Goal: Task Accomplishment & Management: Complete application form

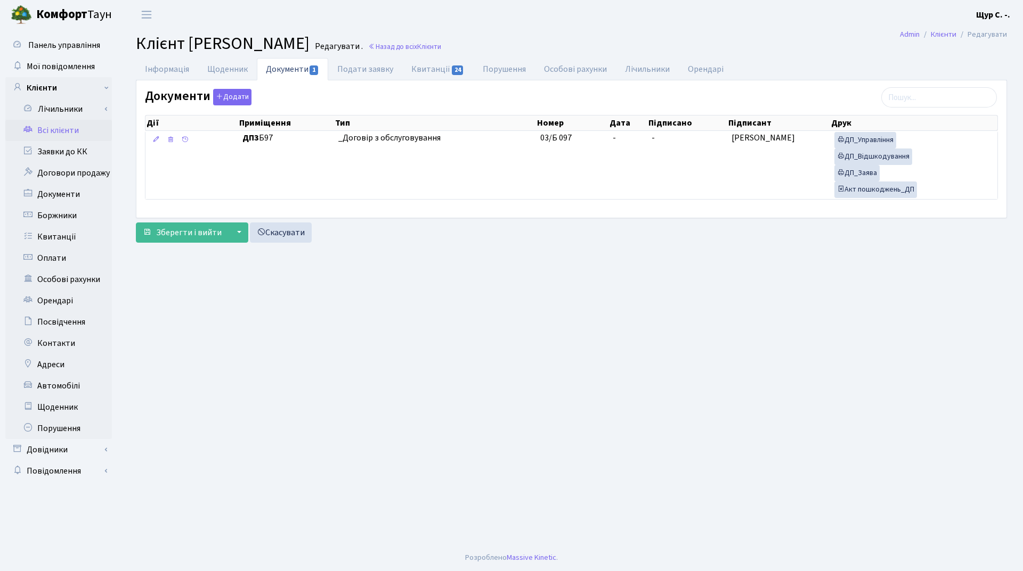
click at [69, 133] on link "Всі клієнти" at bounding box center [58, 130] width 107 height 21
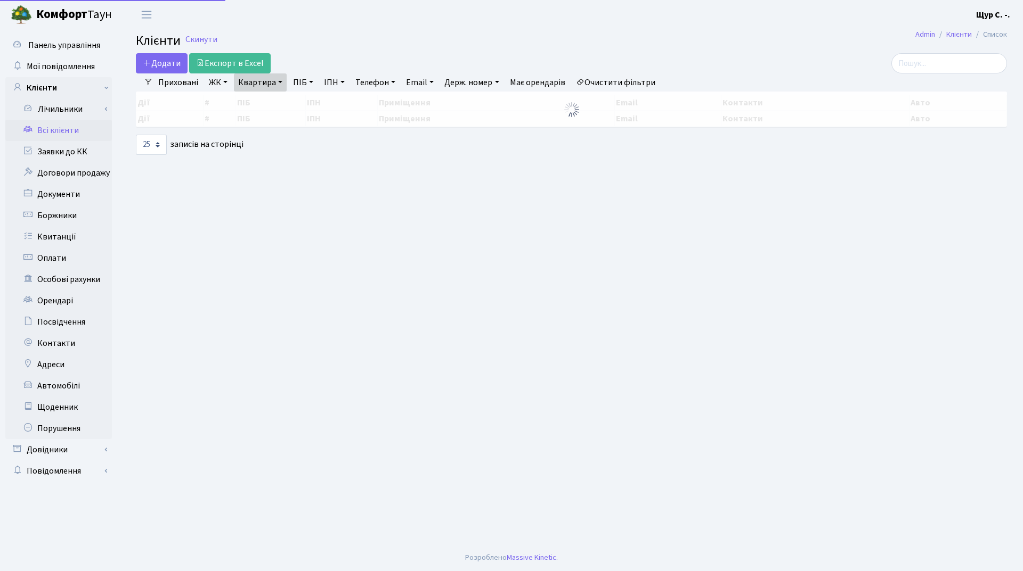
select select "25"
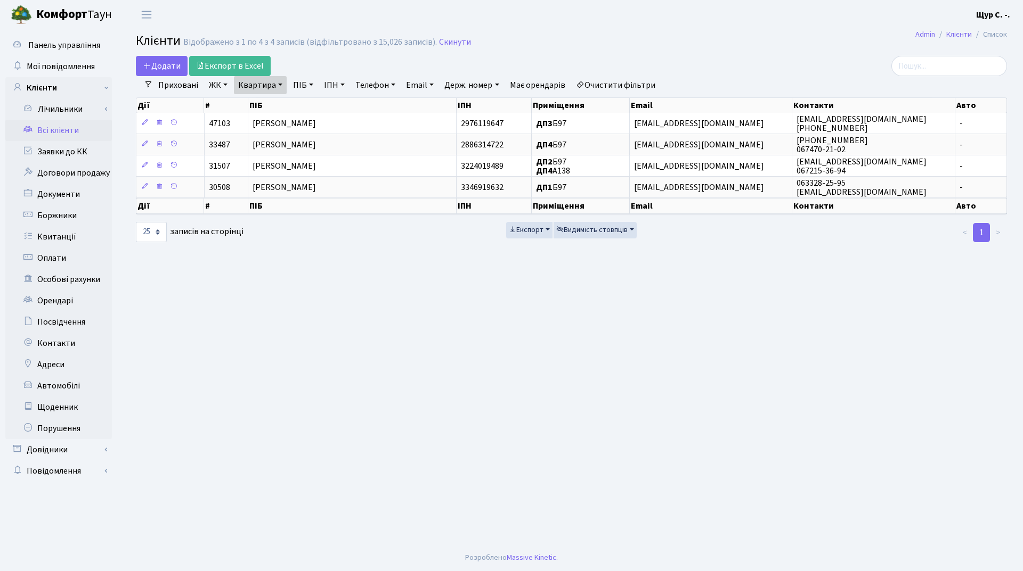
click at [453, 34] on h2 "Клієнти Відображено з 1 по 4 з 4 записів (відфільтровано з 15,026 записів). Ски…" at bounding box center [571, 43] width 871 height 18
click at [447, 41] on link "Скинути" at bounding box center [455, 42] width 32 height 10
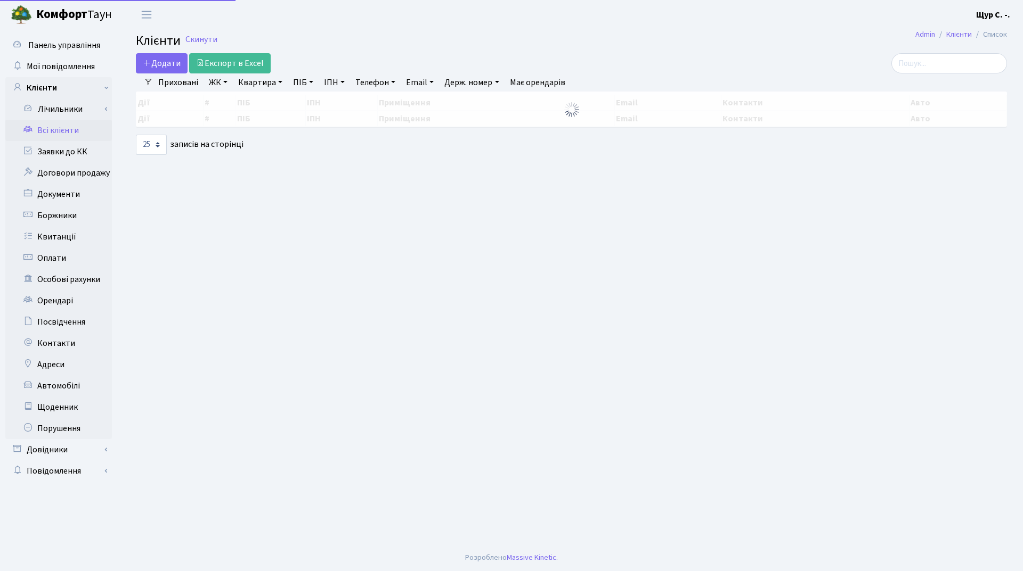
select select "25"
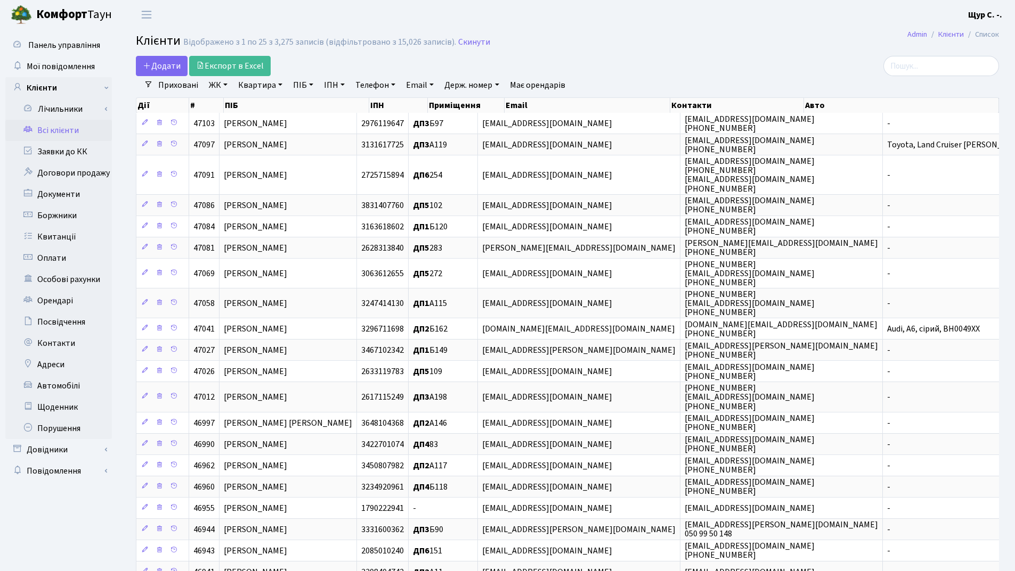
click at [247, 81] on link "Квартира" at bounding box center [260, 85] width 53 height 18
type input "89"
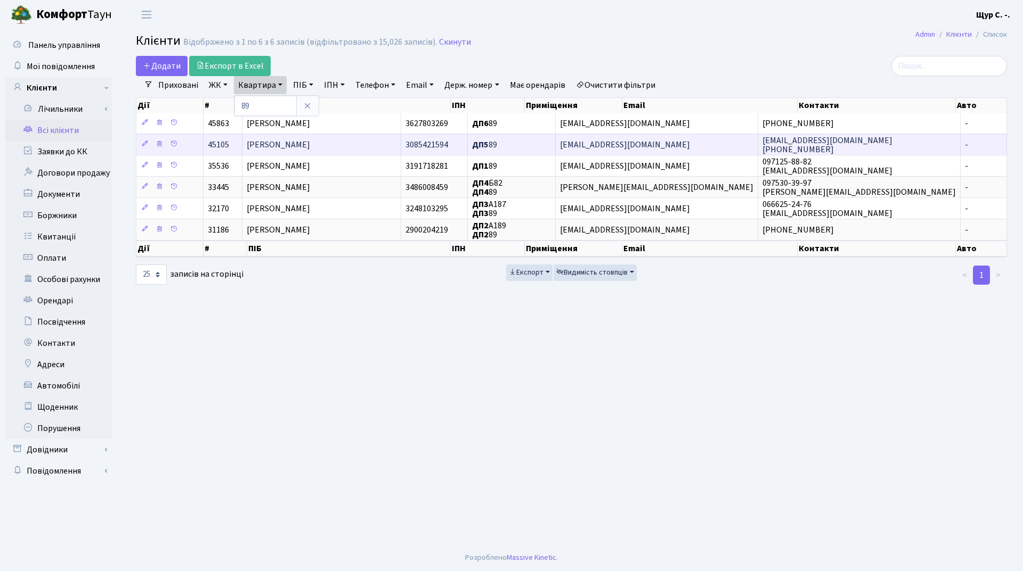
click at [289, 138] on td "[PERSON_NAME]" at bounding box center [321, 144] width 159 height 21
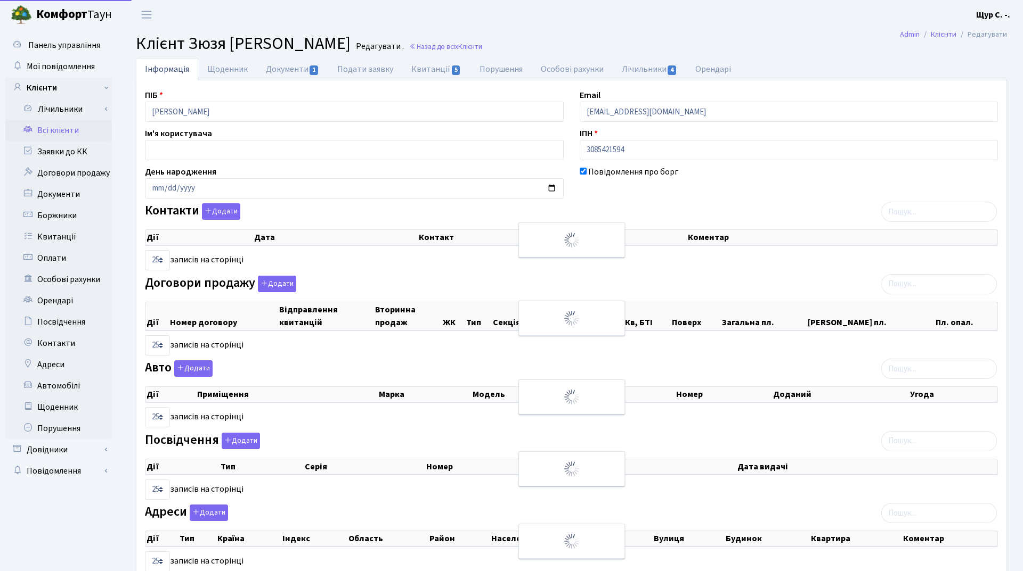
select select "25"
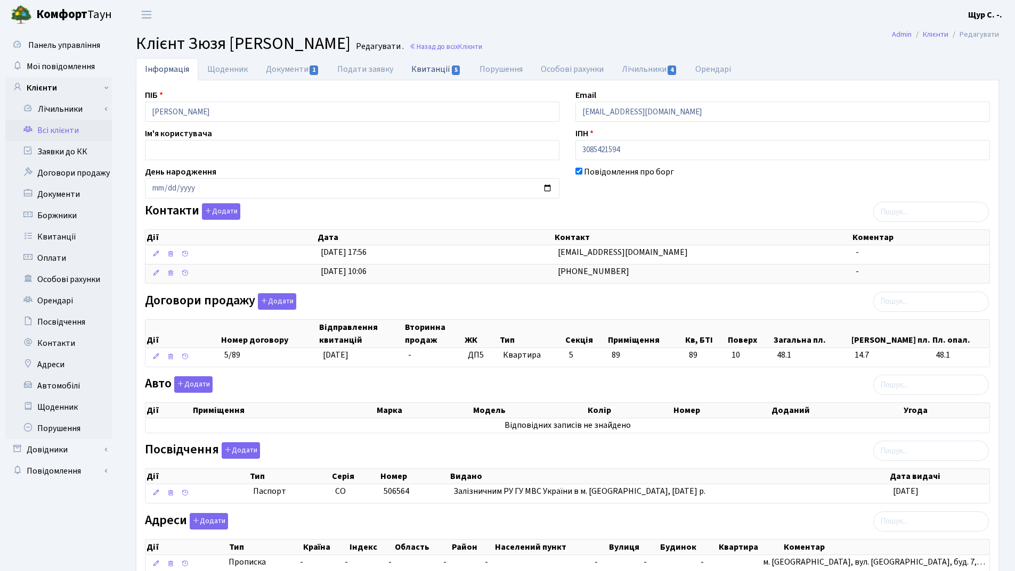
click at [438, 69] on link "Квитанції 5" at bounding box center [436, 69] width 68 height 22
select select "25"
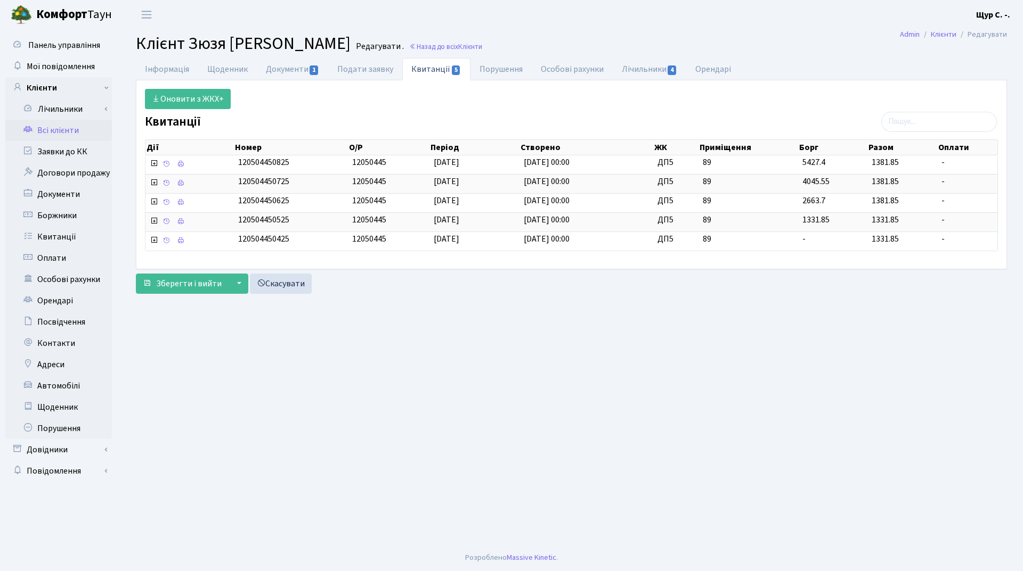
click at [64, 130] on link "Всі клієнти" at bounding box center [58, 130] width 107 height 21
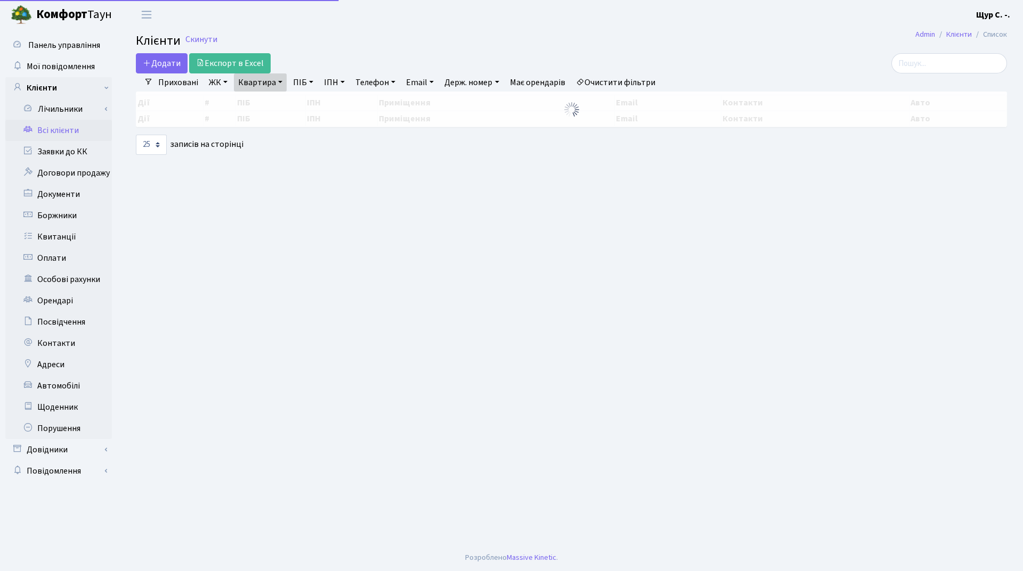
select select "25"
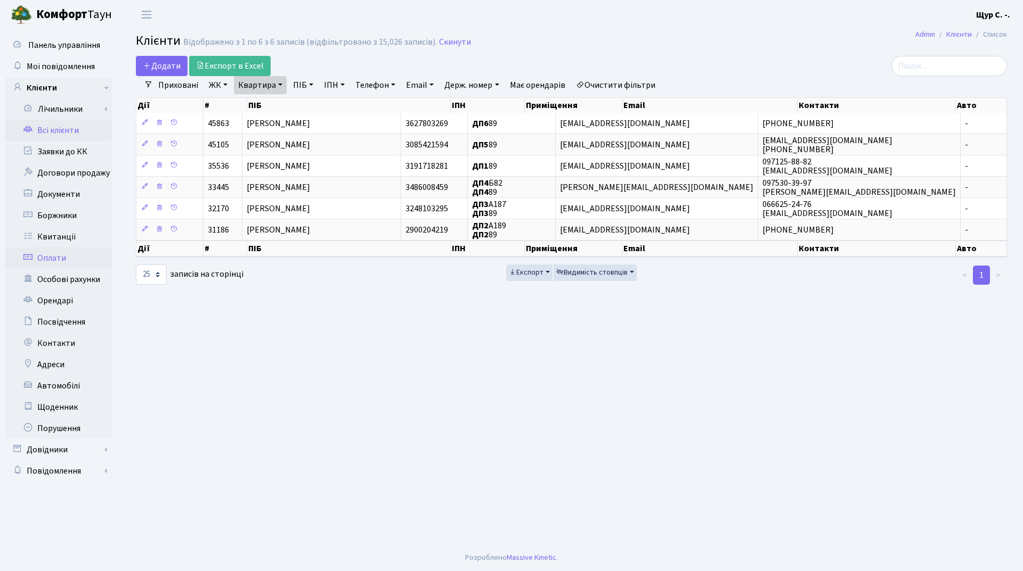
click at [60, 261] on link "Оплати" at bounding box center [58, 258] width 107 height 21
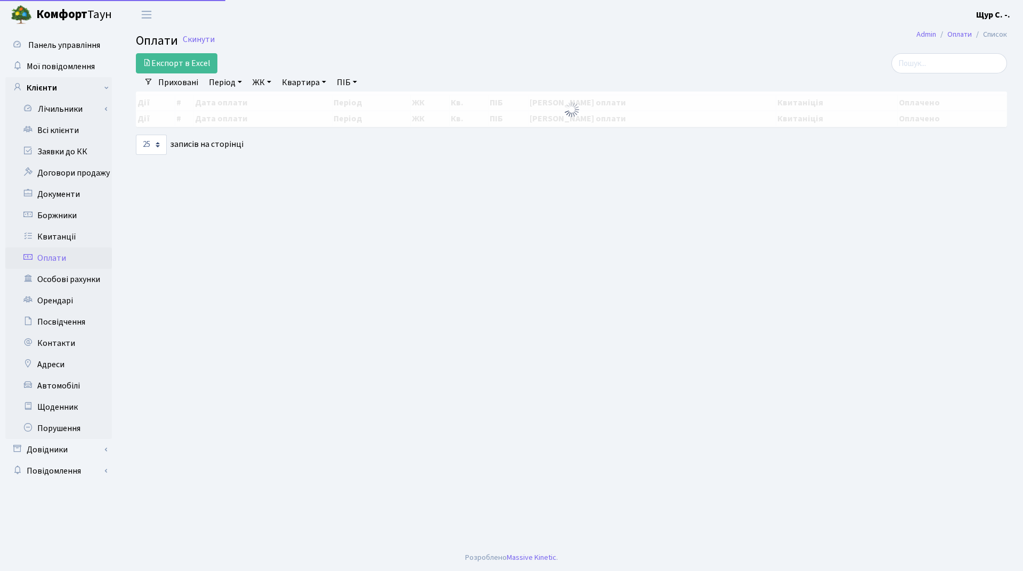
select select "25"
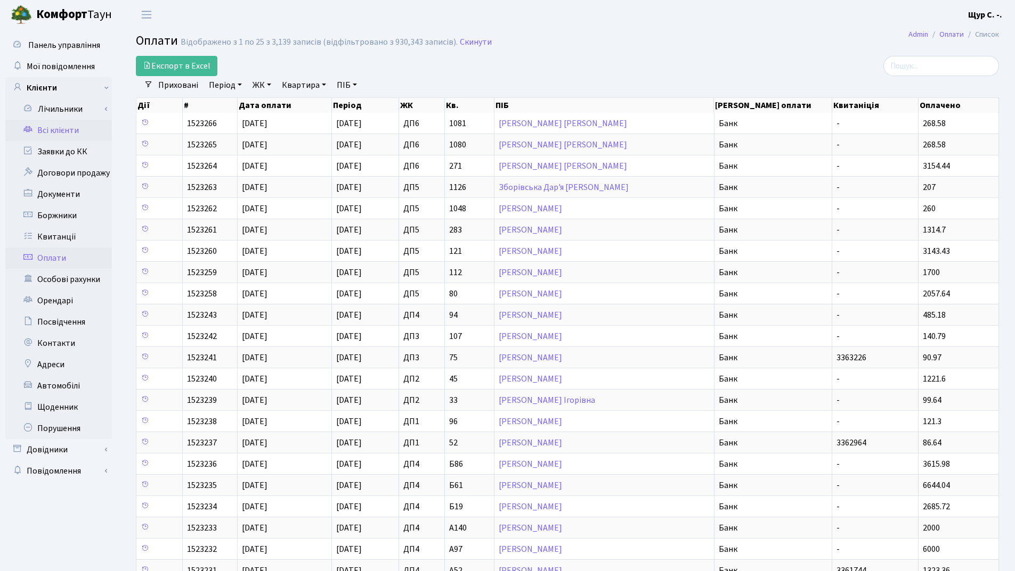
click at [68, 133] on link "Всі клієнти" at bounding box center [58, 130] width 107 height 21
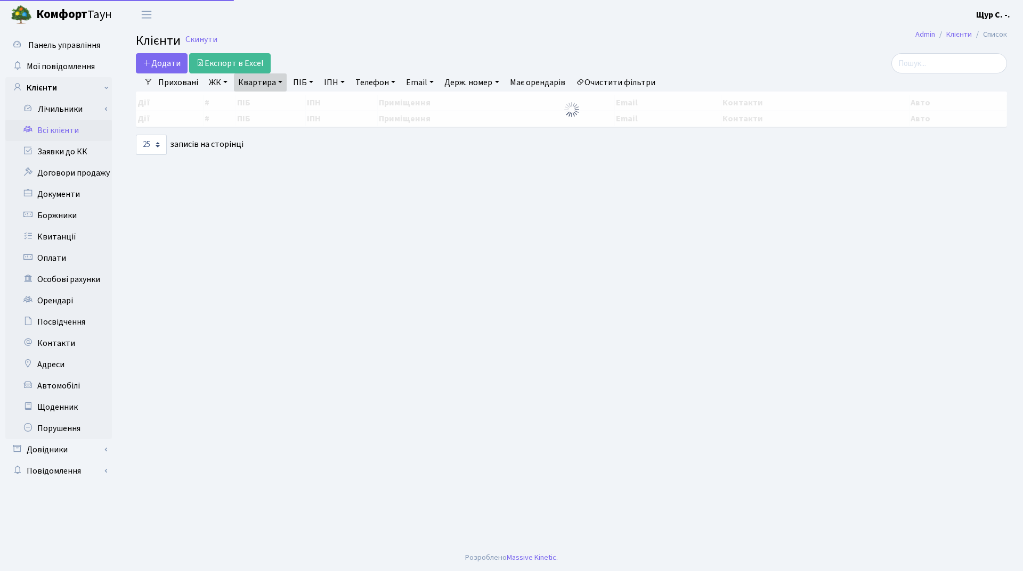
select select "25"
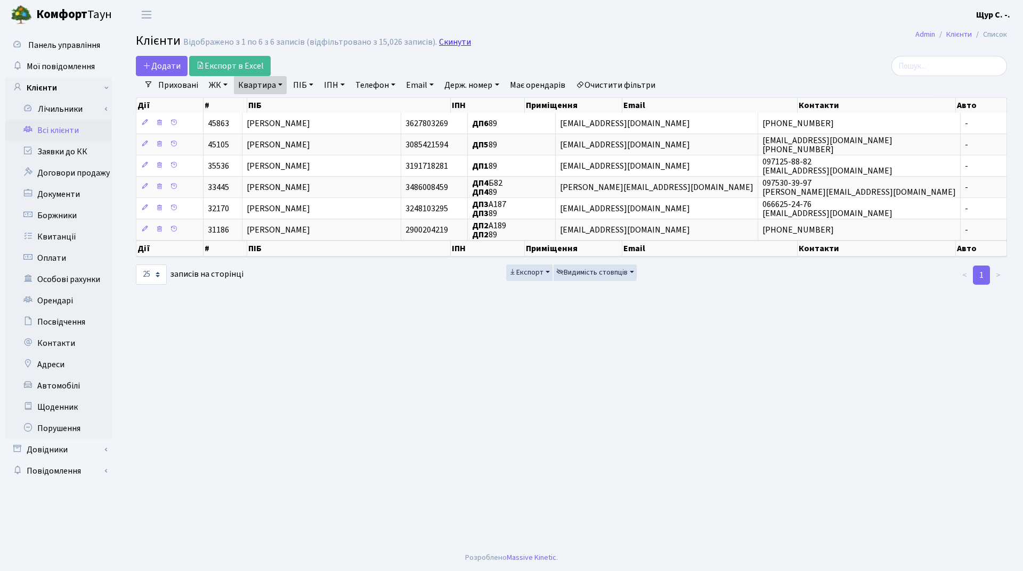
click at [454, 38] on link "Скинути" at bounding box center [455, 42] width 32 height 10
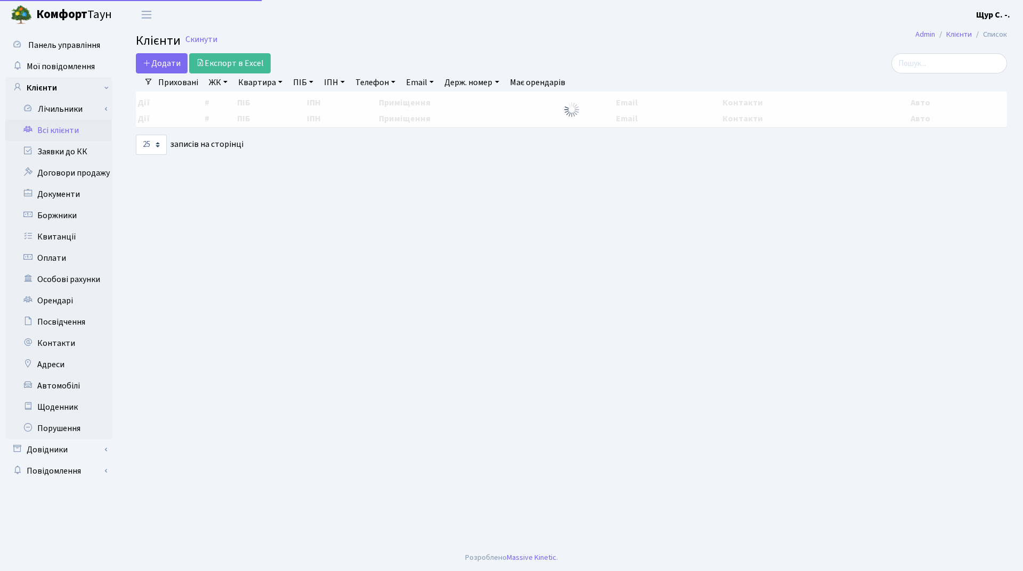
select select "25"
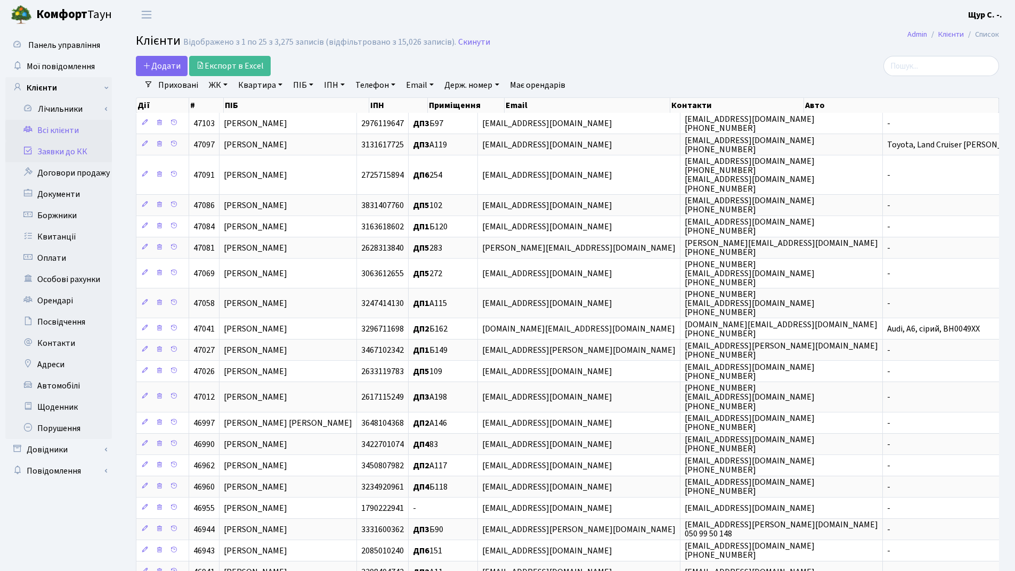
click at [64, 155] on link "Заявки до КК" at bounding box center [58, 151] width 107 height 21
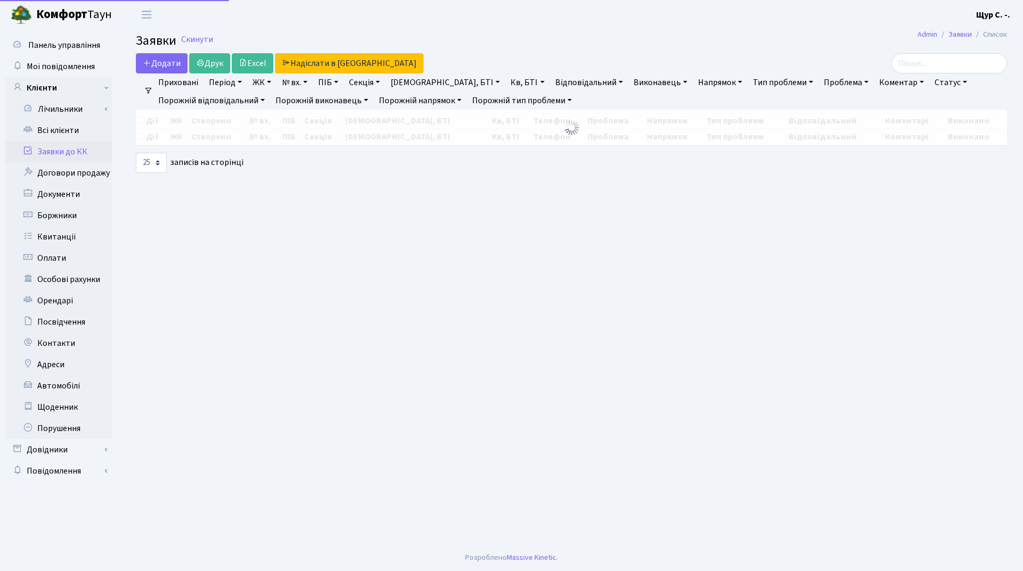
select select "25"
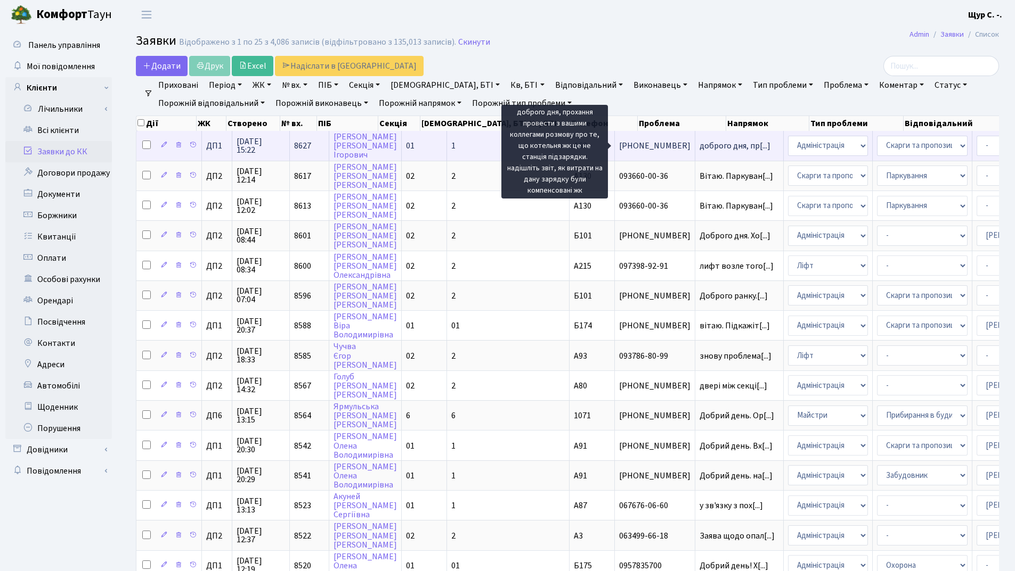
click at [699, 146] on span "доброго дня, пр[...]" at bounding box center [734, 146] width 71 height 12
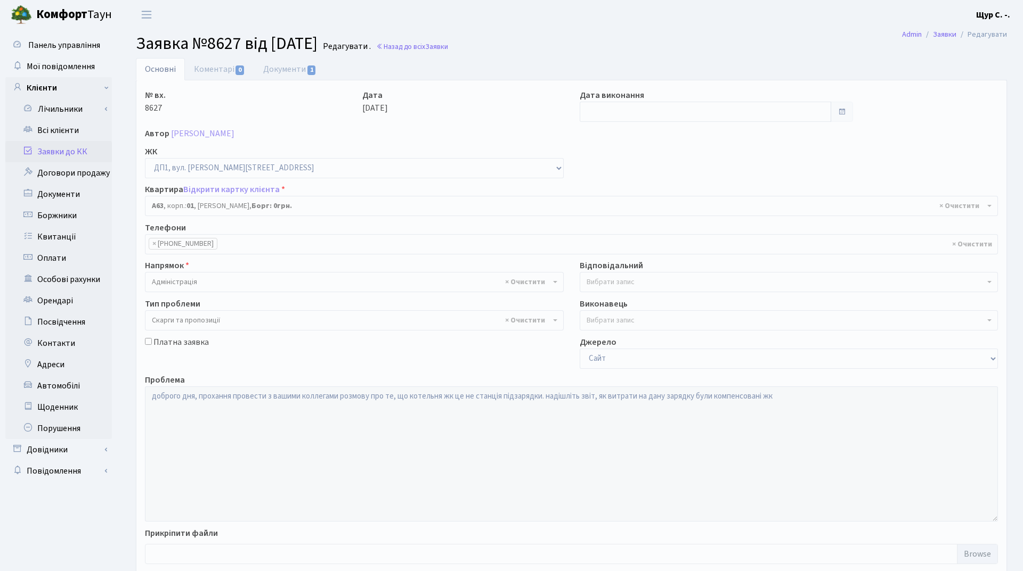
select select "29641"
select select "55"
click at [297, 63] on link "Документи 1" at bounding box center [289, 69] width 71 height 22
select select "25"
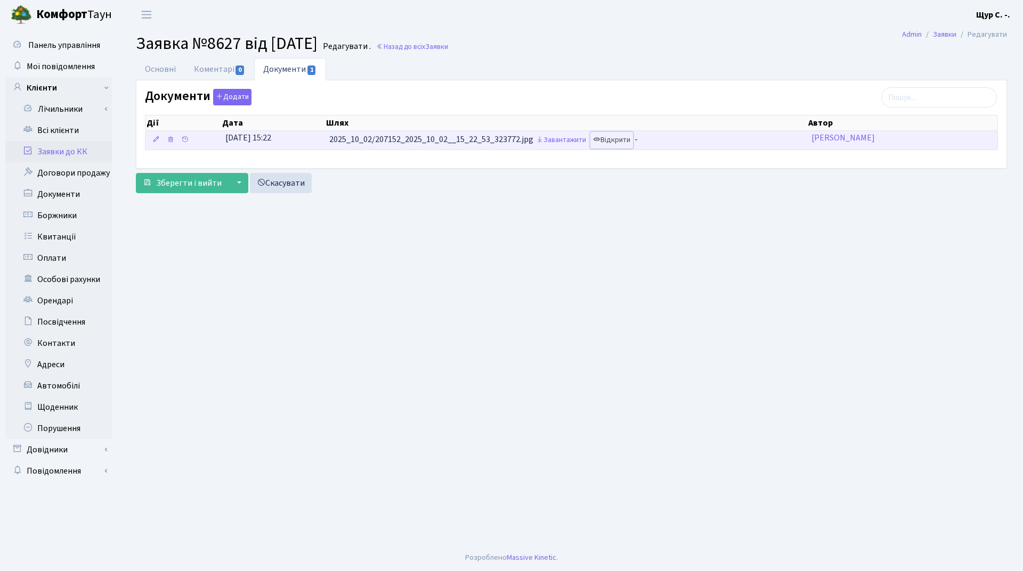
click at [618, 137] on link "Відкрити" at bounding box center [611, 140] width 43 height 17
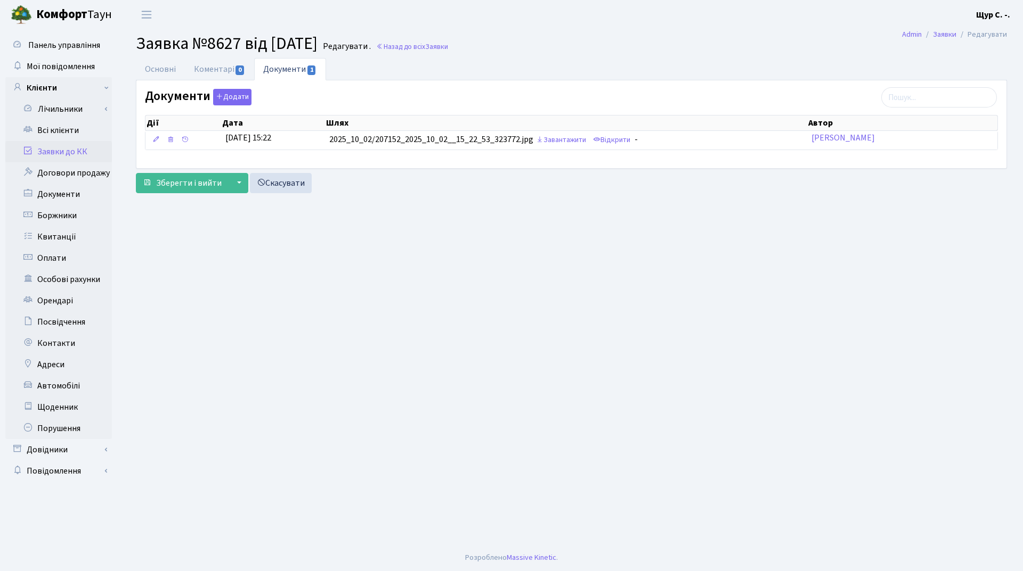
click at [75, 154] on link "Заявки до КК" at bounding box center [58, 151] width 107 height 21
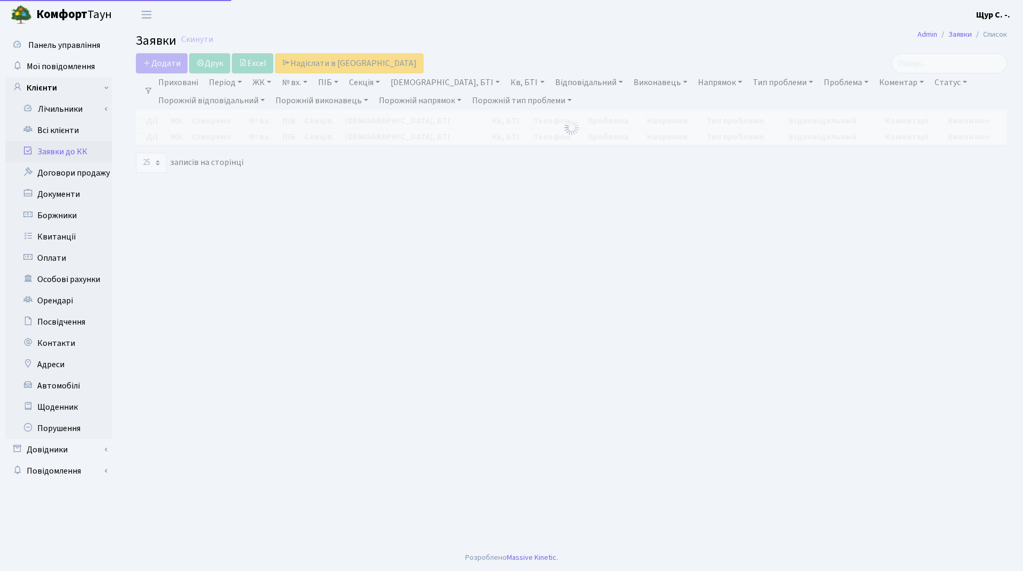
select select "25"
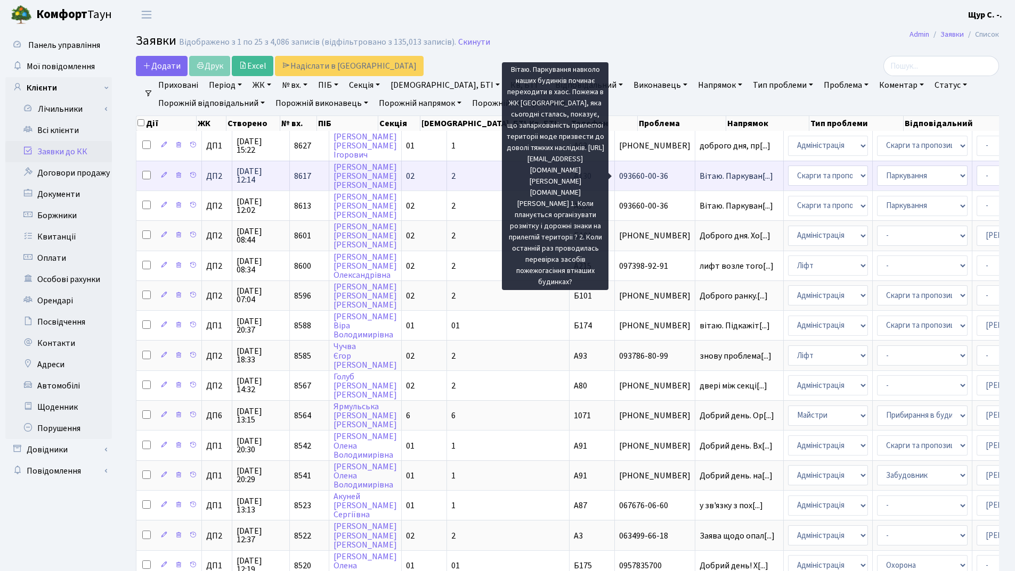
click at [699, 177] on span "Вітаю. Паркуван[...]" at bounding box center [735, 176] width 73 height 12
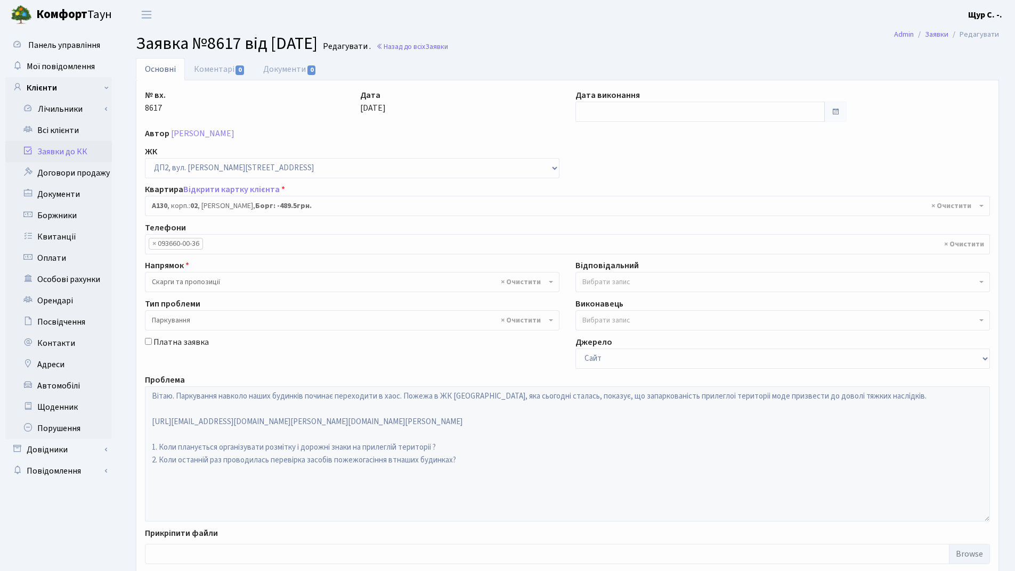
select select "30955"
select select "66"
click at [84, 154] on link "Заявки до КК" at bounding box center [58, 151] width 107 height 21
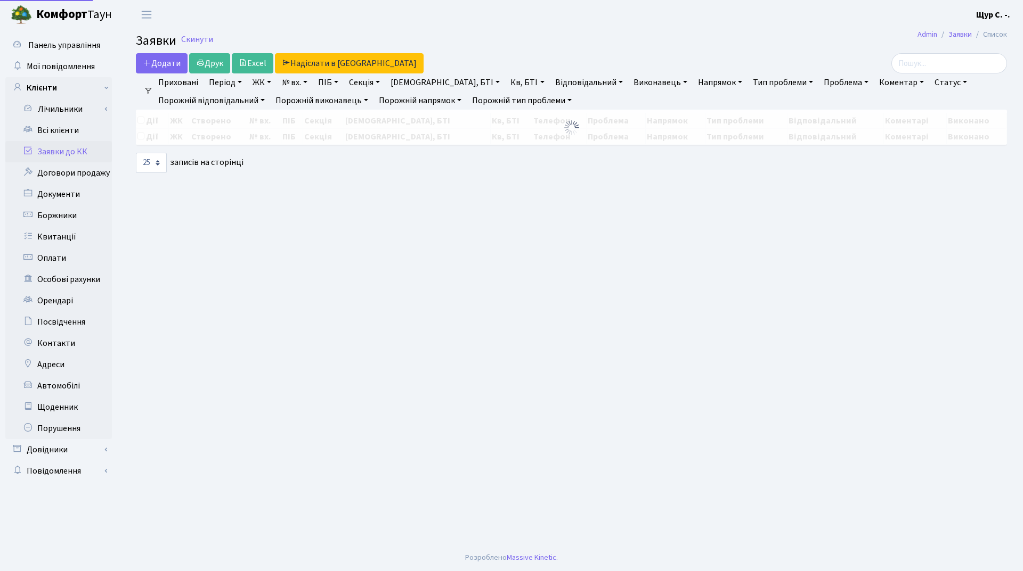
select select "25"
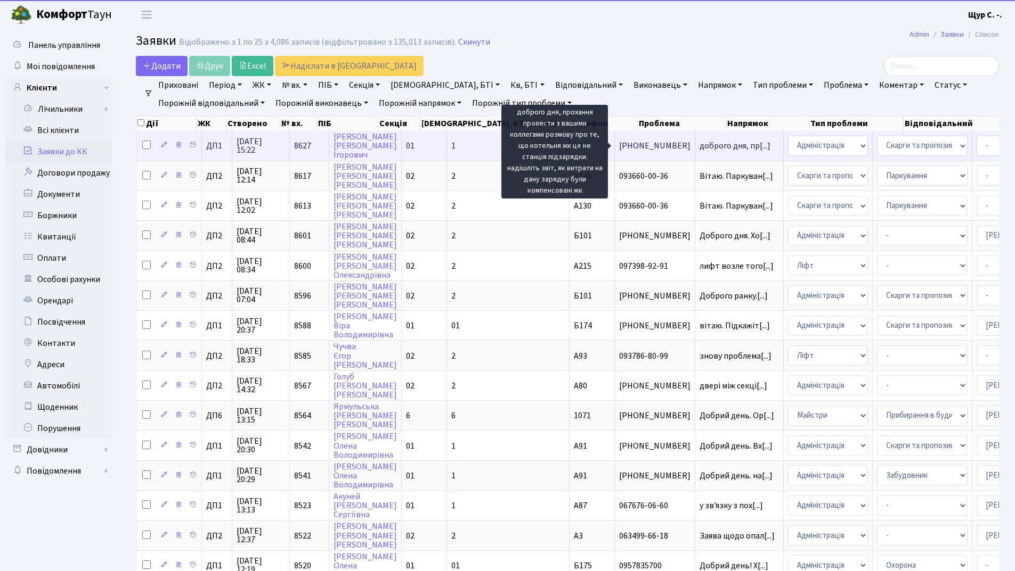
click at [699, 148] on span "доброго дня, пр[...]" at bounding box center [734, 146] width 71 height 12
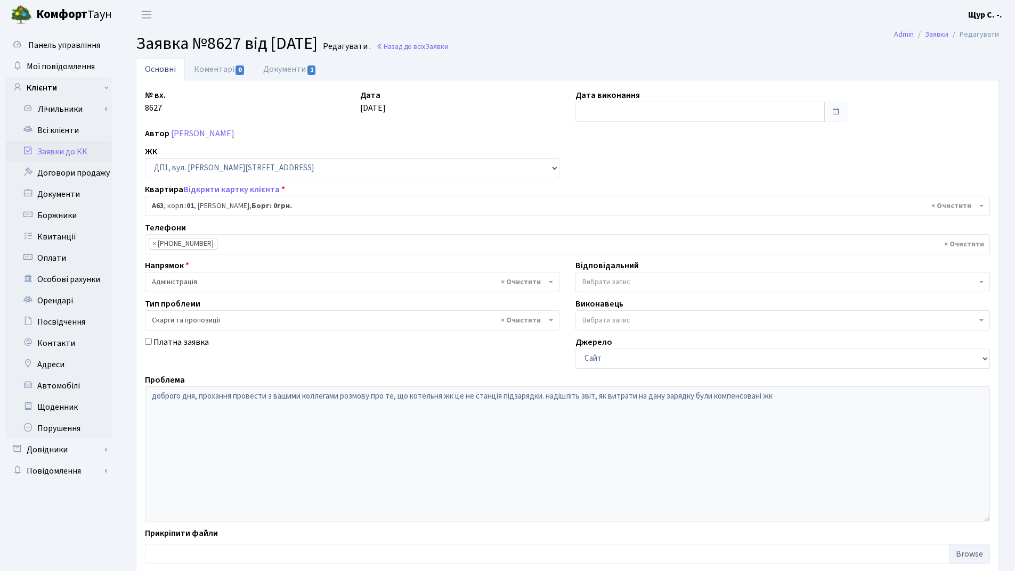
select select "29641"
select select "55"
click at [287, 73] on link "Документи 1" at bounding box center [289, 69] width 71 height 22
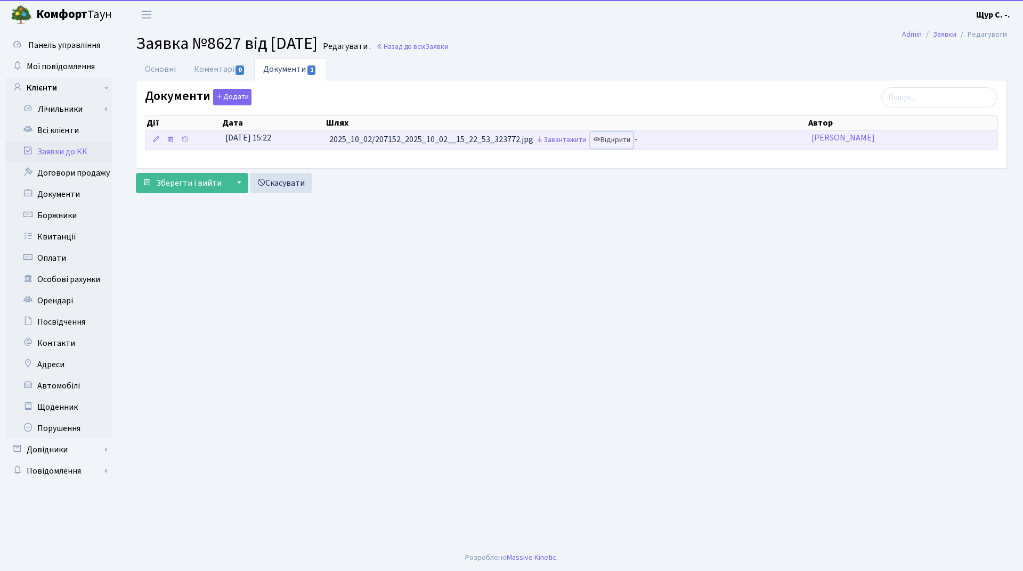
click at [625, 144] on link "Відкрити" at bounding box center [611, 140] width 43 height 17
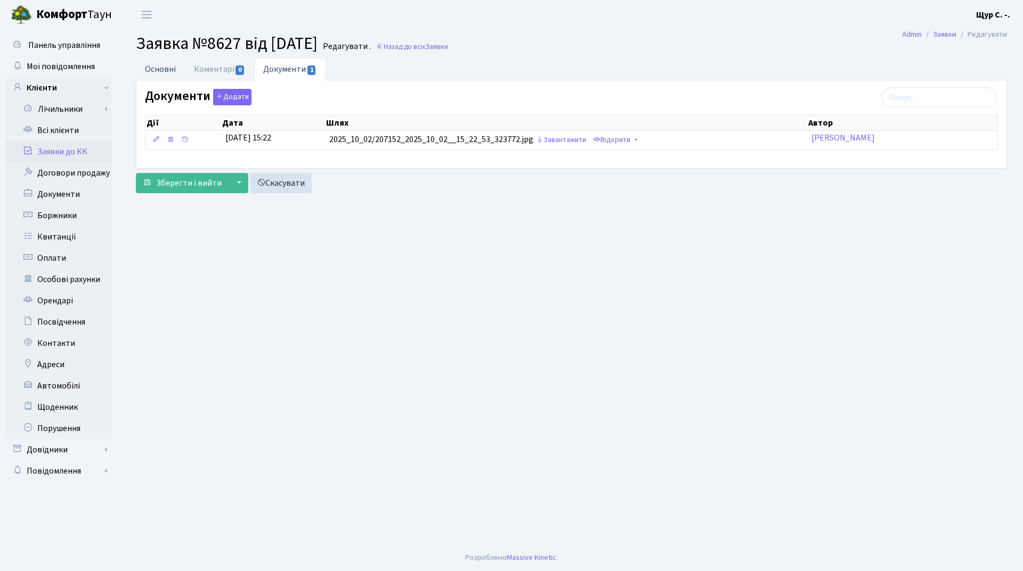
click at [161, 64] on link "Основні" at bounding box center [160, 69] width 49 height 22
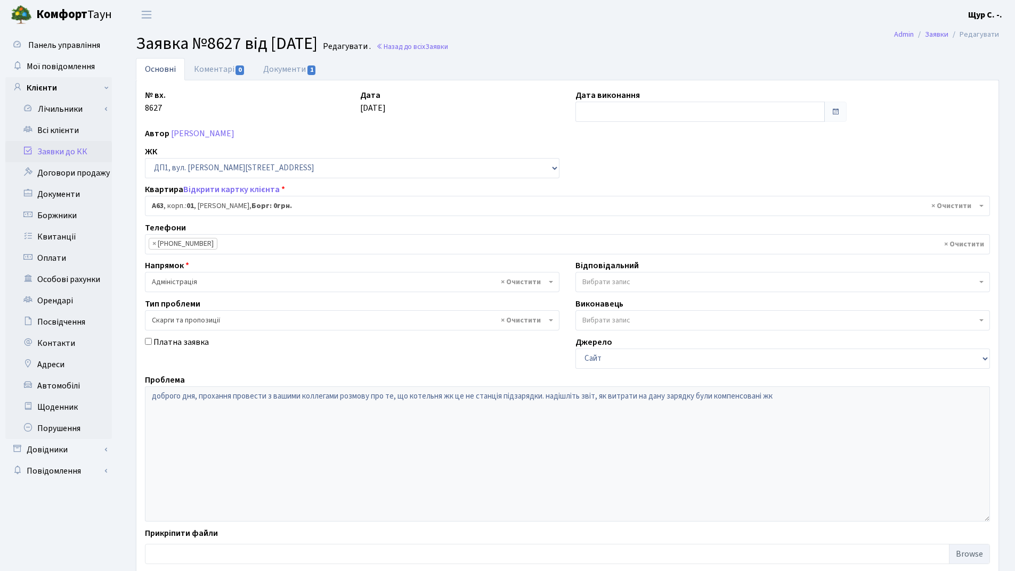
click at [61, 148] on link "Заявки до КК" at bounding box center [58, 151] width 107 height 21
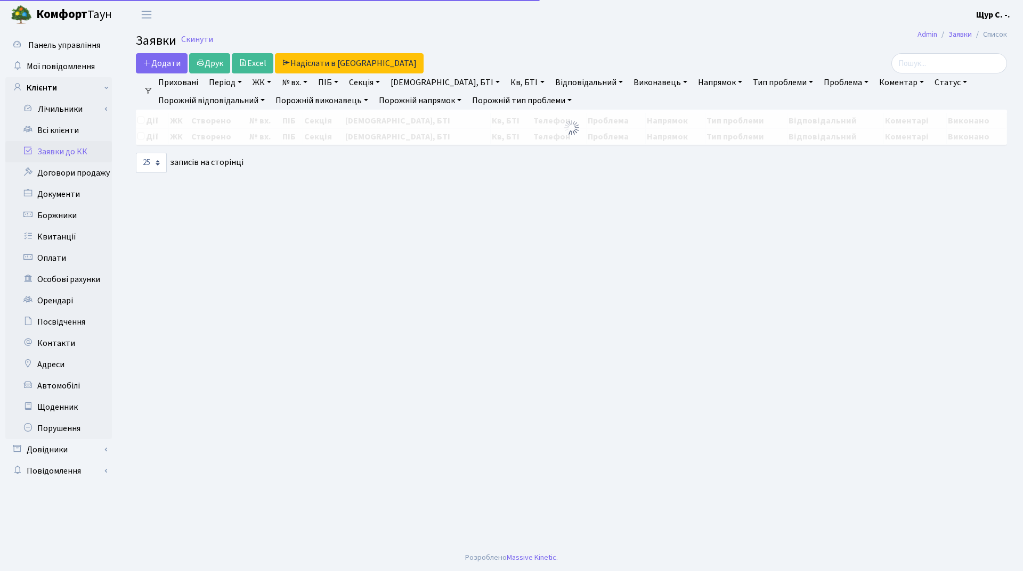
select select "25"
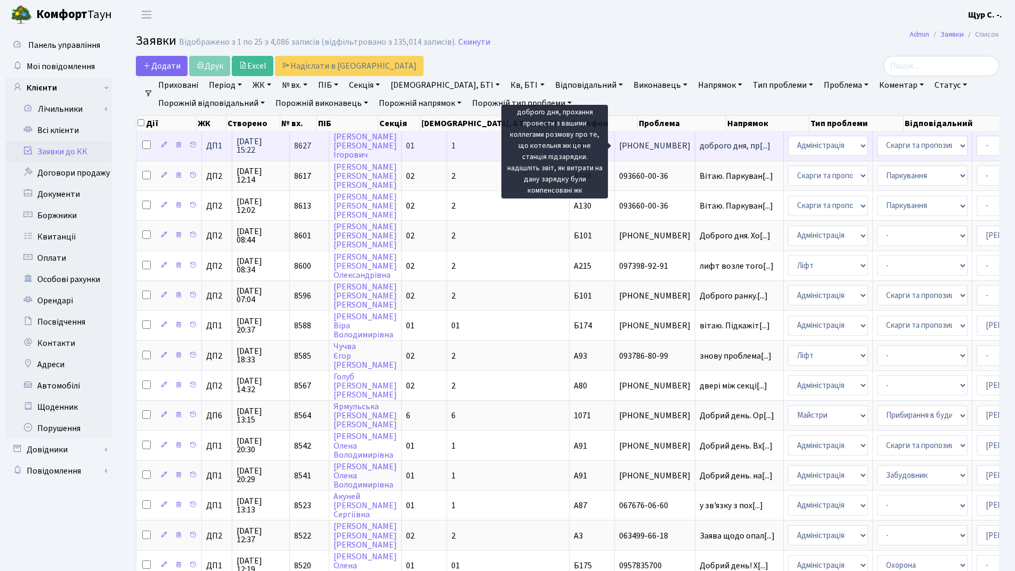
click at [699, 145] on span "доброго дня, пр[...]" at bounding box center [734, 146] width 71 height 12
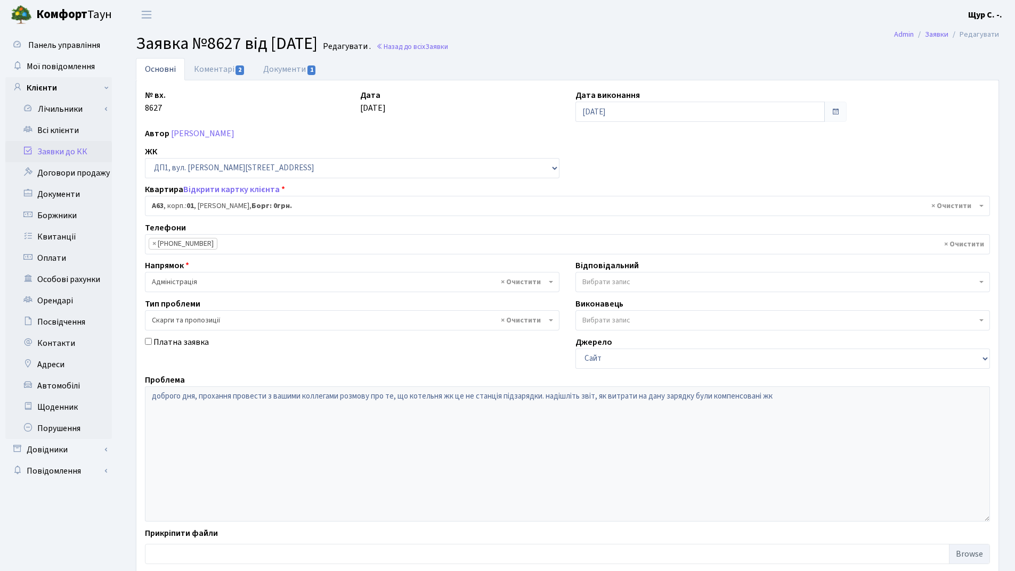
select select "29641"
select select "55"
click at [219, 70] on link "Коментарі 2" at bounding box center [219, 69] width 69 height 22
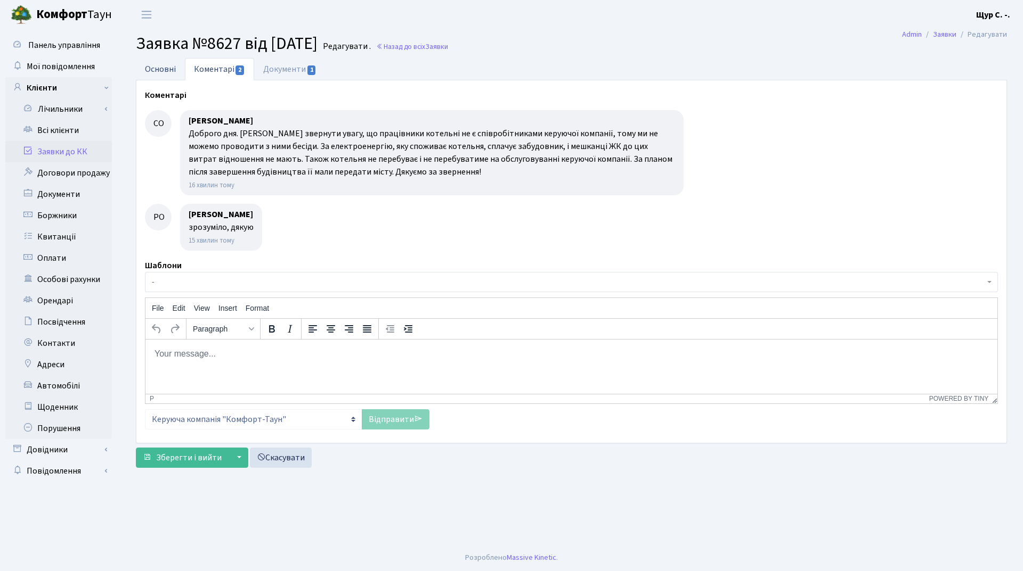
click at [160, 67] on link "Основні" at bounding box center [160, 69] width 49 height 22
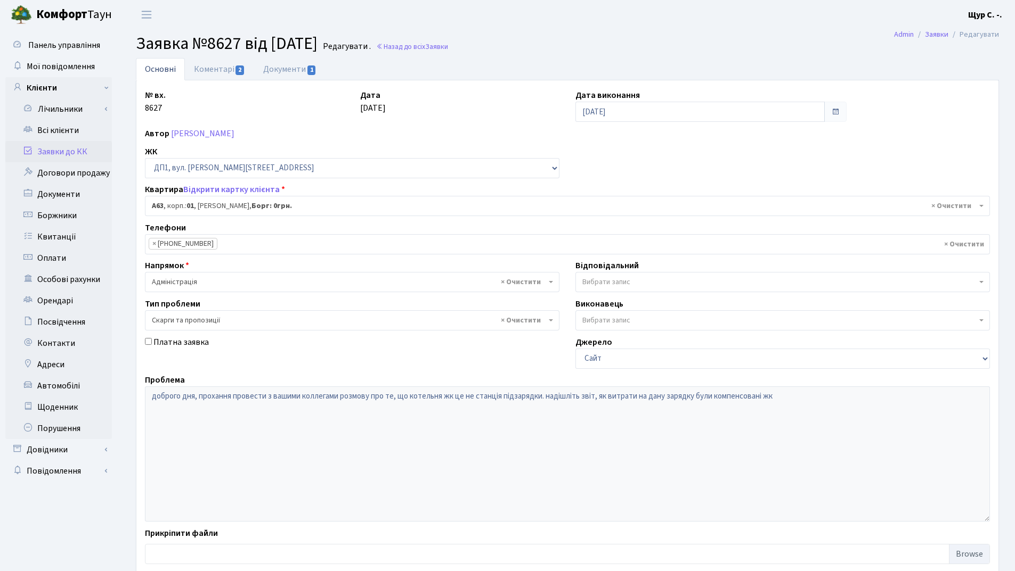
click at [82, 149] on link "Заявки до КК" at bounding box center [58, 151] width 107 height 21
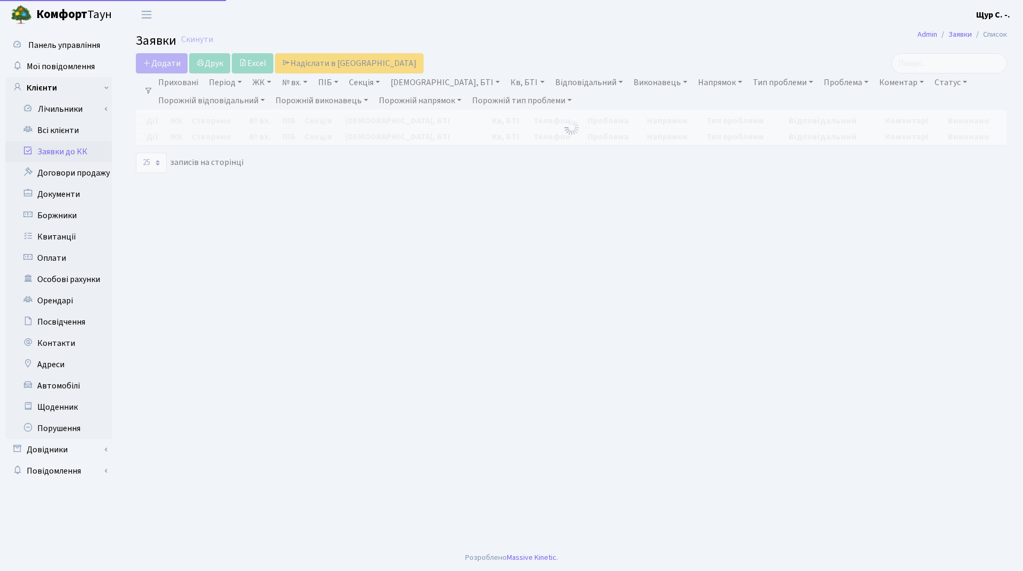
select select "25"
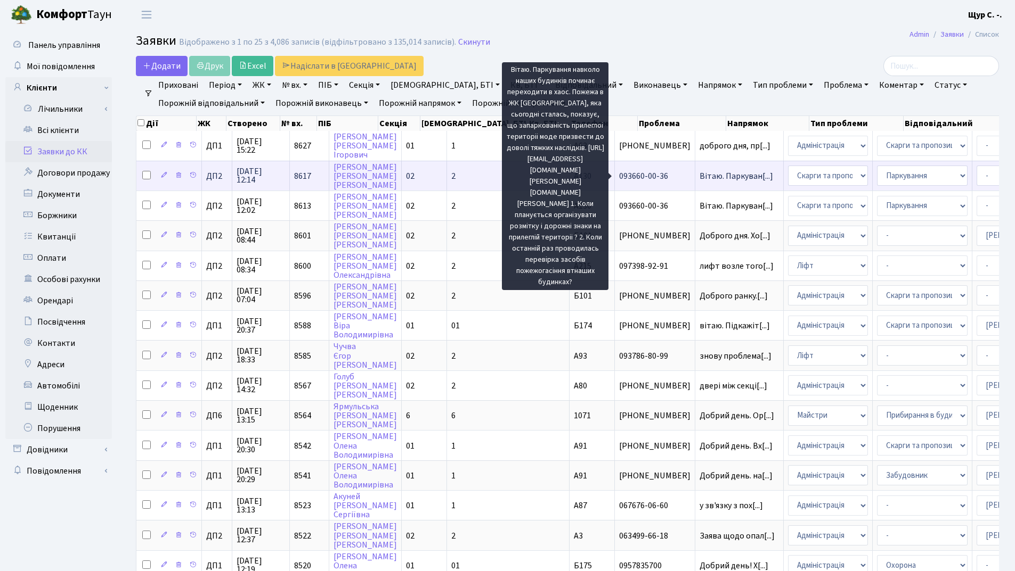
click at [699, 177] on span "Вітаю. Паркуван[...]" at bounding box center [735, 176] width 73 height 12
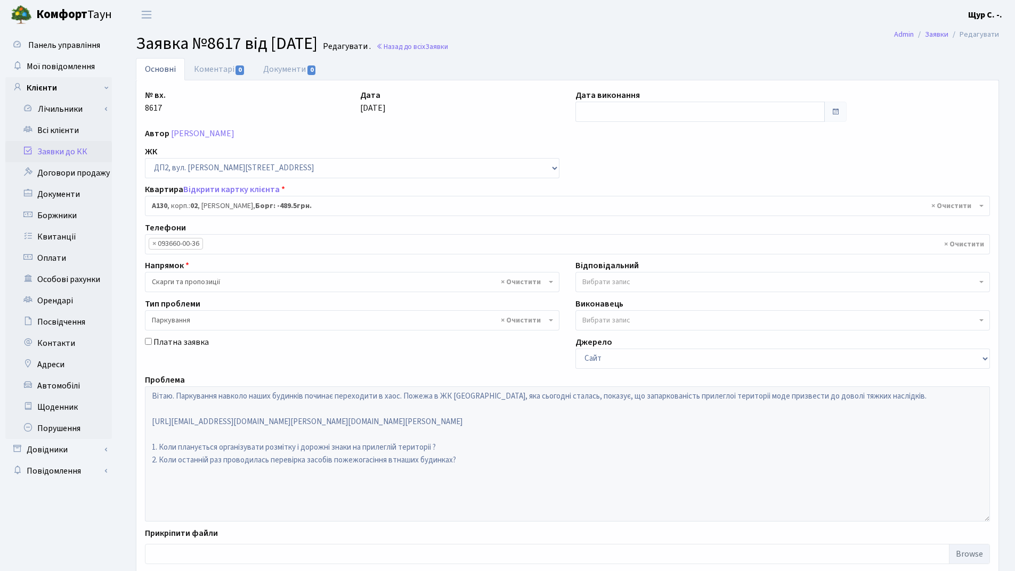
select select "30955"
select select "66"
click at [71, 151] on link "Заявки до КК" at bounding box center [58, 151] width 107 height 21
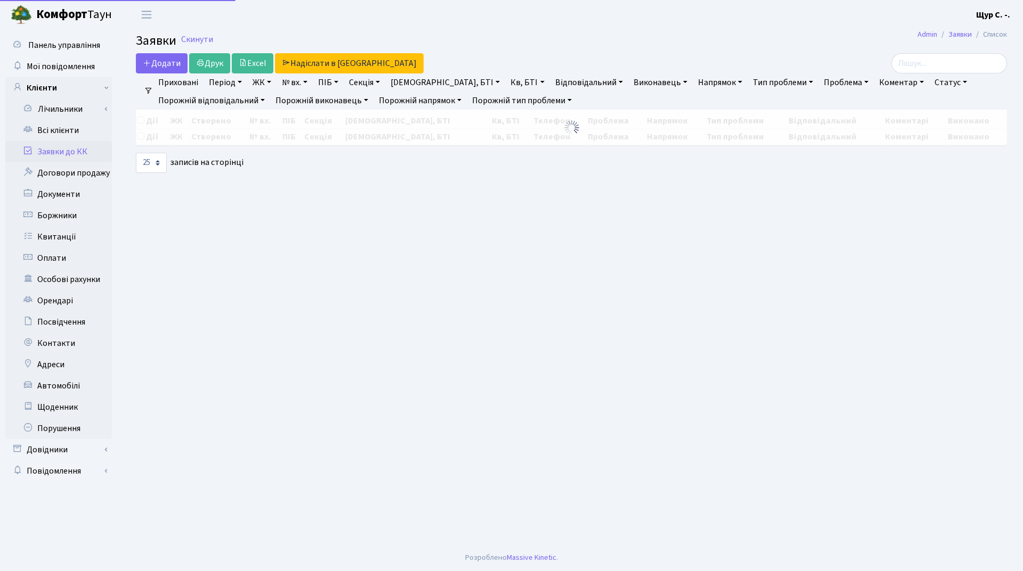
select select "25"
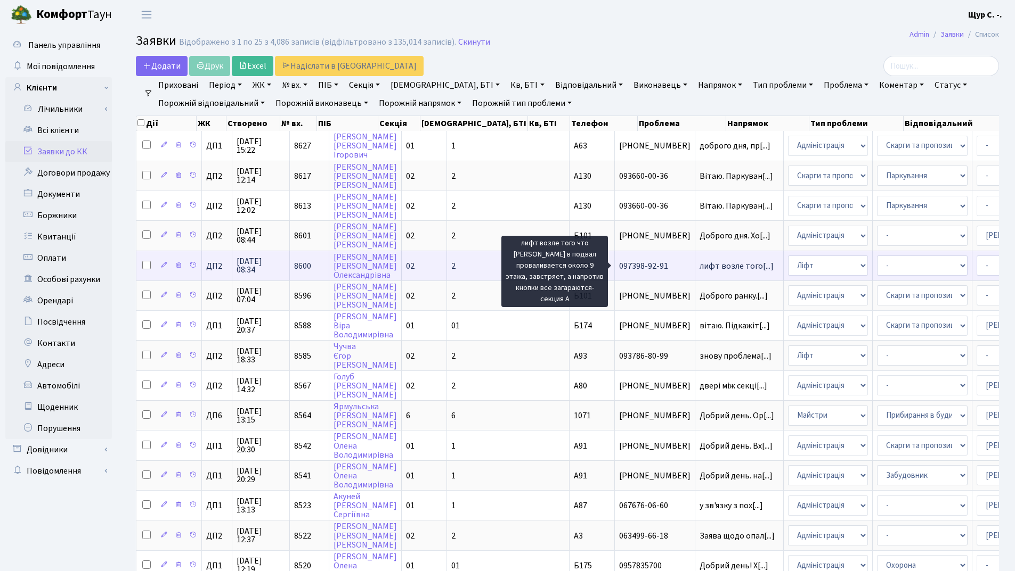
click at [699, 268] on span "лифт возле того[...]" at bounding box center [736, 266] width 74 height 12
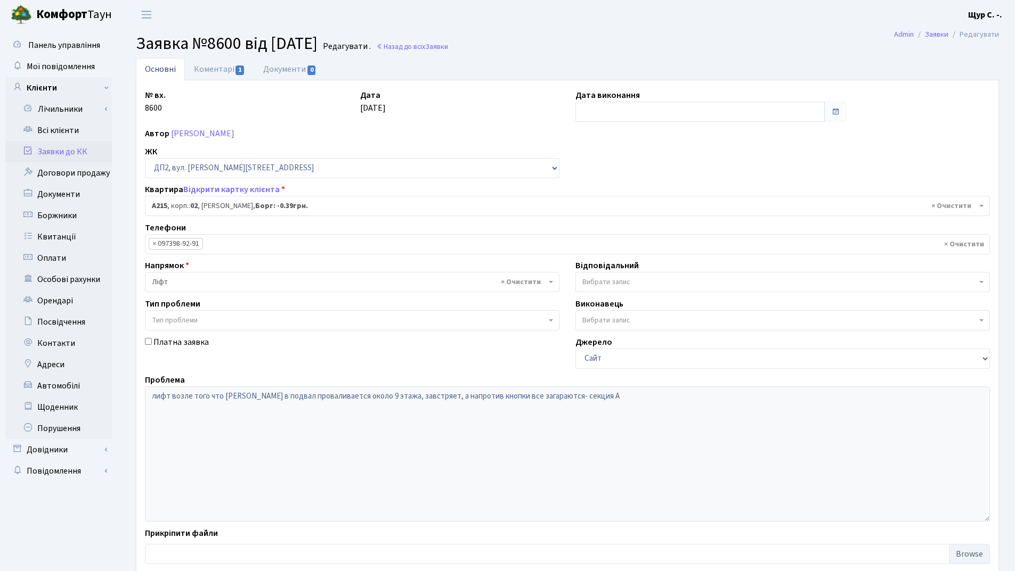
select select "31204"
click at [213, 72] on link "Коментарі 1" at bounding box center [219, 69] width 69 height 22
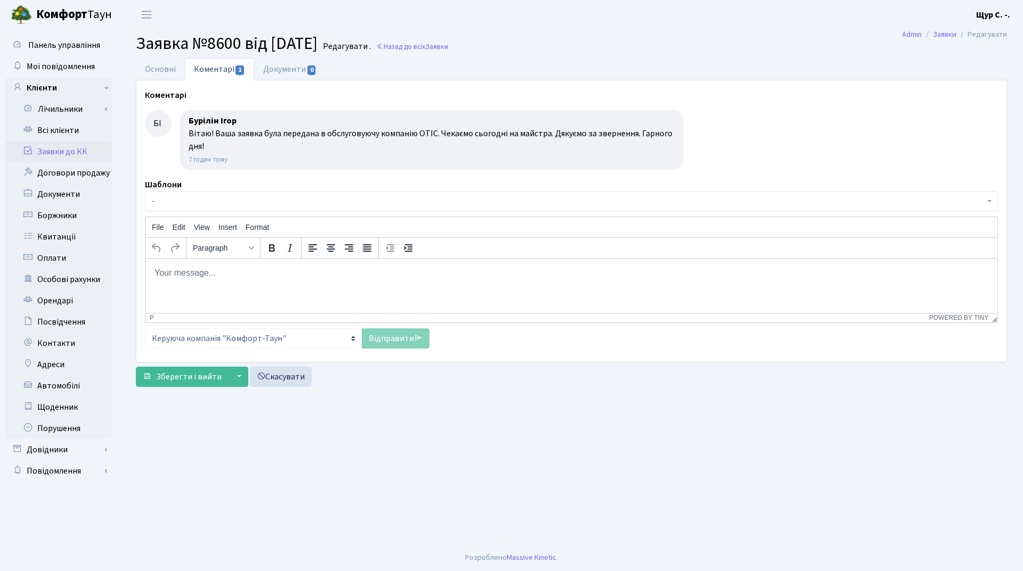
click at [72, 148] on link "Заявки до КК" at bounding box center [58, 151] width 107 height 21
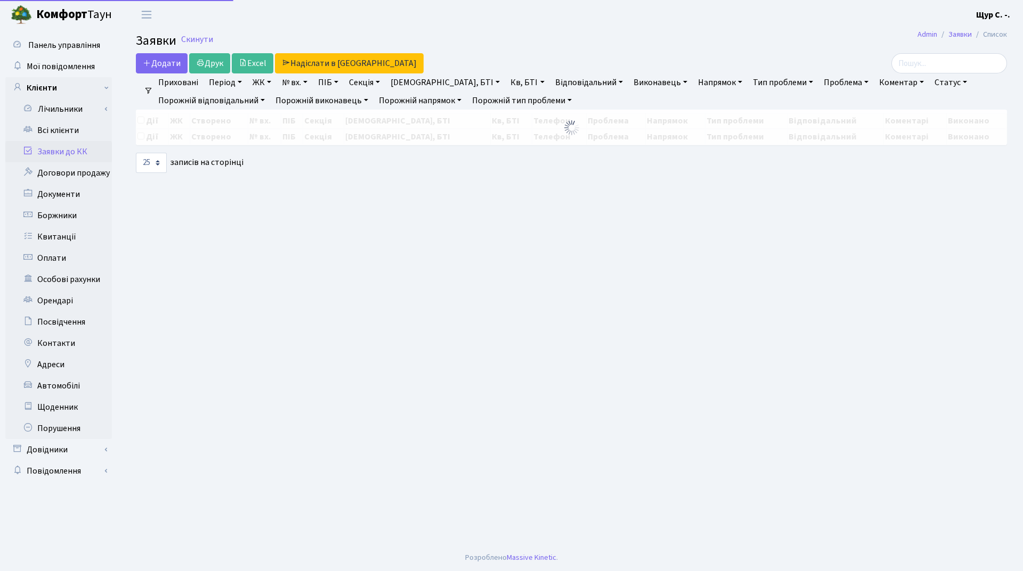
select select "25"
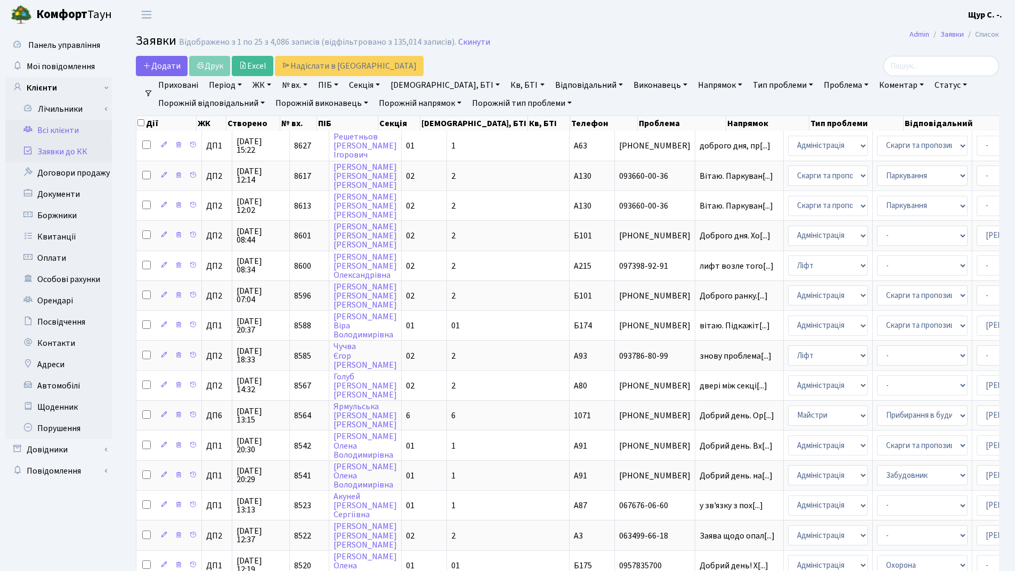
click at [56, 133] on link "Всі клієнти" at bounding box center [58, 130] width 107 height 21
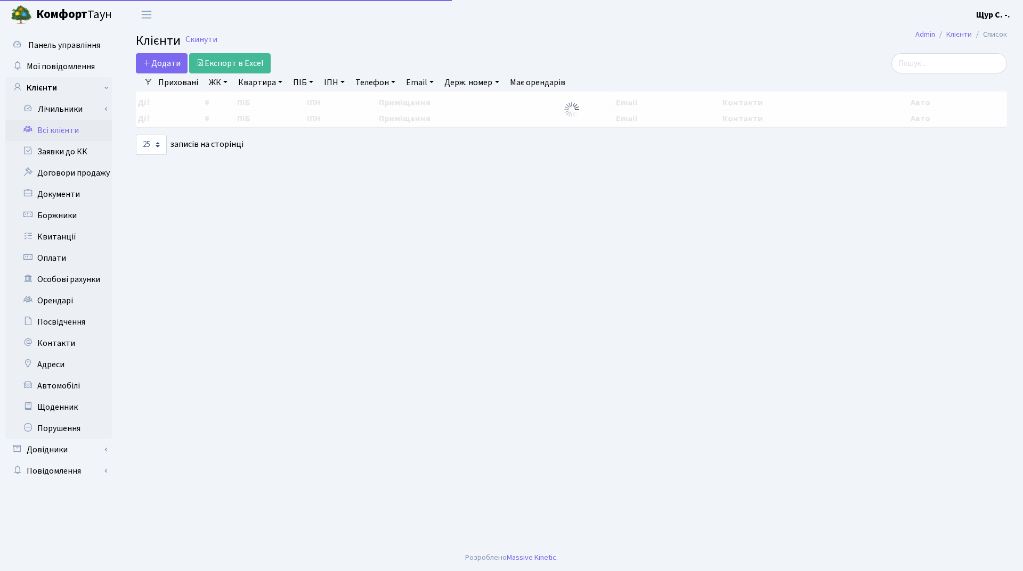
select select "25"
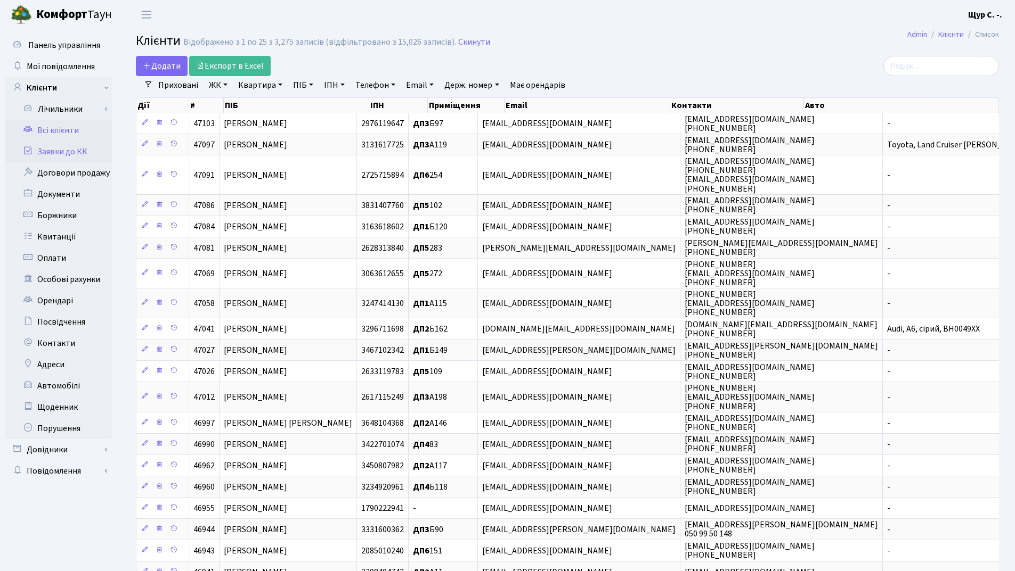
click at [68, 155] on link "Заявки до КК" at bounding box center [58, 151] width 107 height 21
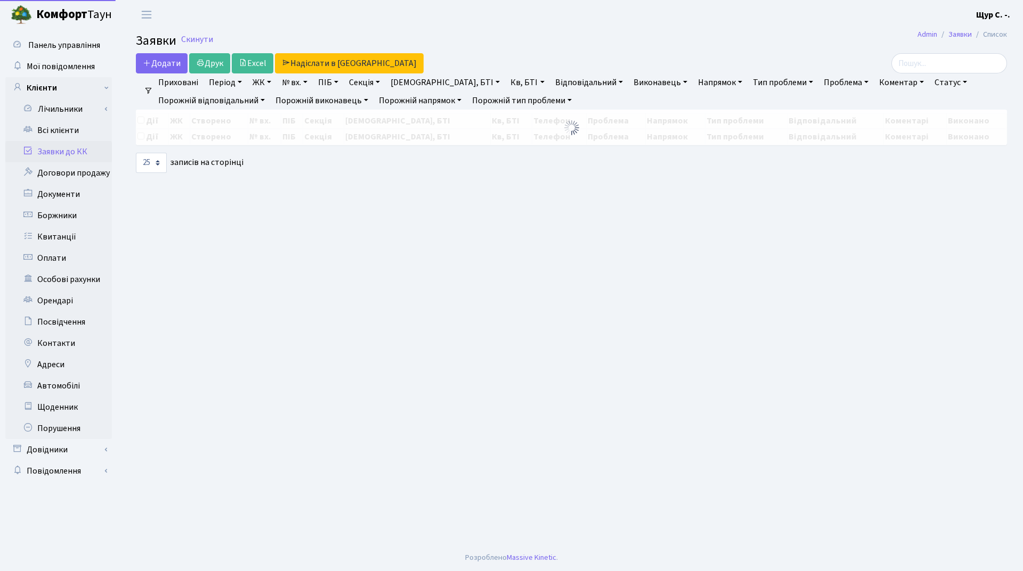
select select "25"
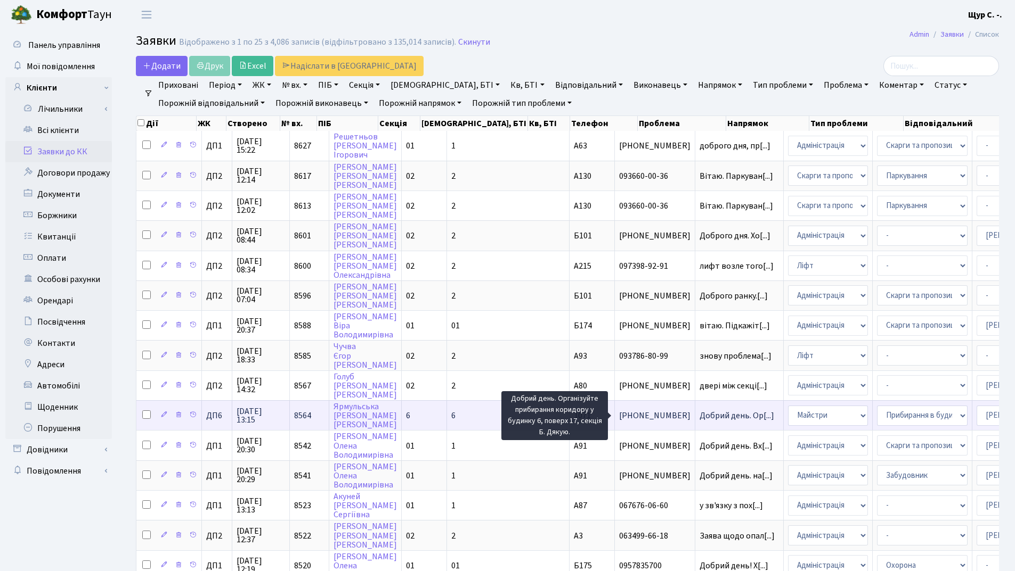
click at [699, 417] on span "Добрий день. Ор[...]" at bounding box center [736, 416] width 75 height 12
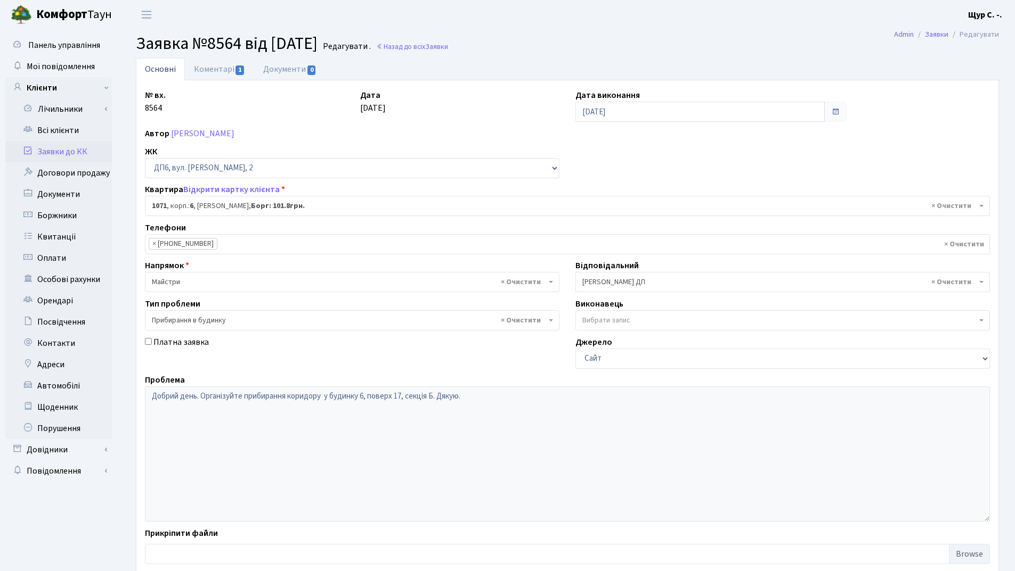
select select "46943"
select select "58"
click at [219, 69] on link "Коментарі 1" at bounding box center [219, 69] width 69 height 22
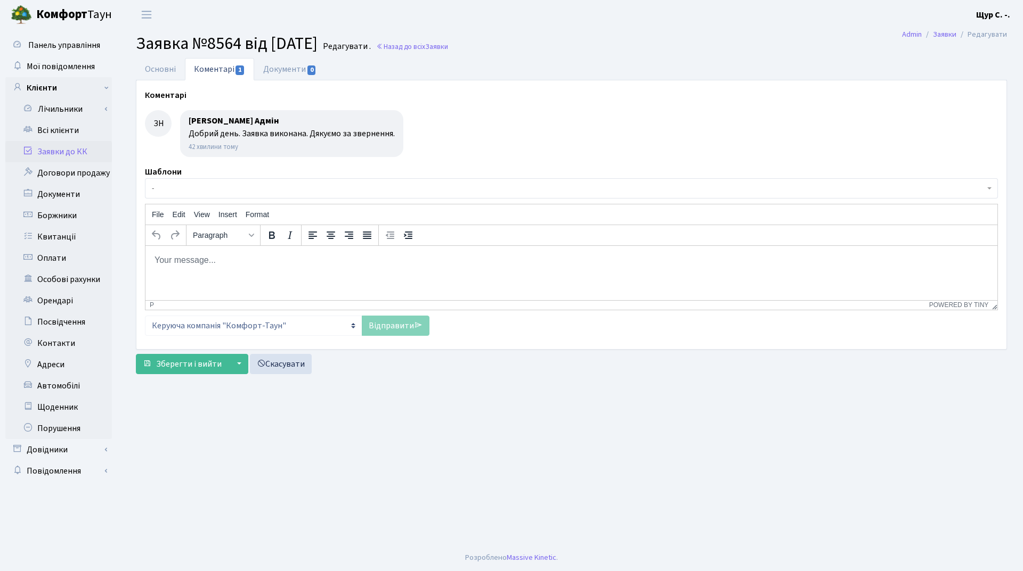
click at [78, 151] on link "Заявки до КК" at bounding box center [58, 151] width 107 height 21
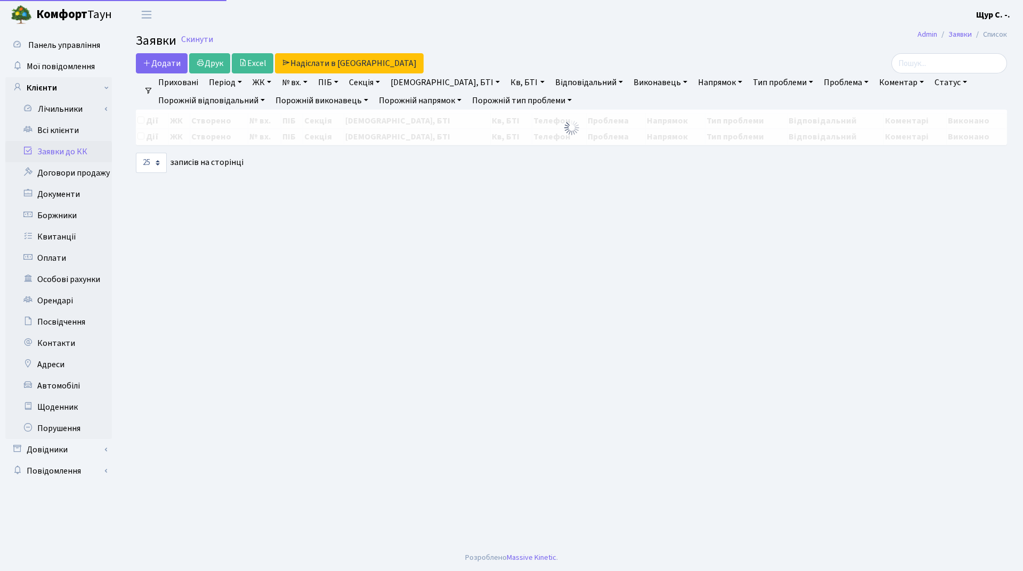
select select "25"
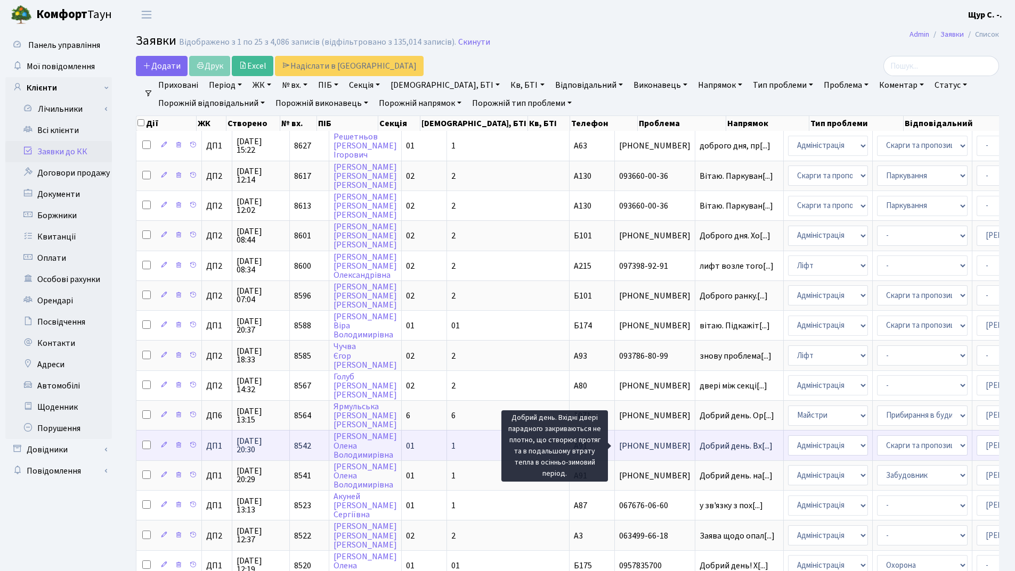
click at [699, 448] on span "Добрий день. Вх[...]" at bounding box center [735, 446] width 73 height 12
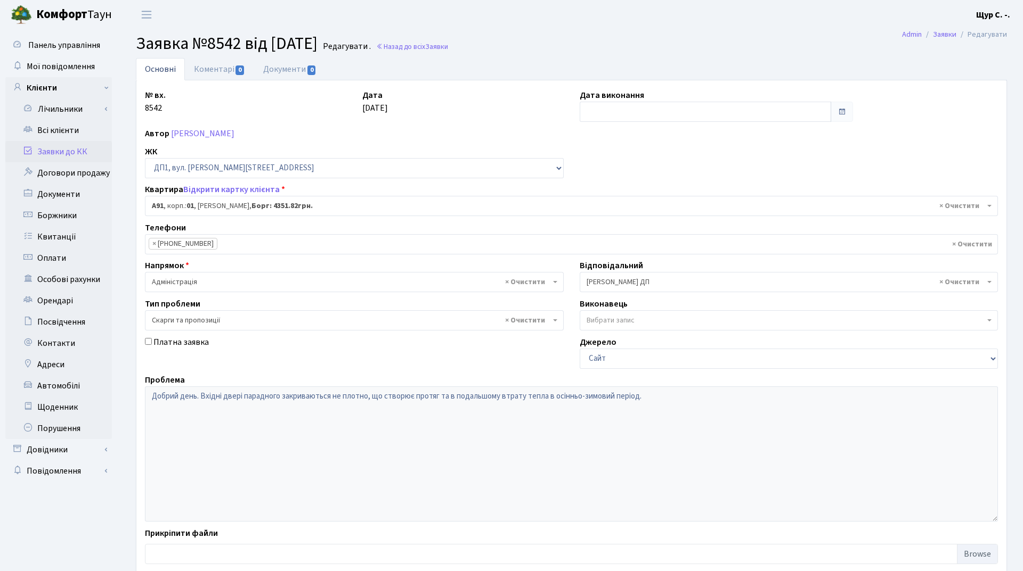
select select "29719"
select select "55"
click at [58, 158] on link "Заявки до КК" at bounding box center [58, 151] width 107 height 21
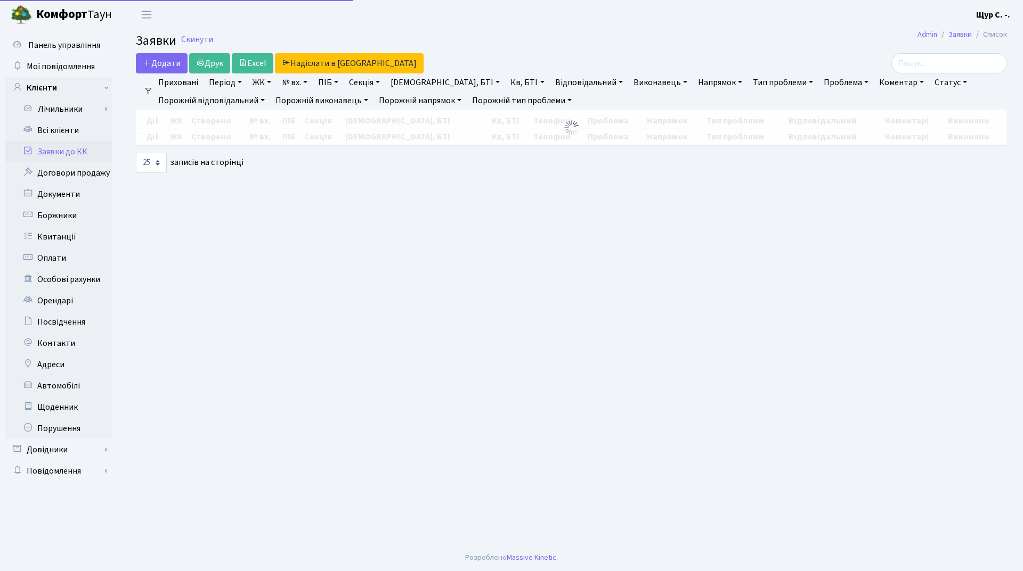
select select "25"
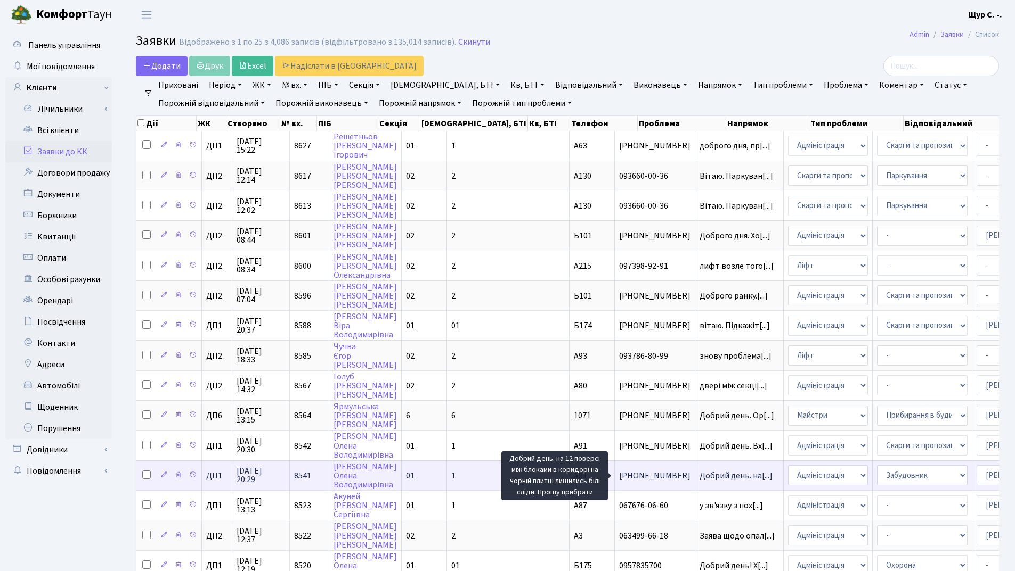
click at [699, 477] on span "Добрий день. на[...]" at bounding box center [735, 476] width 73 height 12
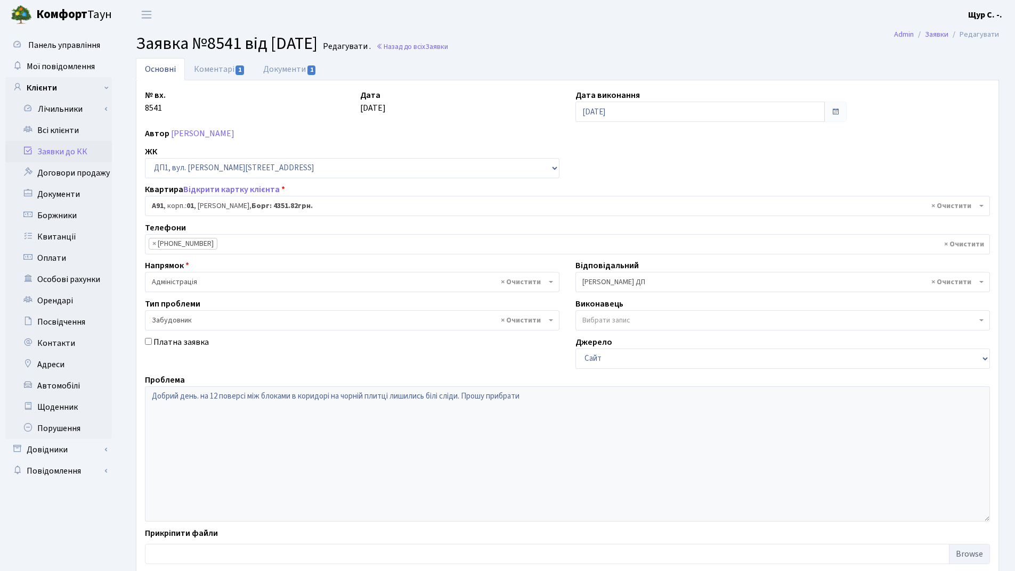
select select "29719"
select select "64"
click at [217, 71] on link "Коментарі 1" at bounding box center [219, 69] width 69 height 22
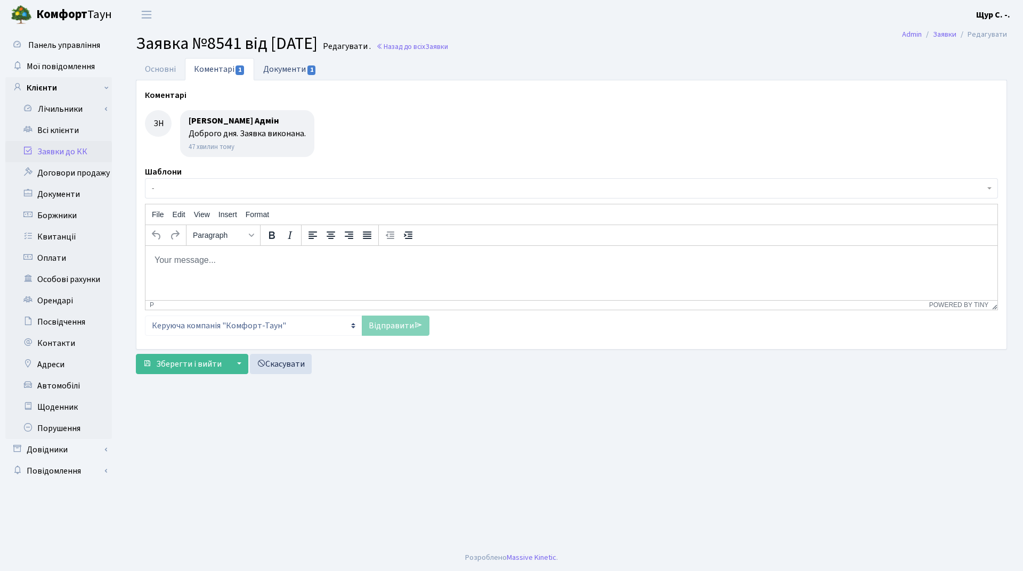
click at [280, 72] on link "Документи 1" at bounding box center [289, 69] width 71 height 22
select select "25"
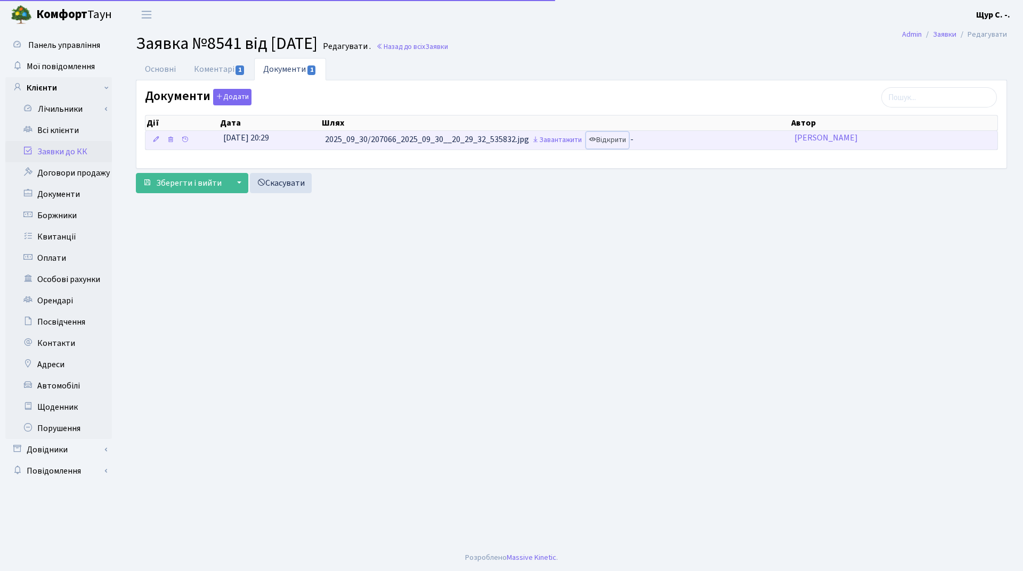
click at [618, 144] on link "Відкрити" at bounding box center [607, 140] width 43 height 17
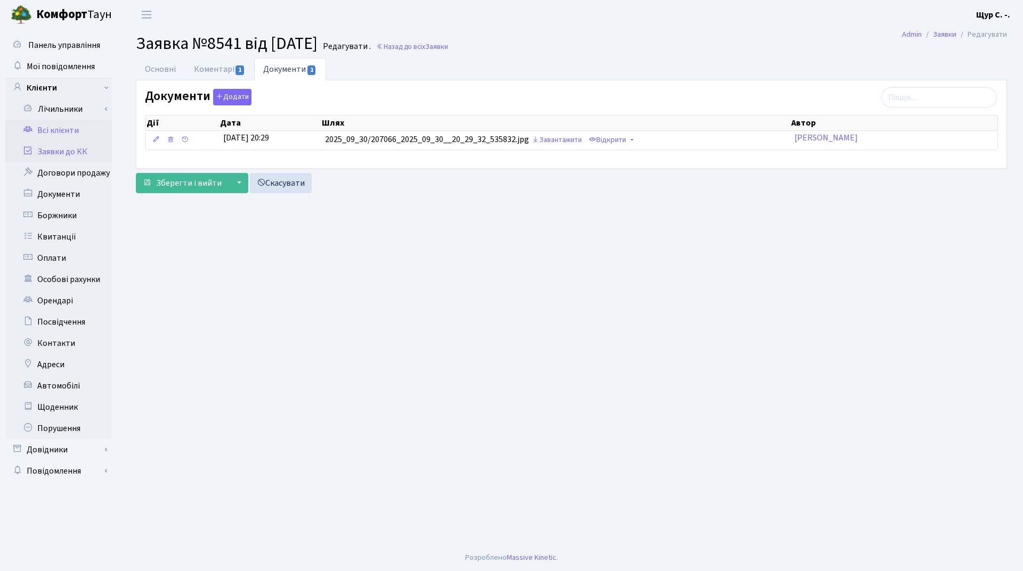
click at [41, 125] on link "Всі клієнти" at bounding box center [58, 130] width 107 height 21
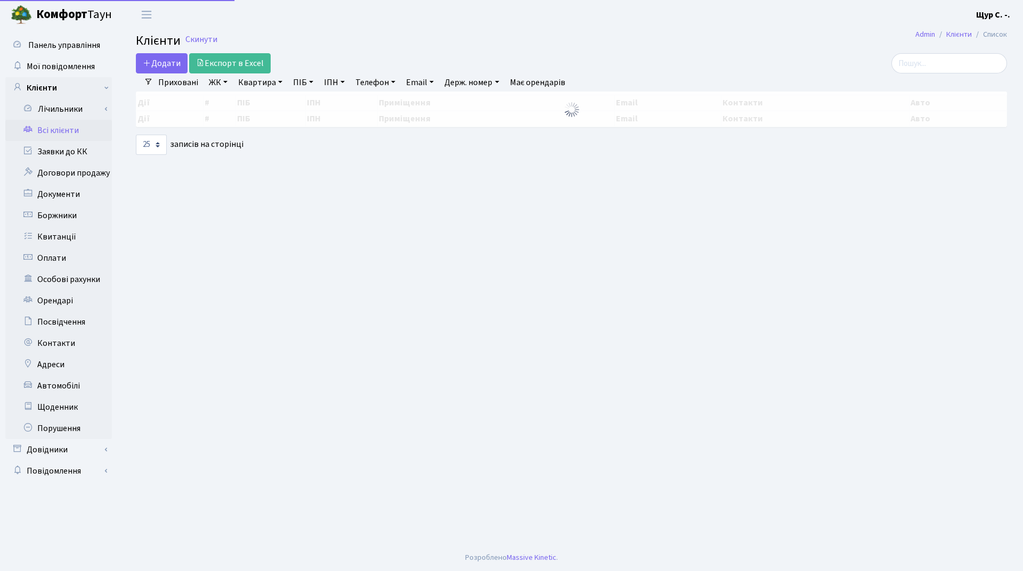
select select "25"
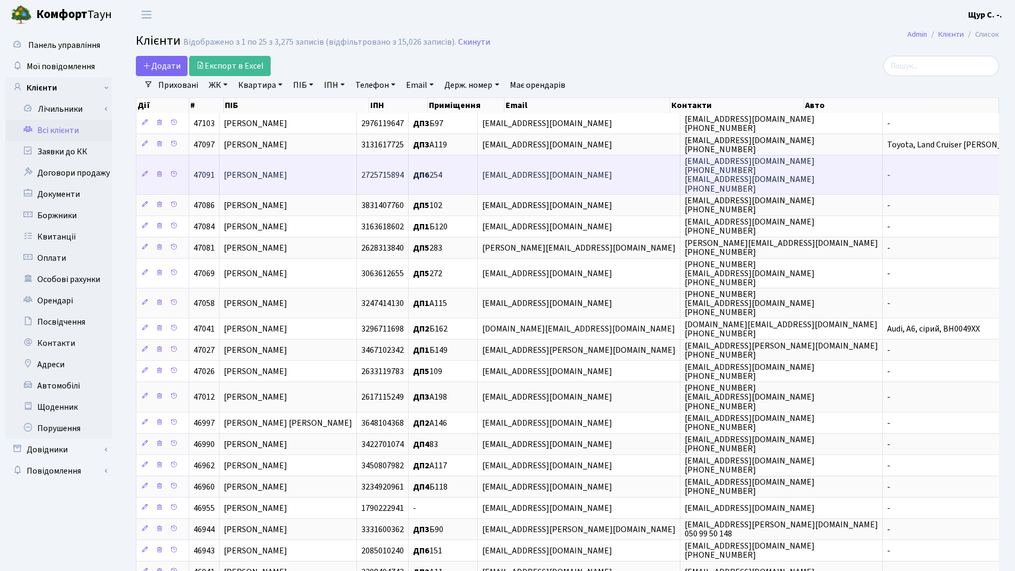
click at [282, 181] on span "[PERSON_NAME]" at bounding box center [255, 175] width 63 height 12
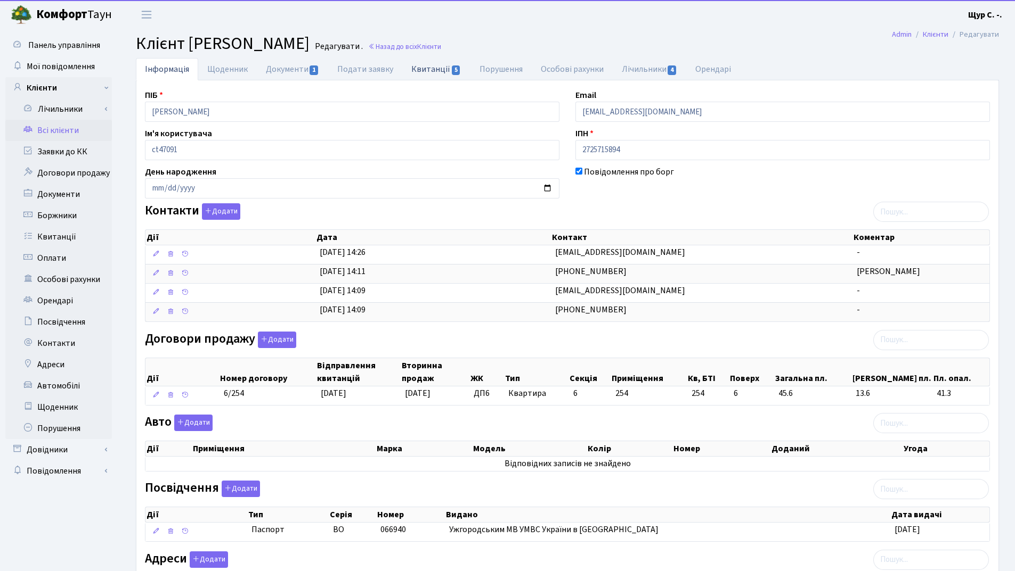
click at [429, 75] on link "Квитанції 5" at bounding box center [436, 69] width 68 height 22
select select "25"
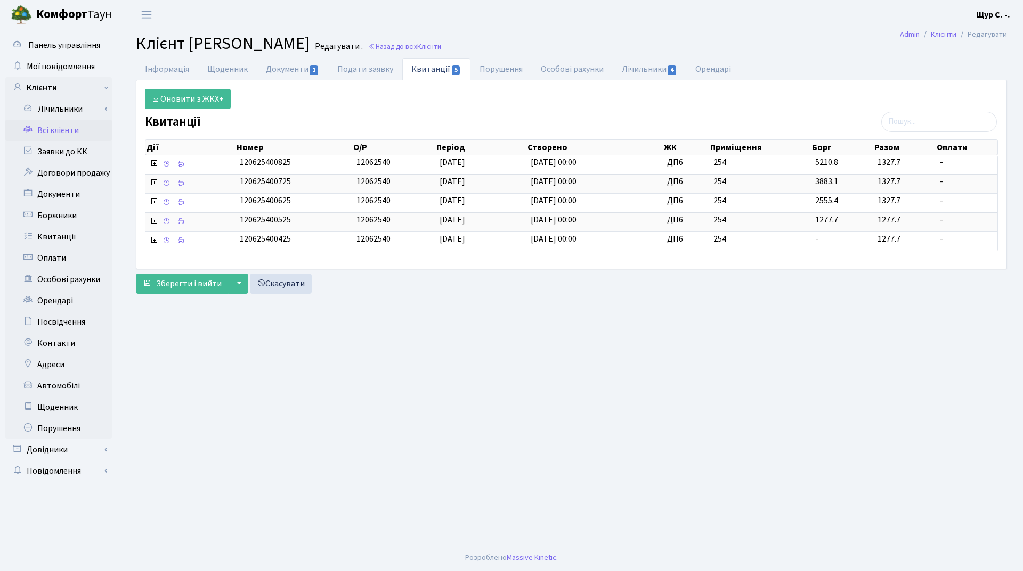
click at [49, 132] on link "Всі клієнти" at bounding box center [58, 130] width 107 height 21
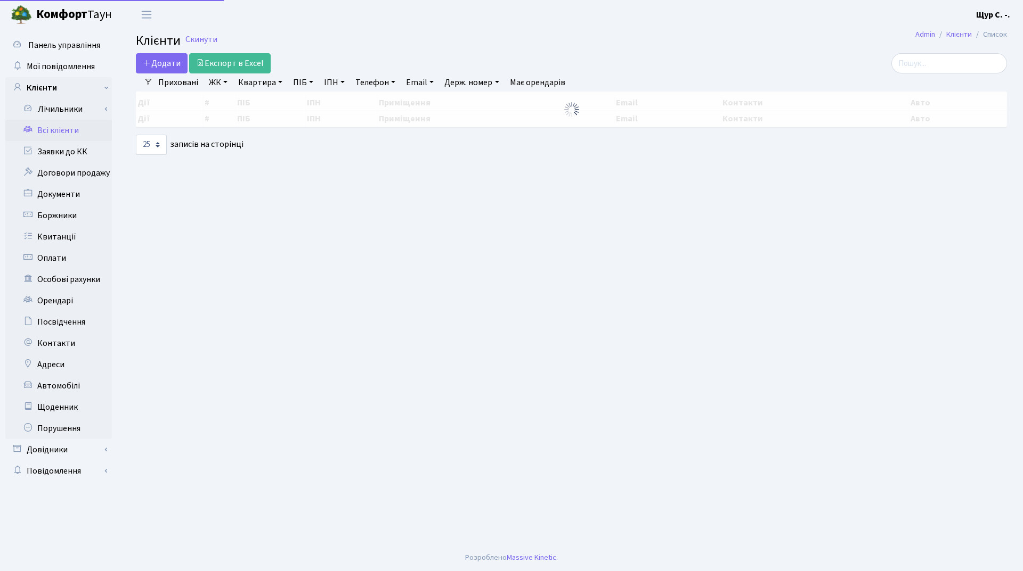
select select "25"
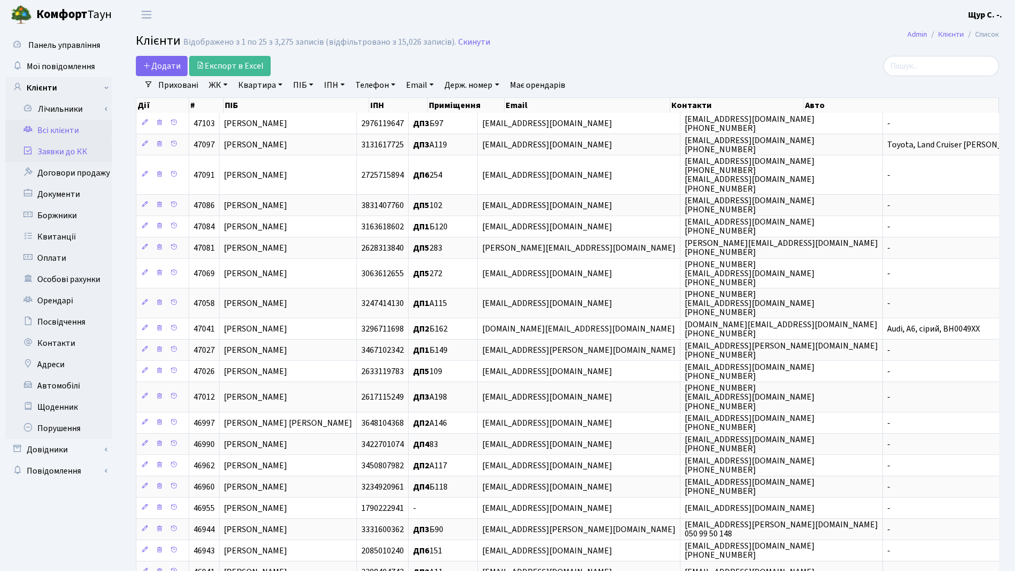
click at [63, 148] on link "Заявки до КК" at bounding box center [58, 151] width 107 height 21
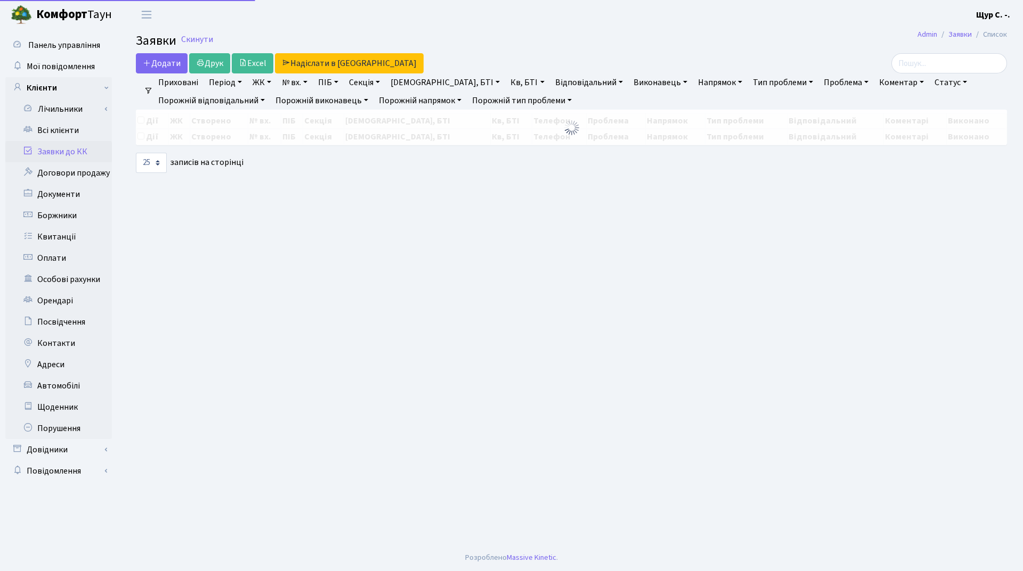
select select "25"
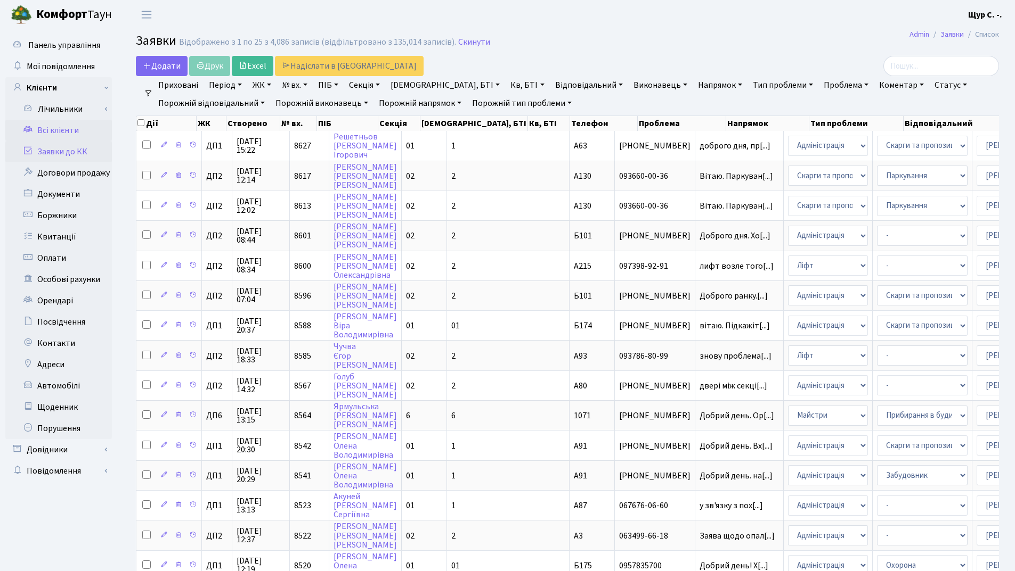
click at [71, 135] on link "Всі клієнти" at bounding box center [58, 130] width 107 height 21
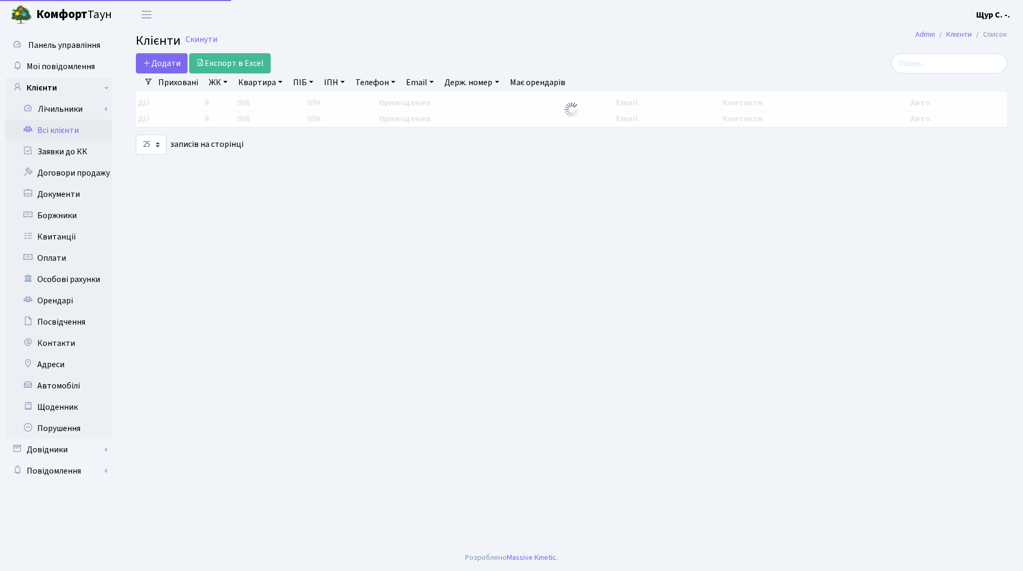
select select "25"
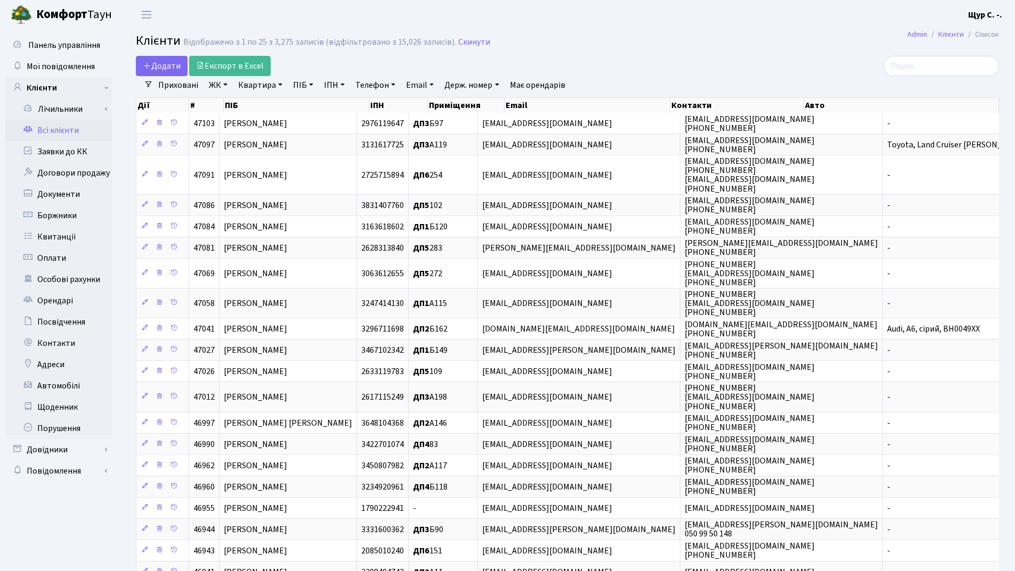
click at [259, 87] on link "Квартира" at bounding box center [260, 85] width 53 height 18
type input "б140"
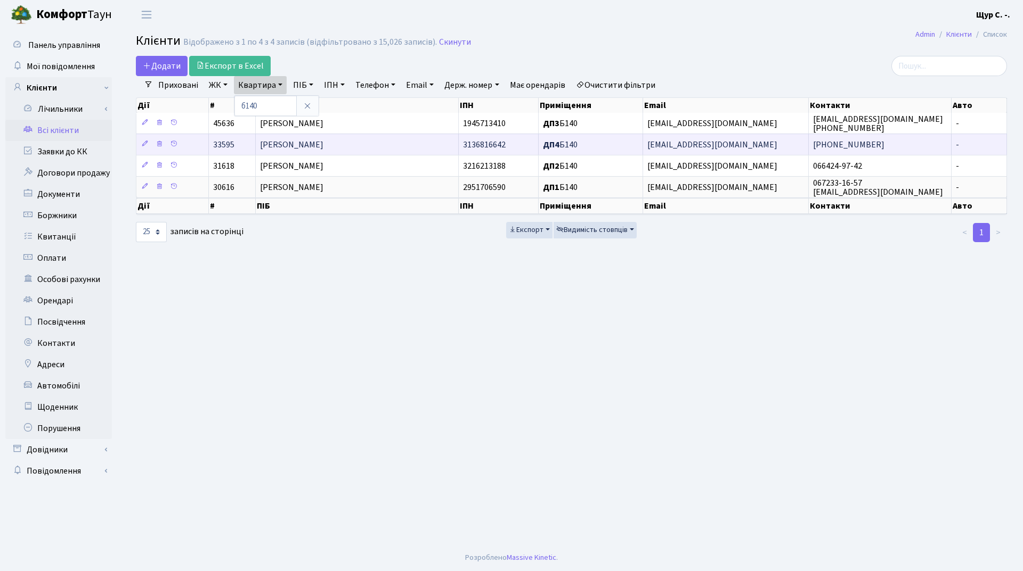
click at [323, 145] on span "[PERSON_NAME]" at bounding box center [291, 145] width 63 height 12
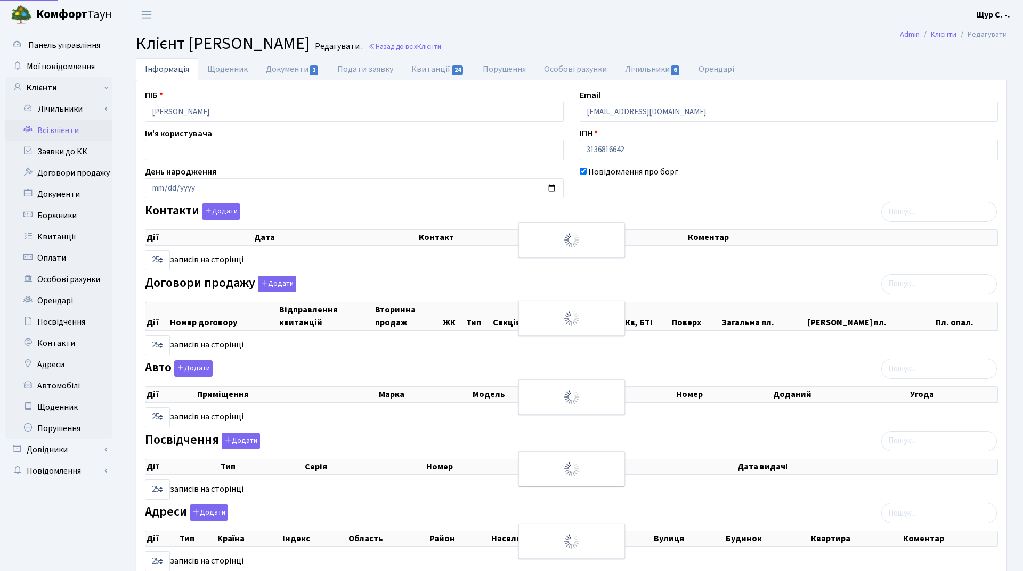
select select "25"
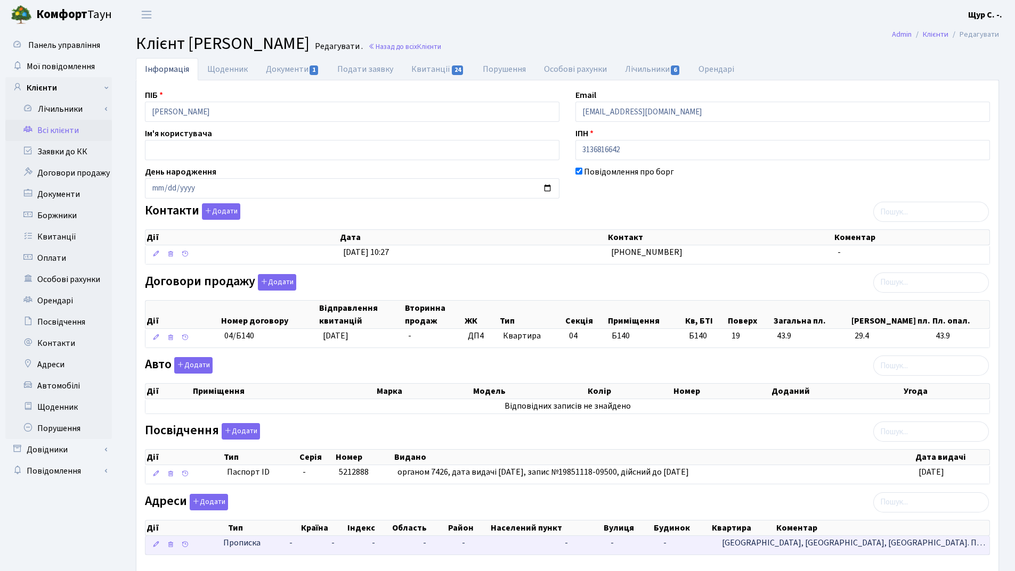
click at [606, 541] on td "-" at bounding box center [583, 545] width 46 height 19
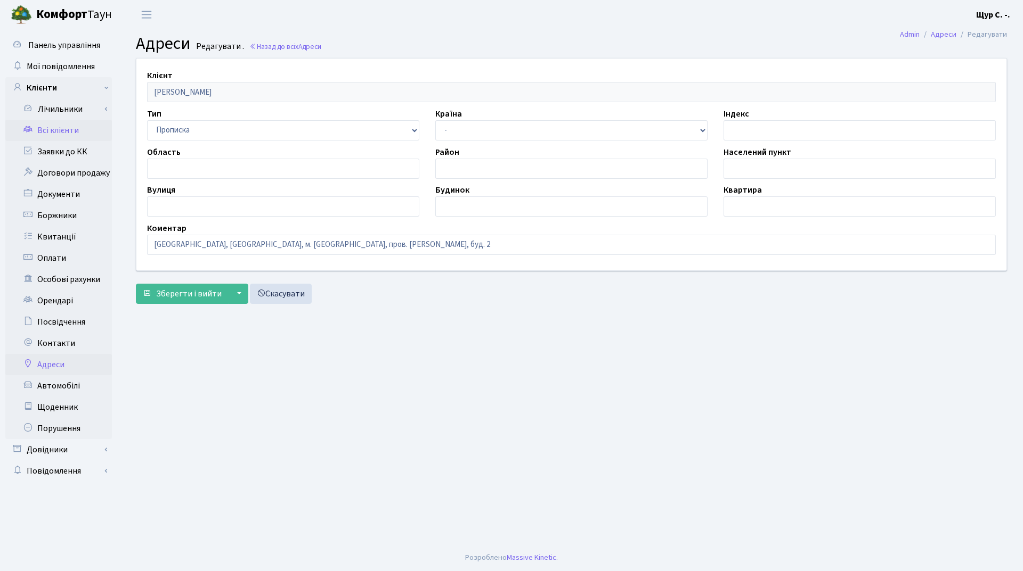
click at [61, 129] on link "Всі клієнти" at bounding box center [58, 130] width 107 height 21
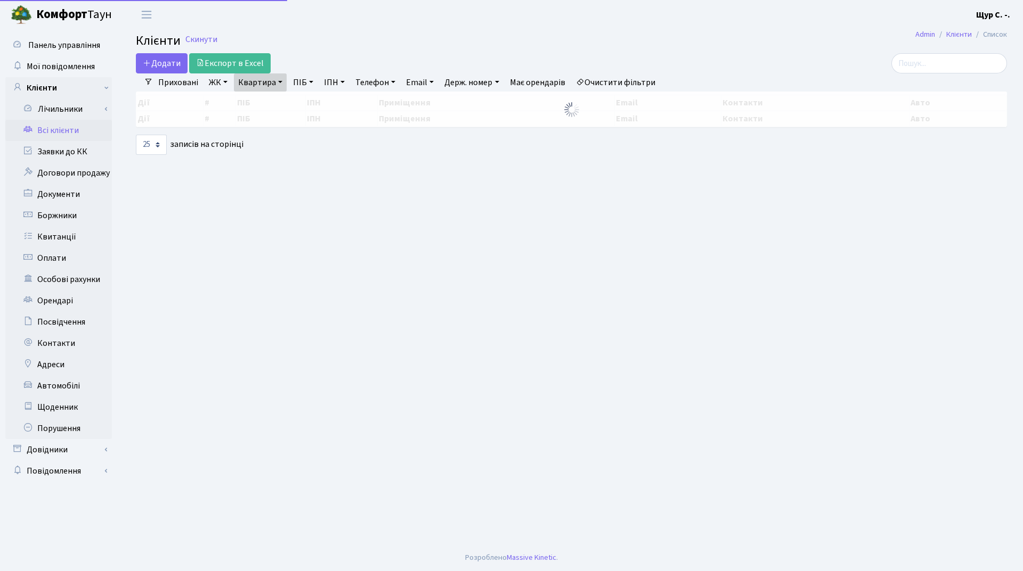
select select "25"
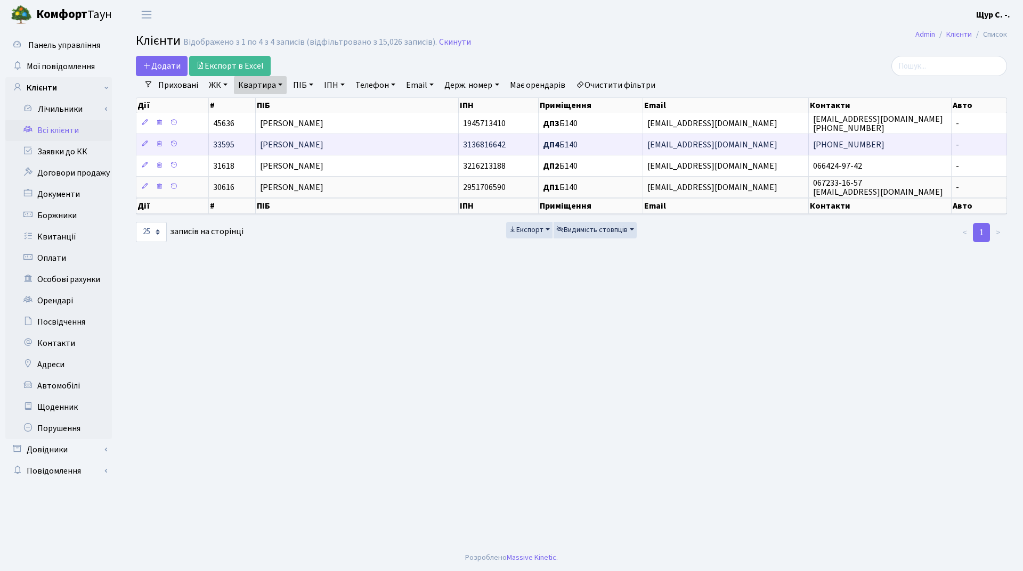
click at [323, 145] on span "[PERSON_NAME]" at bounding box center [291, 145] width 63 height 12
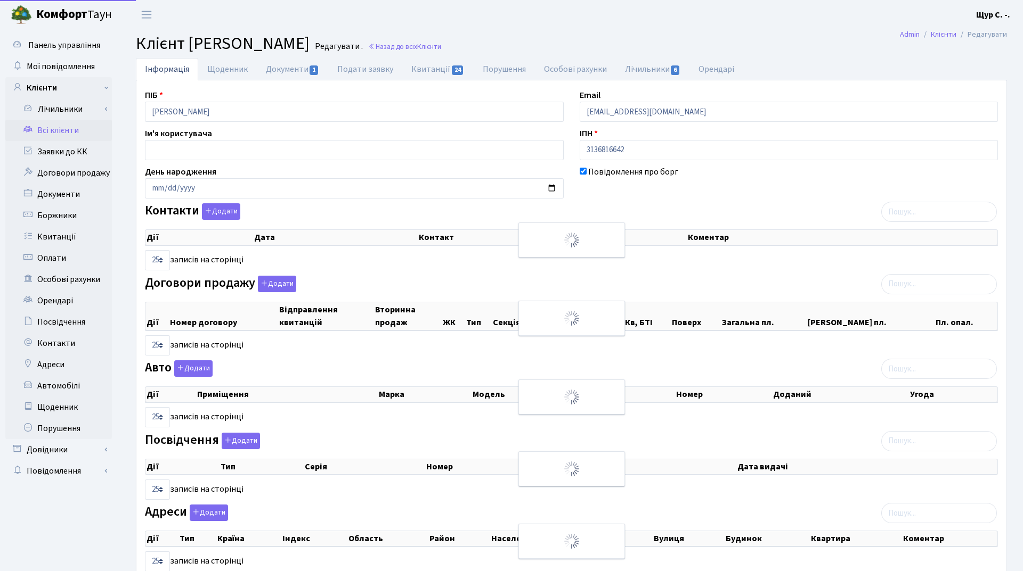
select select "25"
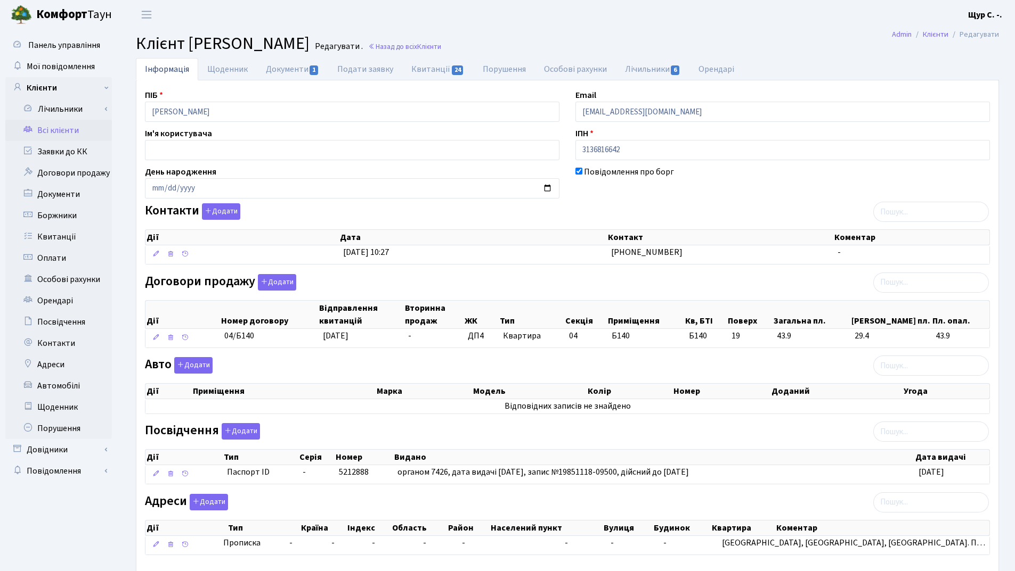
click at [43, 130] on link "Всі клієнти" at bounding box center [58, 130] width 107 height 21
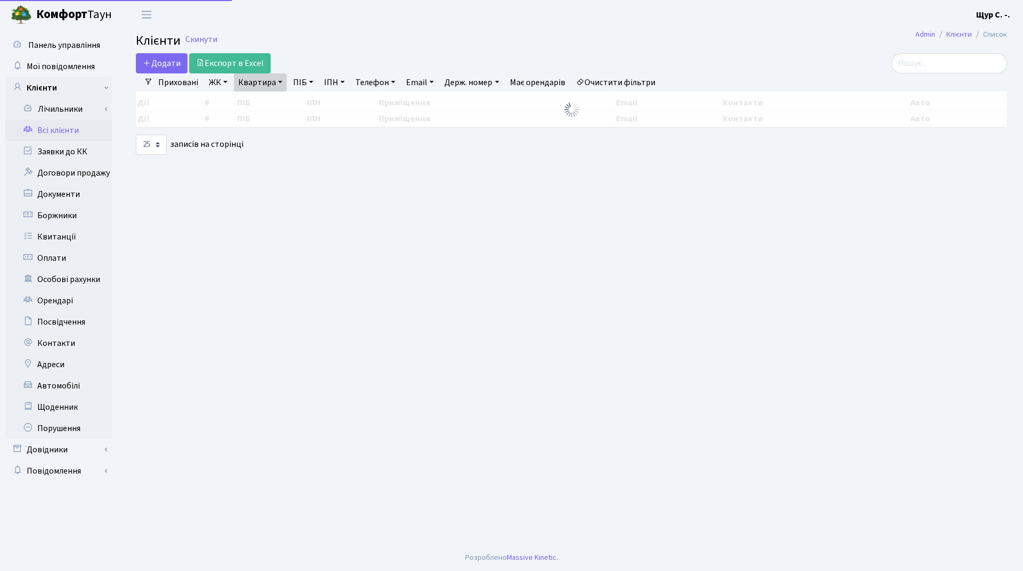
select select "25"
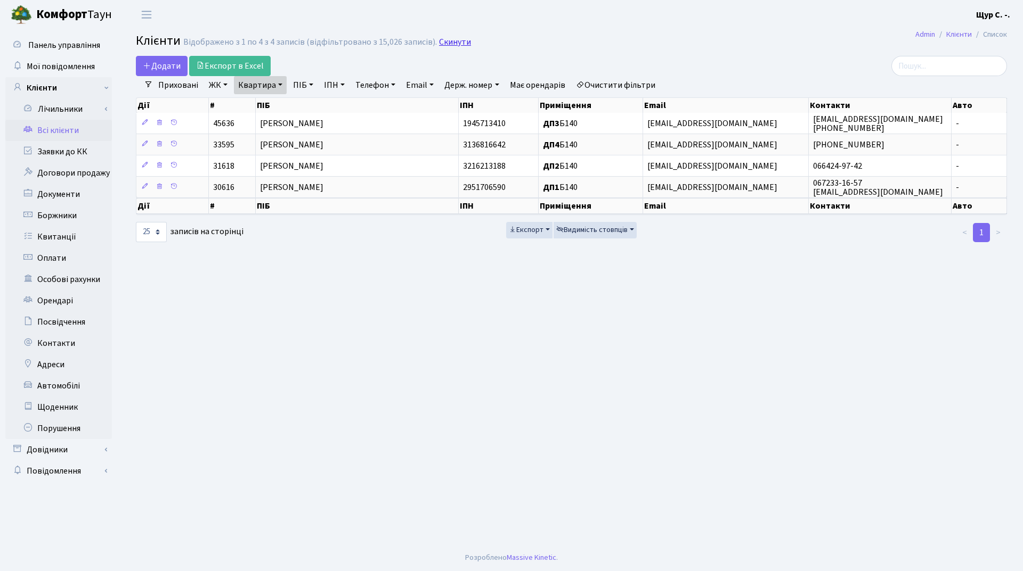
click at [445, 45] on link "Скинути" at bounding box center [455, 42] width 32 height 10
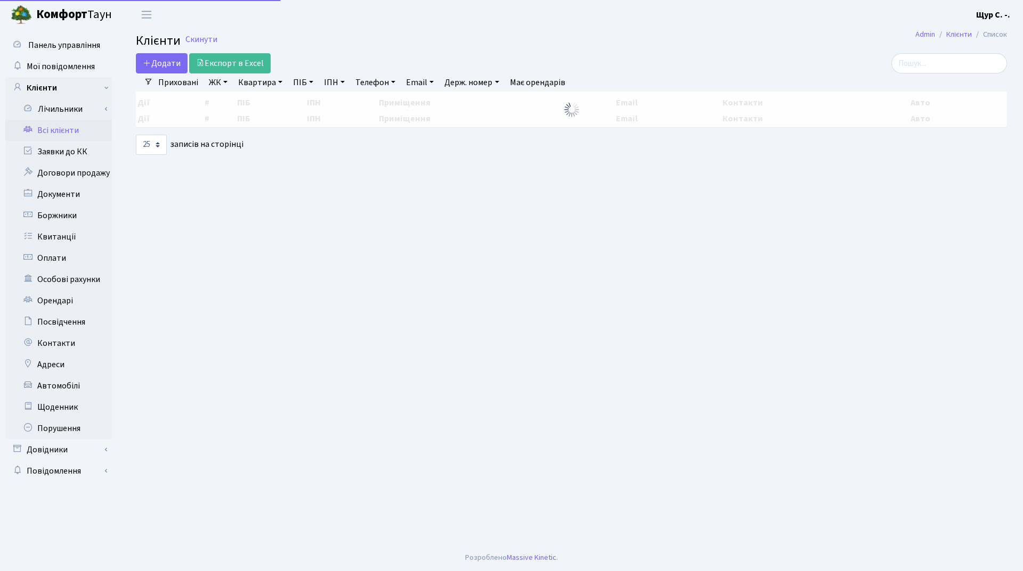
select select "25"
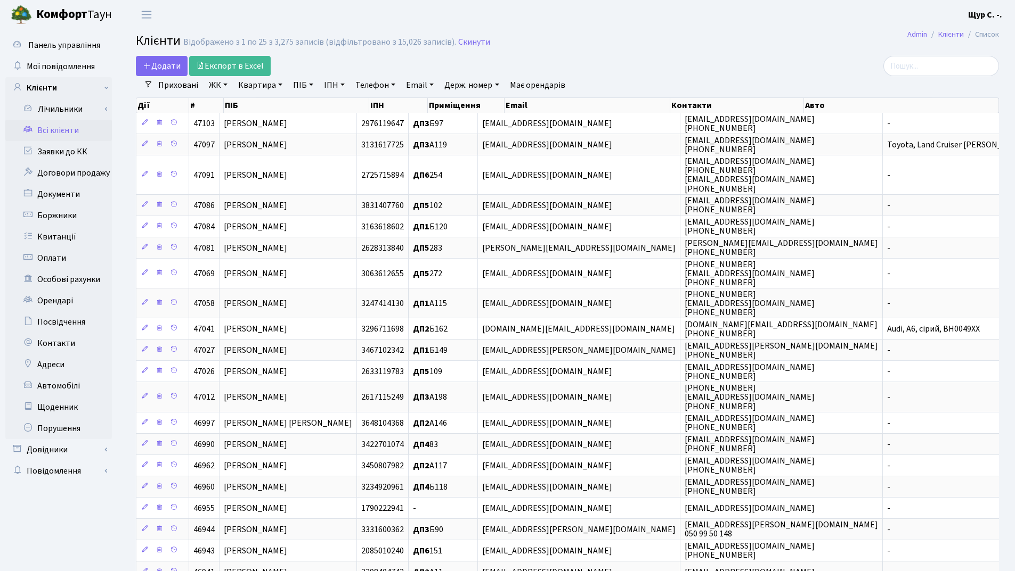
click at [248, 88] on link "Квартира" at bounding box center [260, 85] width 53 height 18
type input "1005"
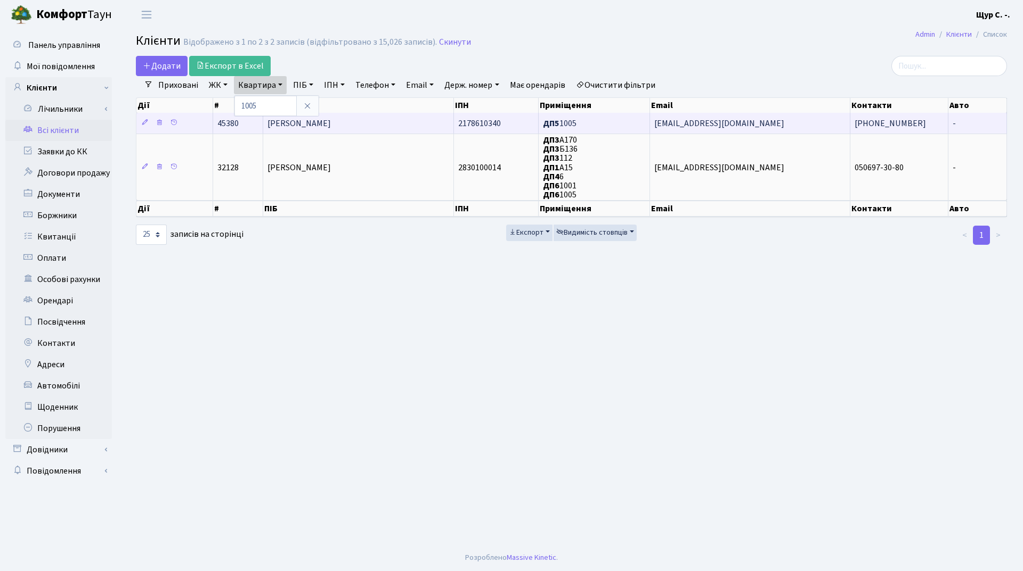
click at [404, 113] on td "Волкова Надія Іванівна" at bounding box center [358, 123] width 191 height 21
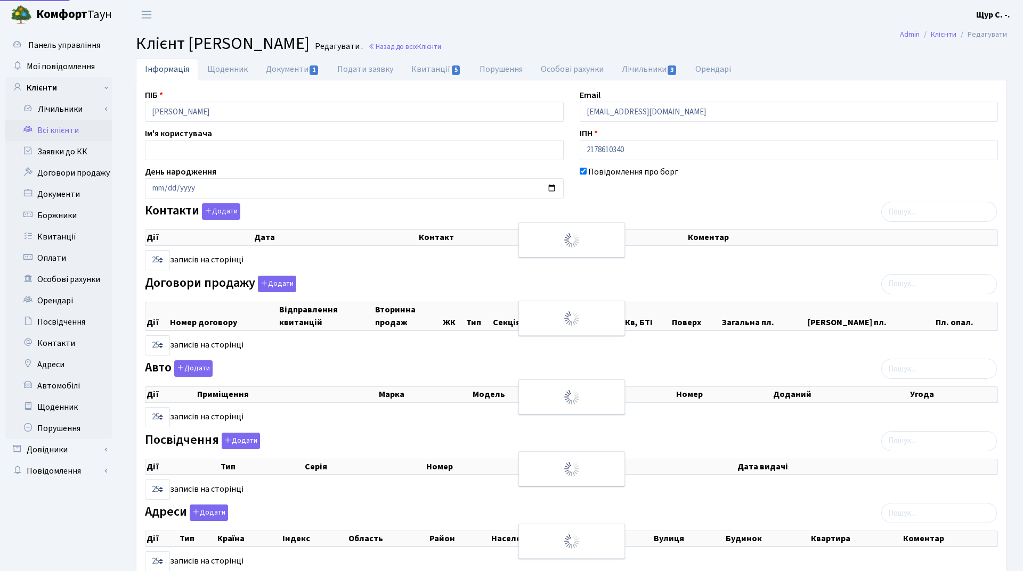
select select "25"
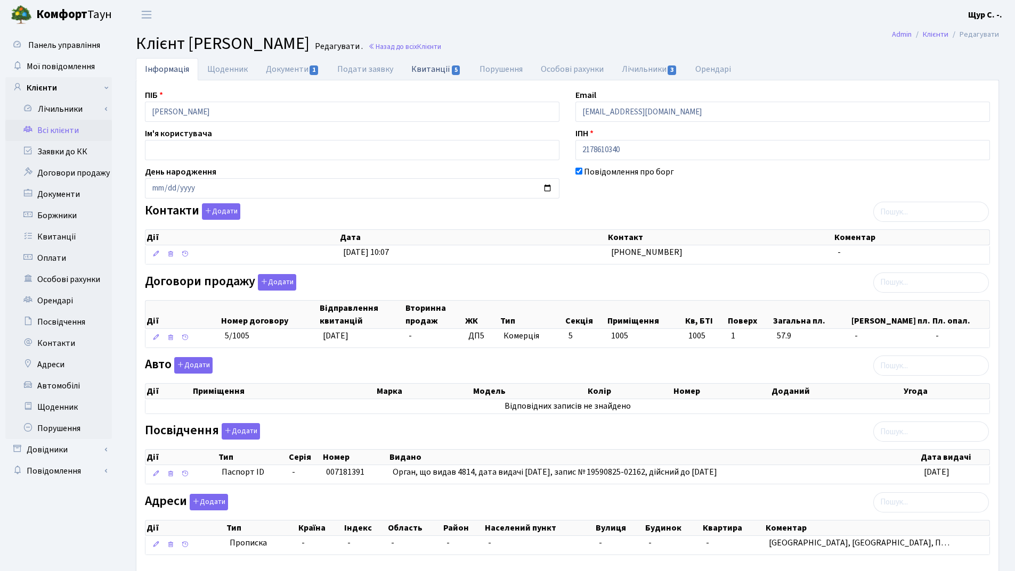
click at [423, 70] on link "Квитанції 5" at bounding box center [436, 69] width 68 height 22
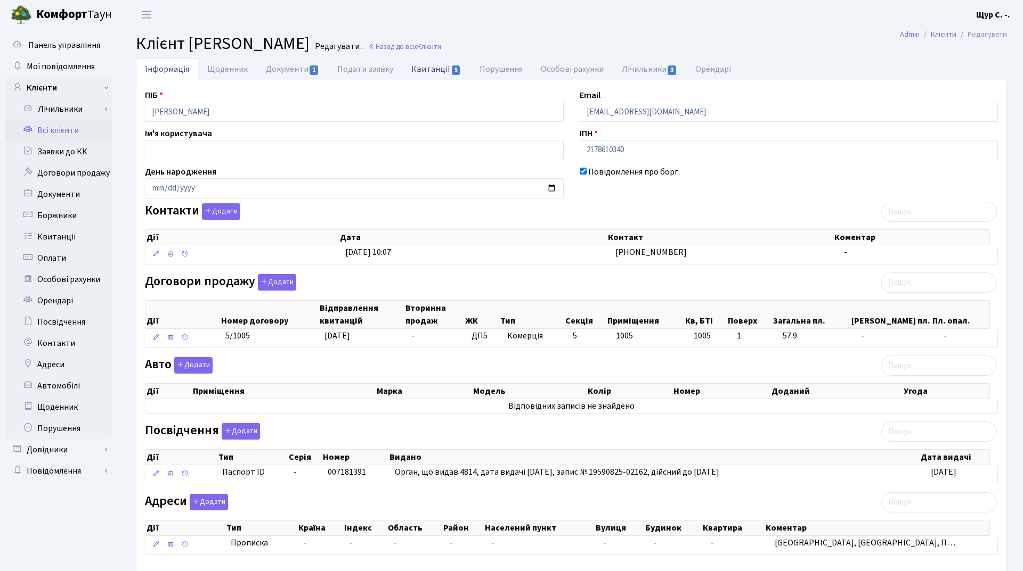
select select "25"
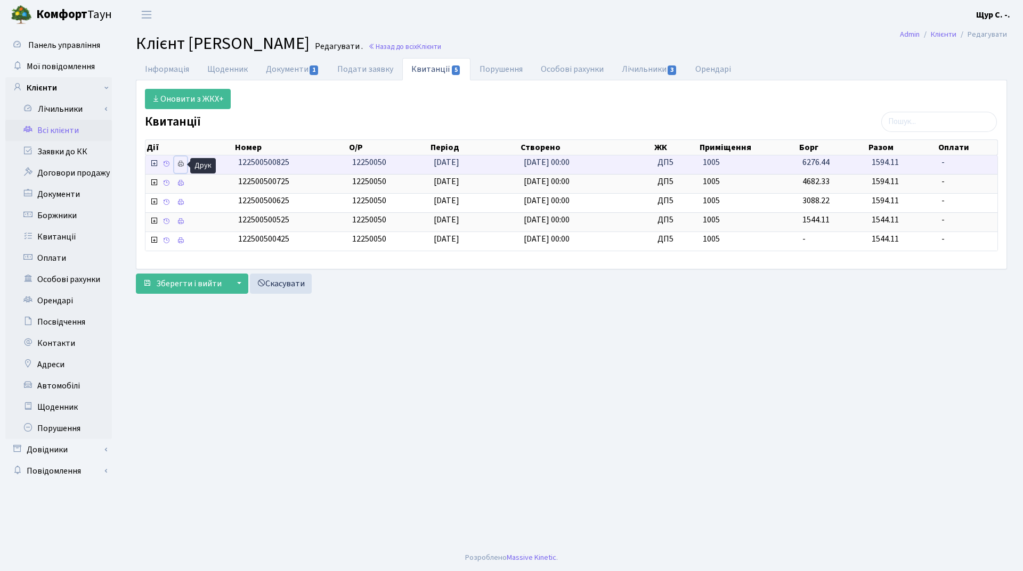
click at [178, 166] on icon at bounding box center [180, 163] width 7 height 7
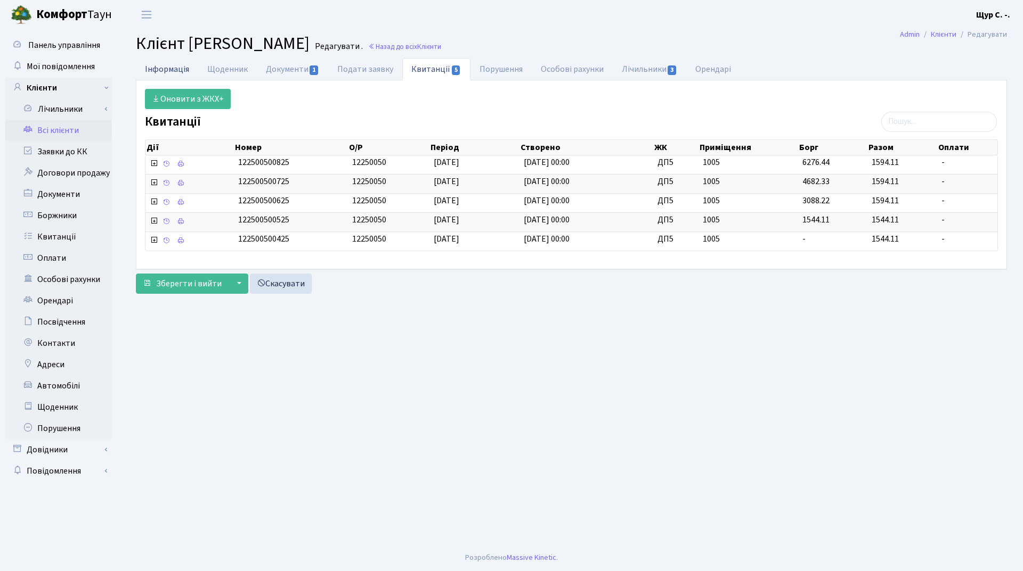
click at [168, 77] on link "Інформація" at bounding box center [167, 69] width 62 height 22
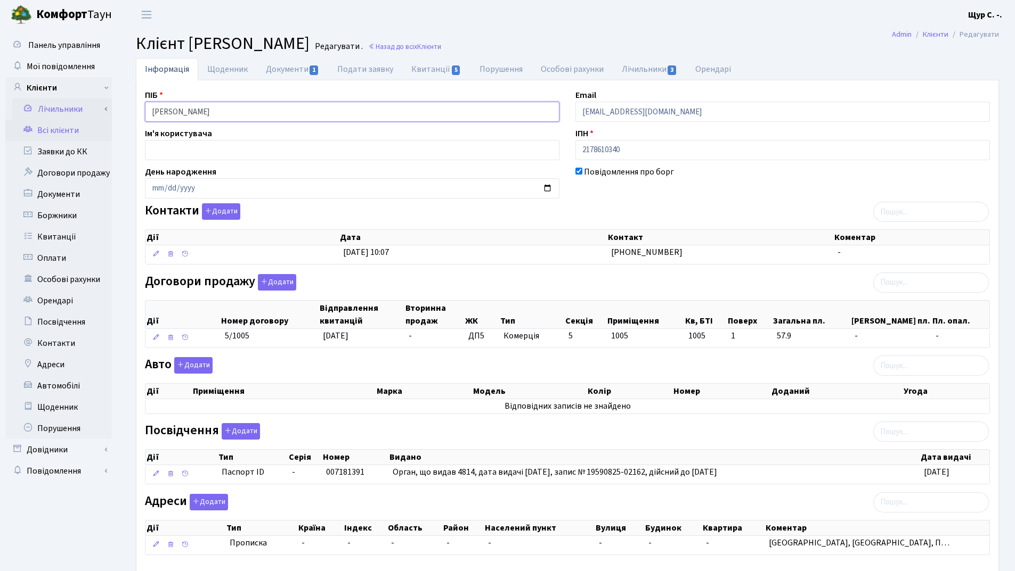
drag, startPoint x: 243, startPoint y: 112, endPoint x: 93, endPoint y: 111, distance: 150.2
click at [93, 111] on div "Панель управління Мої повідомлення Клієнти Лічильники Повірки" at bounding box center [507, 316] width 1015 height 574
click at [56, 129] on link "Всі клієнти" at bounding box center [58, 130] width 107 height 21
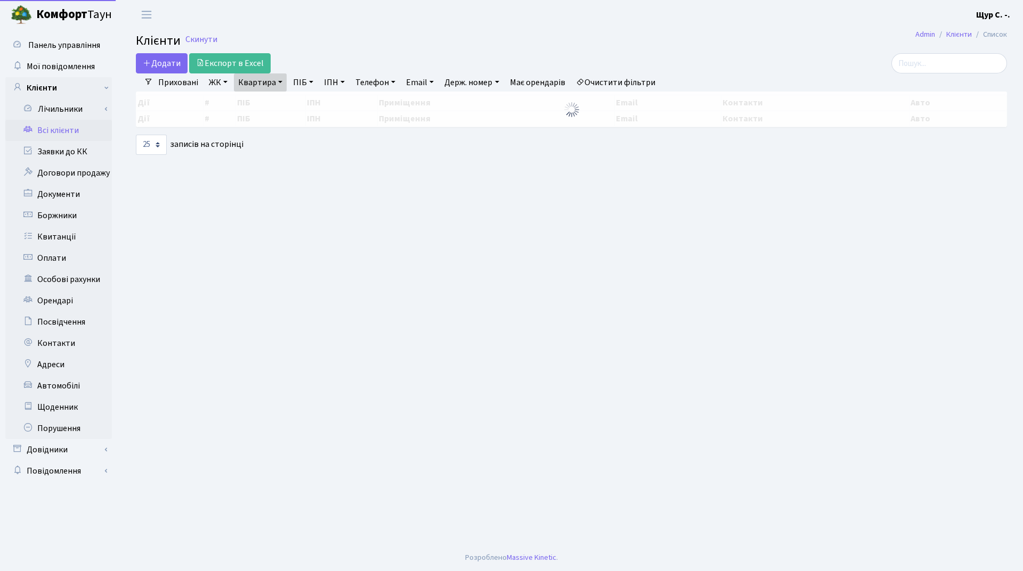
select select "25"
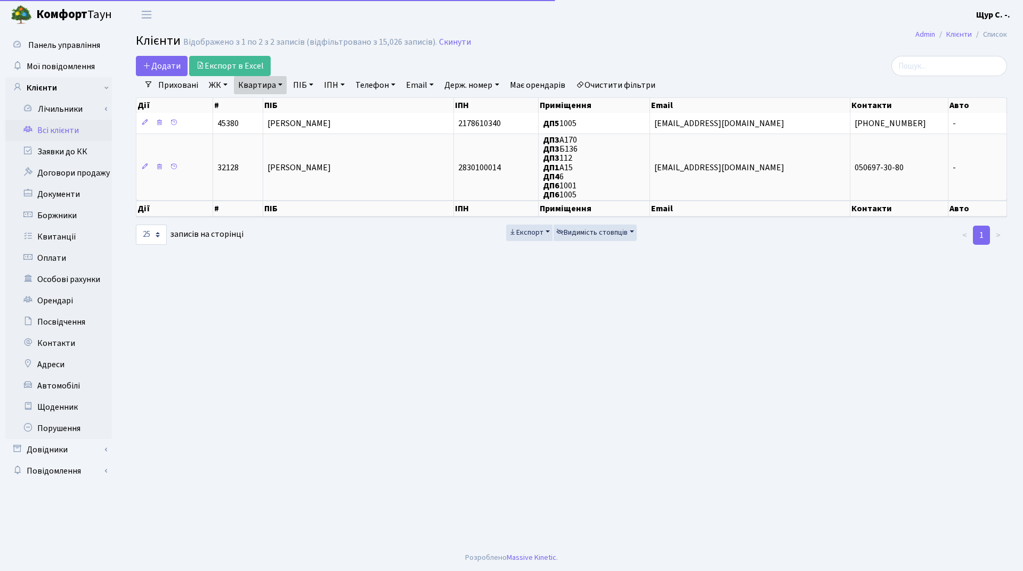
click at [283, 83] on link "Квартира" at bounding box center [260, 85] width 53 height 18
click at [271, 99] on input "1005" at bounding box center [265, 106] width 62 height 20
type input "1"
type input "55"
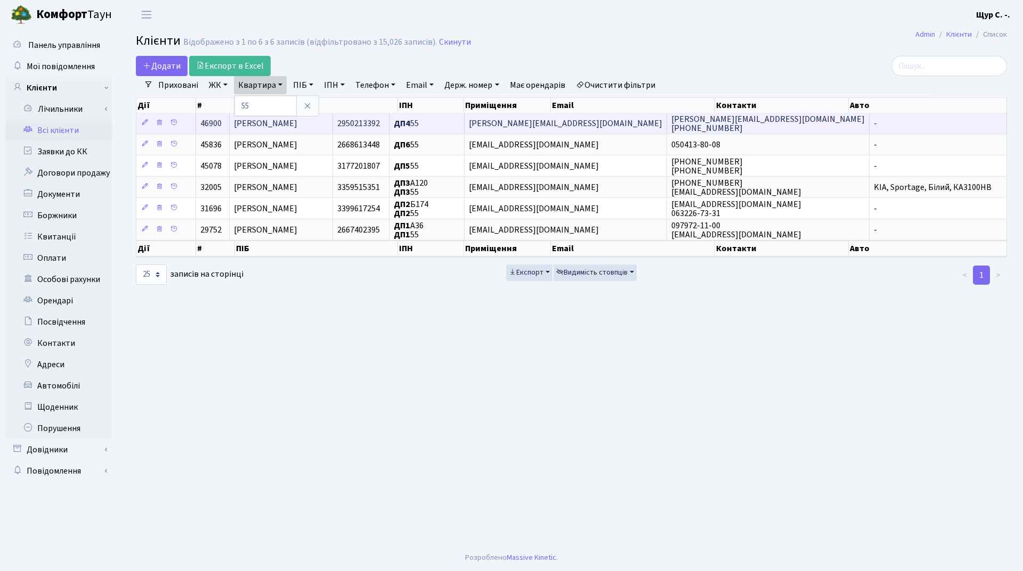
click at [297, 126] on span "[PERSON_NAME]" at bounding box center [265, 124] width 63 height 12
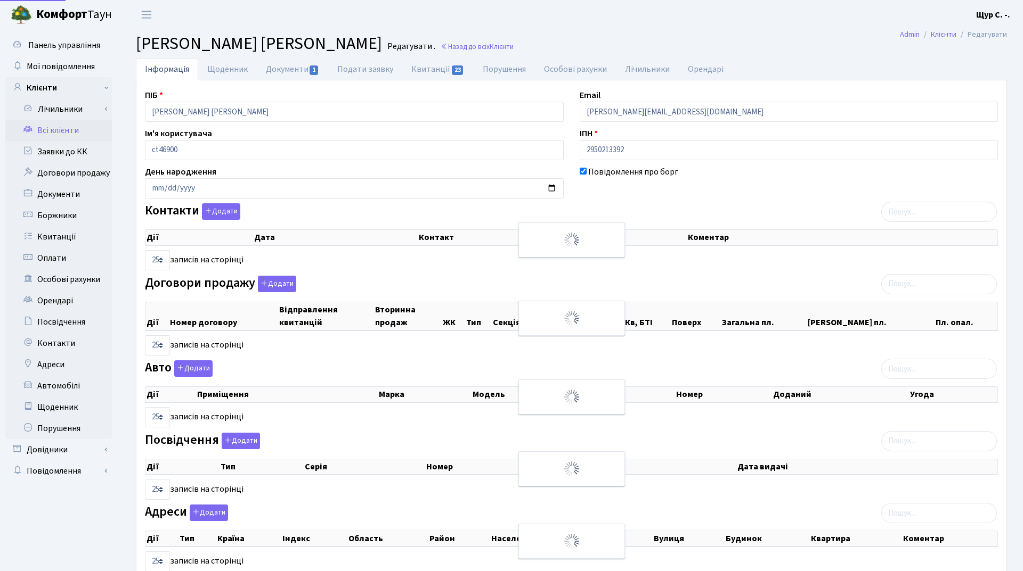
select select "25"
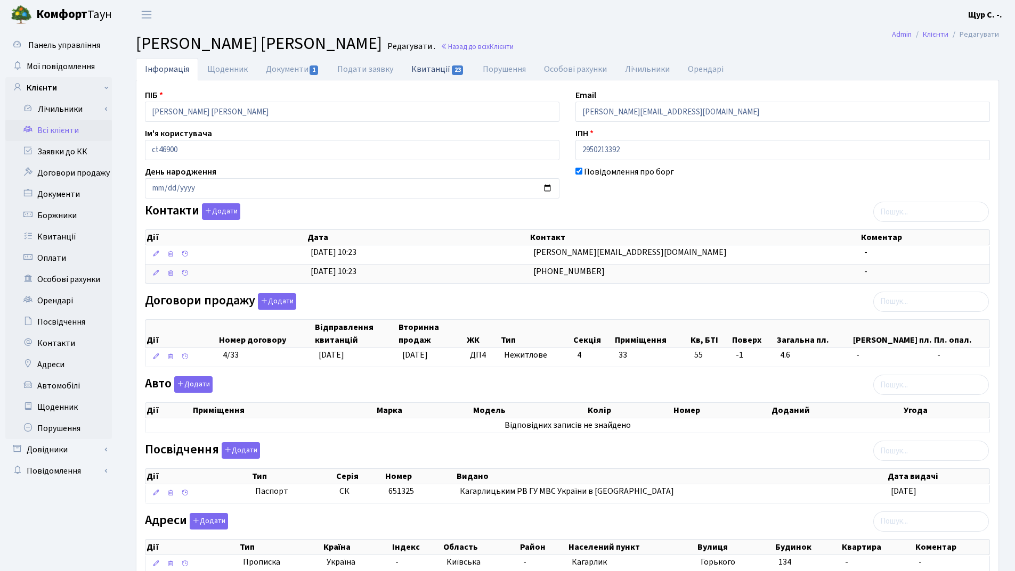
click at [436, 68] on link "Квитанції 23" at bounding box center [437, 69] width 71 height 22
select select "25"
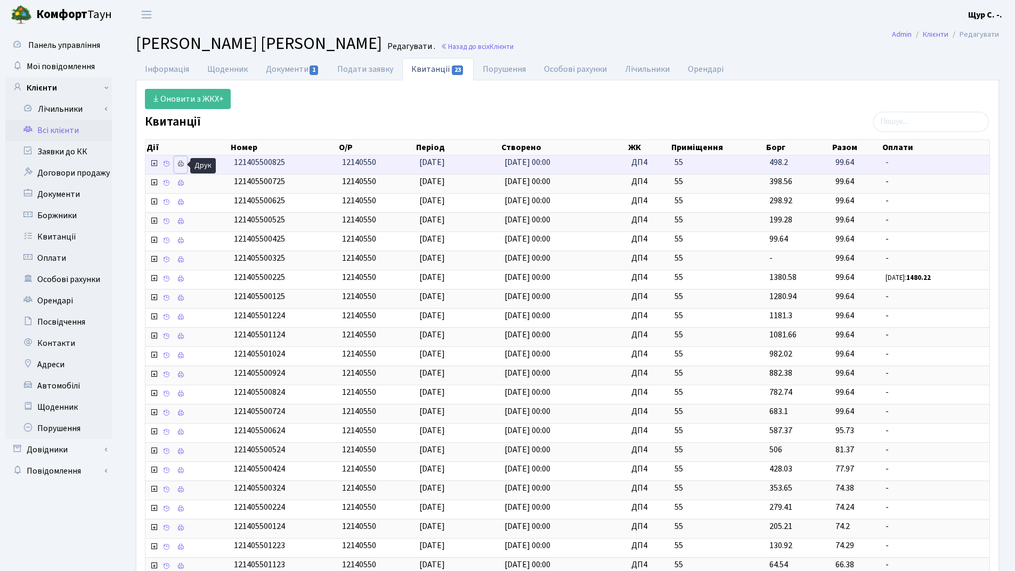
click at [184, 165] on icon at bounding box center [180, 163] width 7 height 7
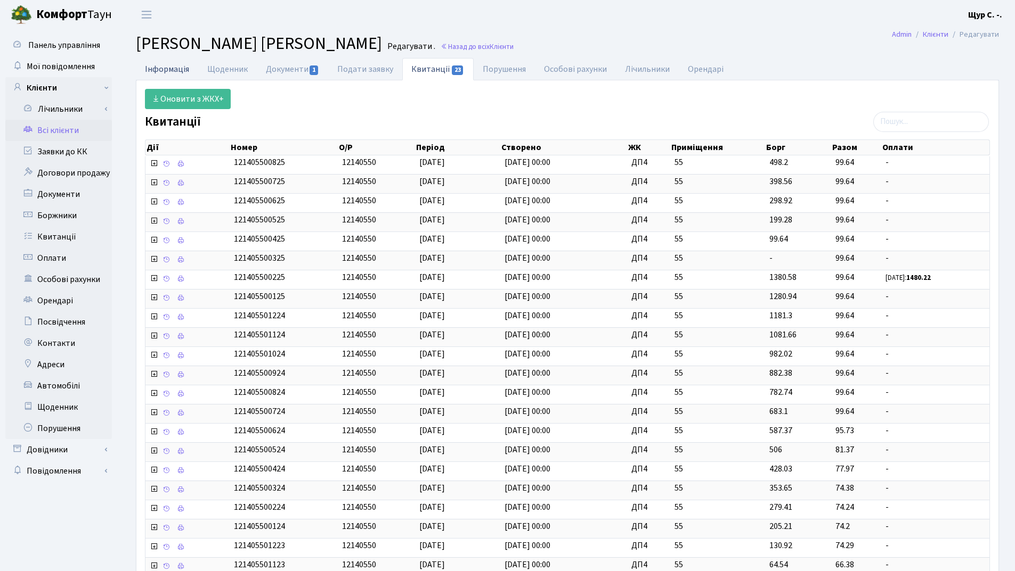
click at [162, 69] on link "Інформація" at bounding box center [167, 69] width 62 height 22
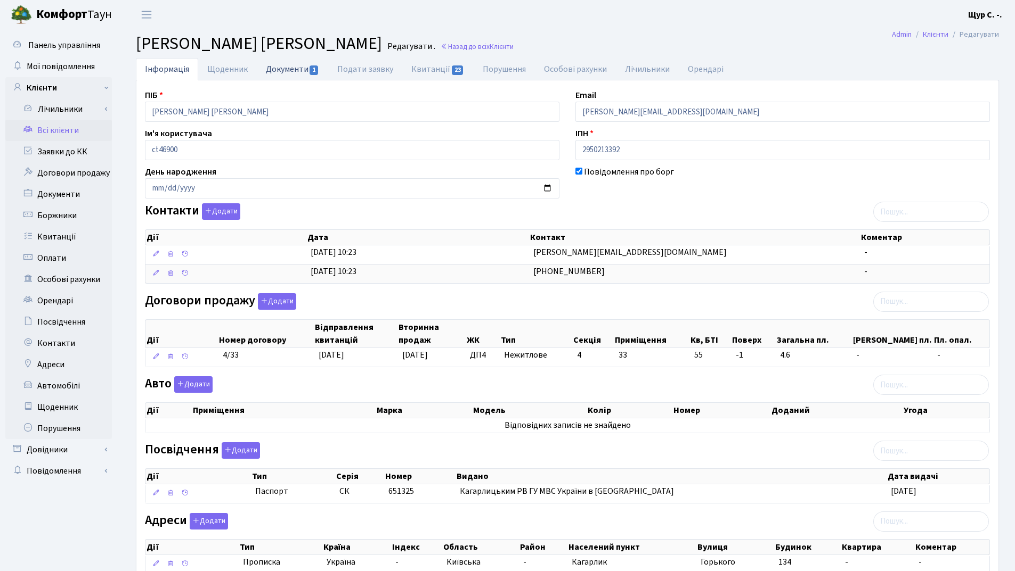
click at [284, 67] on link "Документи 1" at bounding box center [292, 69] width 71 height 22
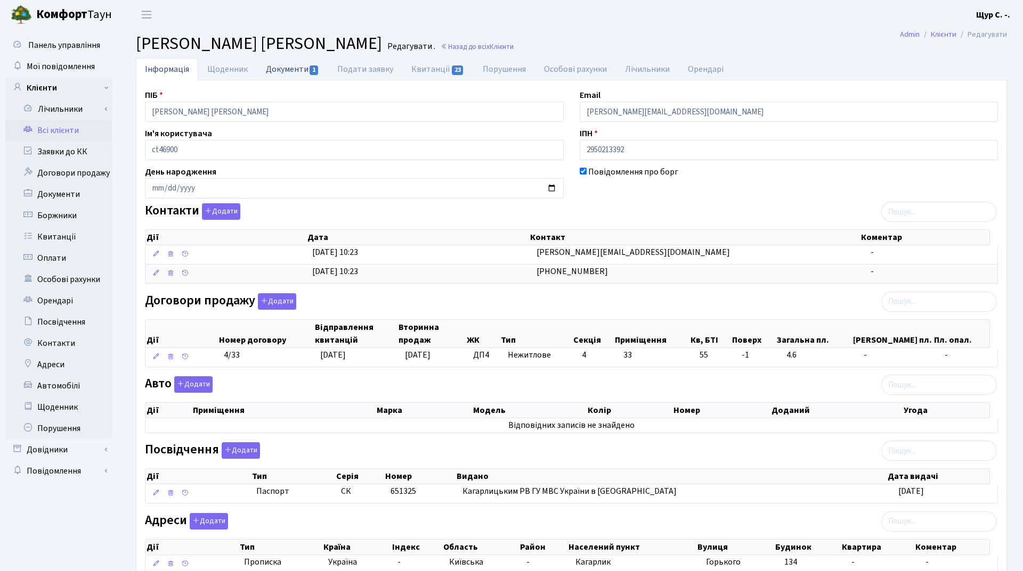
select select "25"
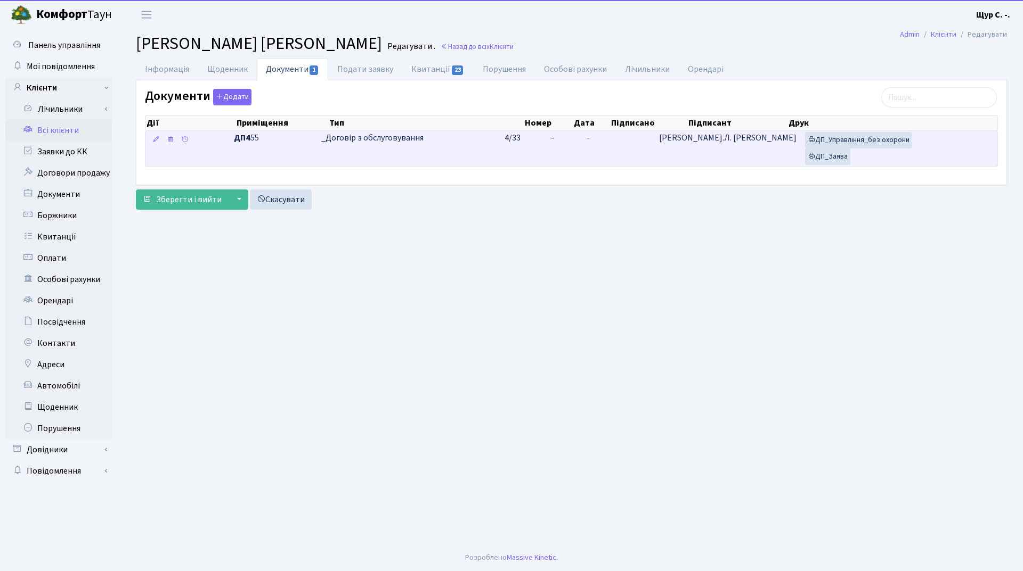
click at [404, 151] on td "_Договір з обслуговування" at bounding box center [408, 148] width 183 height 35
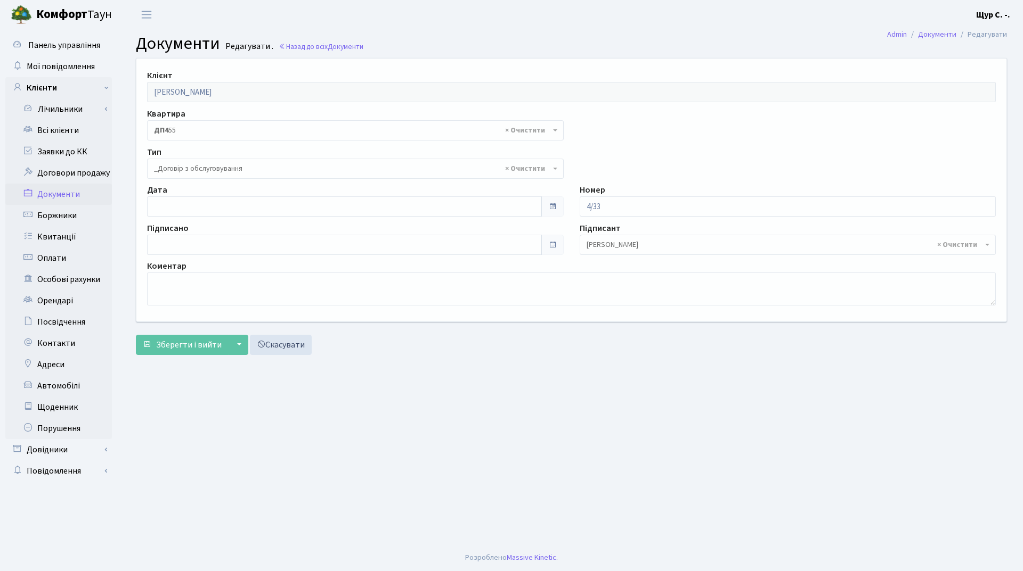
select select "289"
type input "02.10.2025"
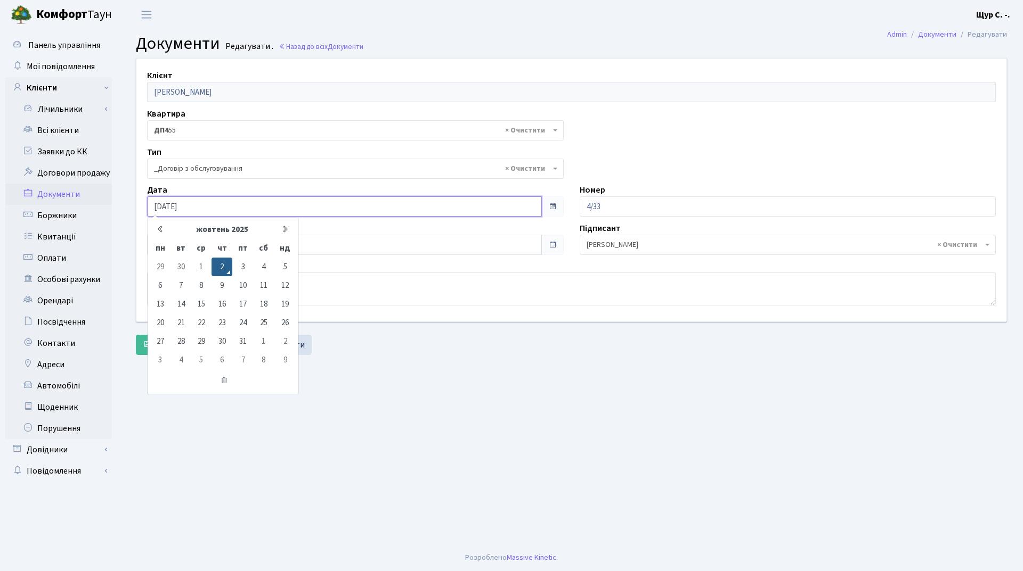
click at [324, 214] on input "02.10.2025" at bounding box center [344, 207] width 395 height 20
click at [447, 395] on main "Admin Документи Редагувати Документи Редагувати . Назад до всіх Документи Клієн…" at bounding box center [571, 287] width 903 height 516
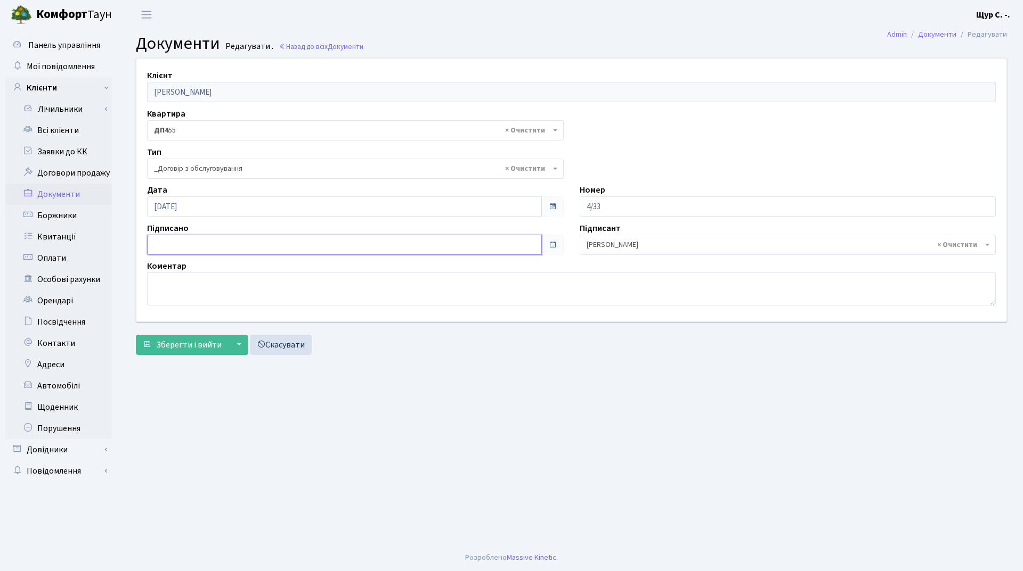
type input "02.10.2025"
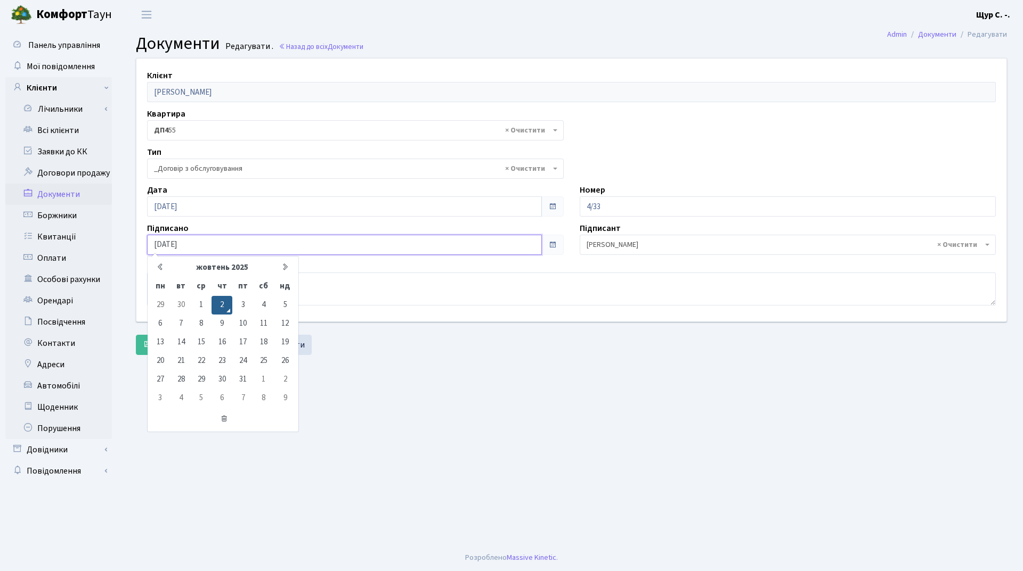
click at [326, 249] on input "02.10.2025" at bounding box center [344, 245] width 395 height 20
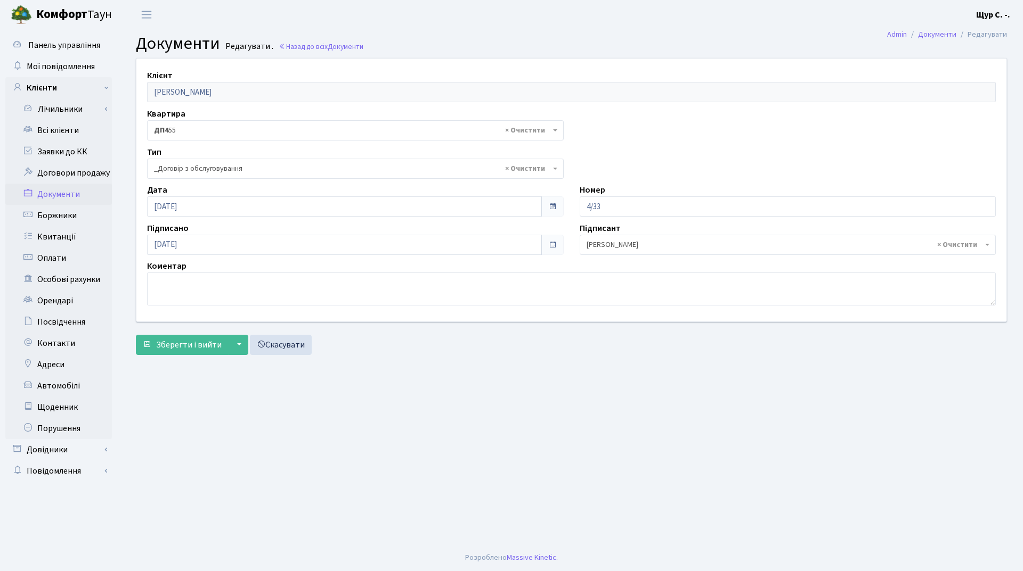
click at [401, 388] on main "Admin Документи Редагувати Документи Редагувати . Назад до всіх Документи Клієн…" at bounding box center [571, 287] width 903 height 516
click at [180, 348] on span "Зберегти і вийти" at bounding box center [189, 345] width 66 height 12
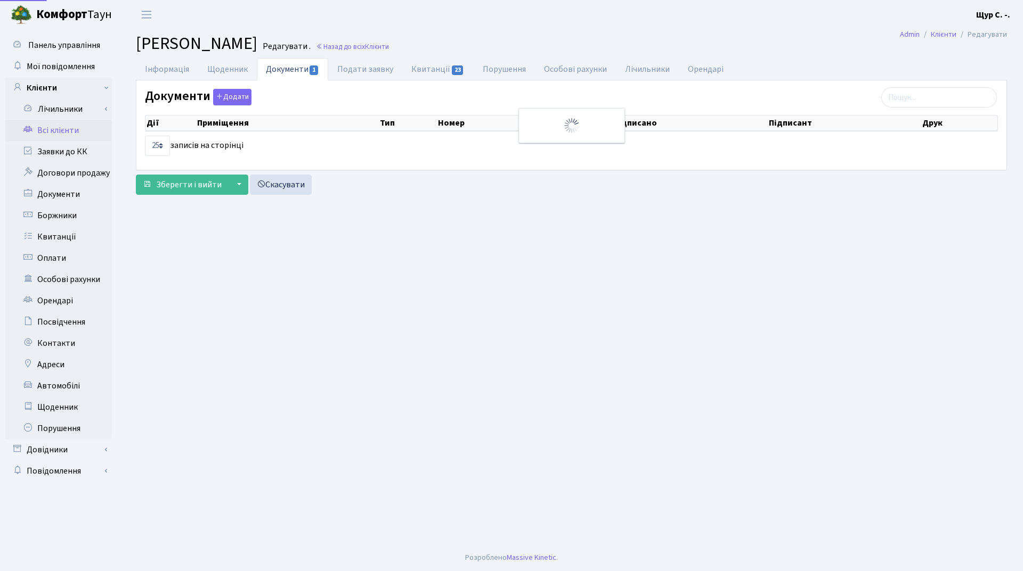
select select "25"
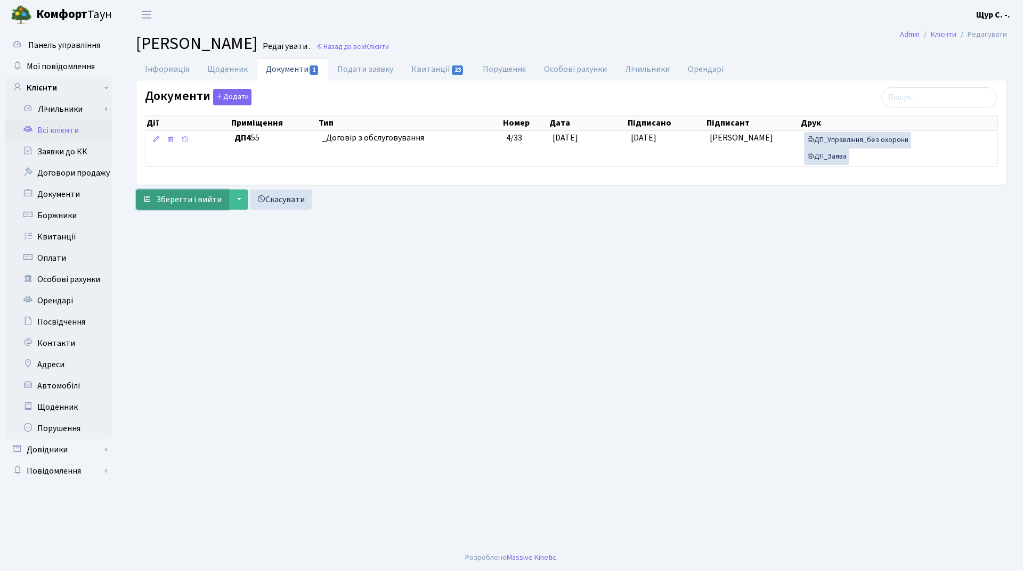
click at [191, 194] on span "Зберегти і вийти" at bounding box center [189, 200] width 66 height 12
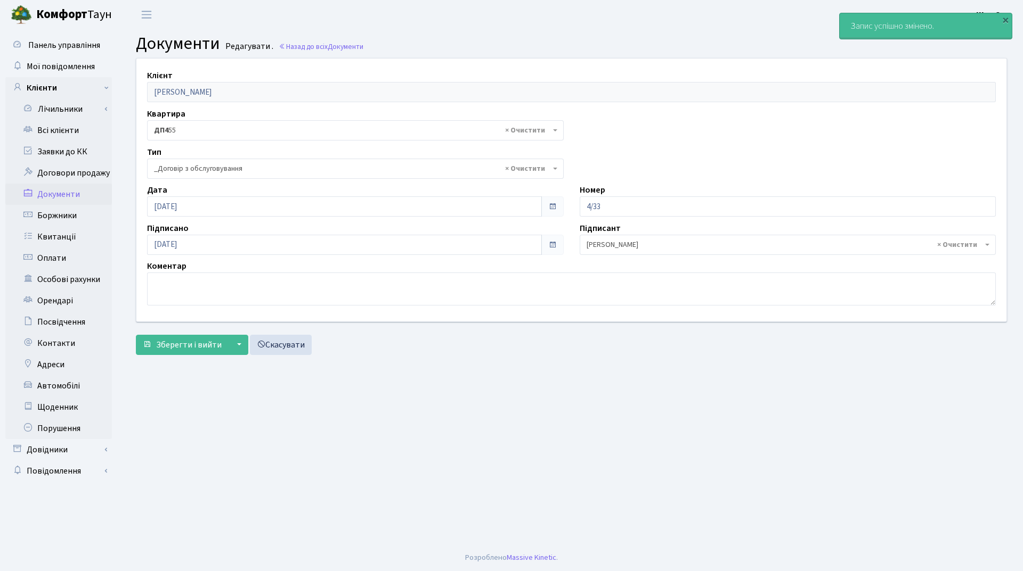
select select "289"
click at [88, 133] on link "Всі клієнти" at bounding box center [58, 130] width 107 height 21
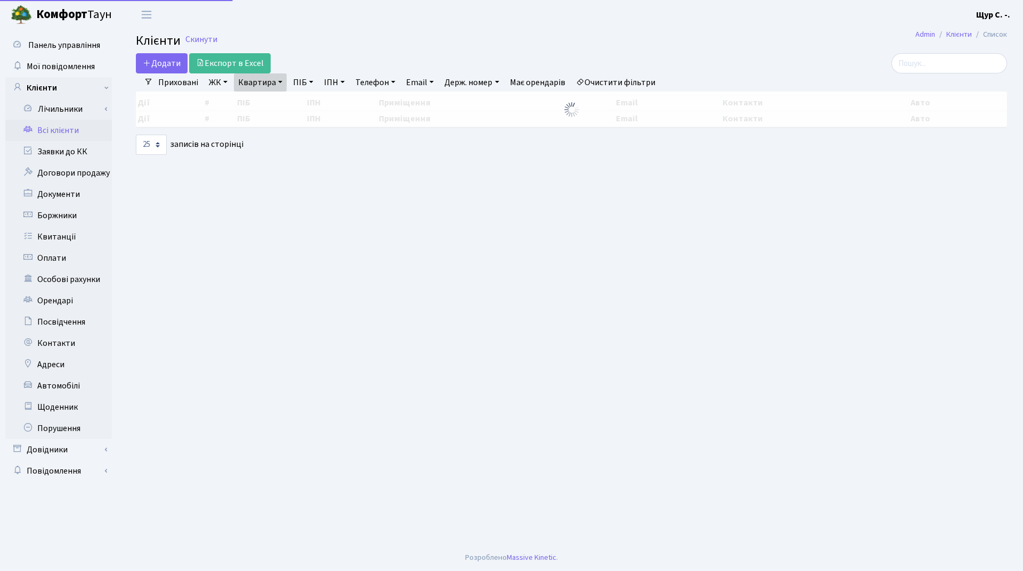
select select "25"
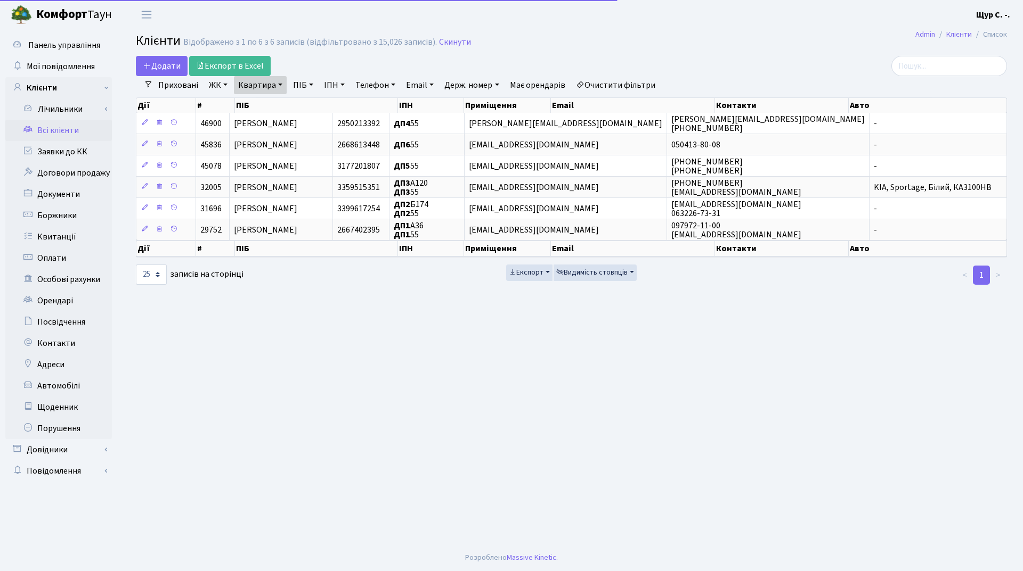
click at [277, 85] on link "Квартира" at bounding box center [260, 85] width 53 height 18
click at [273, 104] on input "55" at bounding box center [265, 106] width 62 height 20
type input "5"
type input "1005"
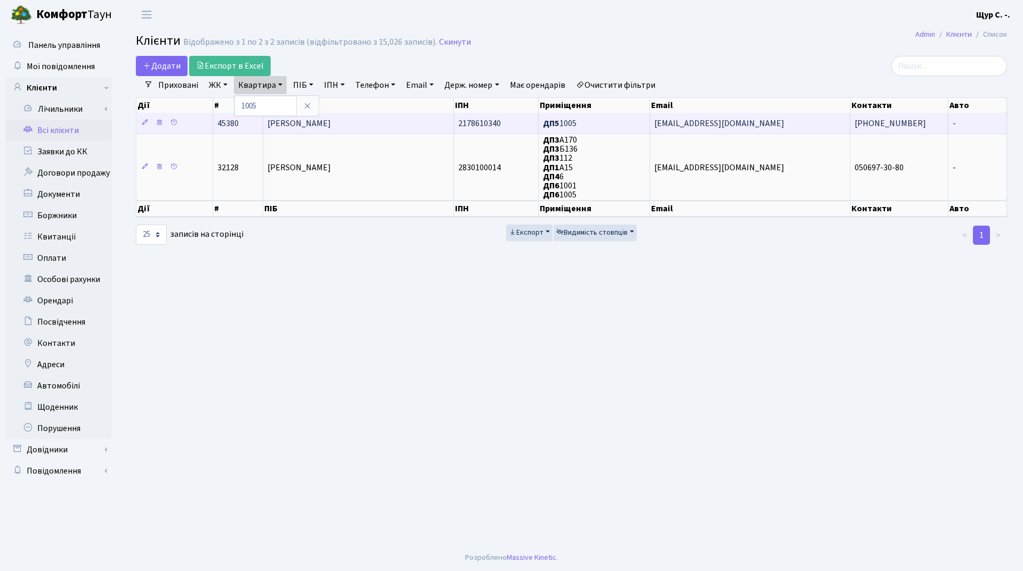
click at [331, 124] on span "[PERSON_NAME]" at bounding box center [298, 124] width 63 height 12
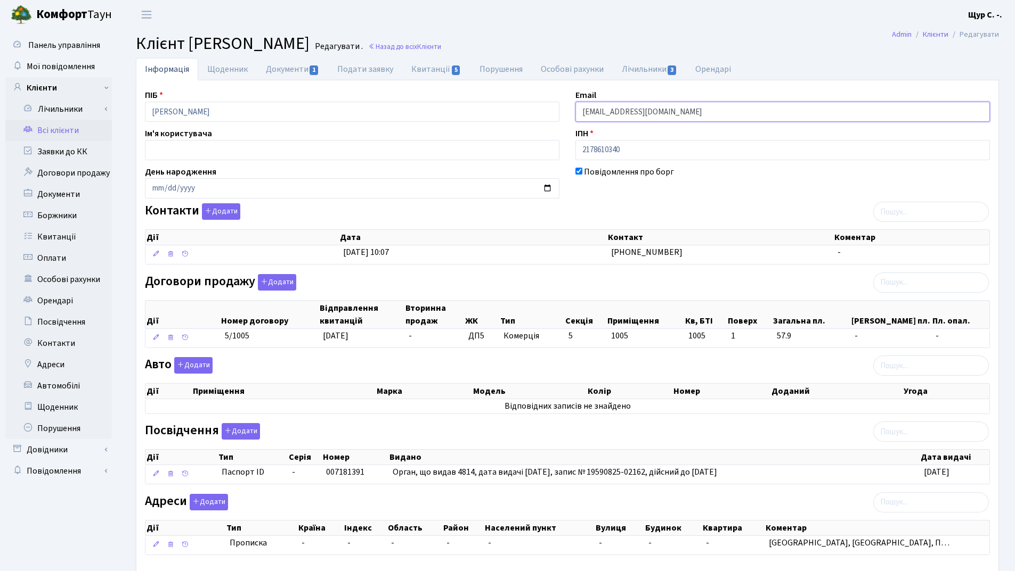
drag, startPoint x: 691, startPoint y: 113, endPoint x: 563, endPoint y: 116, distance: 127.3
click at [563, 116] on div "ПІБ Волкова Надія Іванівна Email kt45380@comfort-town.com.ua Ім'я користувача І…" at bounding box center [567, 327] width 861 height 476
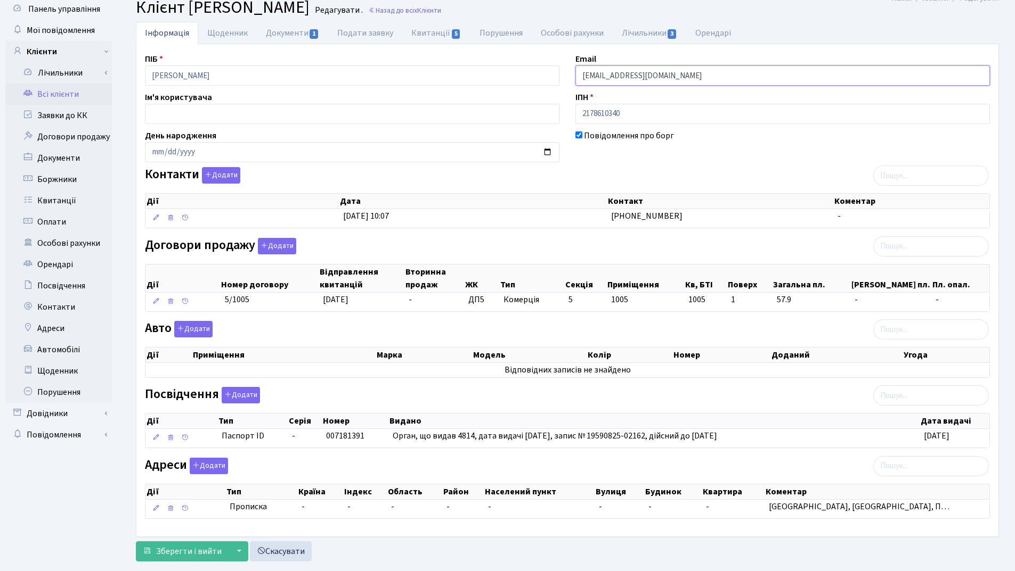
scroll to position [59, 0]
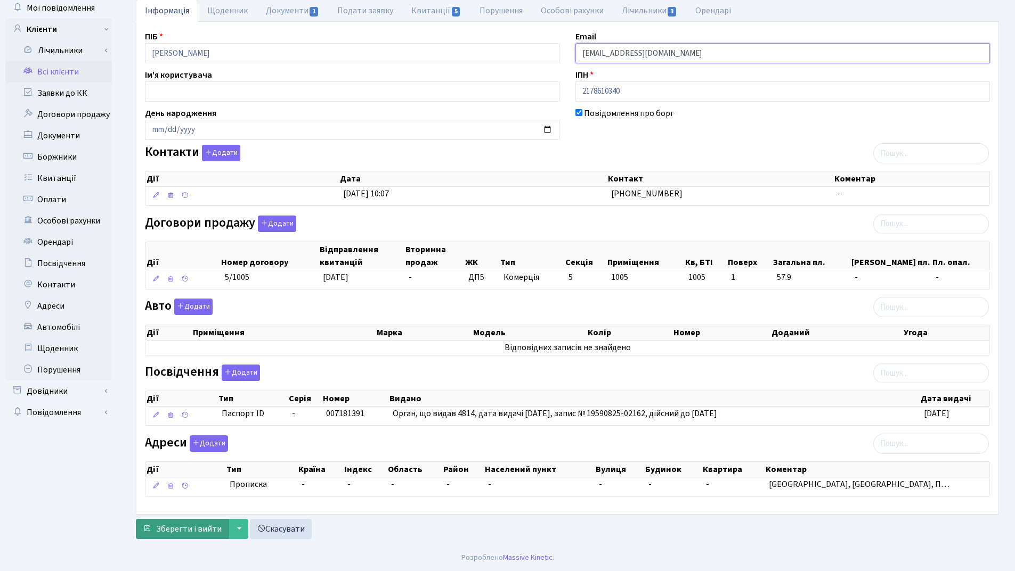
type input "[EMAIL_ADDRESS][DOMAIN_NAME]"
click at [200, 536] on button "Зберегти і вийти" at bounding box center [182, 529] width 93 height 20
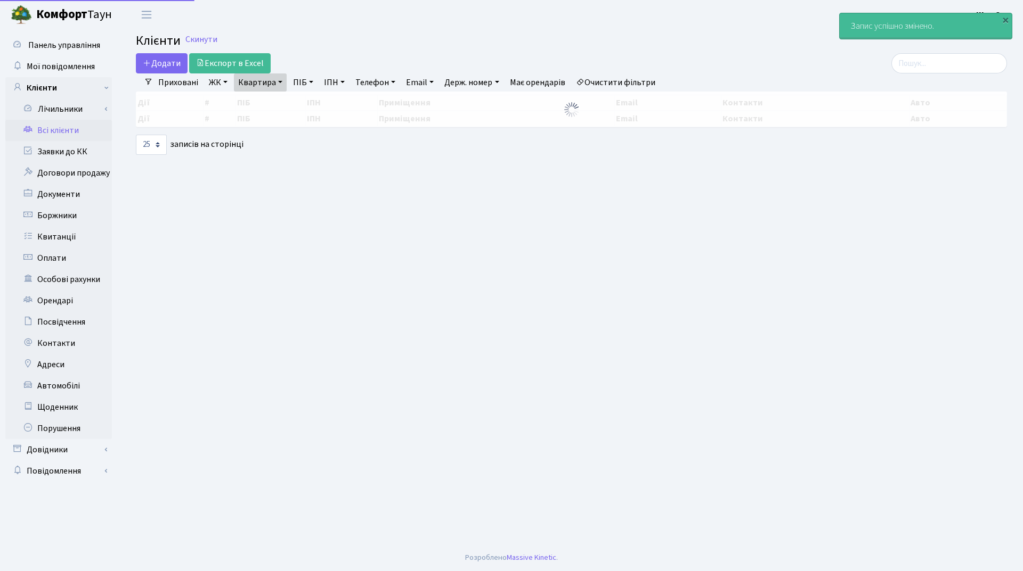
select select "25"
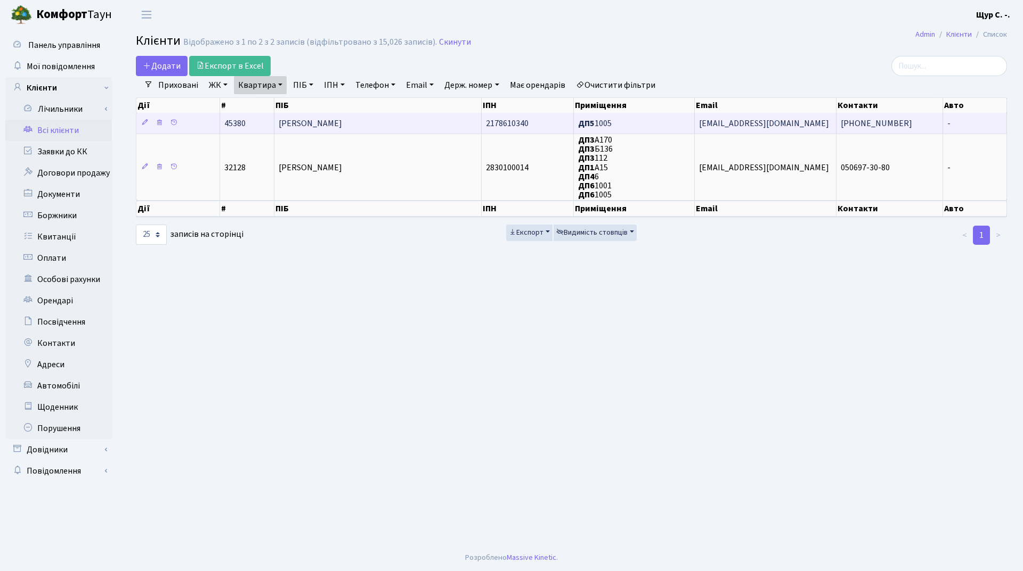
click at [342, 127] on span "[PERSON_NAME]" at bounding box center [310, 124] width 63 height 12
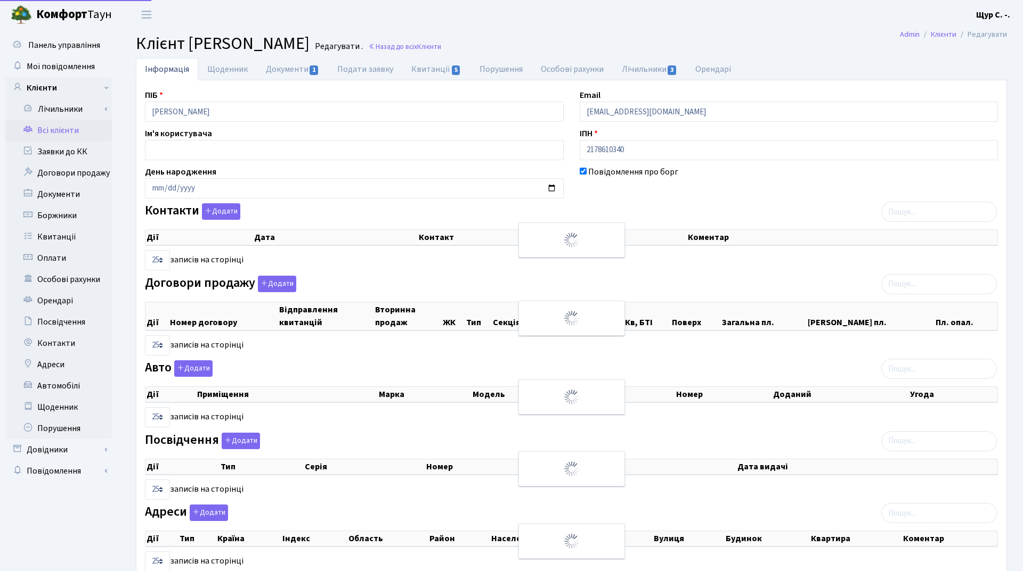
select select "25"
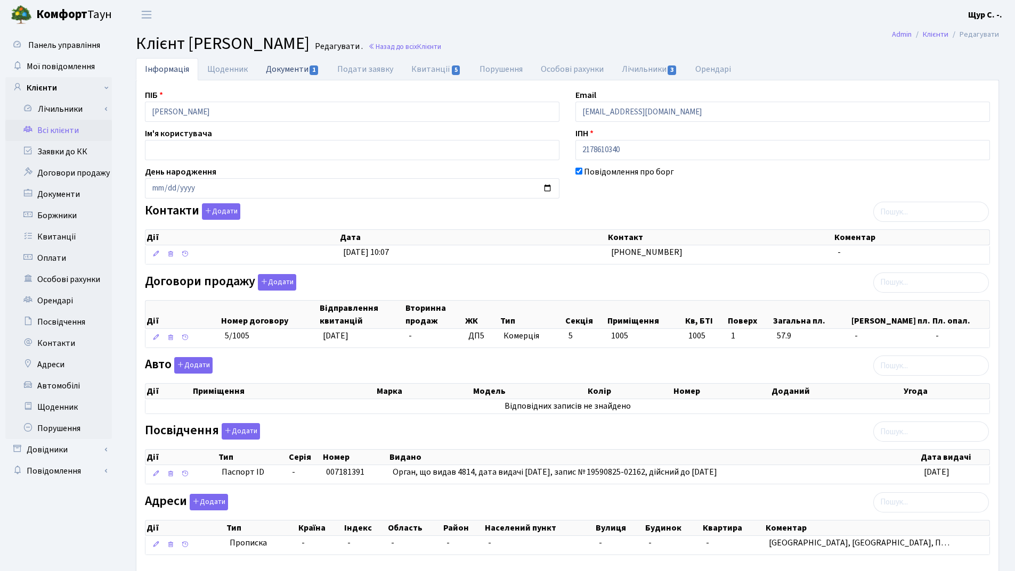
click at [282, 73] on link "Документи 1" at bounding box center [292, 69] width 71 height 22
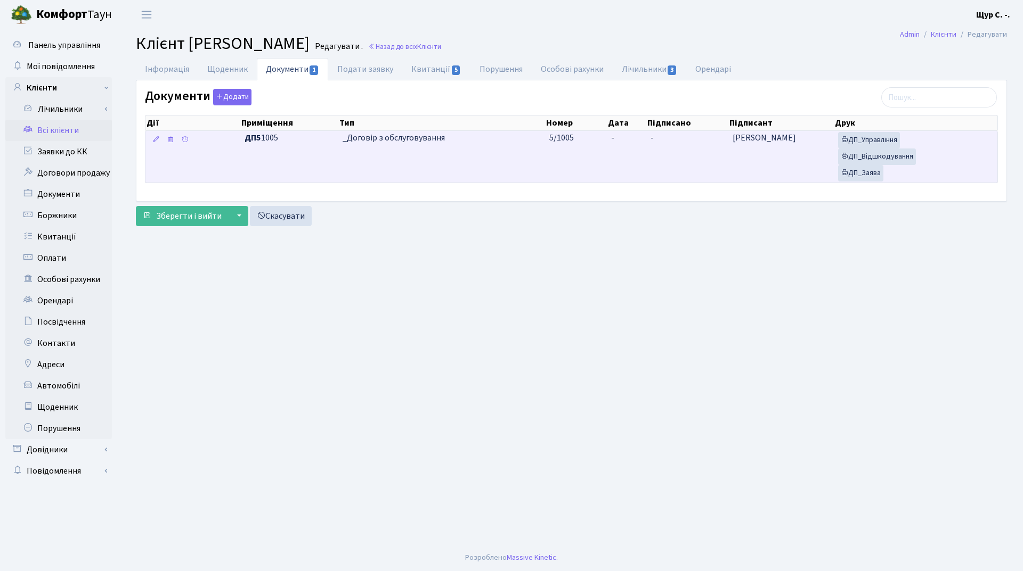
click at [466, 153] on td "_Договір з обслуговування" at bounding box center [441, 157] width 207 height 52
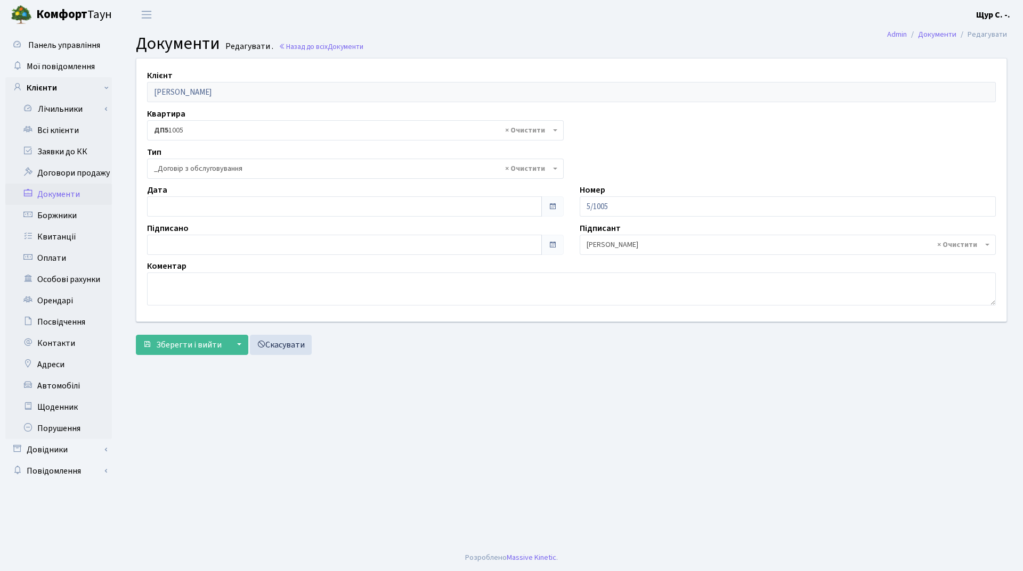
select select "289"
type input "[DATE]"
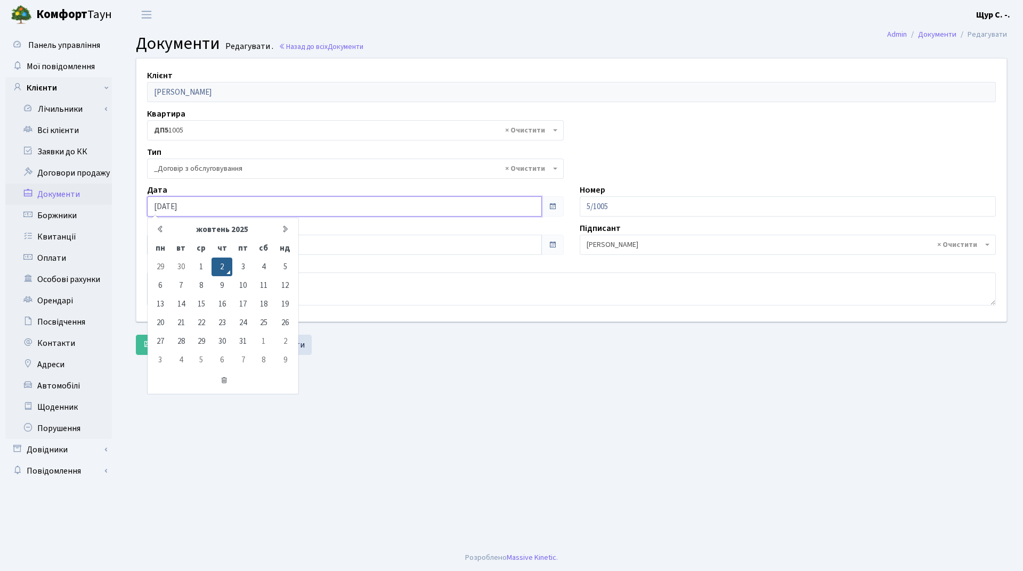
click at [274, 203] on input "[DATE]" at bounding box center [344, 207] width 395 height 20
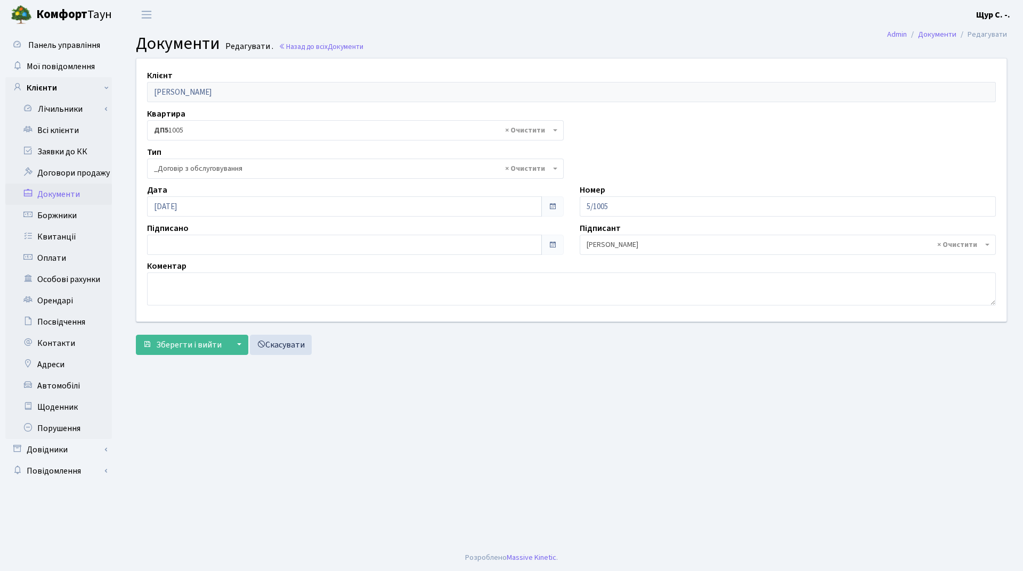
click at [426, 388] on main "Admin Документи Редагувати Документи Редагувати . Назад до всіх Документи Клієн…" at bounding box center [571, 287] width 903 height 516
type input "[DATE]"
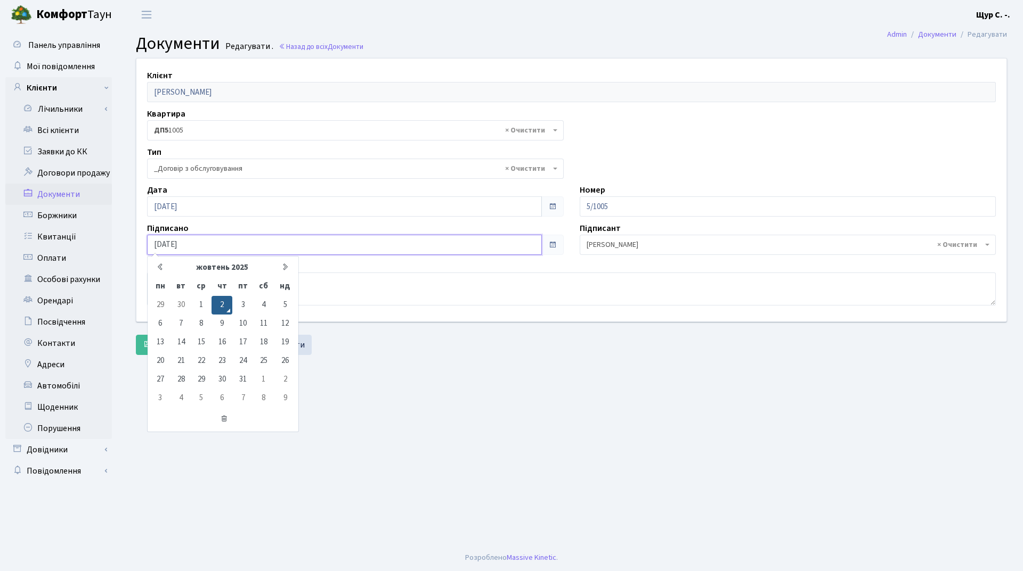
click at [240, 249] on input "[DATE]" at bounding box center [344, 245] width 395 height 20
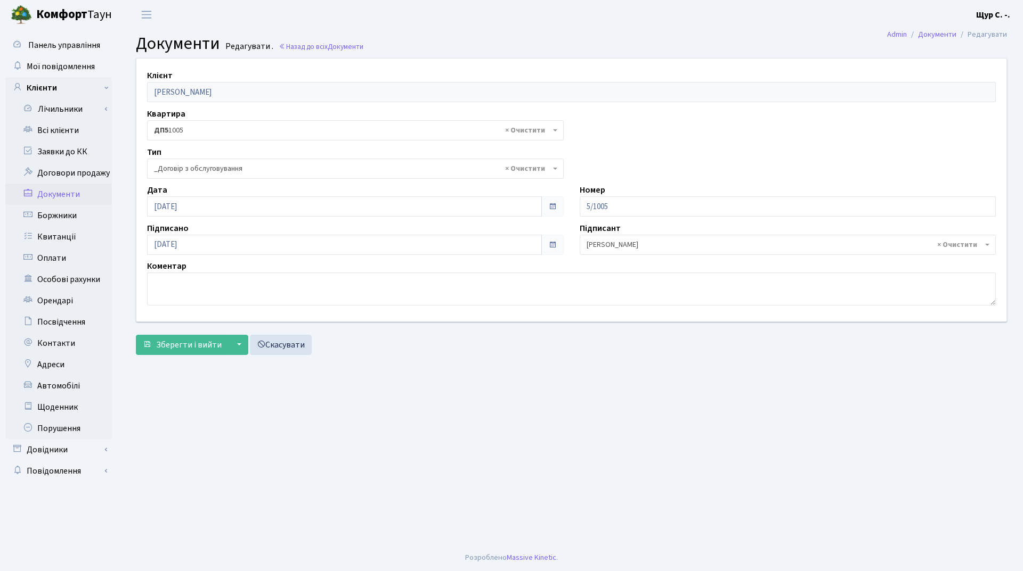
click at [421, 427] on main "Admin Документи Редагувати Документи Редагувати . Назад до всіх Документи Клієн…" at bounding box center [571, 287] width 903 height 516
click at [178, 348] on span "Зберегти і вийти" at bounding box center [189, 345] width 66 height 12
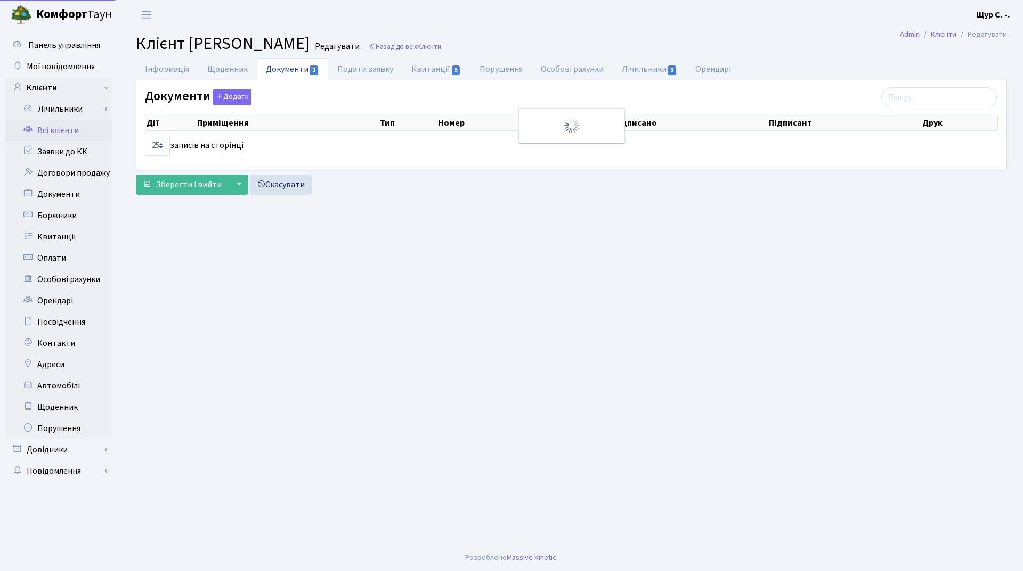
select select "25"
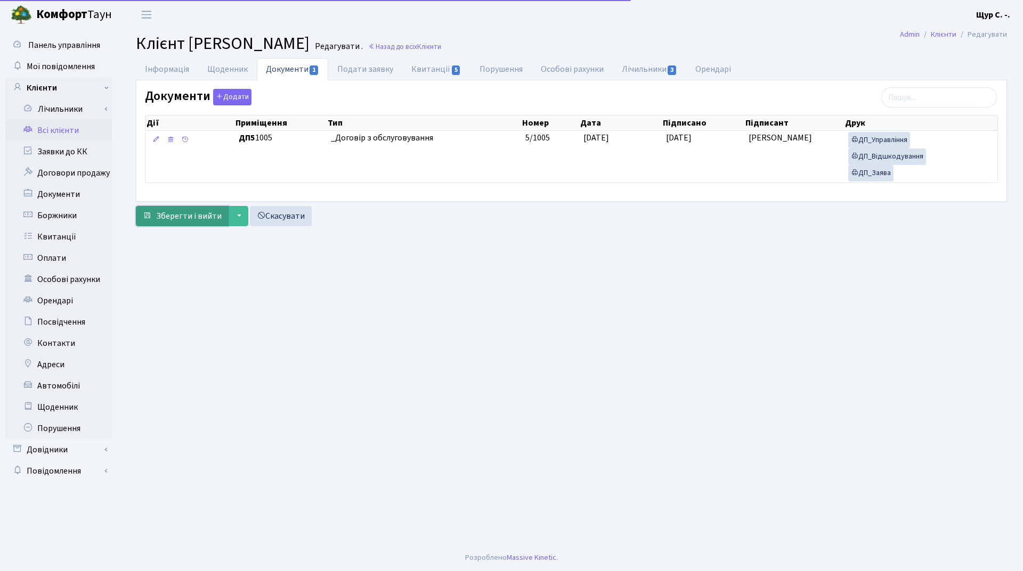
click at [171, 215] on span "Зберегти і вийти" at bounding box center [189, 216] width 66 height 12
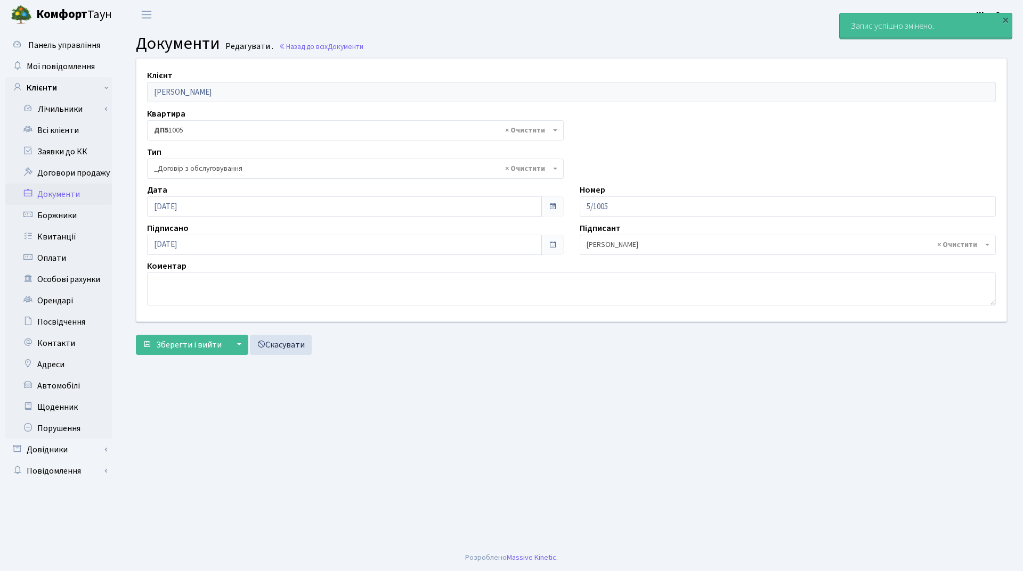
select select "289"
click at [84, 129] on link "Всі клієнти" at bounding box center [58, 130] width 107 height 21
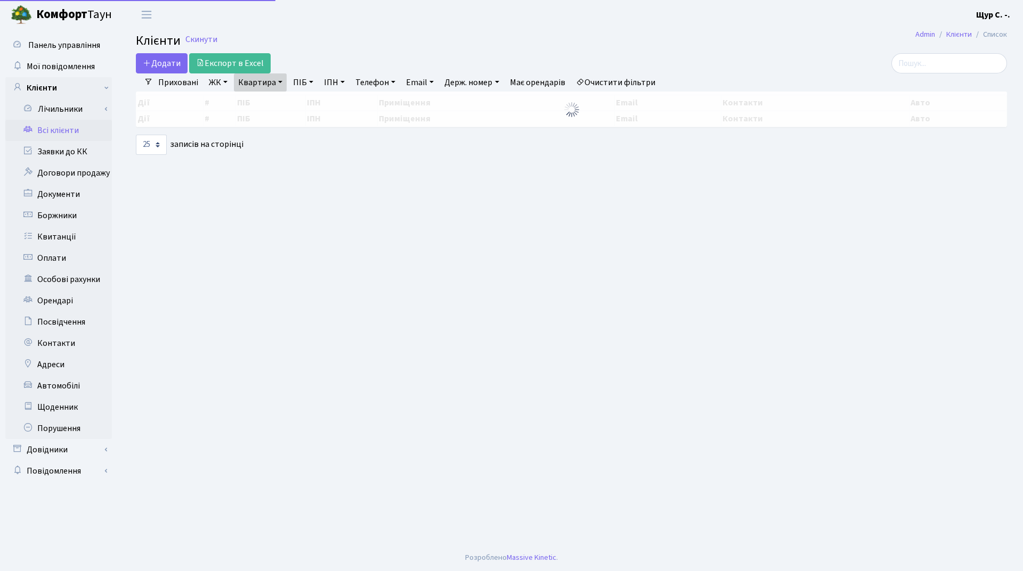
select select "25"
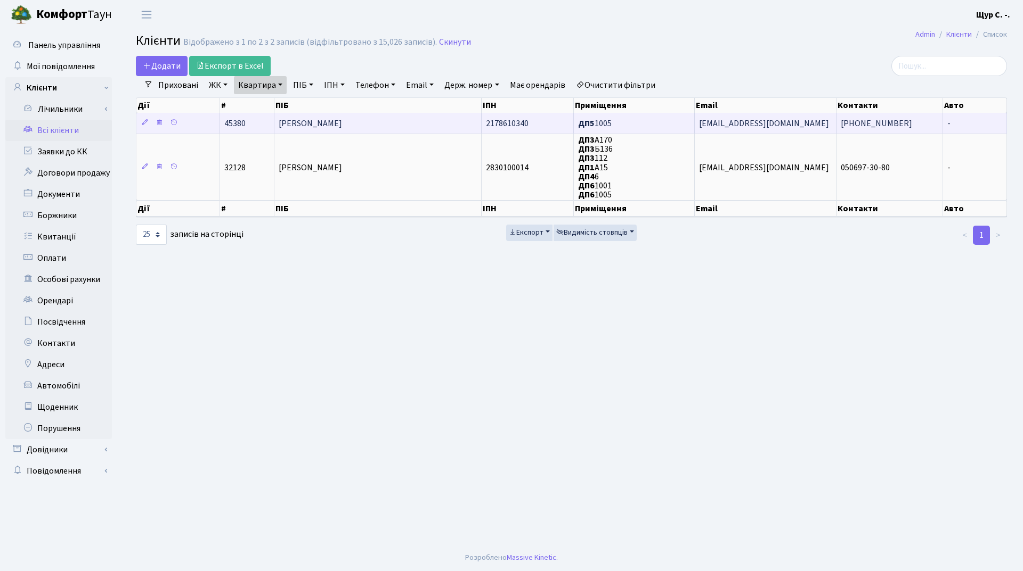
click at [322, 123] on span "[PERSON_NAME]" at bounding box center [310, 124] width 63 height 12
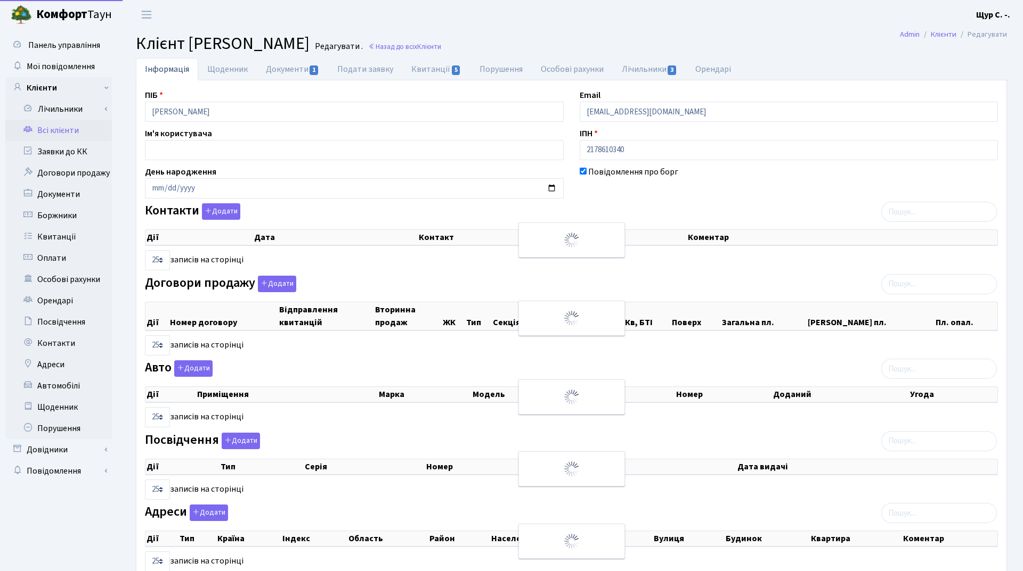
select select "25"
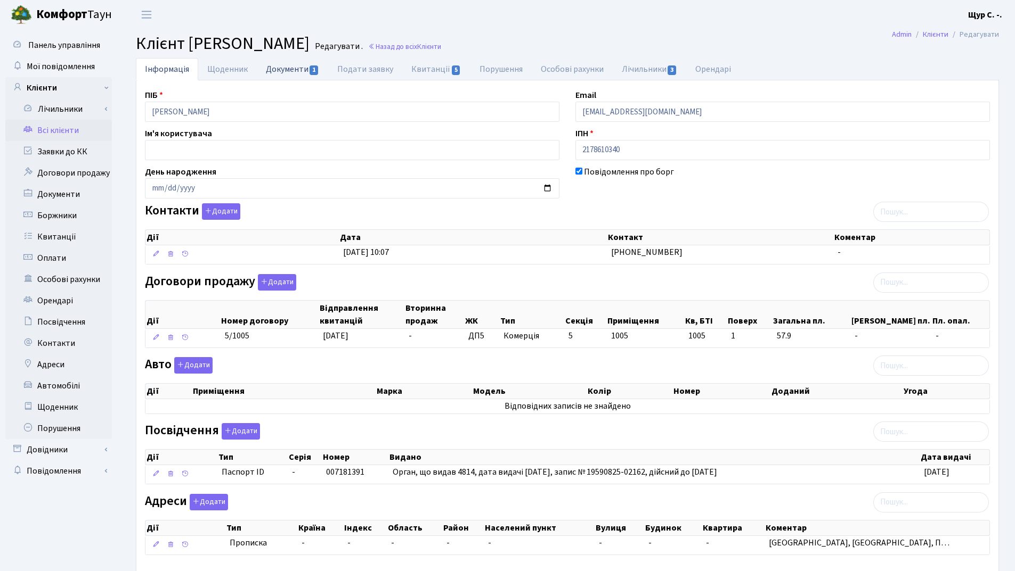
click at [290, 68] on link "Документи 1" at bounding box center [292, 69] width 71 height 22
select select "25"
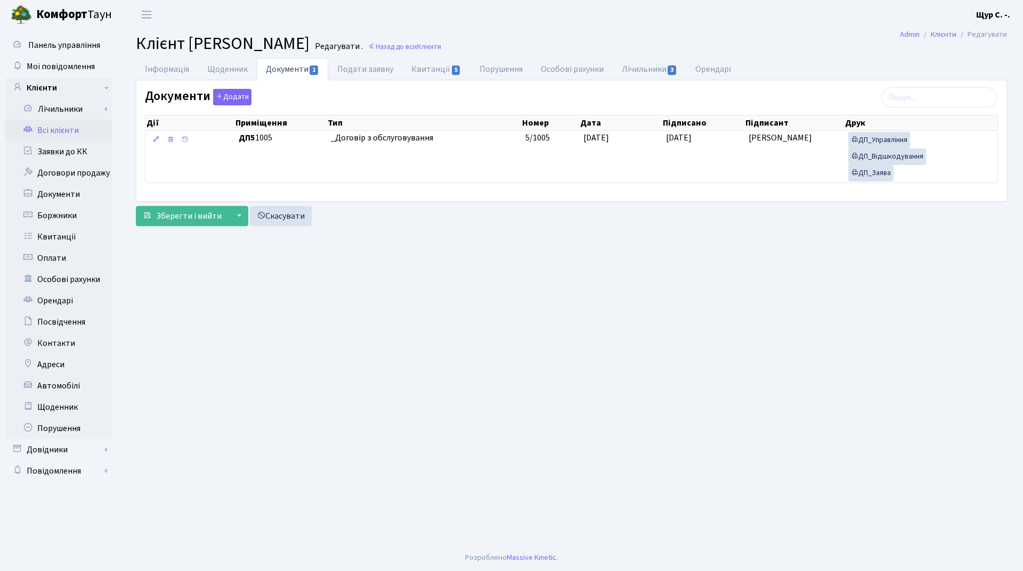
click at [83, 128] on link "Всі клієнти" at bounding box center [58, 130] width 107 height 21
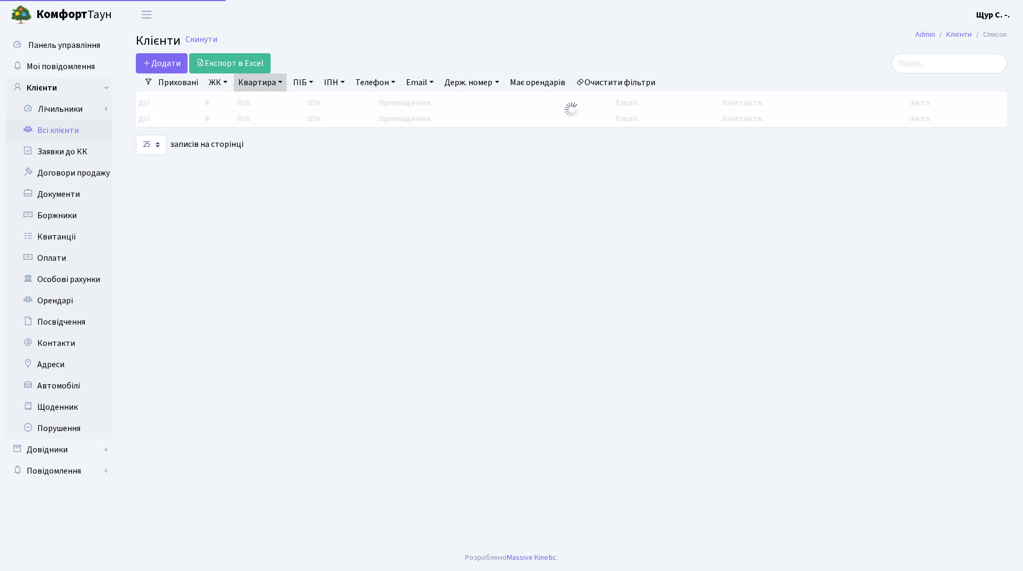
select select "25"
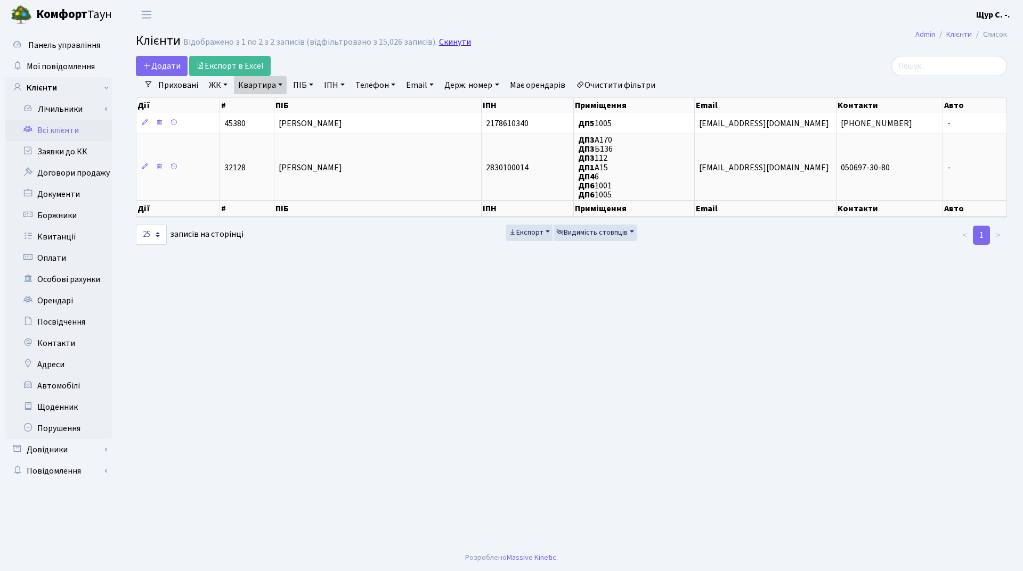
click at [458, 39] on link "Скинути" at bounding box center [455, 42] width 32 height 10
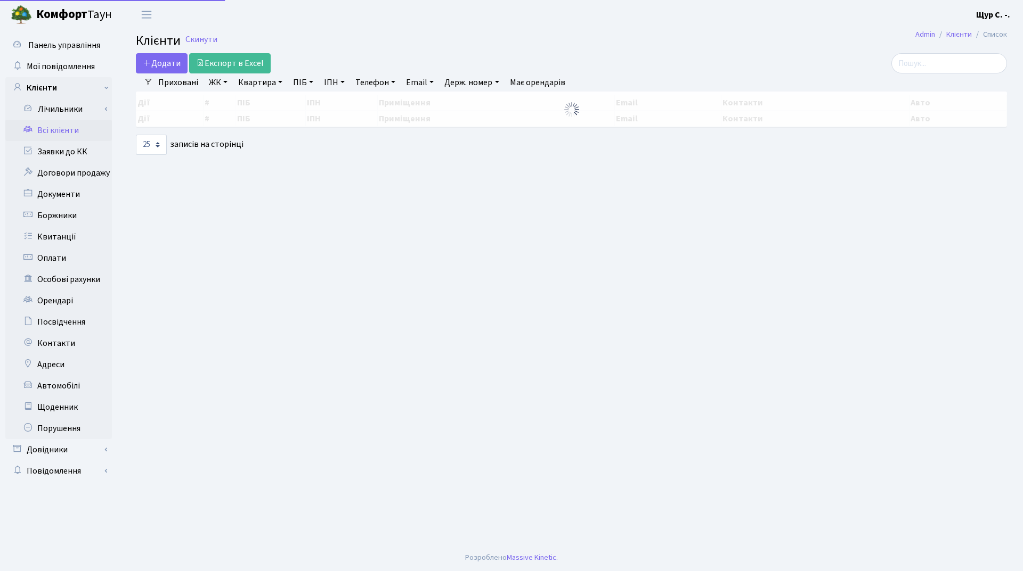
select select "25"
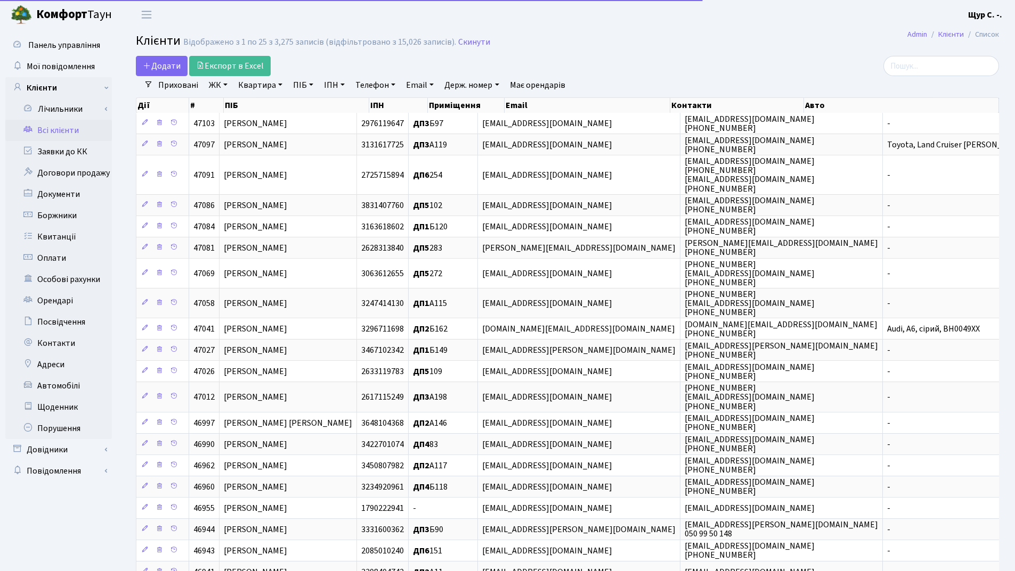
click at [298, 88] on link "ПІБ" at bounding box center [303, 85] width 29 height 18
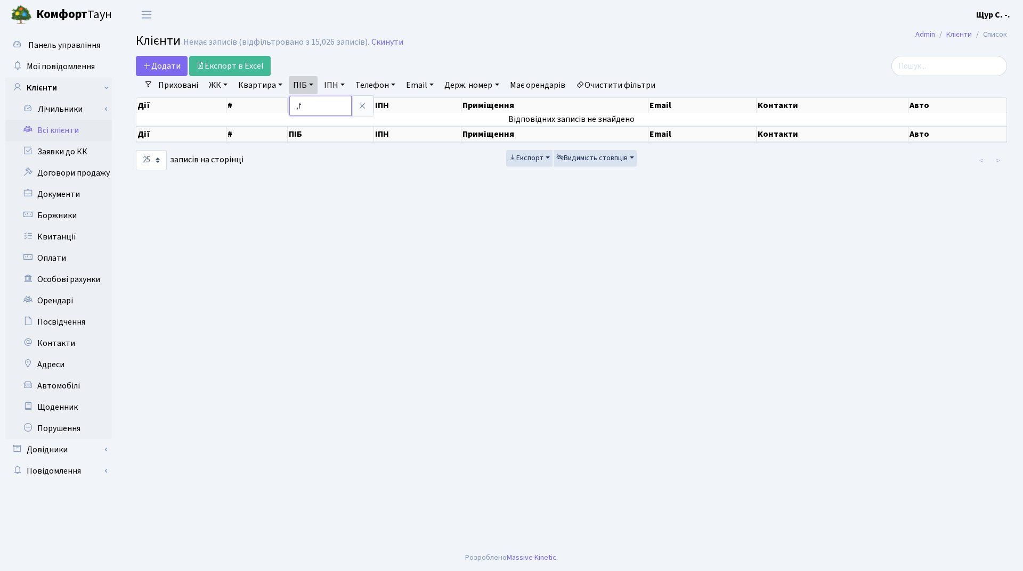
type input ","
type input "бахур"
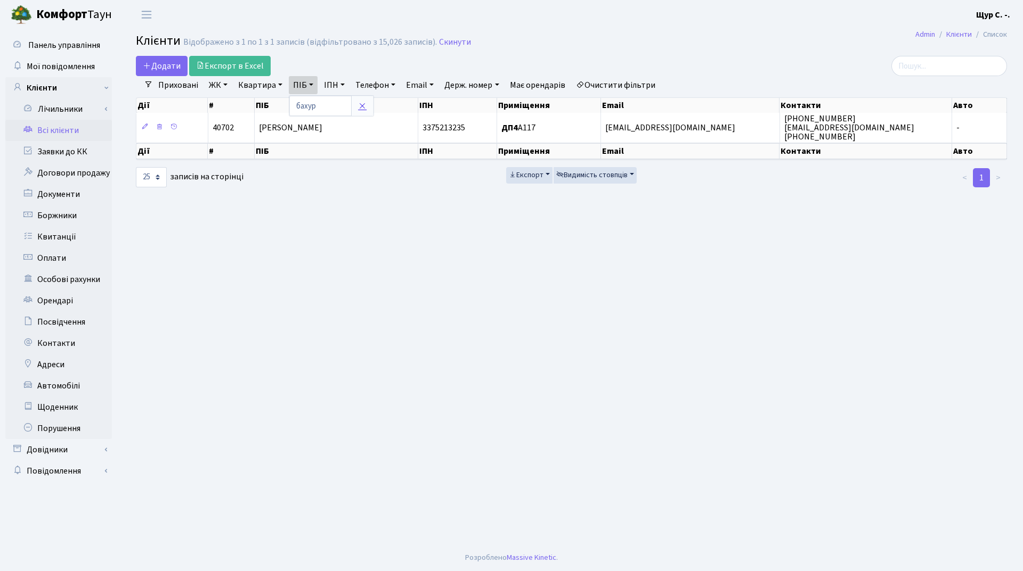
click at [365, 102] on icon at bounding box center [362, 106] width 9 height 9
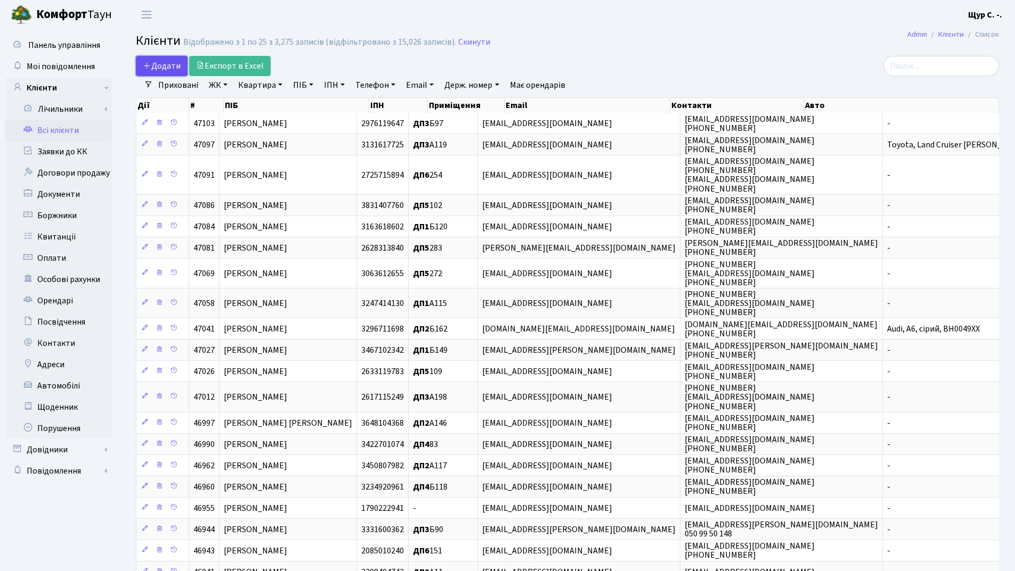
click at [172, 63] on span "Додати" at bounding box center [162, 66] width 38 height 12
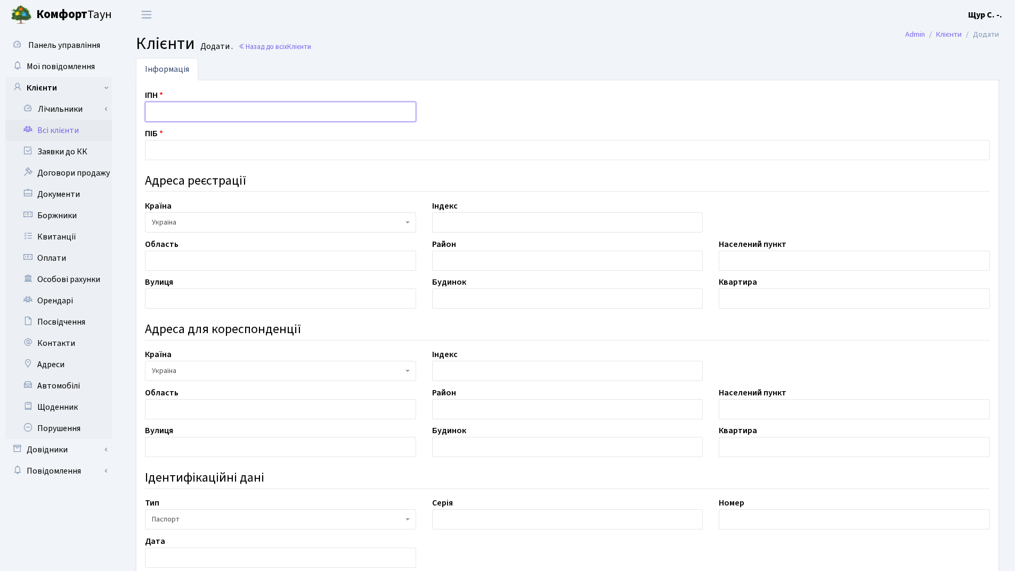
click at [171, 108] on input "text" at bounding box center [280, 112] width 271 height 20
type input "3486609022"
click at [186, 153] on input "text" at bounding box center [567, 150] width 845 height 20
type input "[PERSON_NAME]"
click at [755, 262] on input "text" at bounding box center [853, 261] width 271 height 20
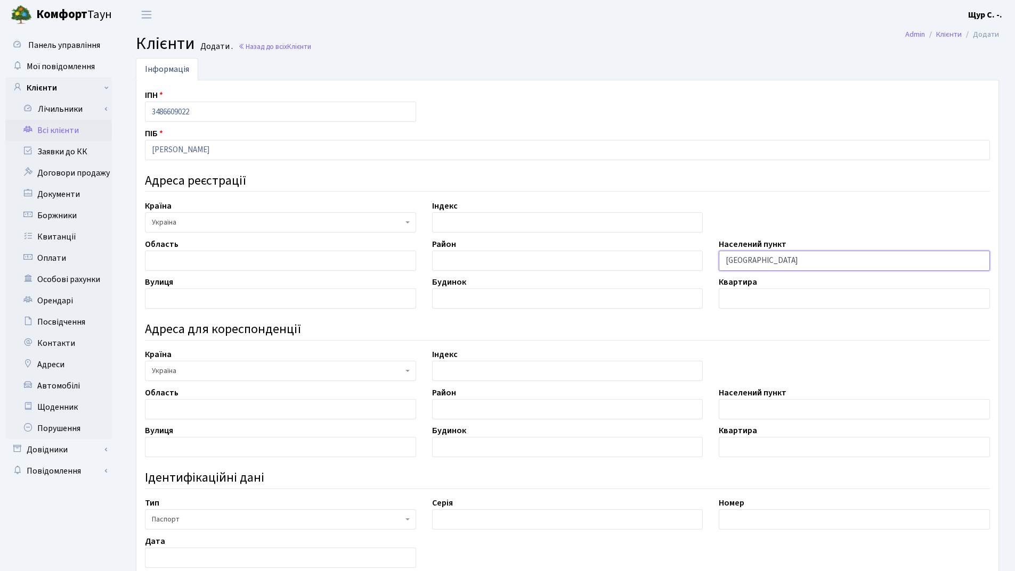
type input "Київ"
click at [211, 298] on input "text" at bounding box center [280, 299] width 271 height 20
type input "Сирецько-Садова"
click at [474, 304] on input "text" at bounding box center [567, 299] width 271 height 20
type input "1"
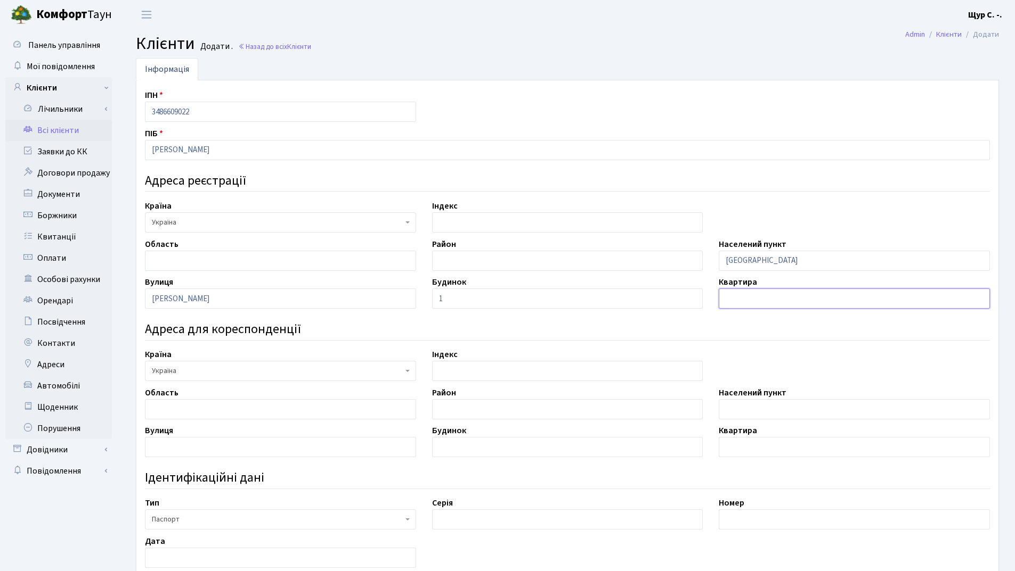
click at [760, 298] on input "text" at bounding box center [853, 299] width 271 height 20
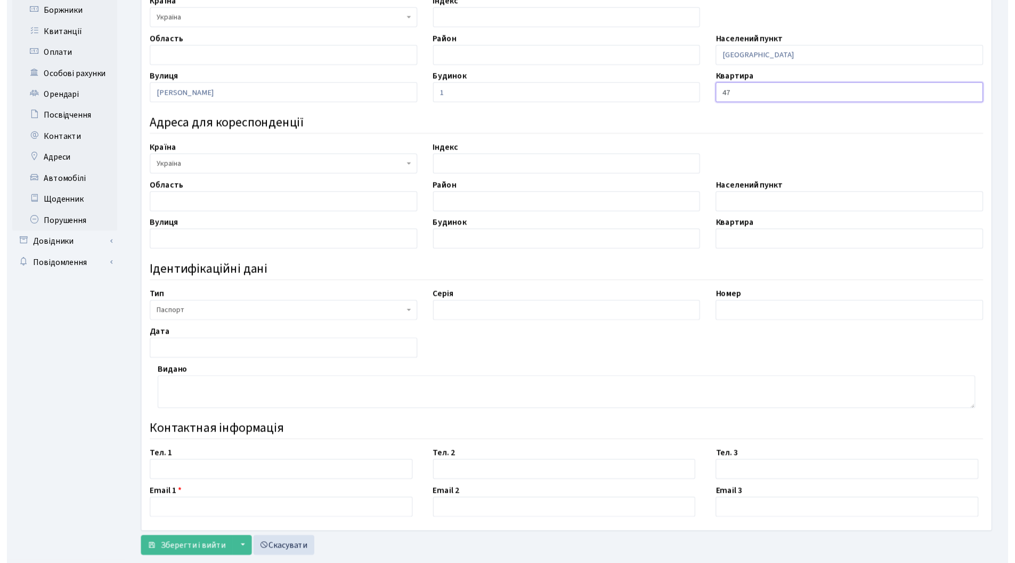
scroll to position [228, 0]
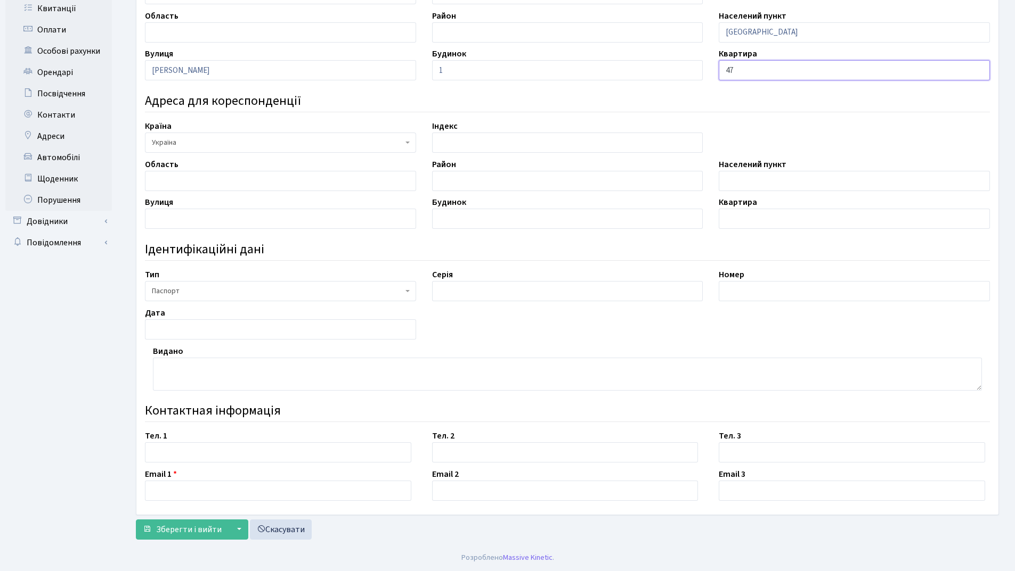
type input "47"
click at [260, 287] on span "Паспорт" at bounding box center [277, 291] width 251 height 11
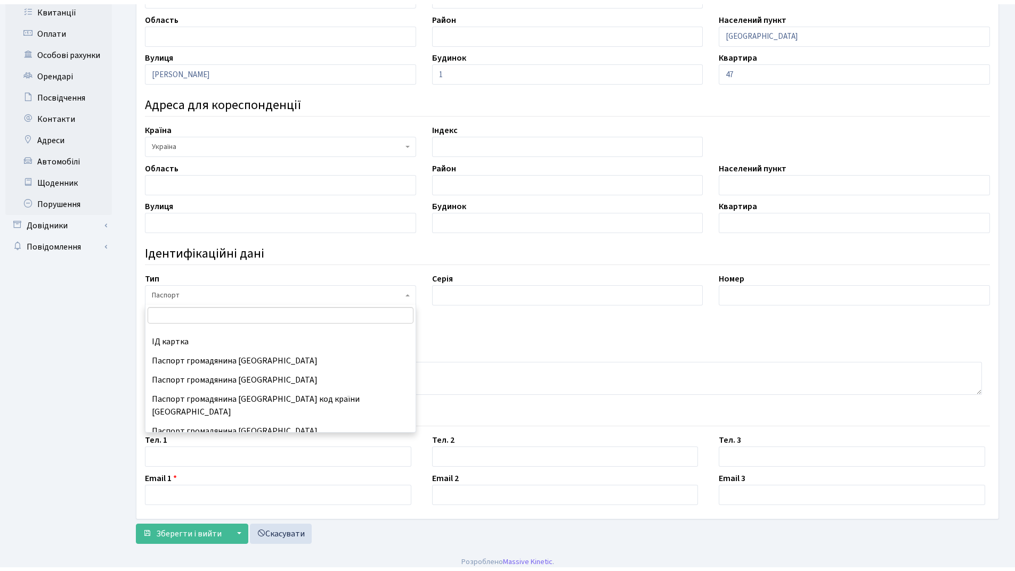
scroll to position [141, 0]
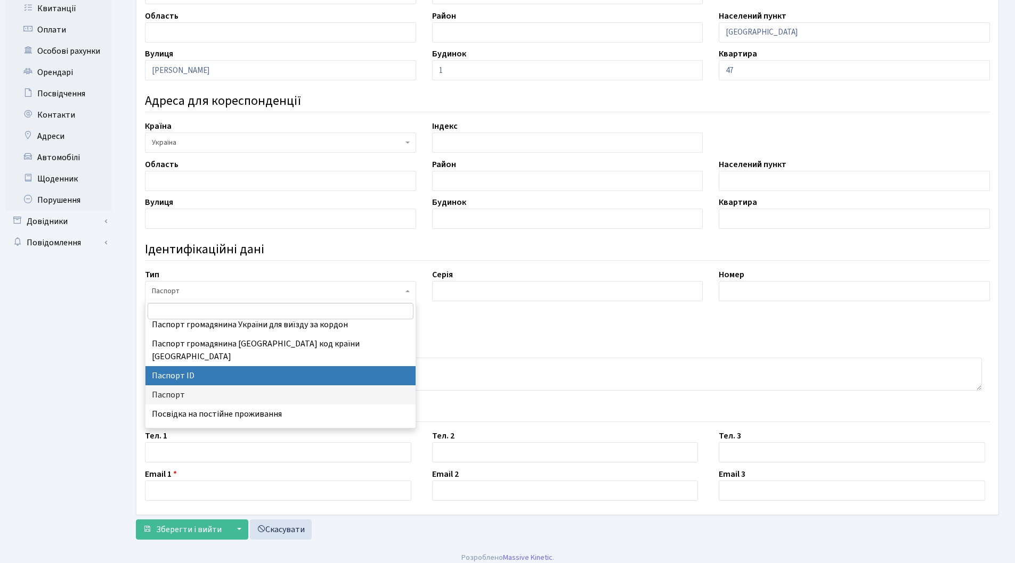
select select "34"
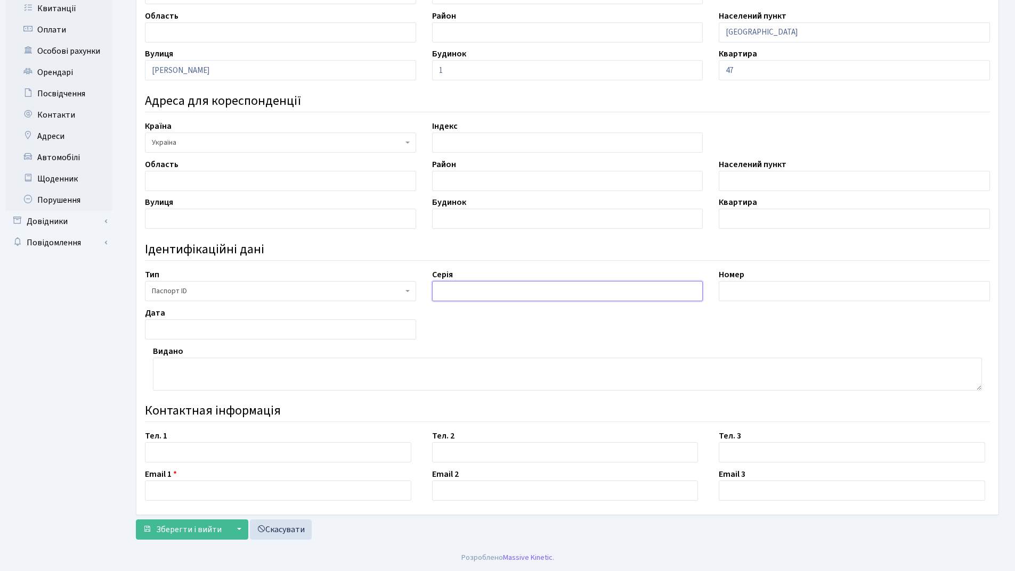
click at [454, 290] on input "text" at bounding box center [567, 291] width 271 height 20
type input "запис №19950617-02947"
click at [763, 302] on div "ІПН 3486609022 ПІБ Бахур Анна Володимирівна Адреса реєстрації Країна АБХАЗИЯ АВ…" at bounding box center [567, 182] width 861 height 645
click at [759, 296] on input "text" at bounding box center [853, 291] width 271 height 20
type input "008493013"
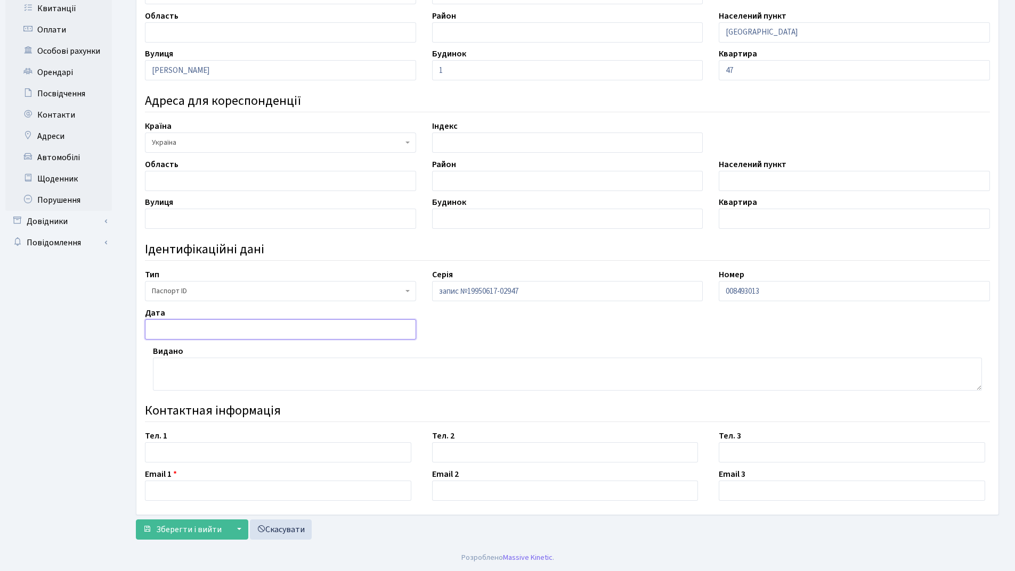
click at [220, 324] on input "text" at bounding box center [280, 330] width 271 height 20
type input "23.11.2022"
click at [187, 379] on textarea at bounding box center [567, 374] width 829 height 33
type textarea "орган, що видав 8032"
click at [191, 447] on input "text" at bounding box center [278, 453] width 266 height 20
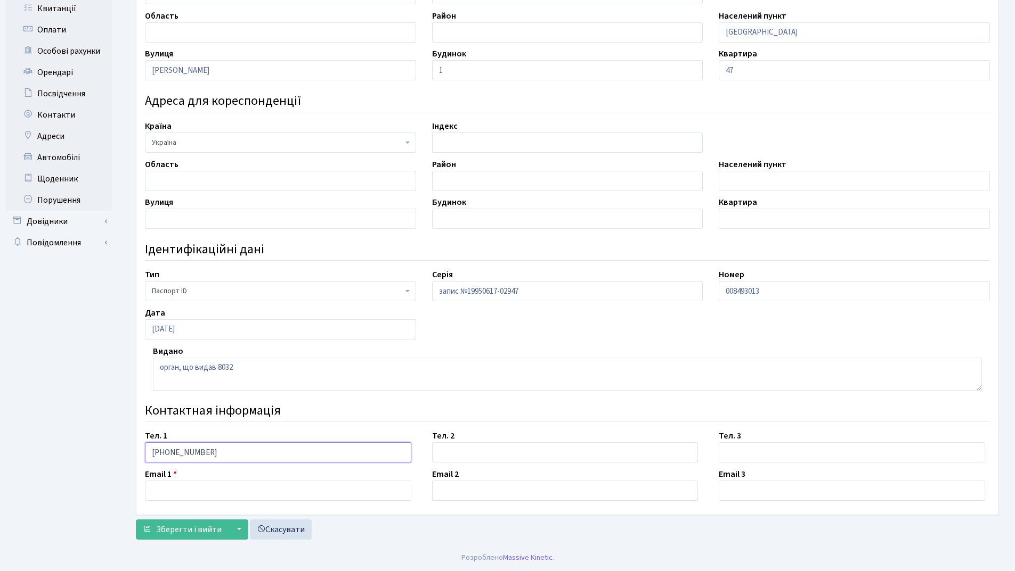
type input "[PHONE_NUMBER]"
click at [182, 486] on input "text" at bounding box center [278, 491] width 266 height 20
type input "[EMAIL_ADDRESS][DOMAIN_NAME]"
click at [176, 529] on span "Зберегти і вийти" at bounding box center [189, 530] width 66 height 12
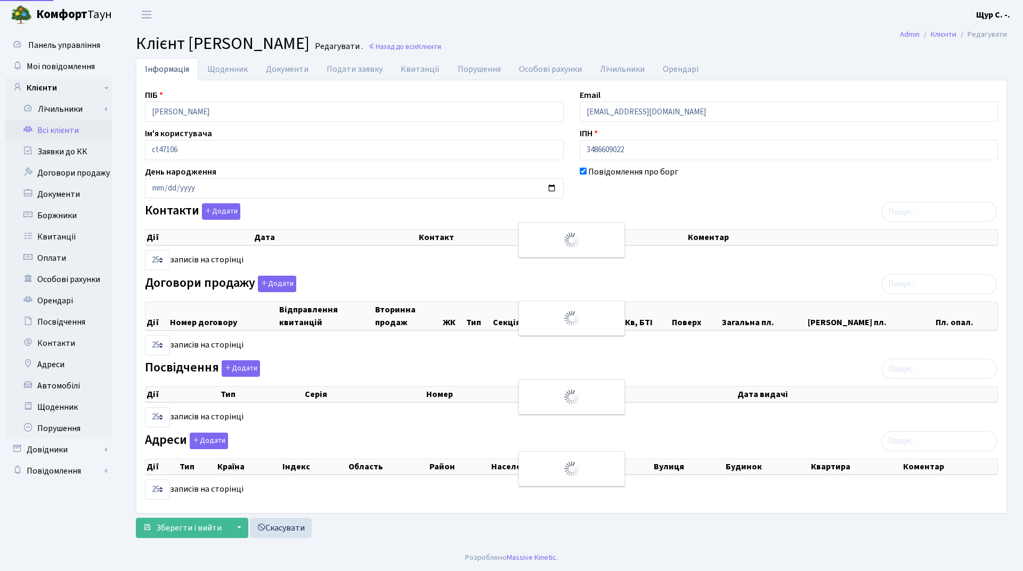
select select "25"
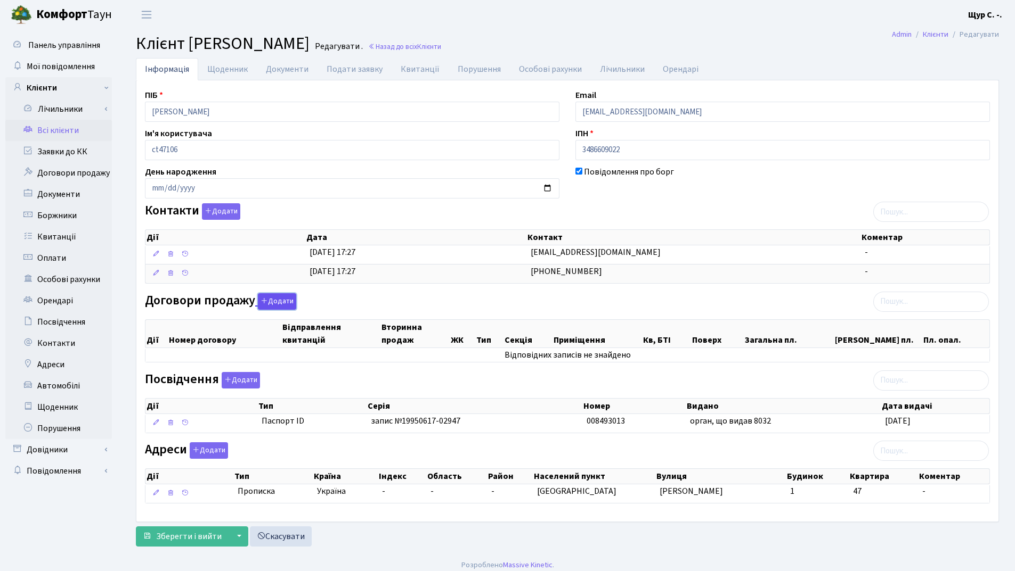
click at [263, 300] on icon "button" at bounding box center [263, 300] width 7 height 7
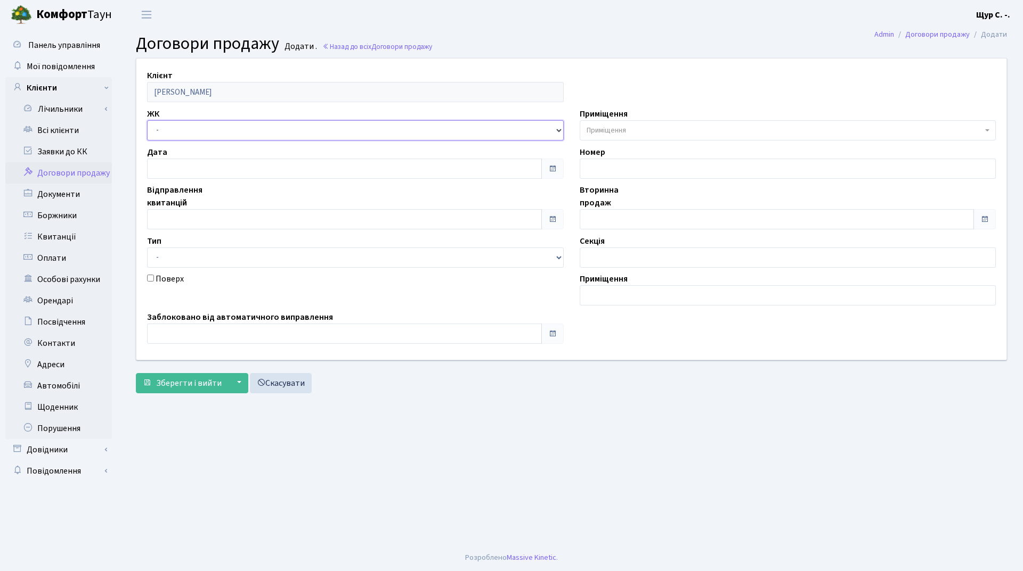
click at [272, 130] on select "- ДП1, вул. [PERSON_NAME][STREET_ADDRESS]. [PERSON_NAME][STREET_ADDRESS]. [PERS…" at bounding box center [355, 130] width 416 height 20
select select "313"
click at [147, 120] on select "- ДП1, вул. [PERSON_NAME][STREET_ADDRESS]. [PERSON_NAME][STREET_ADDRESS]. [PERS…" at bounding box center [355, 130] width 416 height 20
select select
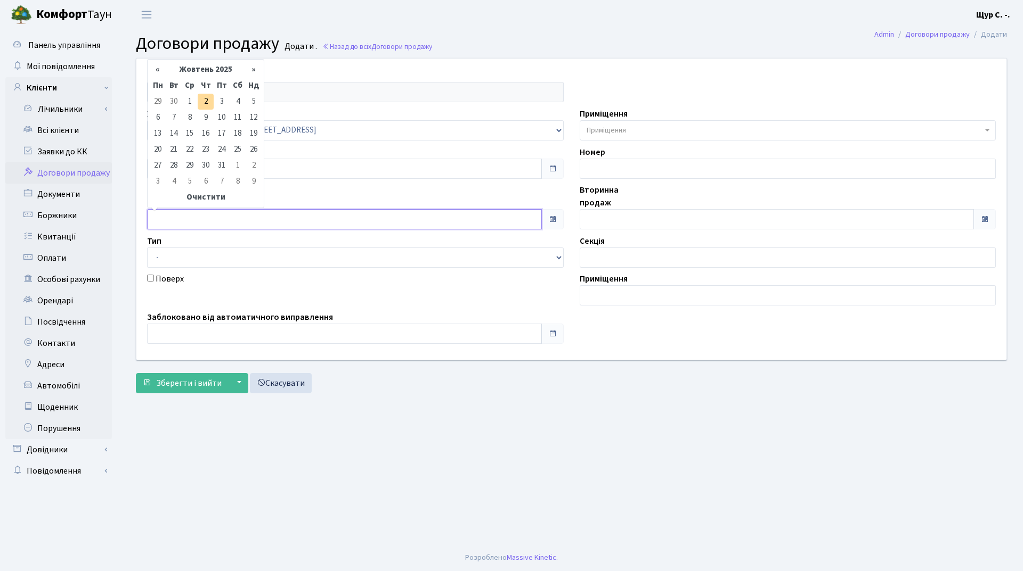
click at [172, 222] on input "text" at bounding box center [344, 219] width 395 height 20
click at [194, 68] on th "Жовтень 2025" at bounding box center [206, 70] width 80 height 16
click at [160, 89] on th "«" at bounding box center [158, 88] width 16 height 16
click at [194, 174] on span "Жов" at bounding box center [190, 173] width 25 height 29
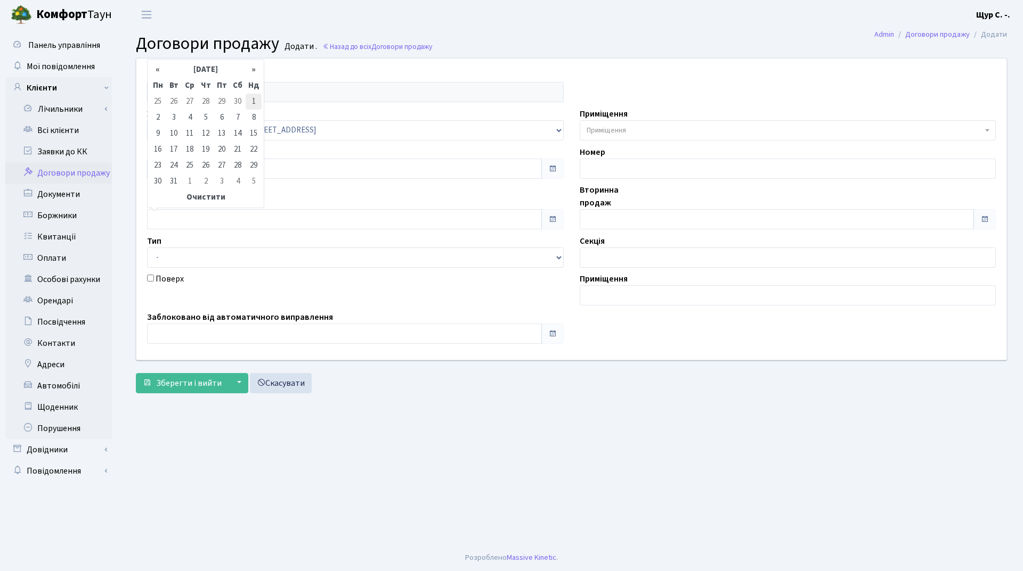
click at [252, 101] on td "1" at bounding box center [254, 102] width 16 height 16
type input "01.10.2023"
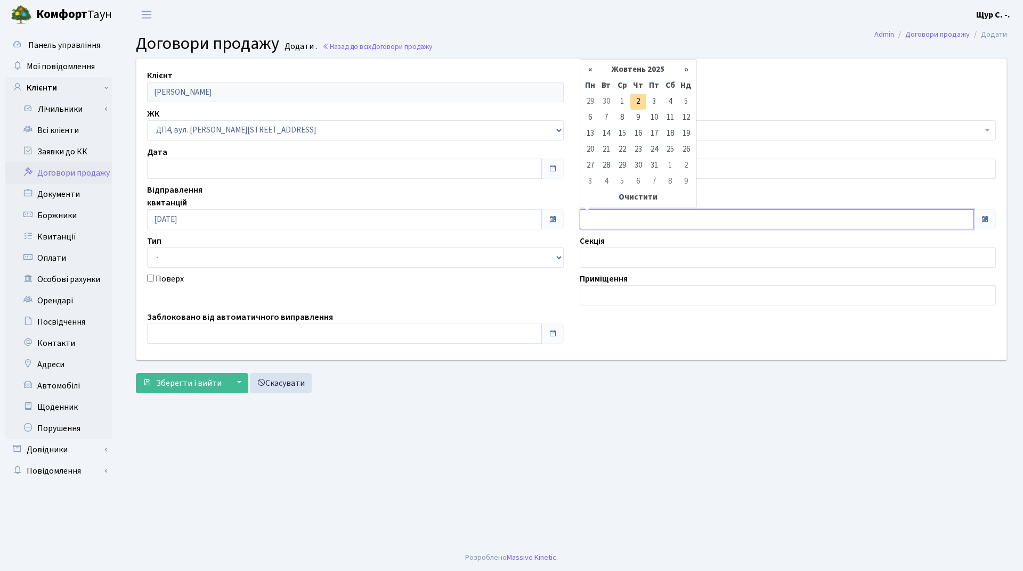
click at [612, 218] on input "text" at bounding box center [776, 219] width 395 height 20
click at [589, 68] on th "«" at bounding box center [590, 70] width 16 height 16
click at [620, 133] on td "10" at bounding box center [622, 134] width 16 height 16
type input "10.09.2025"
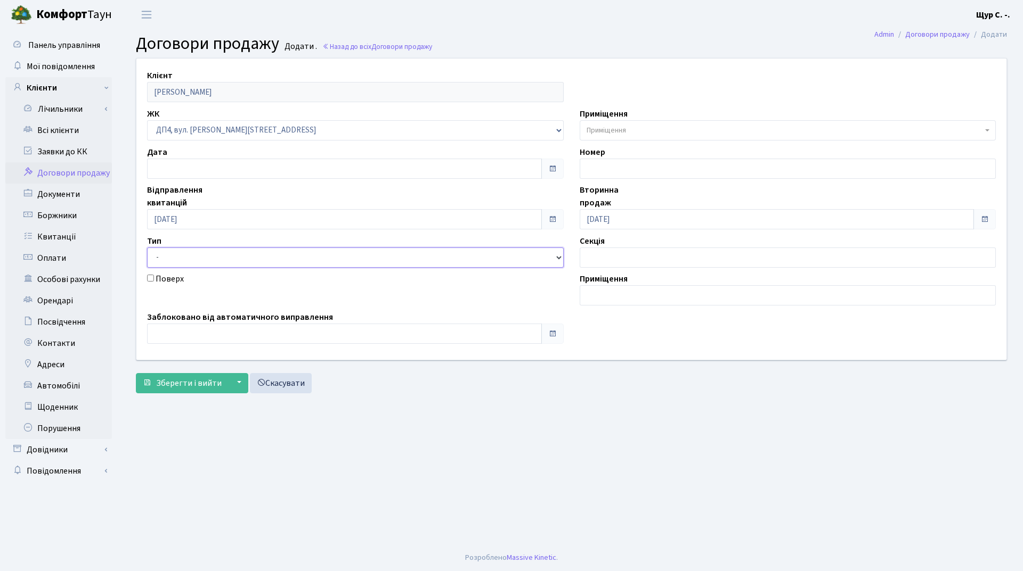
click at [302, 257] on select "- Квартира Комерція Нежитлове Паркінг П1001" at bounding box center [355, 258] width 416 height 20
select select "287"
click at [147, 248] on select "- Квартира Комерція Нежитлове Паркінг П1001" at bounding box center [355, 258] width 416 height 20
click at [622, 126] on span "Приміщення" at bounding box center [605, 130] width 39 height 11
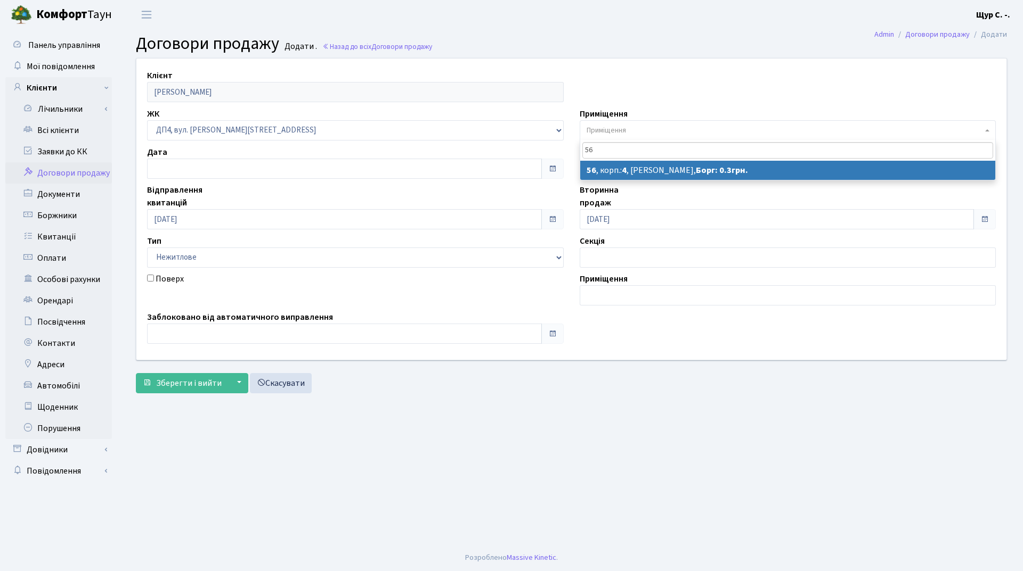
type input "56"
select select "36994"
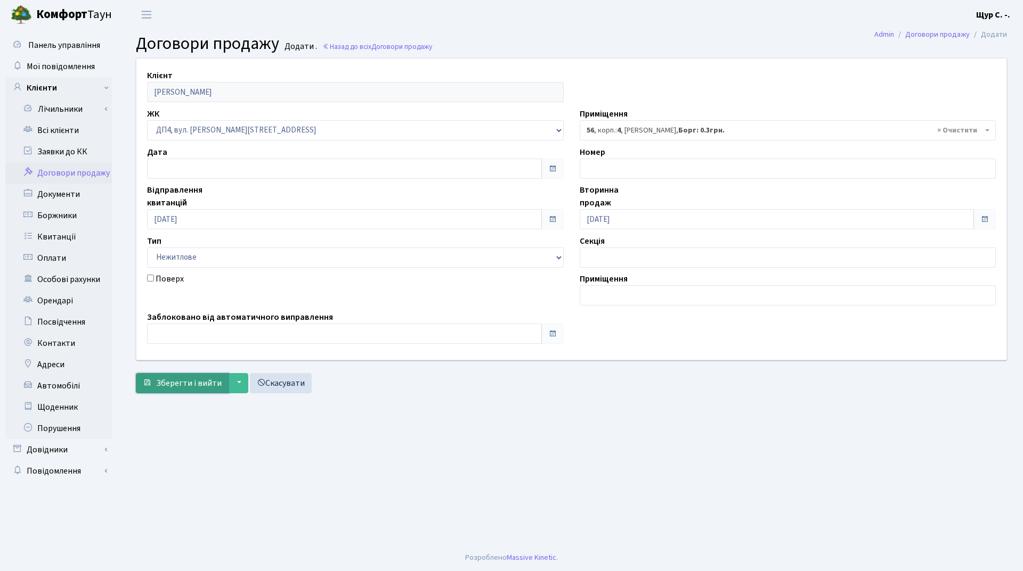
click at [183, 388] on span "Зберегти і вийти" at bounding box center [189, 384] width 66 height 12
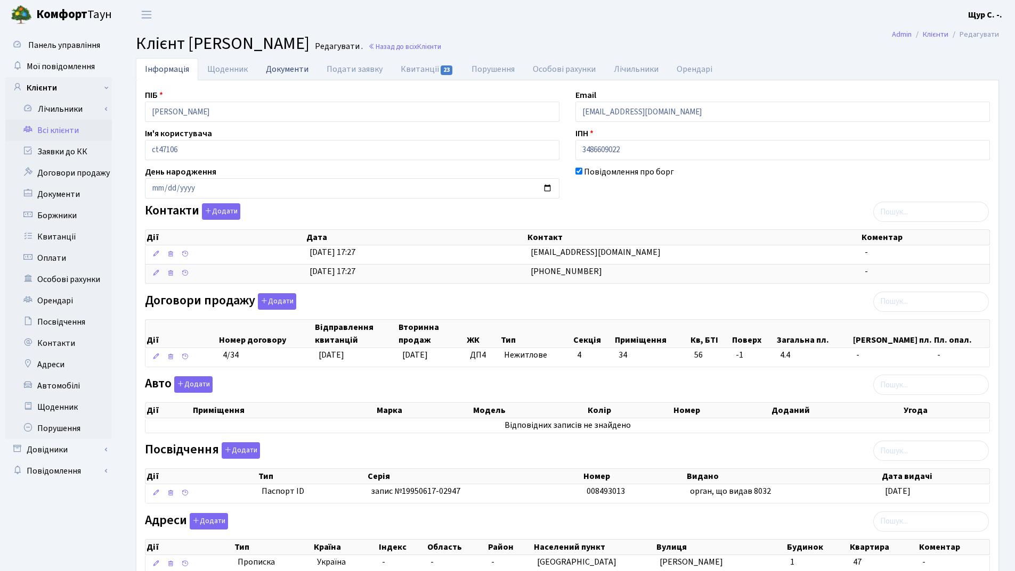
click at [290, 71] on link "Документи" at bounding box center [287, 69] width 61 height 22
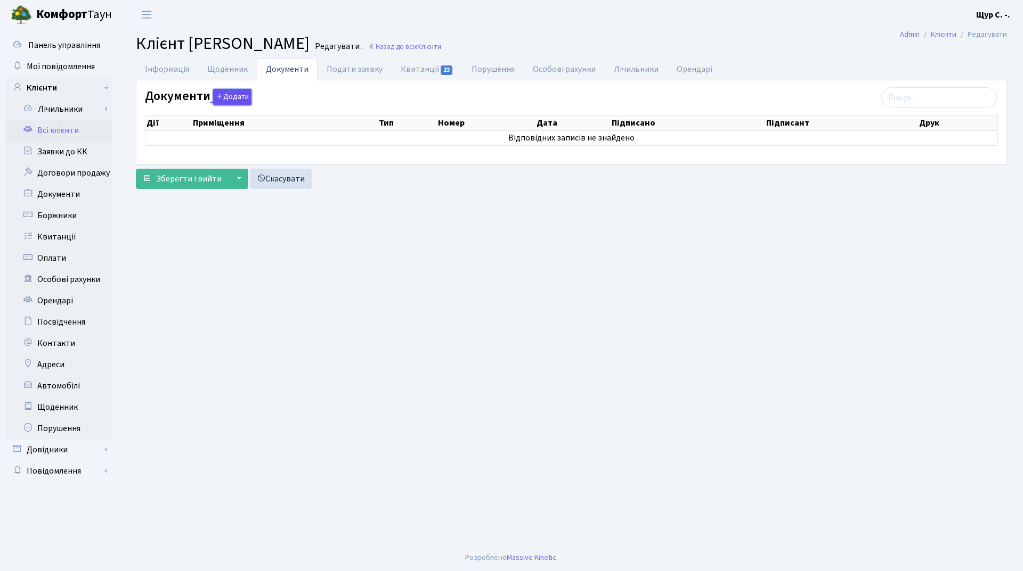
click at [239, 99] on button "Додати" at bounding box center [232, 97] width 38 height 17
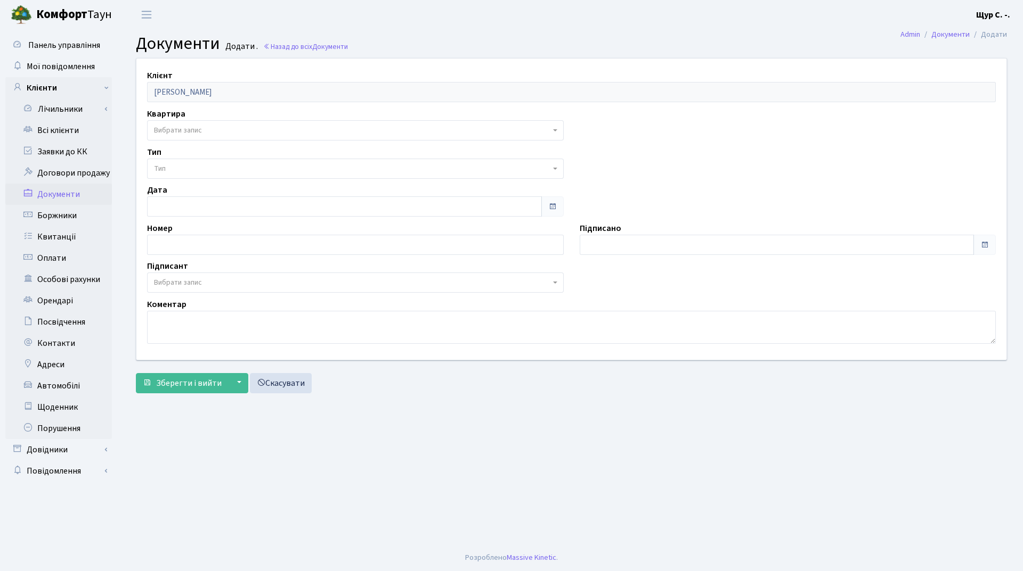
click at [240, 131] on span "Вибрати запис" at bounding box center [352, 130] width 396 height 11
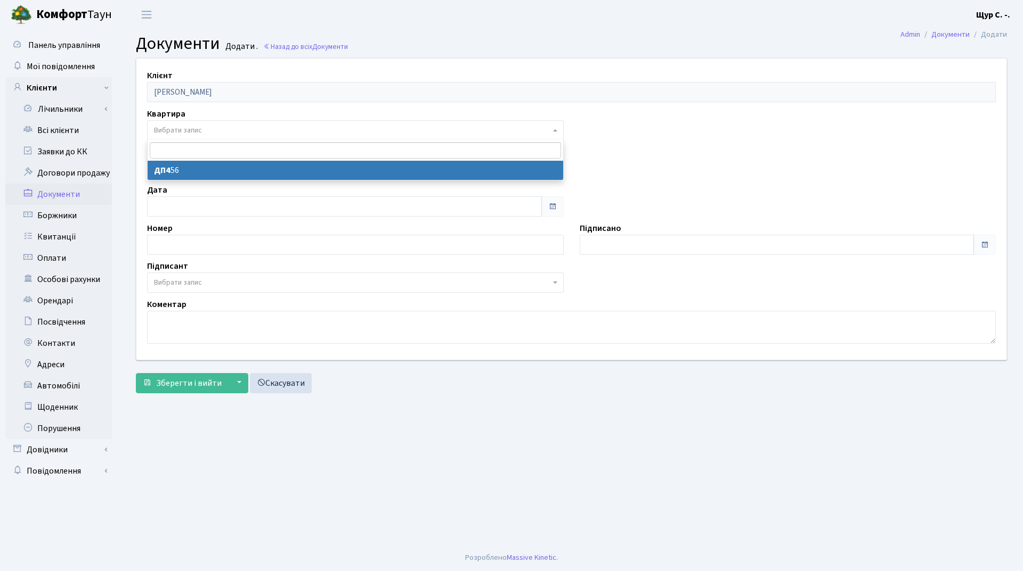
select select "178763"
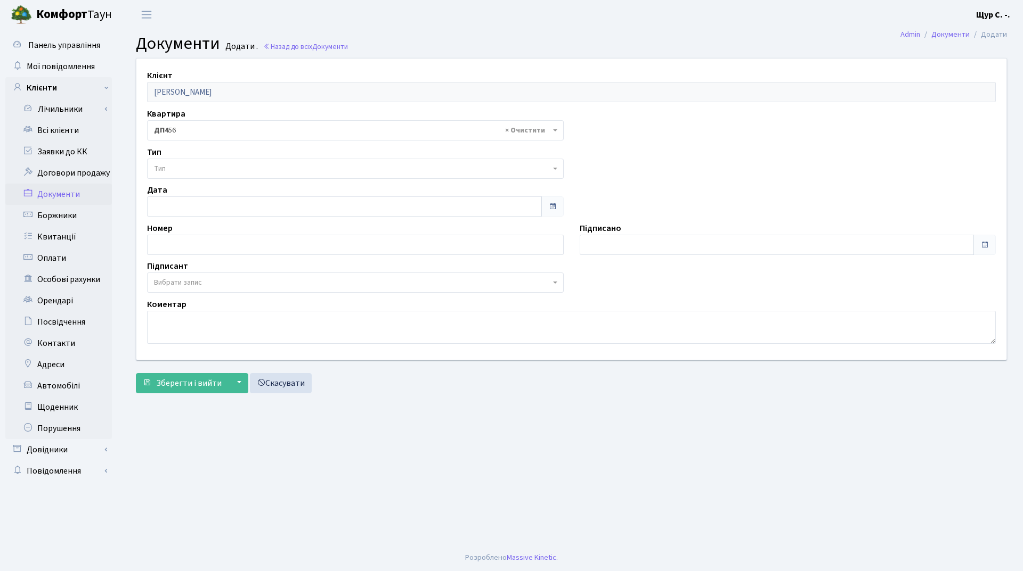
click at [234, 167] on span "Тип" at bounding box center [352, 169] width 396 height 11
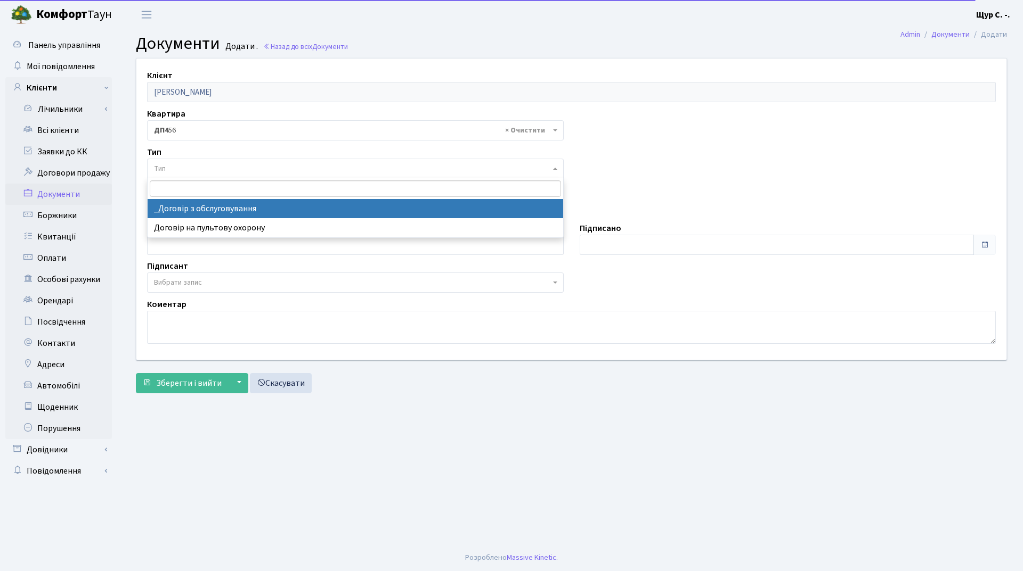
select select "289"
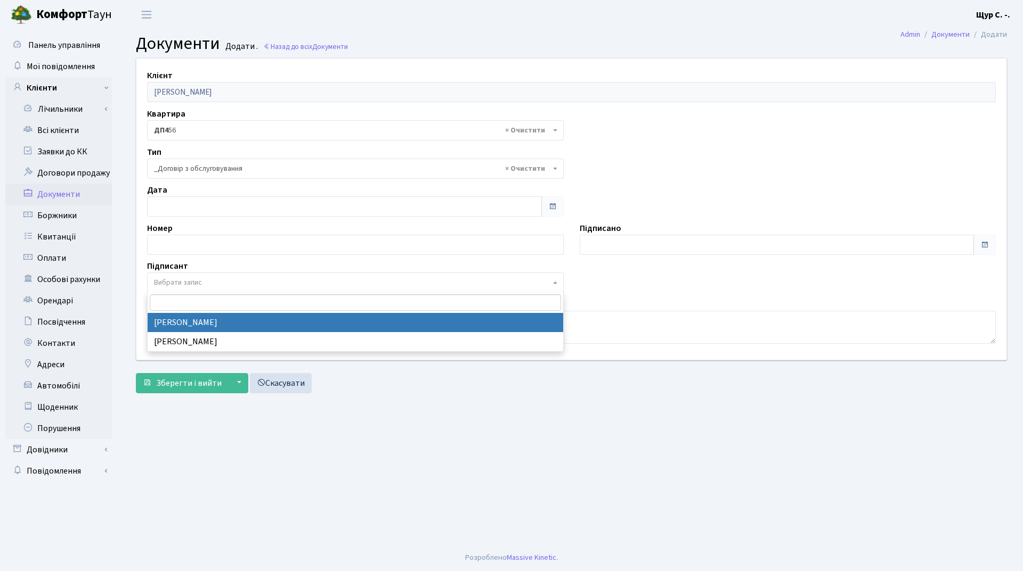
click at [214, 287] on span "Вибрати запис" at bounding box center [352, 282] width 396 height 11
select select "74"
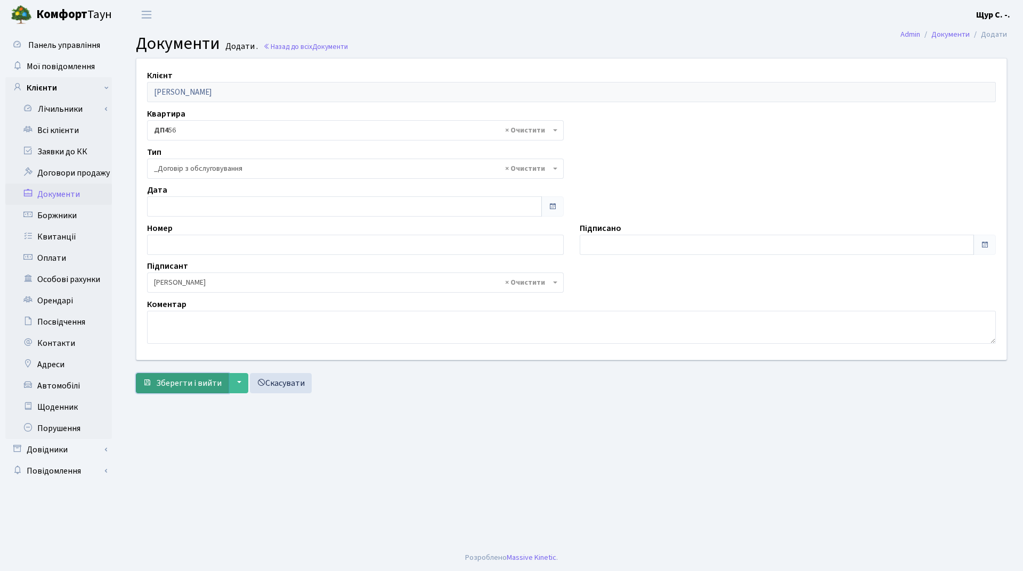
click at [177, 385] on span "Зберегти і вийти" at bounding box center [189, 384] width 66 height 12
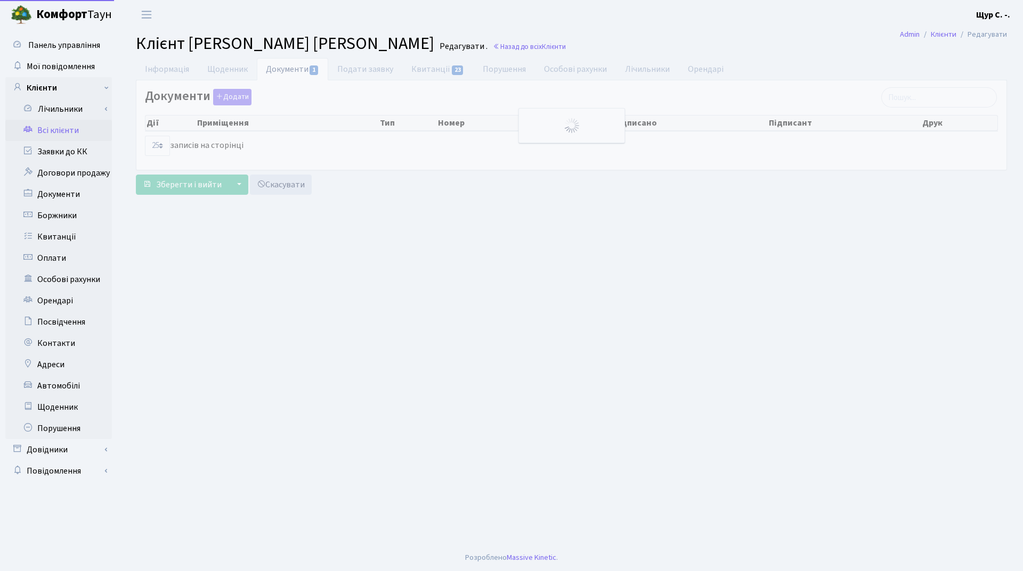
select select "25"
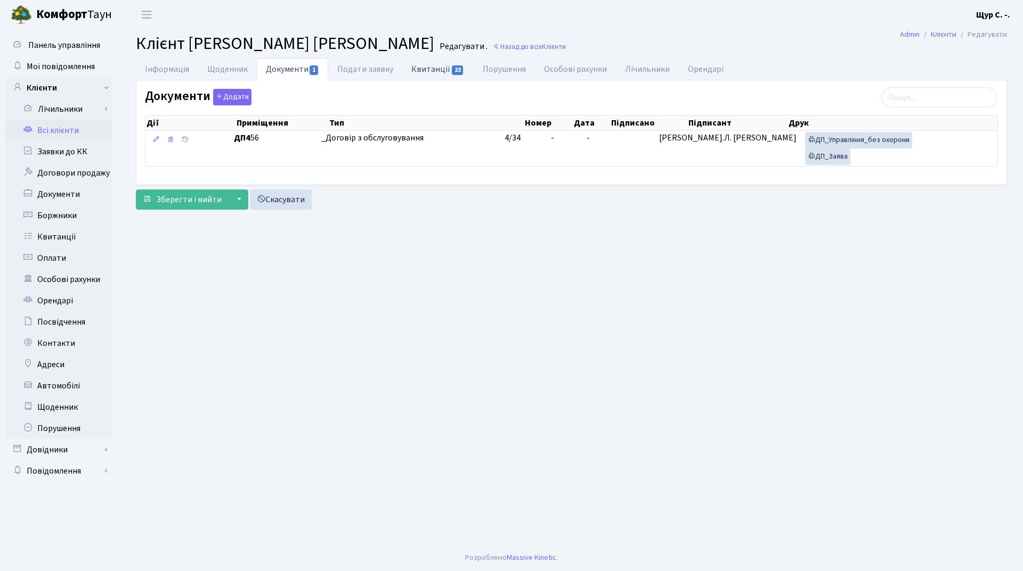
click at [437, 66] on link "Квитанції 23" at bounding box center [437, 69] width 71 height 22
select select "25"
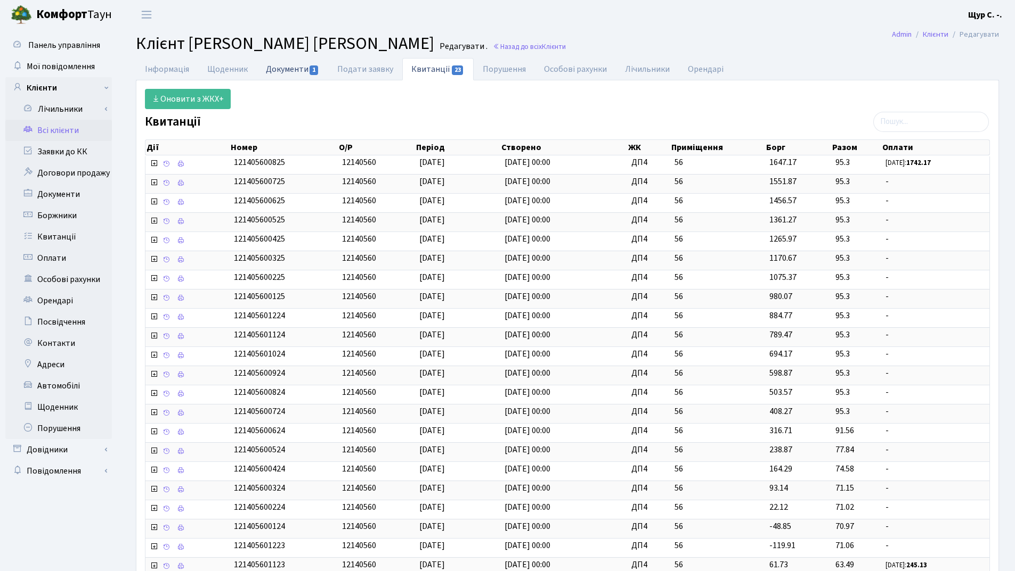
click at [286, 73] on link "Документи 1" at bounding box center [292, 69] width 71 height 22
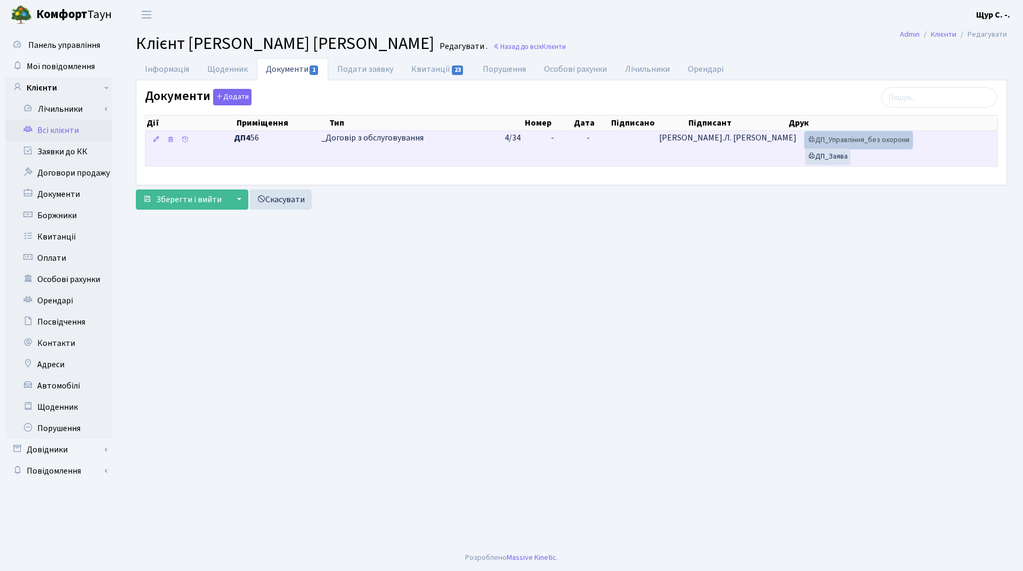
click at [855, 141] on link "ДП_Управління_без охорони" at bounding box center [858, 140] width 107 height 17
click at [828, 152] on link "ДП_Заява" at bounding box center [827, 157] width 45 height 17
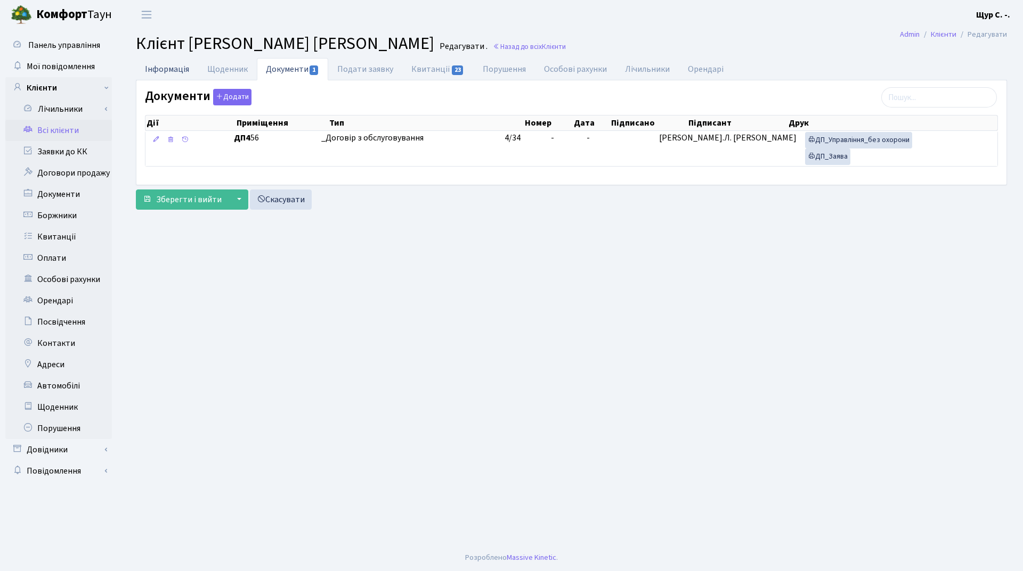
click at [165, 67] on link "Інформація" at bounding box center [167, 69] width 62 height 22
select select "25"
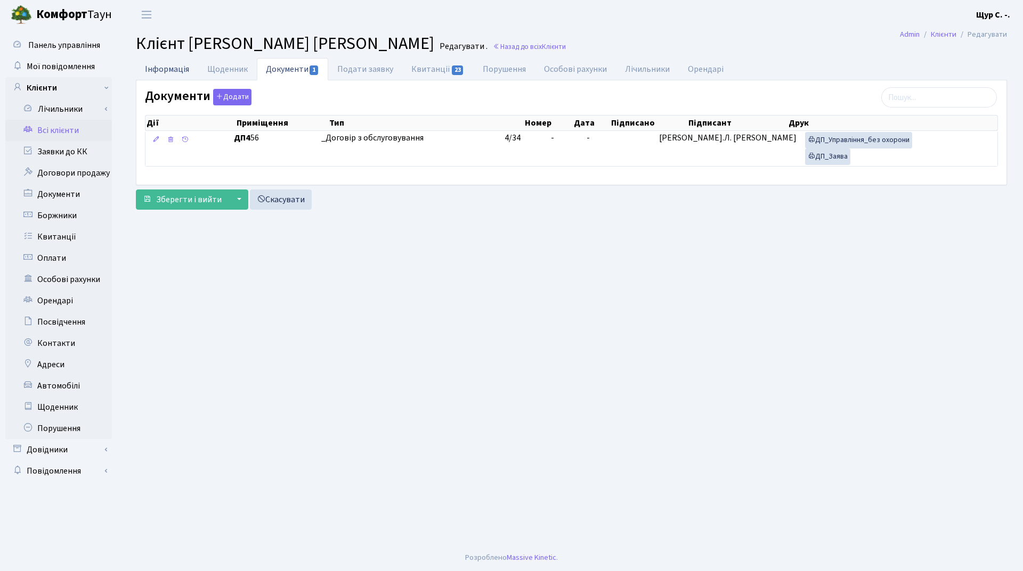
select select "25"
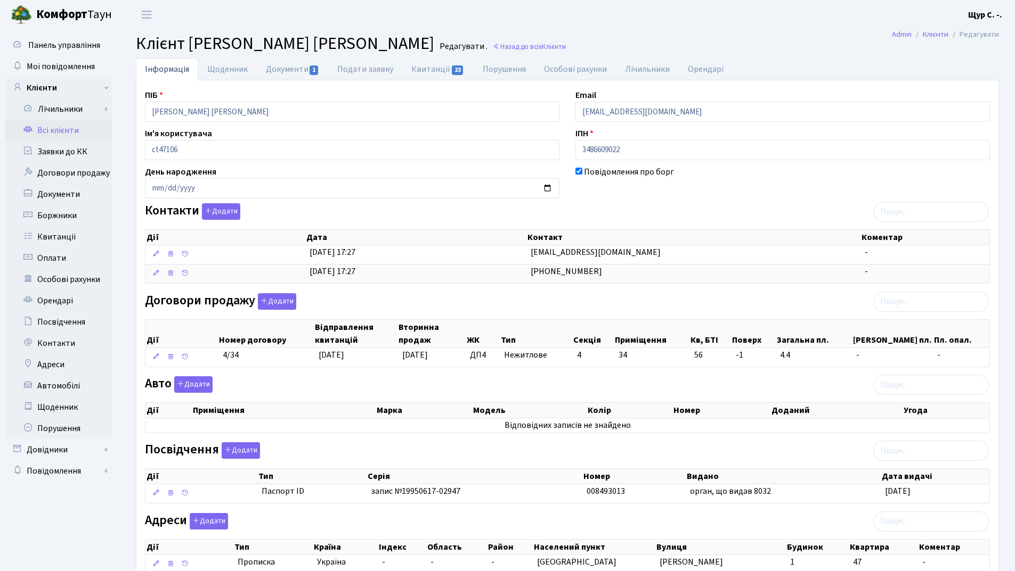
click at [69, 132] on link "Всі клієнти" at bounding box center [58, 130] width 107 height 21
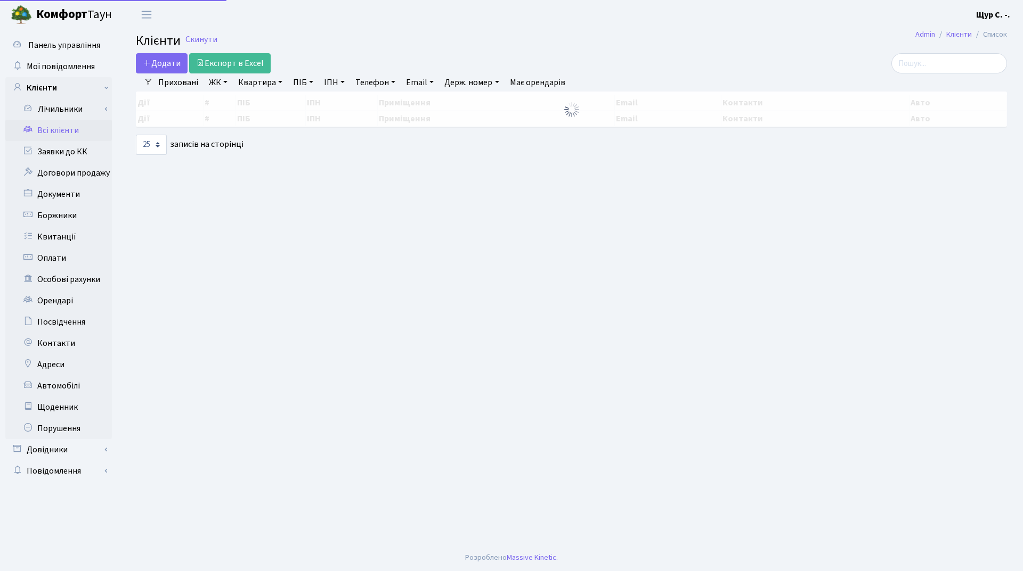
select select "25"
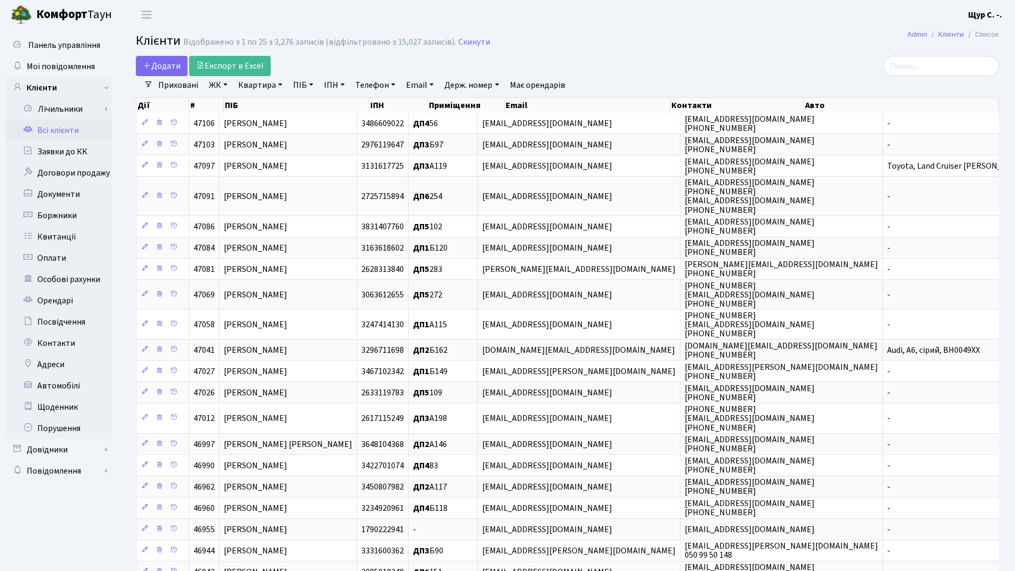
click at [249, 83] on link "Квартира" at bounding box center [260, 85] width 53 height 18
type input "56"
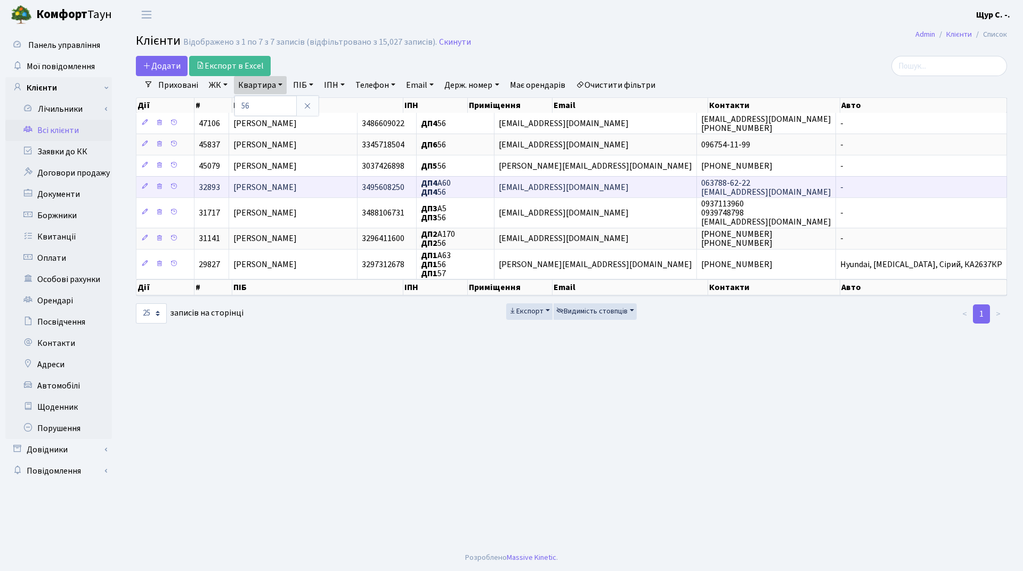
click at [265, 181] on td "Манченко Федір Сергійович" at bounding box center [293, 186] width 128 height 21
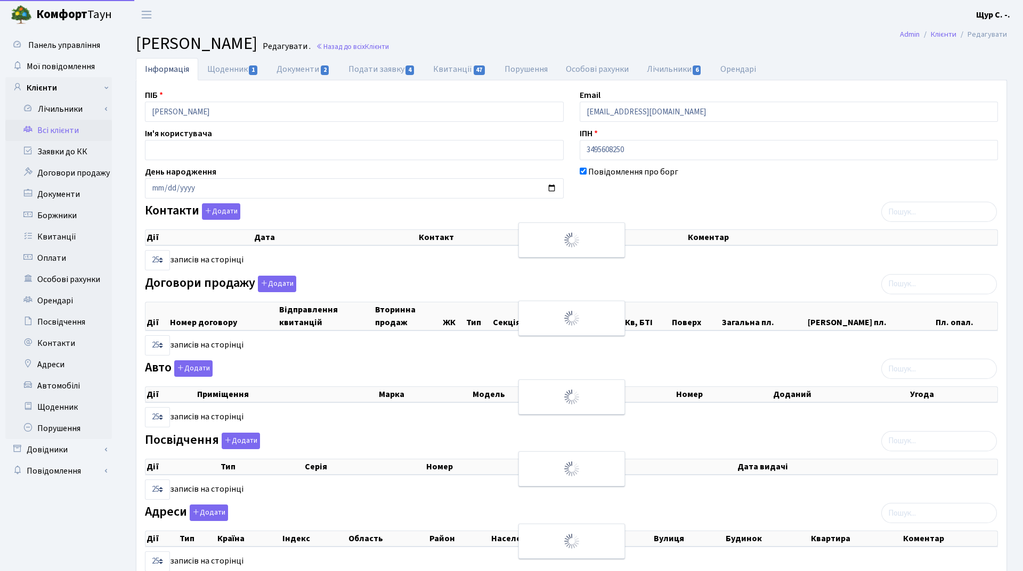
select select "25"
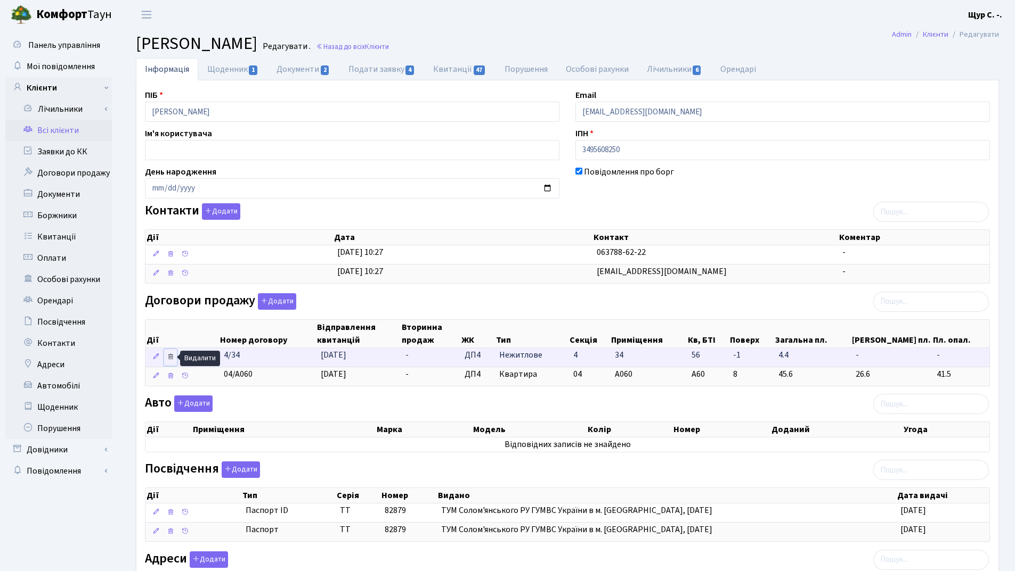
click at [173, 356] on icon at bounding box center [170, 356] width 7 height 7
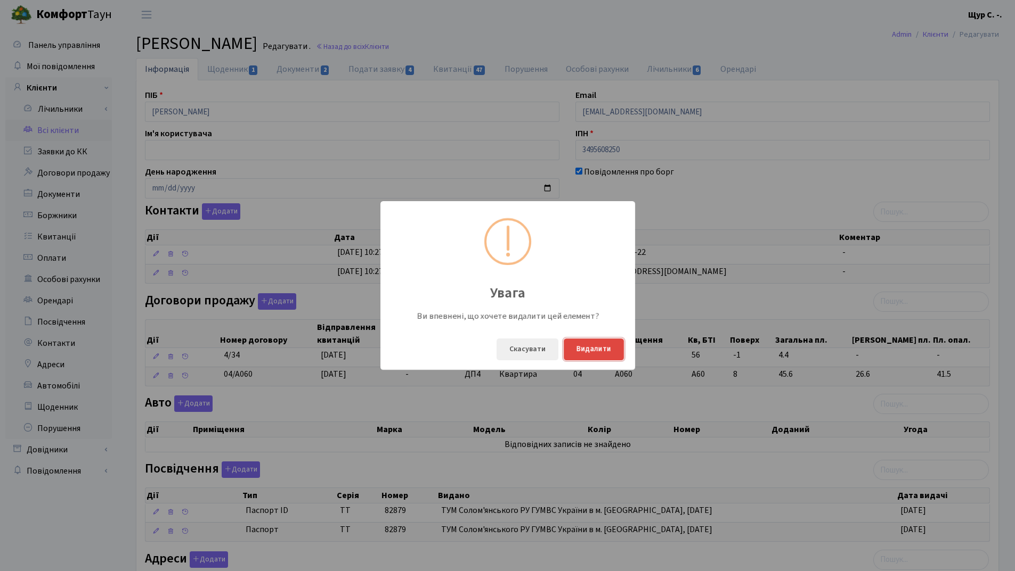
click at [593, 348] on button "Видалити" at bounding box center [593, 350] width 60 height 22
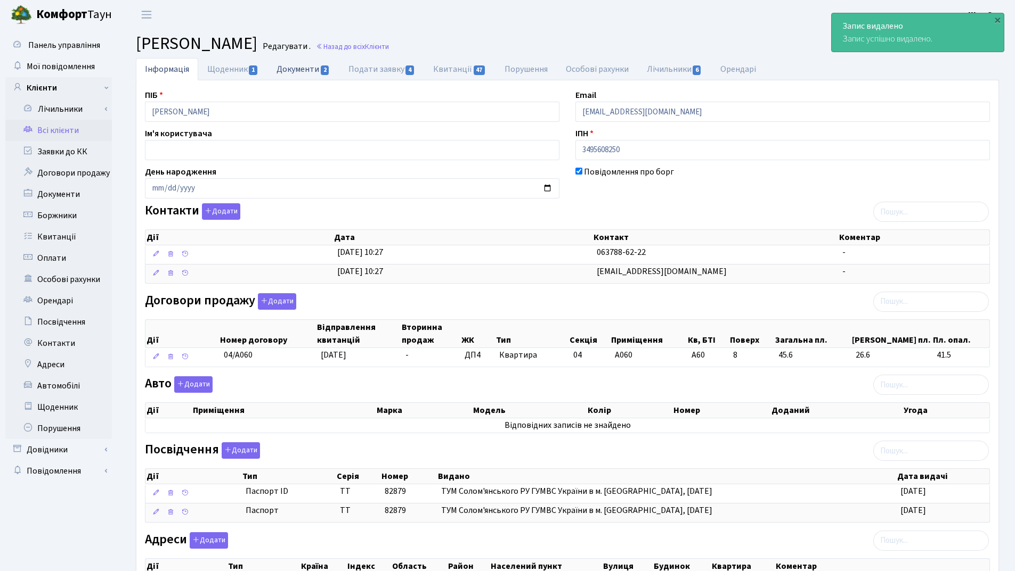
click at [301, 70] on link "Документи 2" at bounding box center [302, 69] width 71 height 22
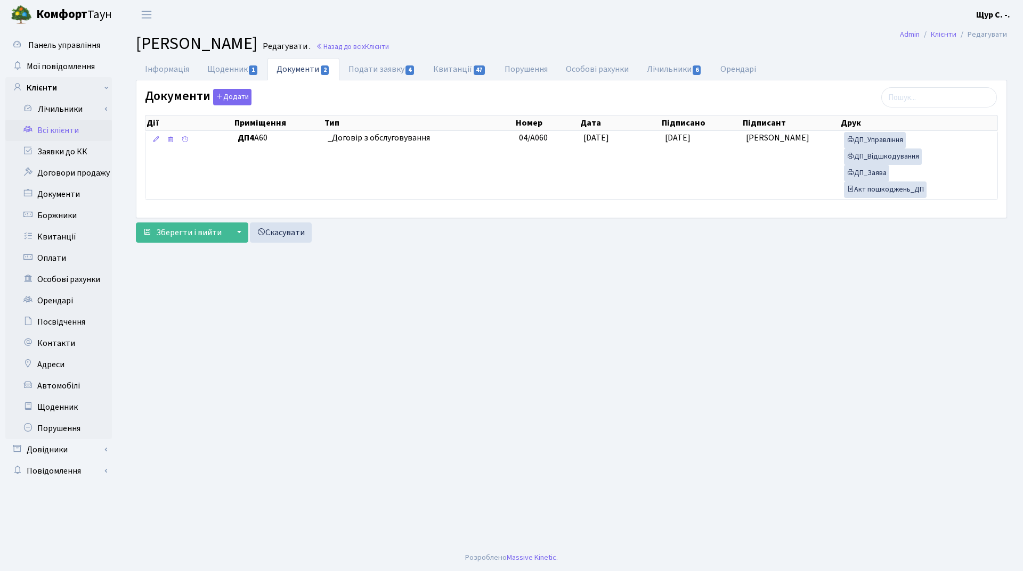
click at [60, 131] on link "Всі клієнти" at bounding box center [58, 130] width 107 height 21
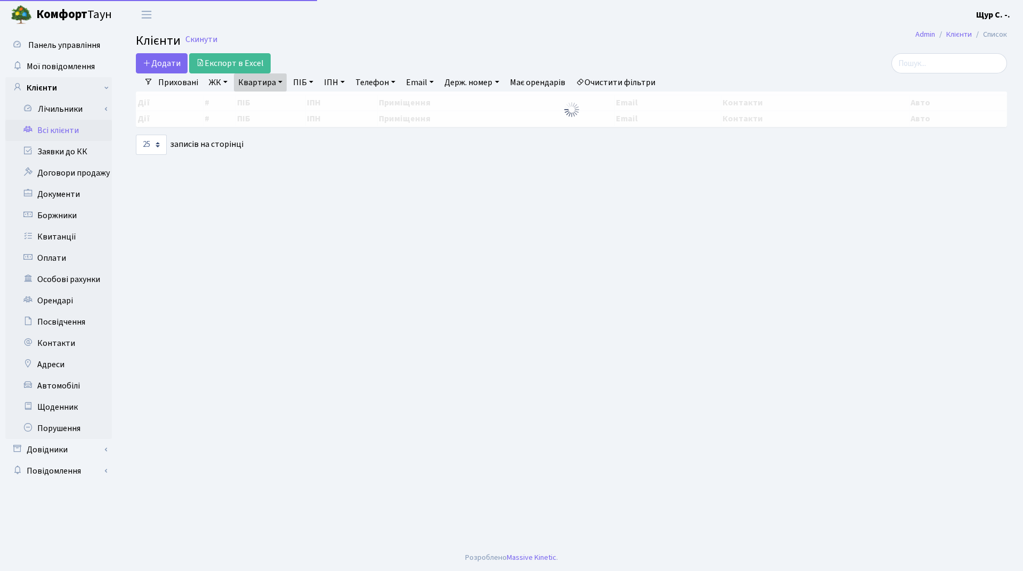
select select "25"
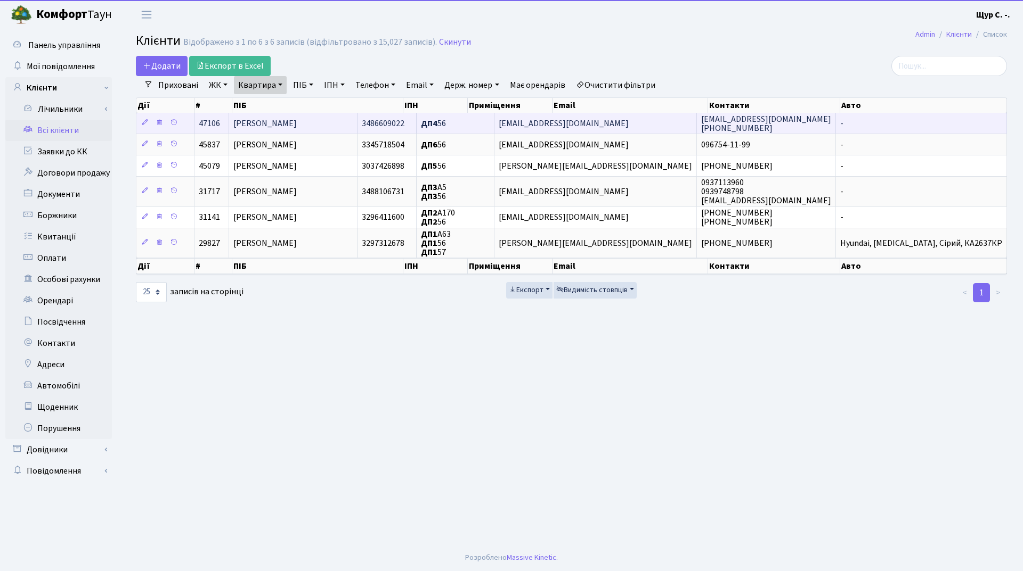
click at [291, 124] on span "[PERSON_NAME]" at bounding box center [264, 124] width 63 height 12
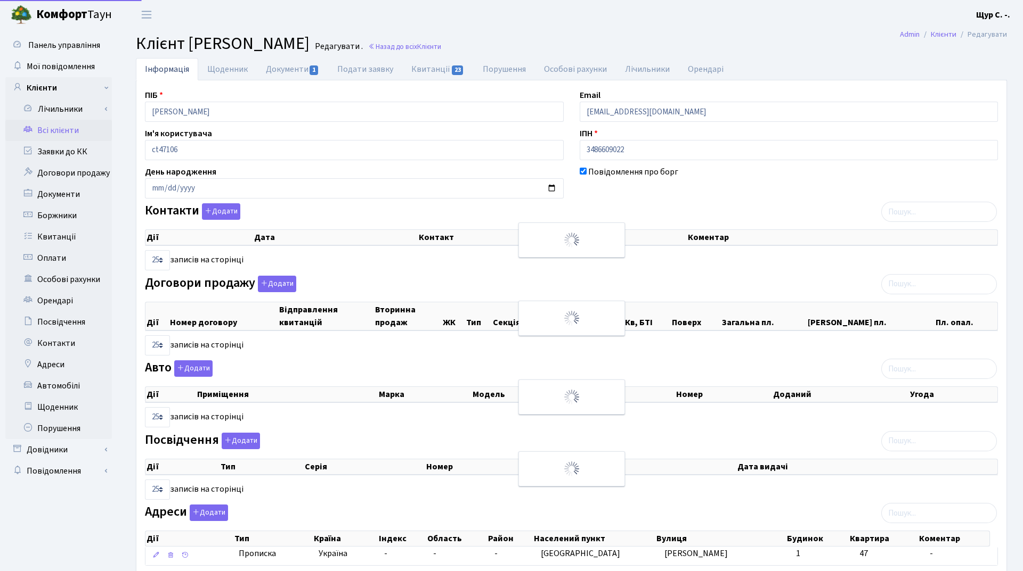
select select "25"
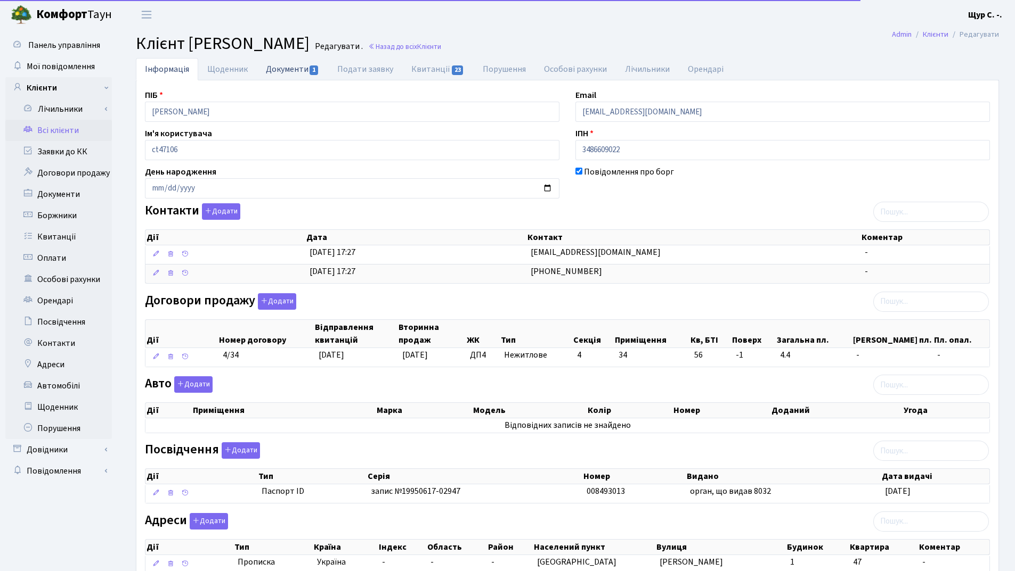
click at [289, 70] on link "Документи 1" at bounding box center [292, 69] width 71 height 22
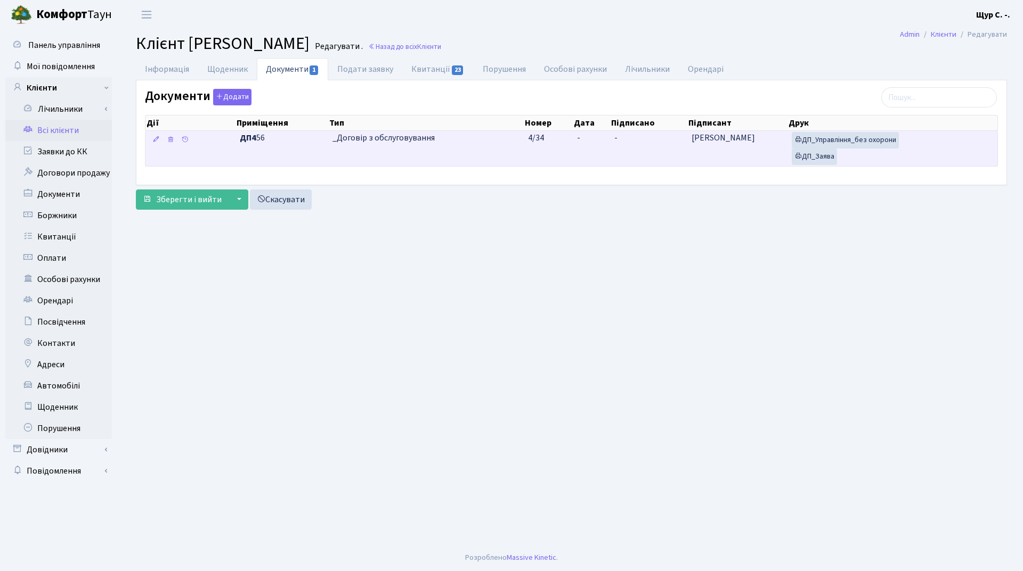
click at [489, 139] on span "_Договір з обслуговування" at bounding box center [425, 138] width 187 height 12
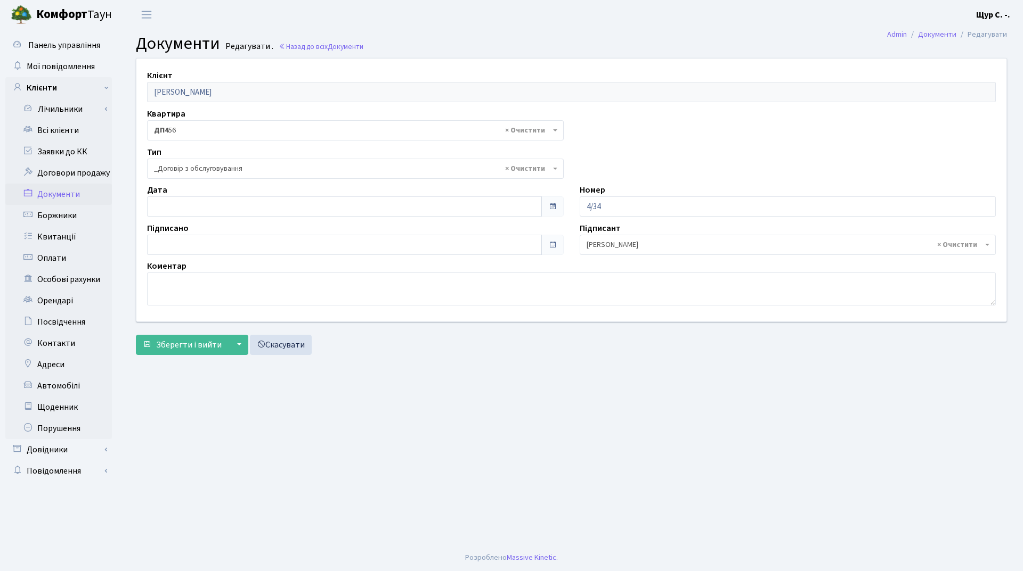
select select "289"
type input "[DATE]"
click at [210, 210] on input "[DATE]" at bounding box center [344, 207] width 395 height 20
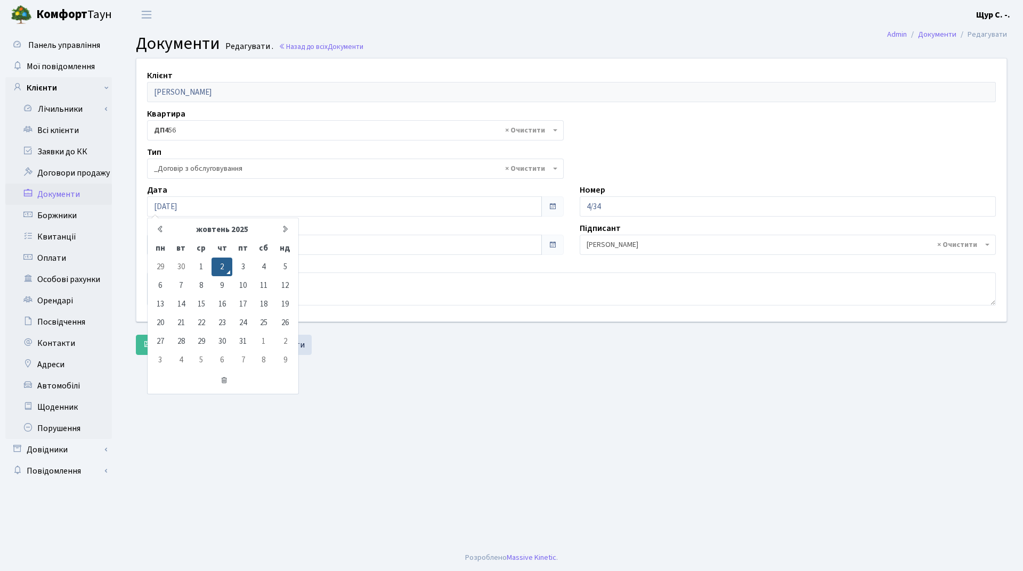
click at [484, 412] on main "Admin Документи Редагувати Документи Редагувати . Назад до всіх Документи Клієн…" at bounding box center [571, 287] width 903 height 516
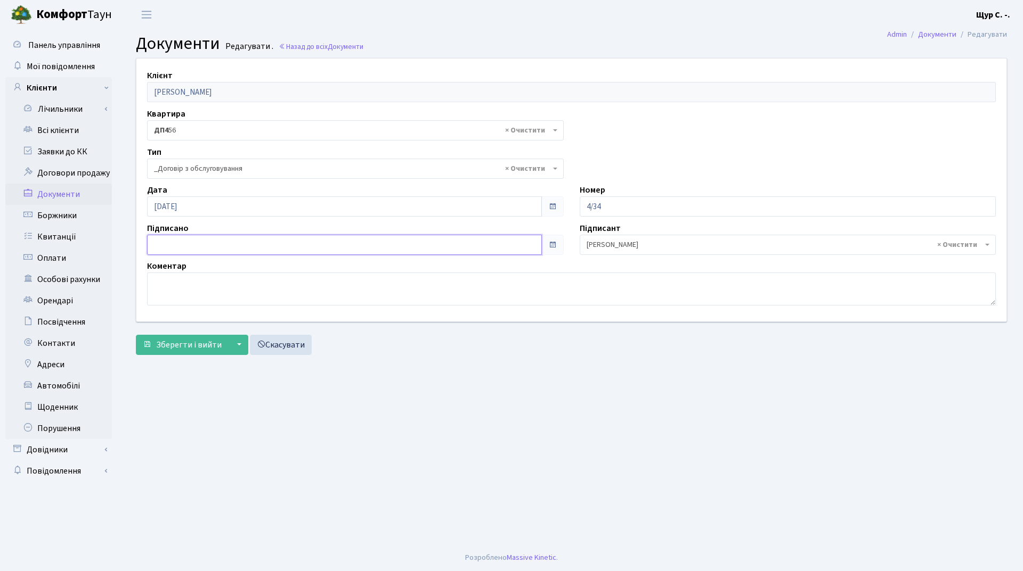
type input "02.10.2025"
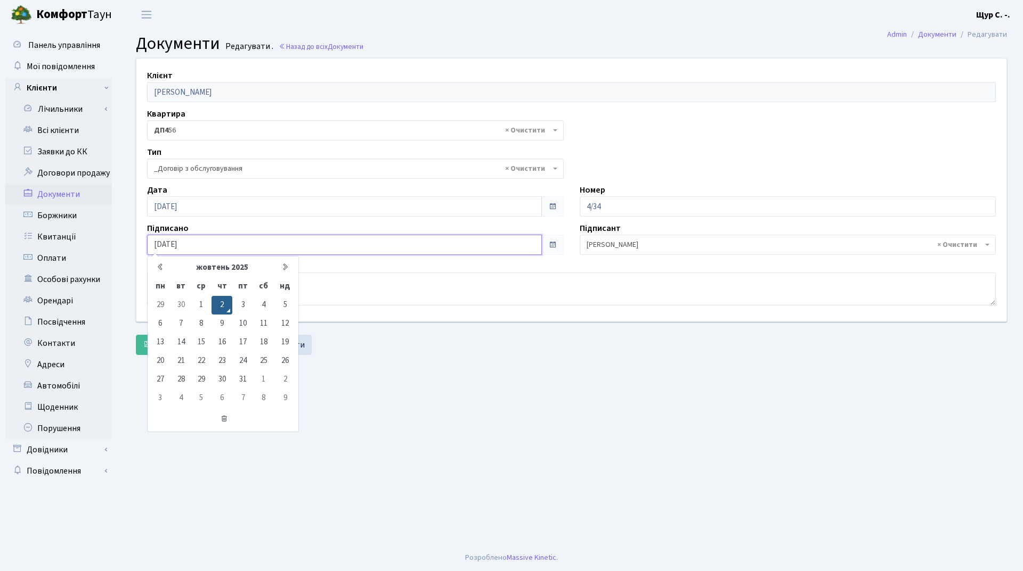
click at [235, 238] on input "02.10.2025" at bounding box center [344, 245] width 395 height 20
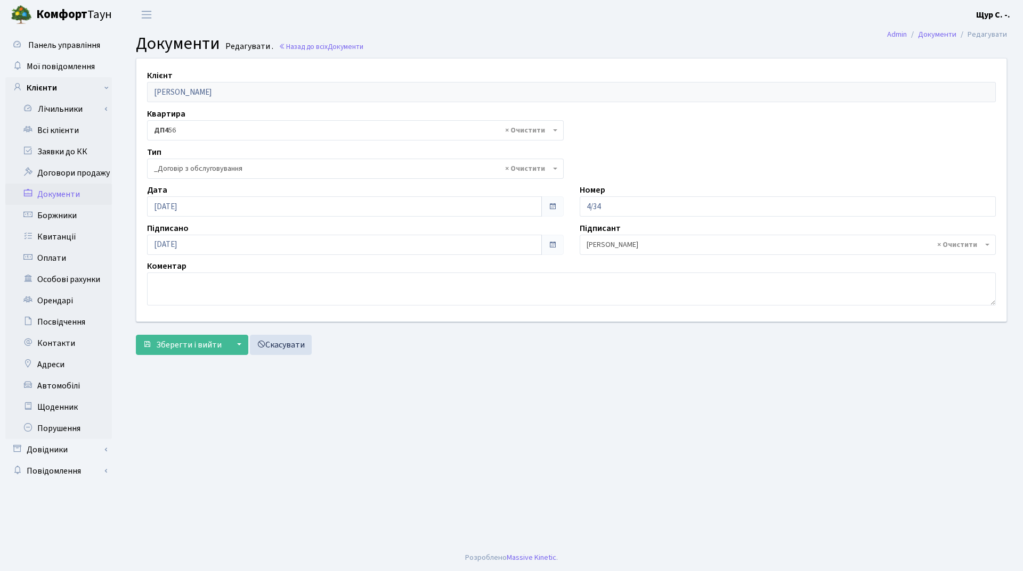
click at [445, 387] on main "Admin Документи Редагувати Документи Редагувати . Назад до всіх Документи Клієн…" at bounding box center [571, 287] width 903 height 516
click at [195, 345] on span "Зберегти і вийти" at bounding box center [189, 345] width 66 height 12
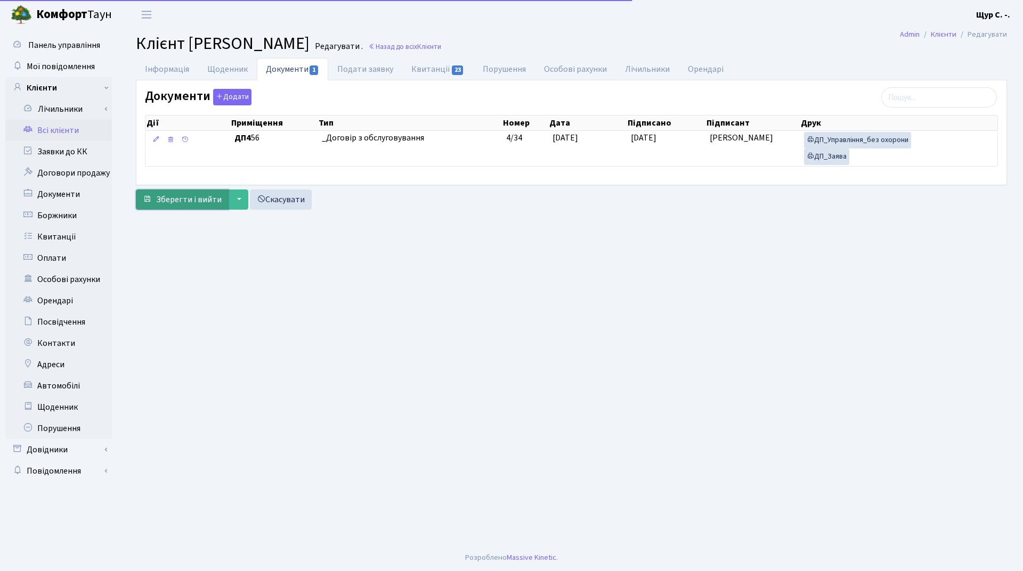
click at [175, 201] on span "Зберегти і вийти" at bounding box center [189, 200] width 66 height 12
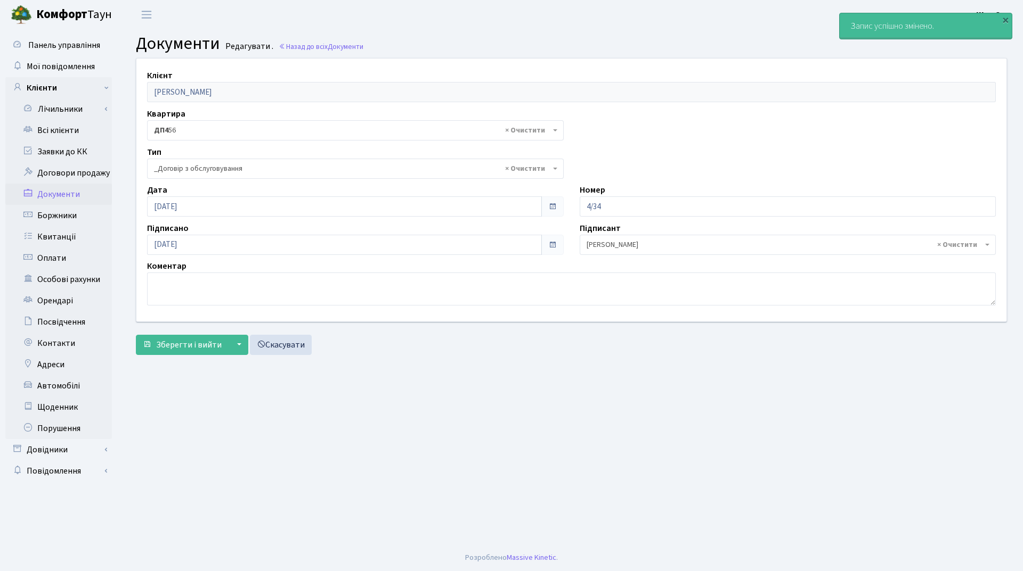
select select "289"
click at [71, 127] on link "Всі клієнти" at bounding box center [58, 130] width 107 height 21
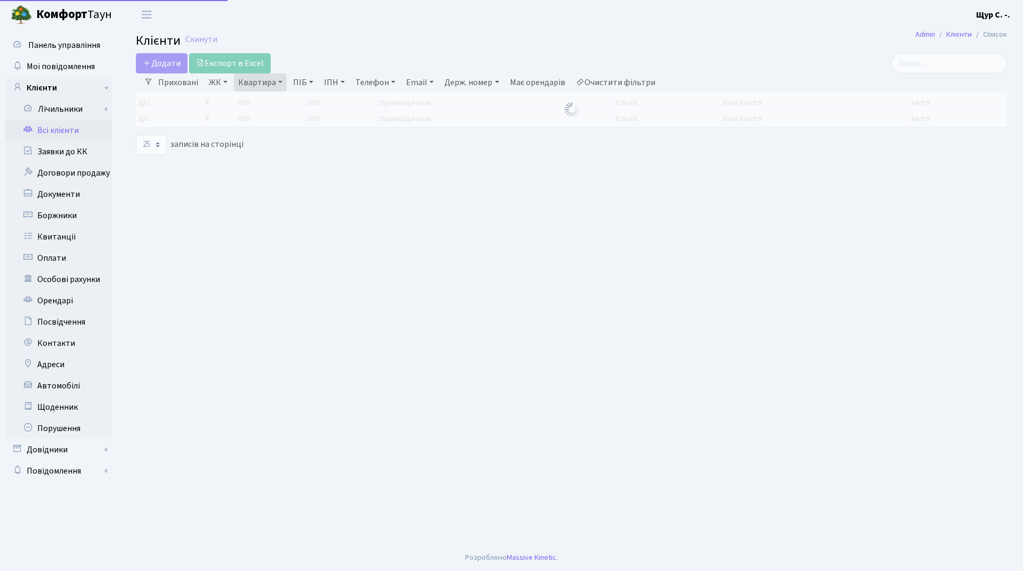
select select "25"
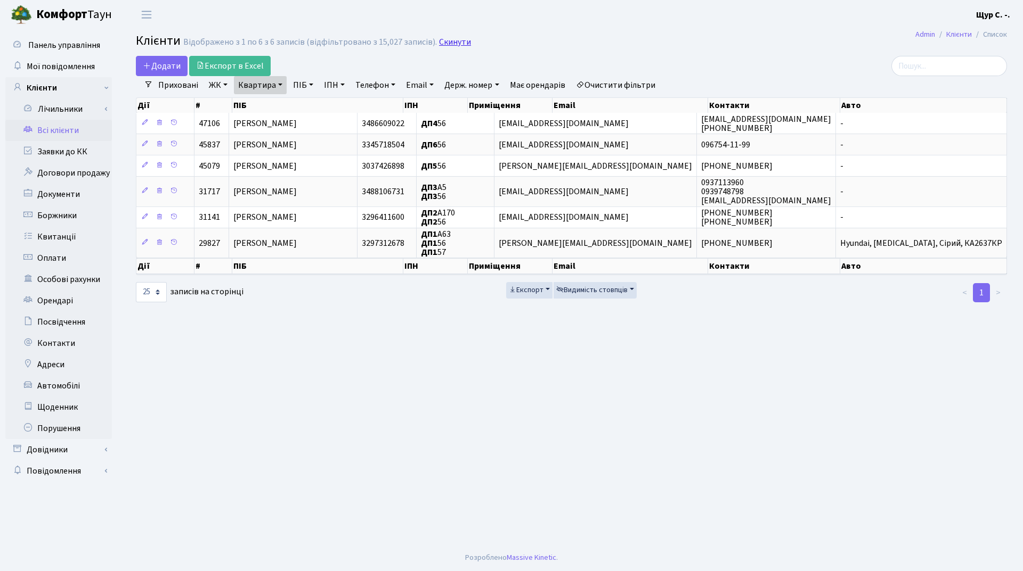
click at [452, 44] on link "Скинути" at bounding box center [455, 42] width 32 height 10
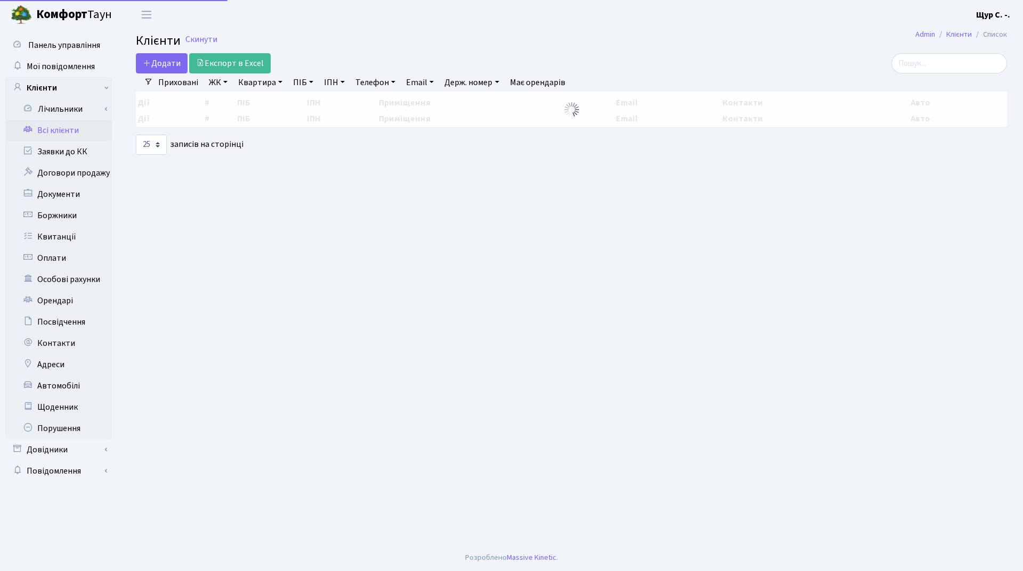
select select "25"
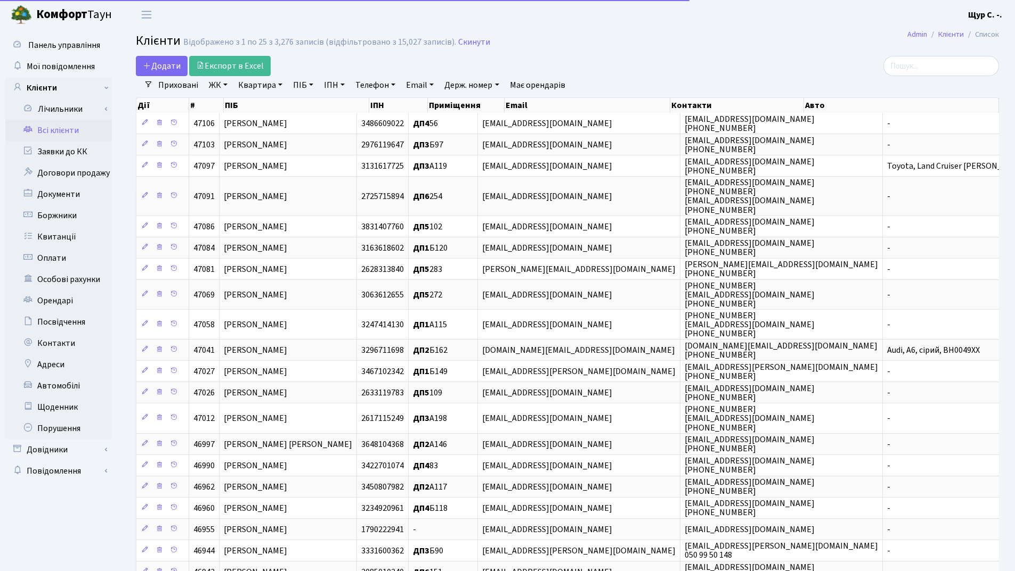
click at [296, 83] on link "ПІБ" at bounding box center [303, 85] width 29 height 18
type input "бахур"
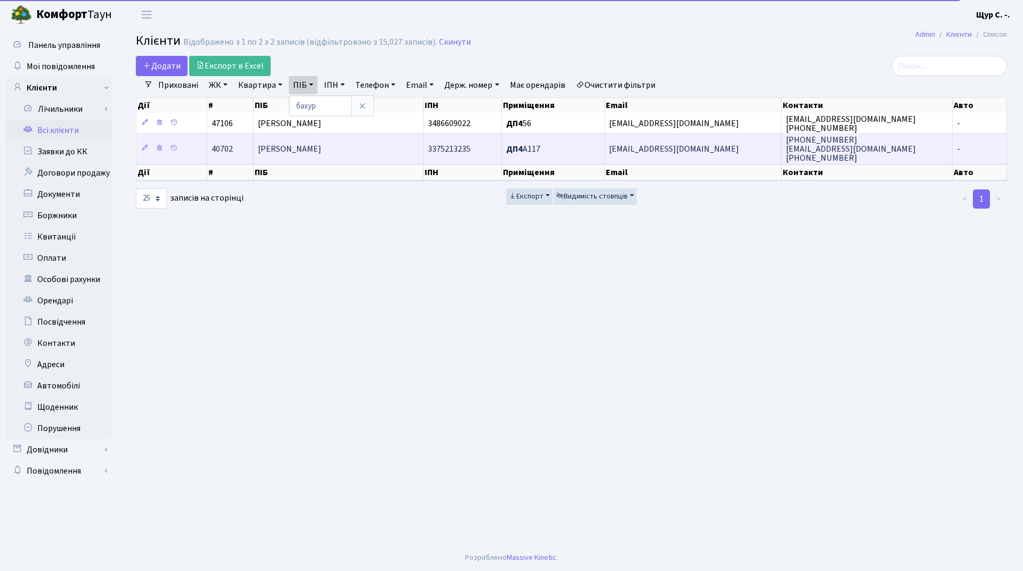
click at [321, 159] on td "Бахур Святослав Ігорович" at bounding box center [339, 149] width 170 height 30
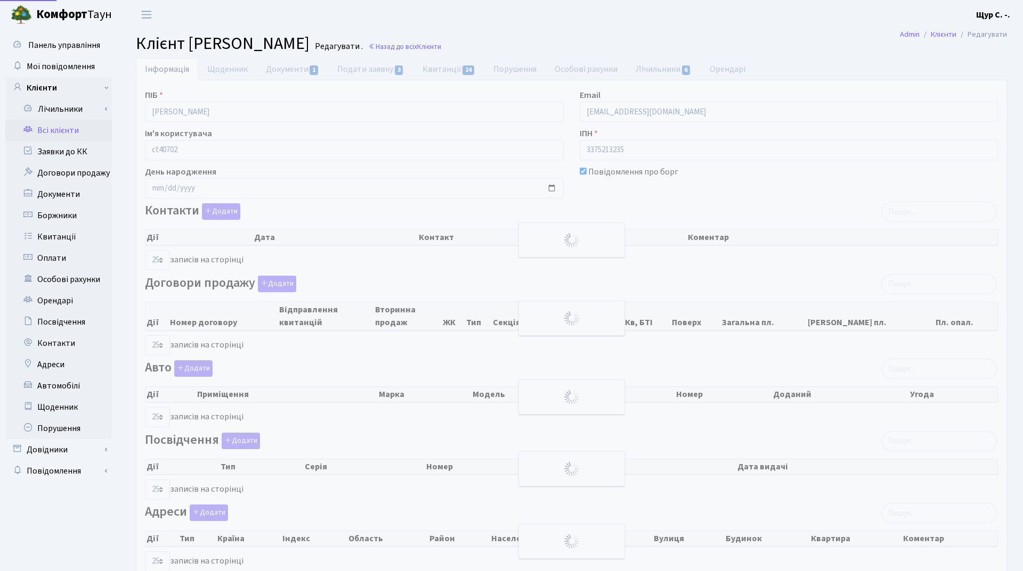
select select "25"
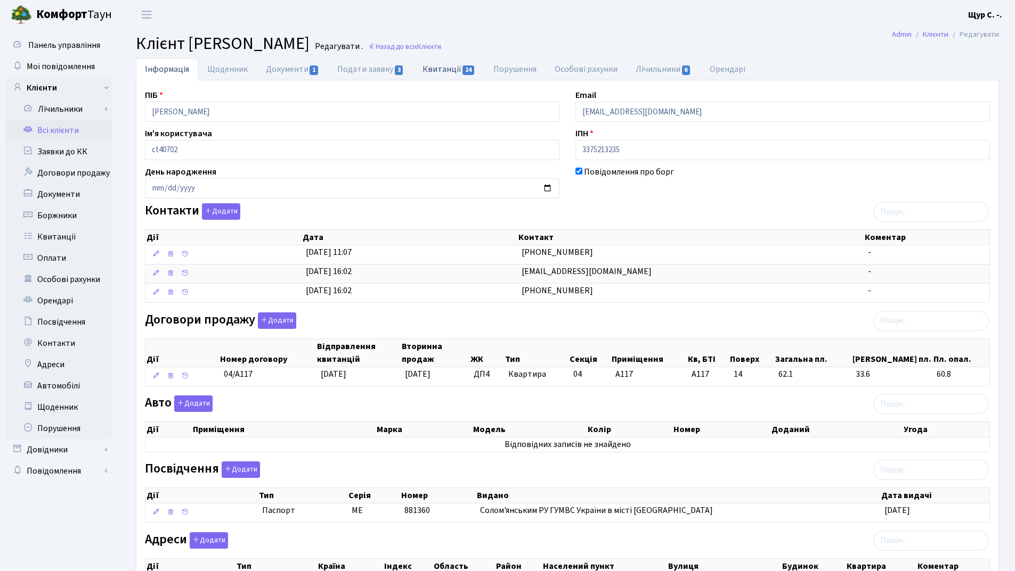
click at [444, 62] on link "Квитанції 24" at bounding box center [448, 69] width 71 height 22
select select "25"
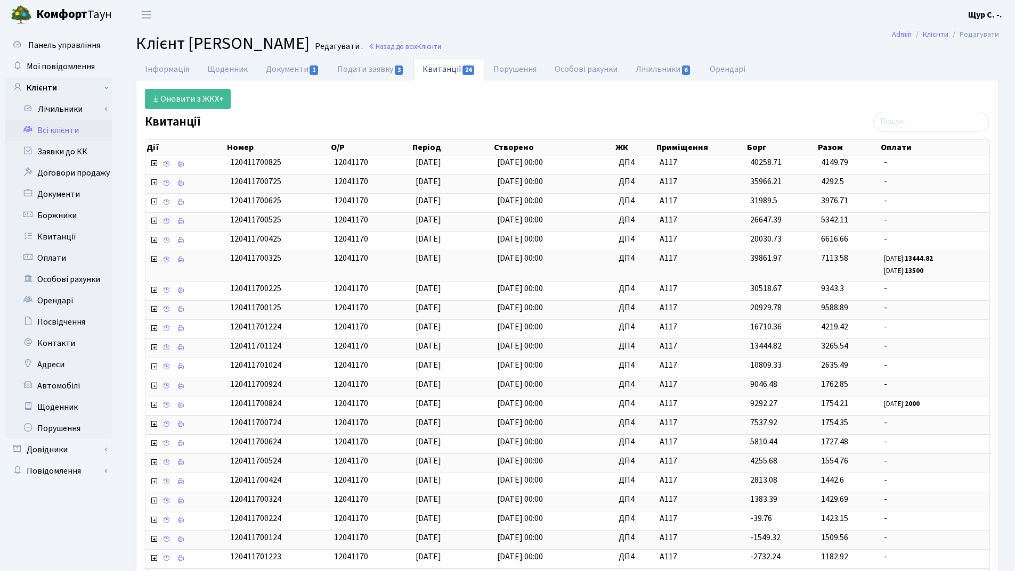
click at [64, 134] on link "Всі клієнти" at bounding box center [58, 130] width 107 height 21
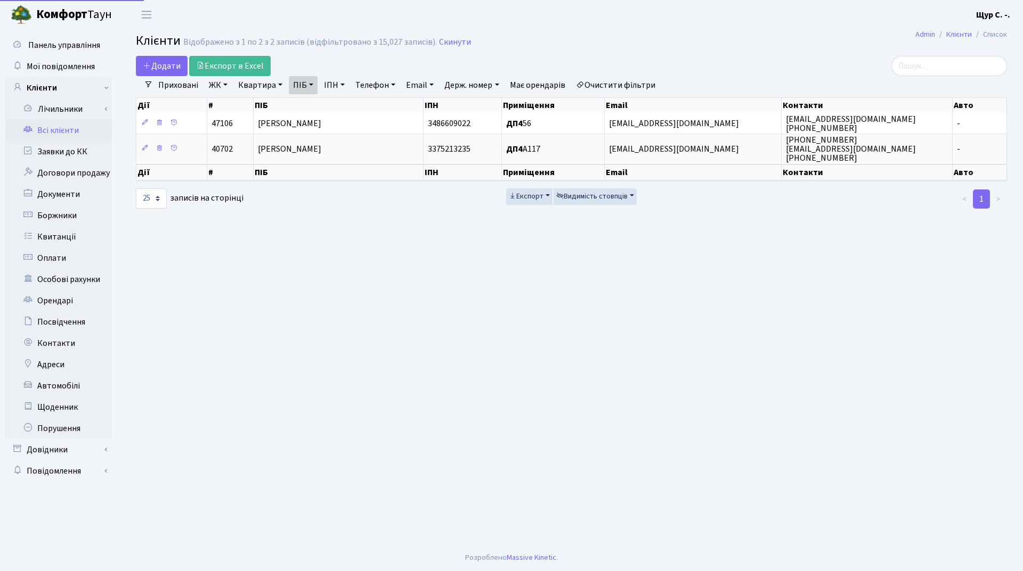
select select "25"
click at [439, 43] on link "Скинути" at bounding box center [455, 42] width 32 height 10
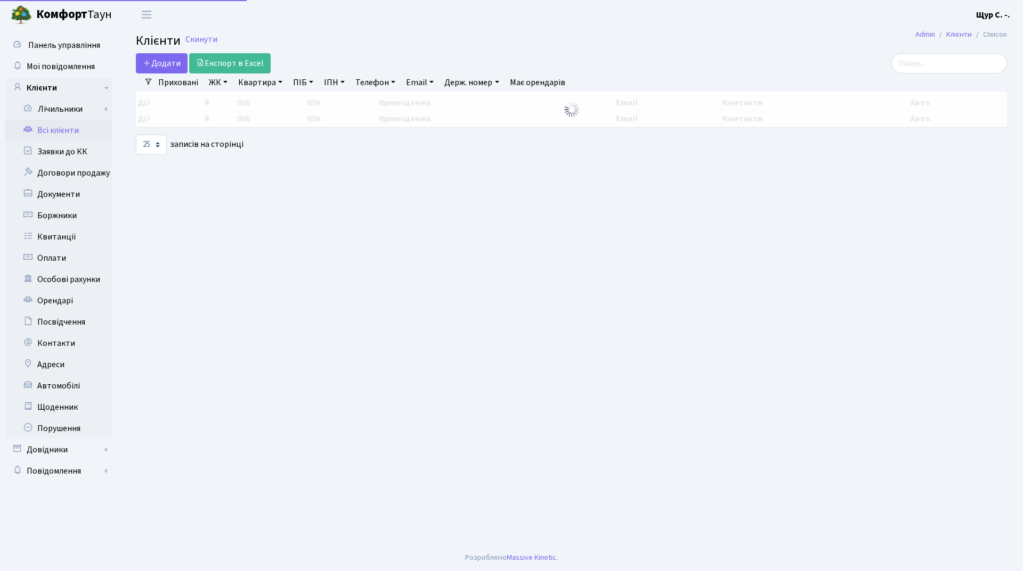
select select "25"
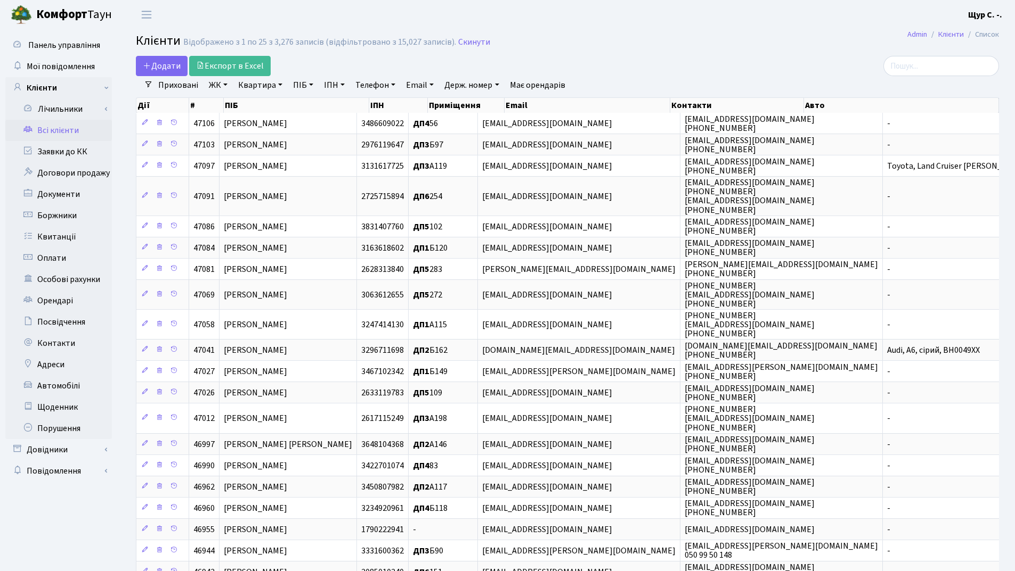
click at [249, 88] on link "Квартира" at bounding box center [260, 85] width 53 height 18
type input "а88"
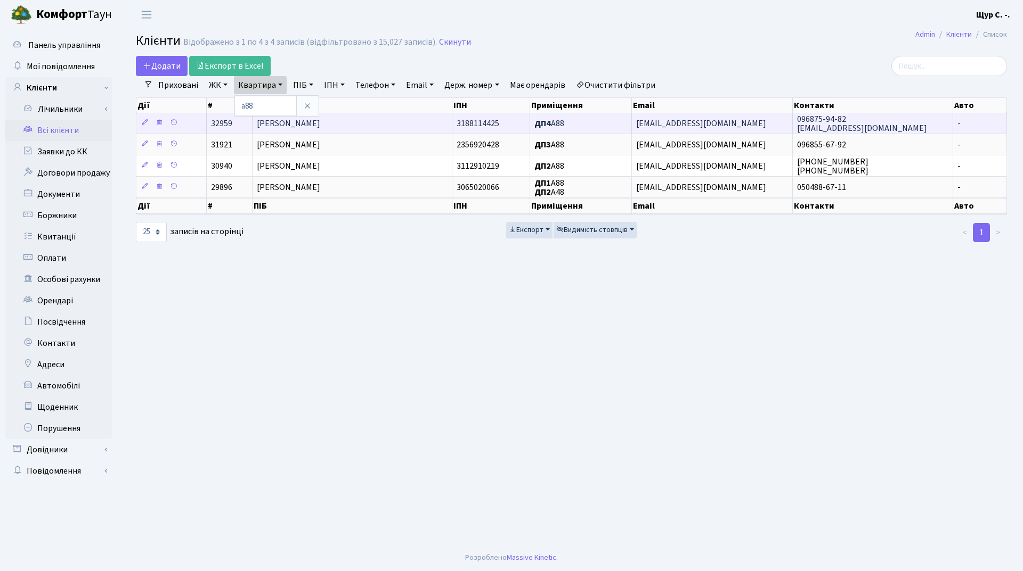
click at [358, 124] on td "Буднік Лілія Федорівна" at bounding box center [352, 123] width 200 height 21
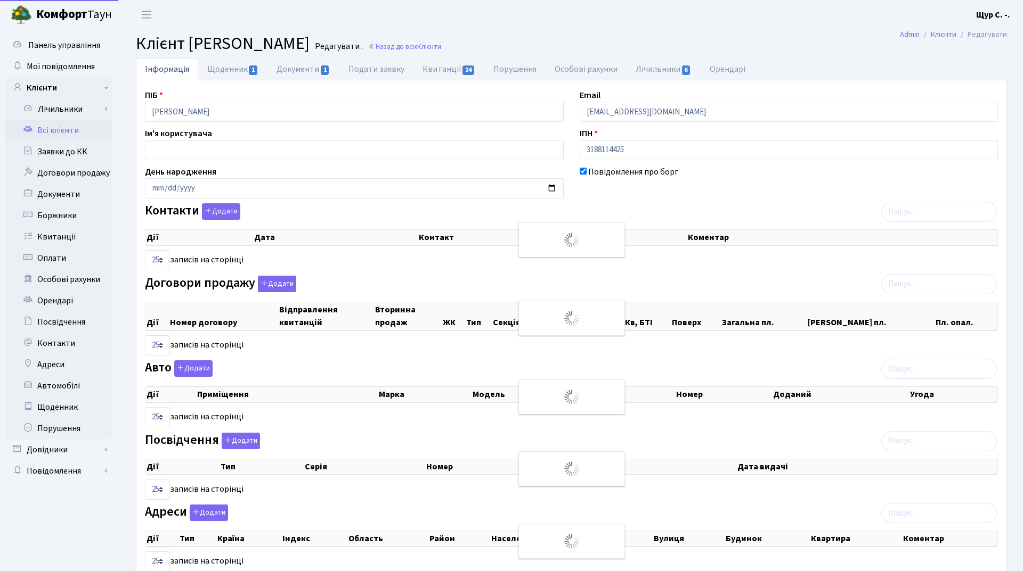
select select "25"
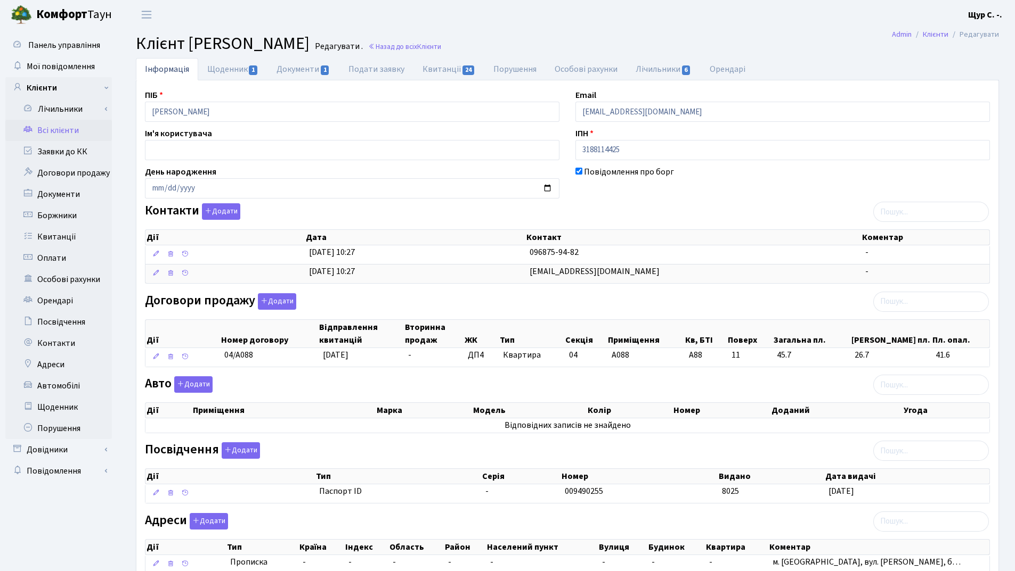
click at [73, 126] on link "Всі клієнти" at bounding box center [58, 130] width 107 height 21
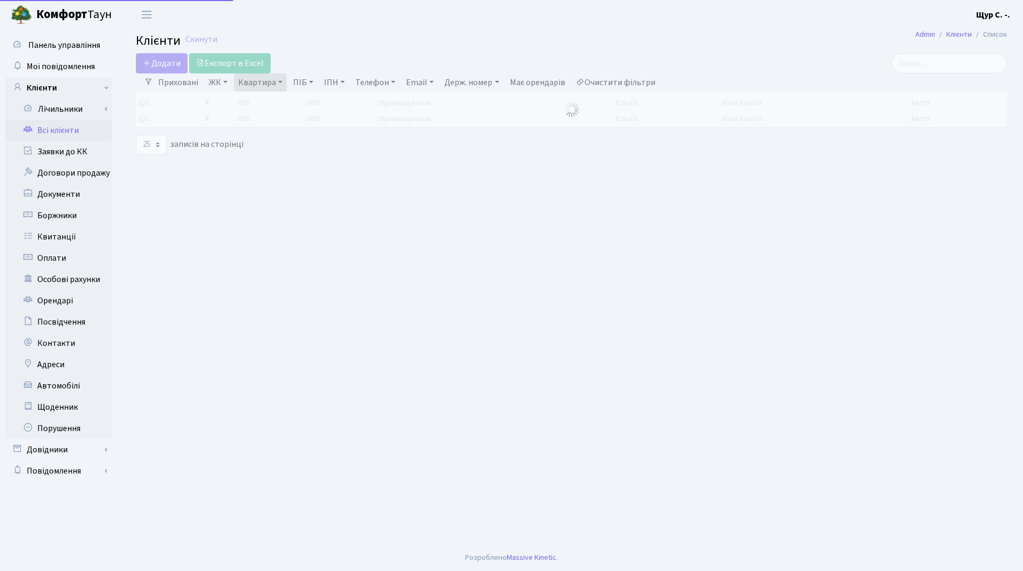
select select "25"
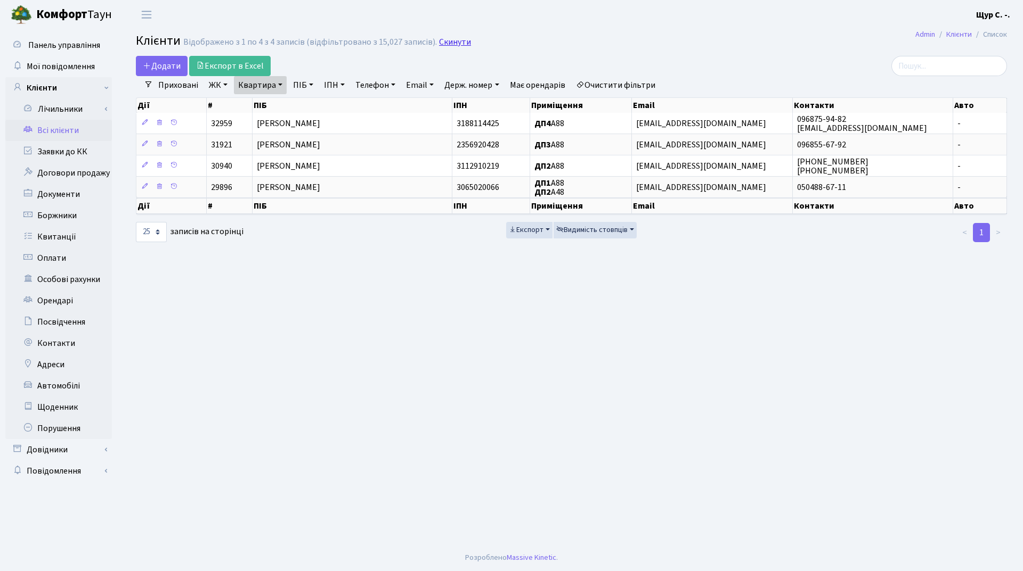
click at [449, 43] on link "Скинути" at bounding box center [455, 42] width 32 height 10
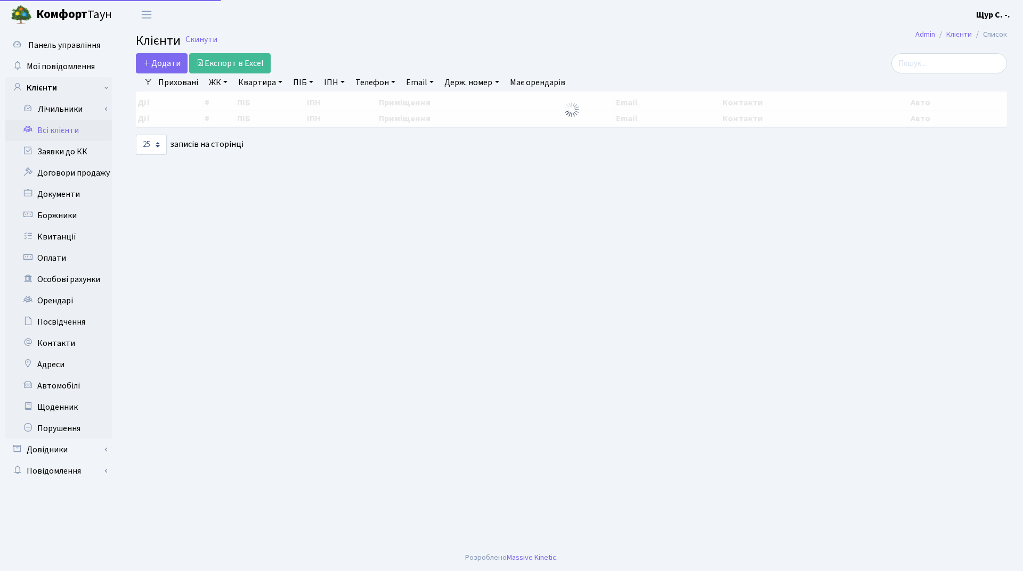
select select "25"
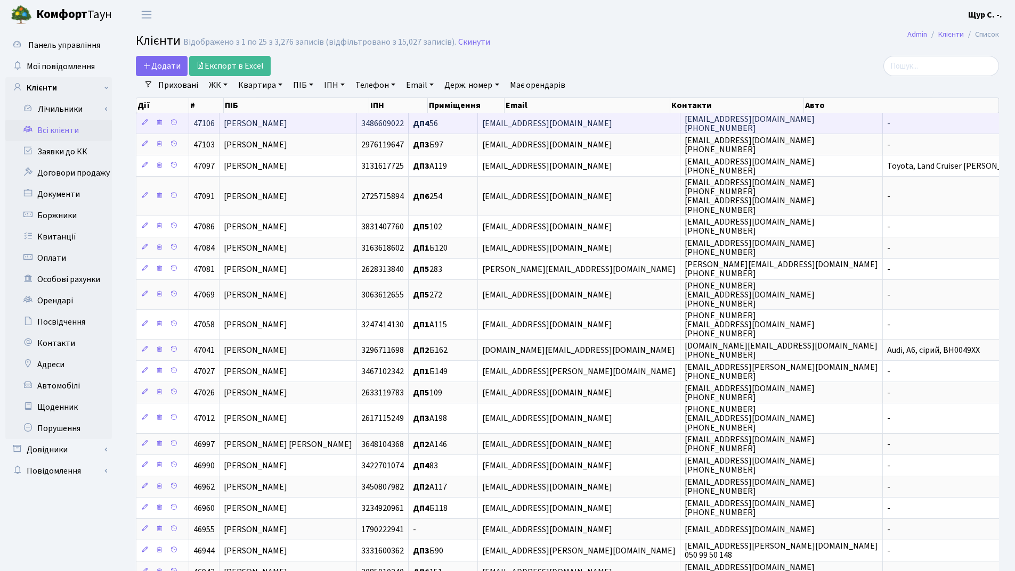
click at [324, 130] on td "[PERSON_NAME]" at bounding box center [287, 123] width 137 height 21
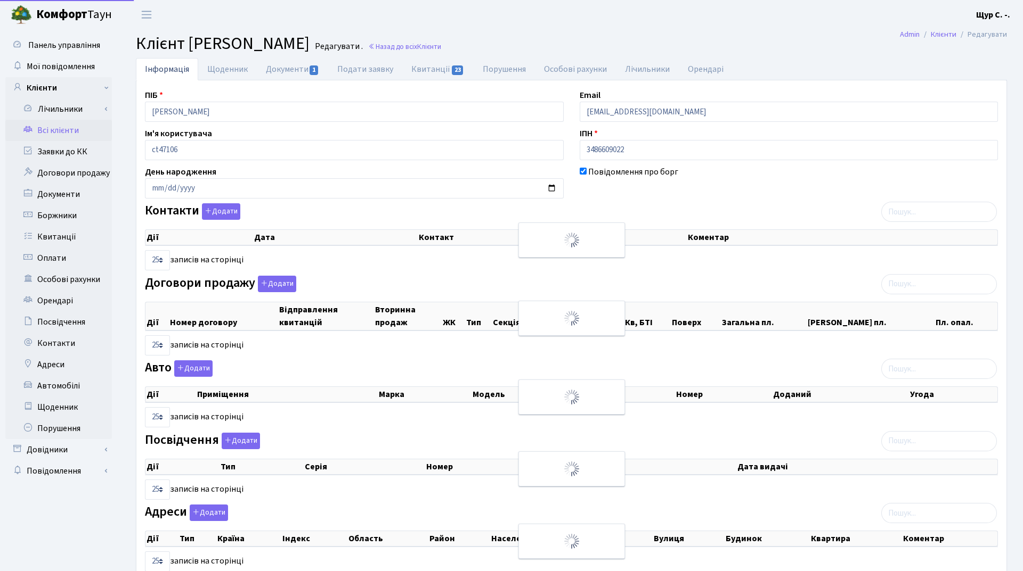
select select "25"
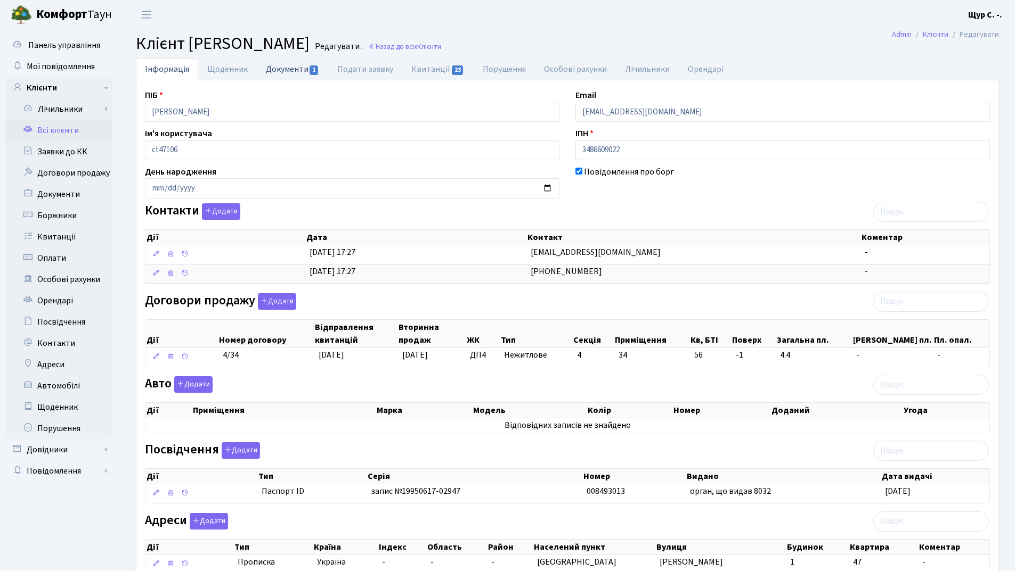
click at [287, 70] on link "Документи 1" at bounding box center [292, 69] width 71 height 22
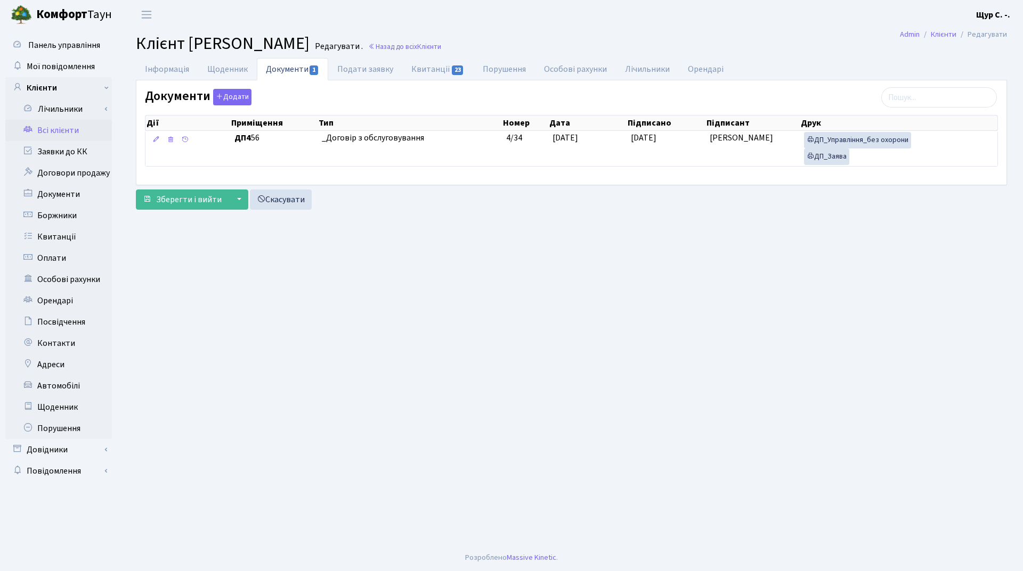
click at [60, 129] on link "Всі клієнти" at bounding box center [58, 130] width 107 height 21
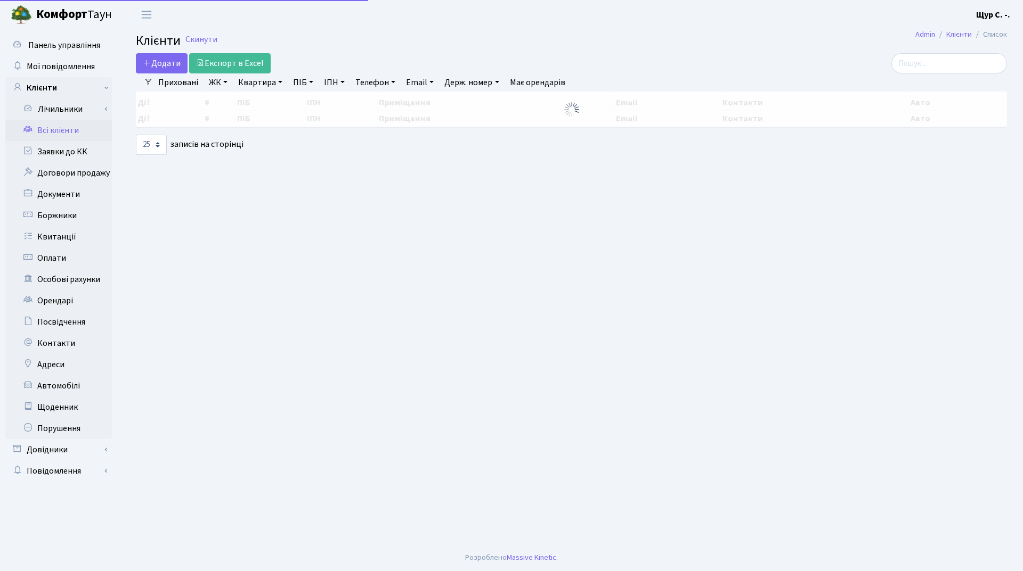
select select "25"
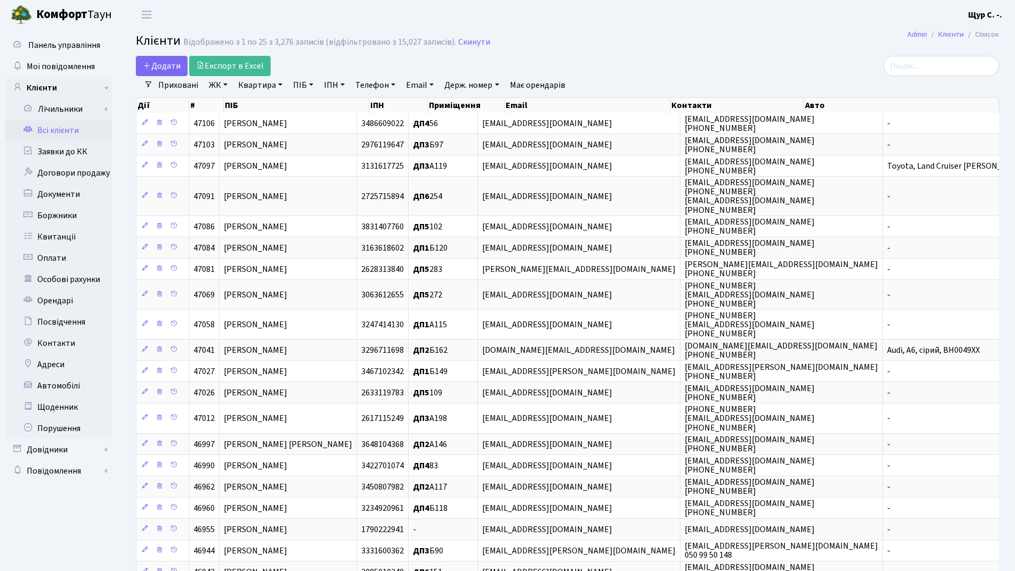
click at [72, 124] on link "Всі клієнти" at bounding box center [58, 130] width 107 height 21
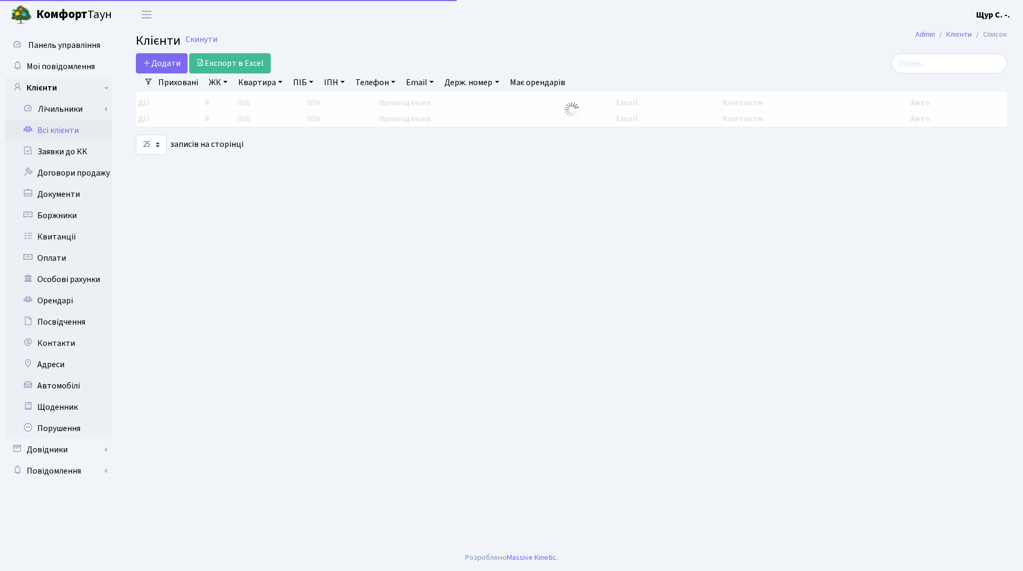
select select "25"
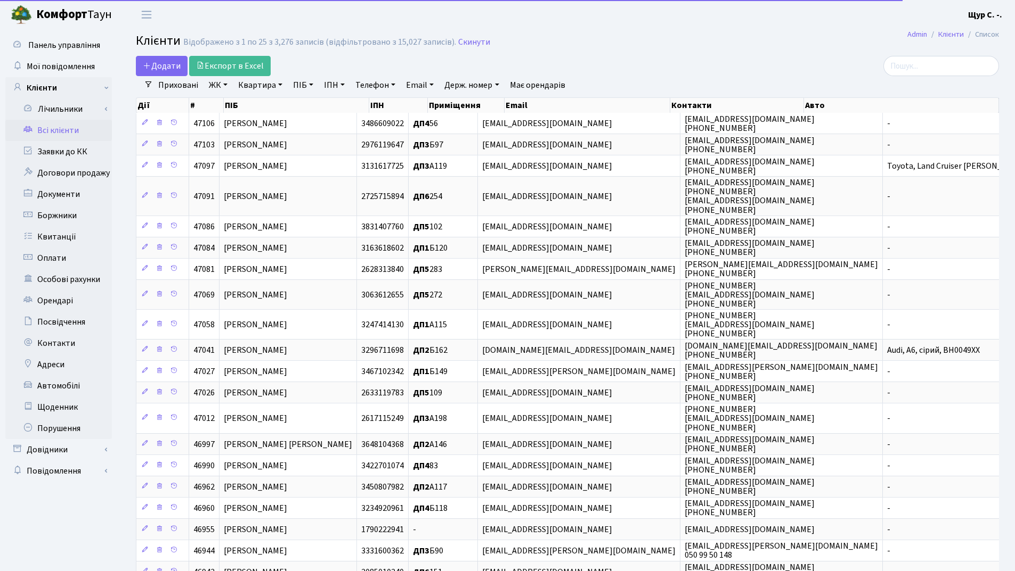
click at [262, 88] on link "Квартира" at bounding box center [260, 85] width 53 height 18
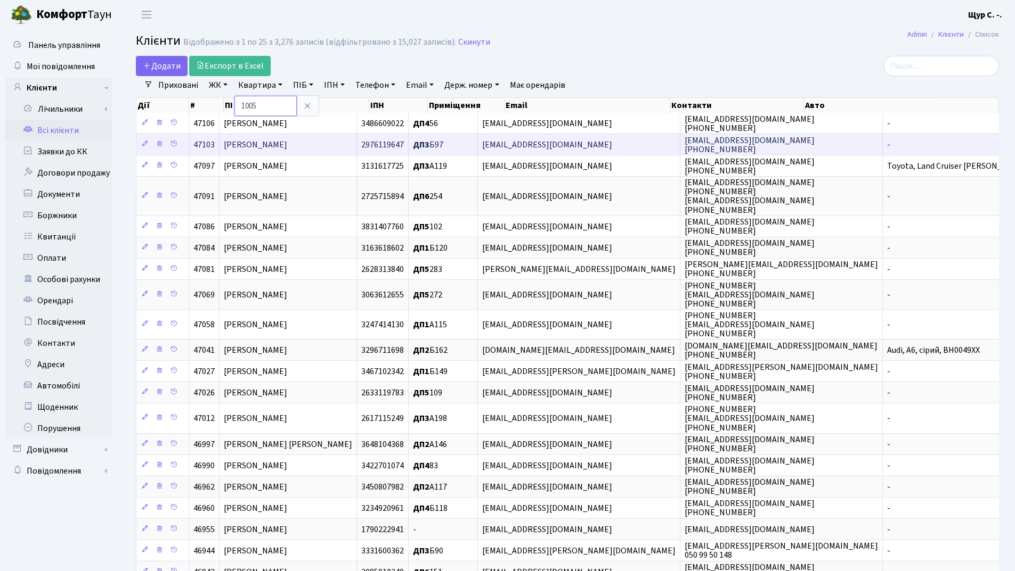
type input "1005"
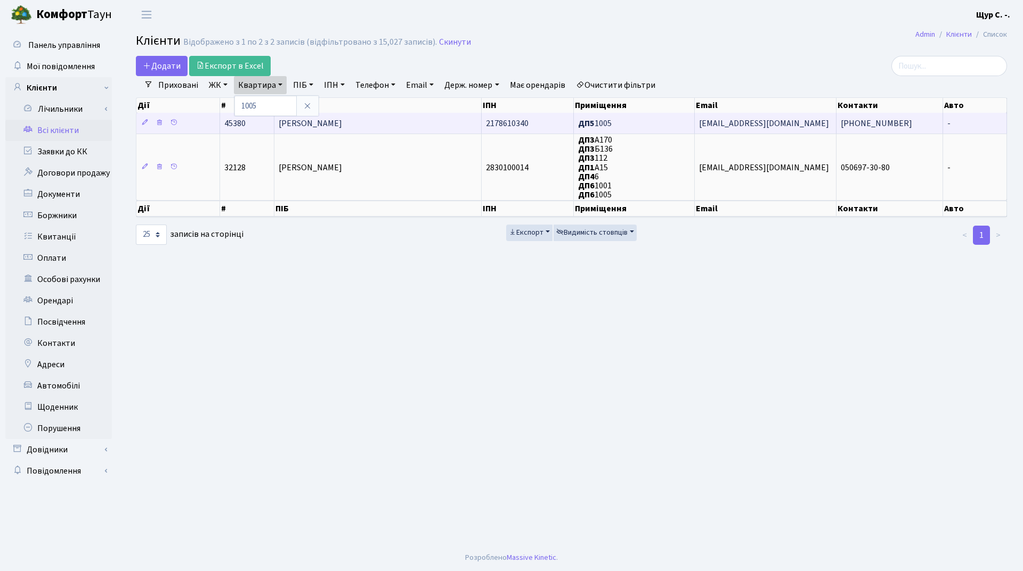
click at [366, 125] on td "Волкова Надія Іванівна" at bounding box center [378, 123] width 208 height 21
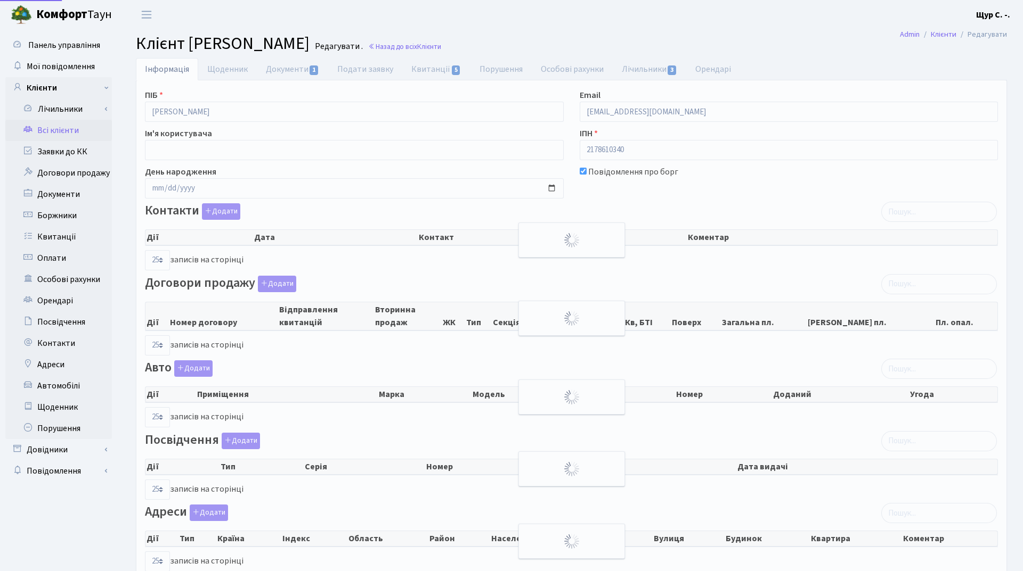
select select "25"
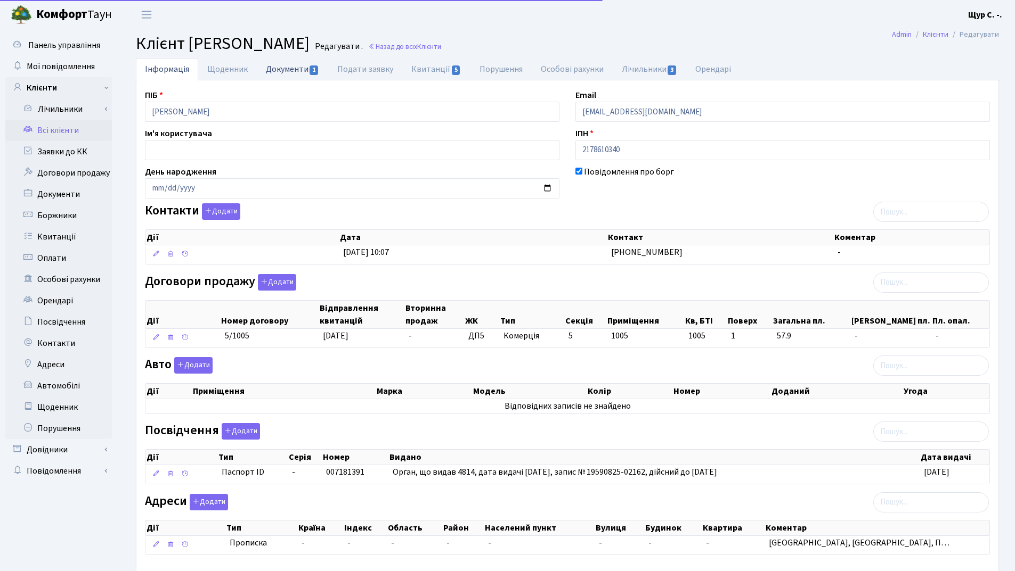
click at [290, 66] on link "Документи 1" at bounding box center [292, 69] width 71 height 22
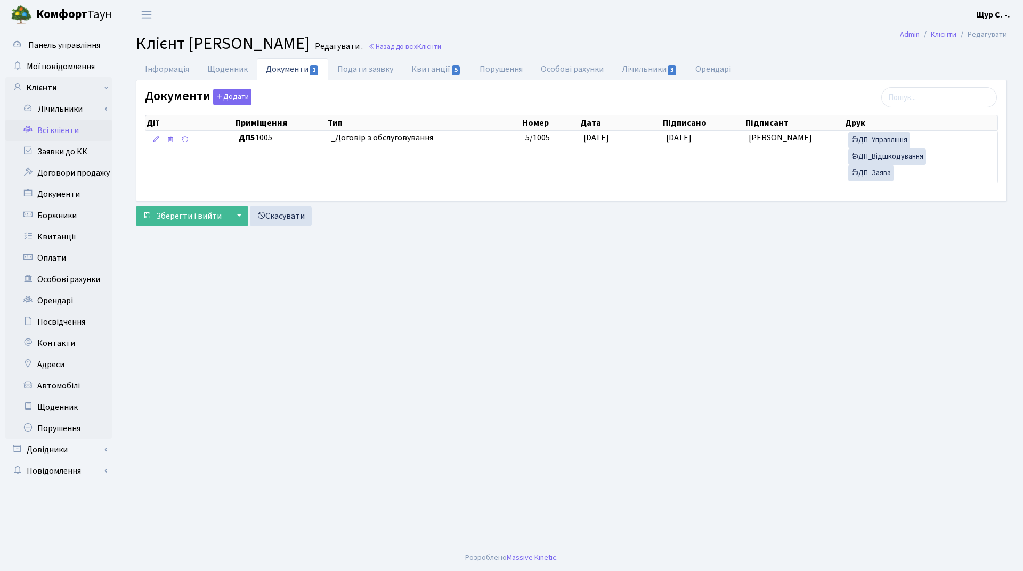
click at [46, 126] on link "Всі клієнти" at bounding box center [58, 130] width 107 height 21
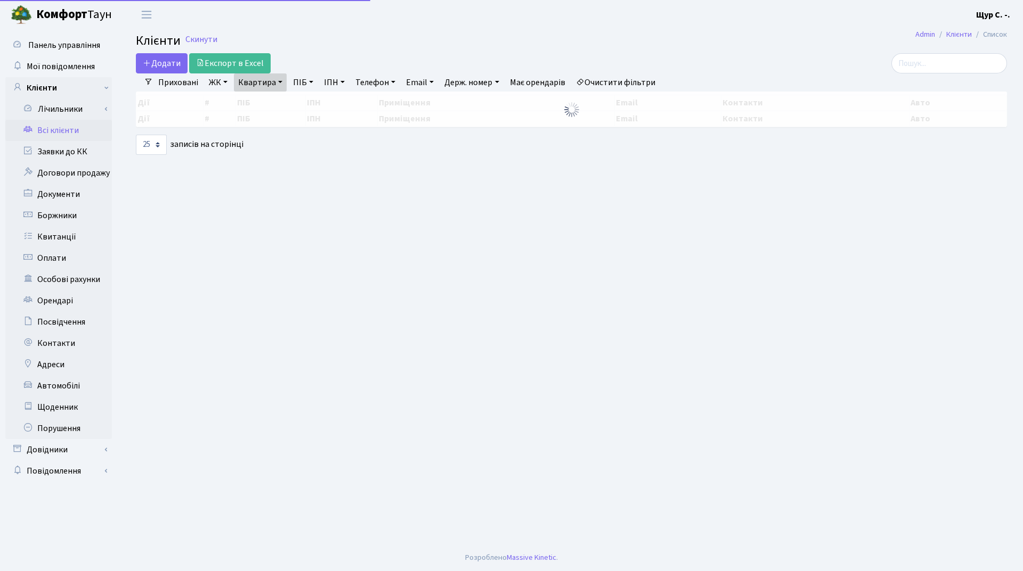
select select "25"
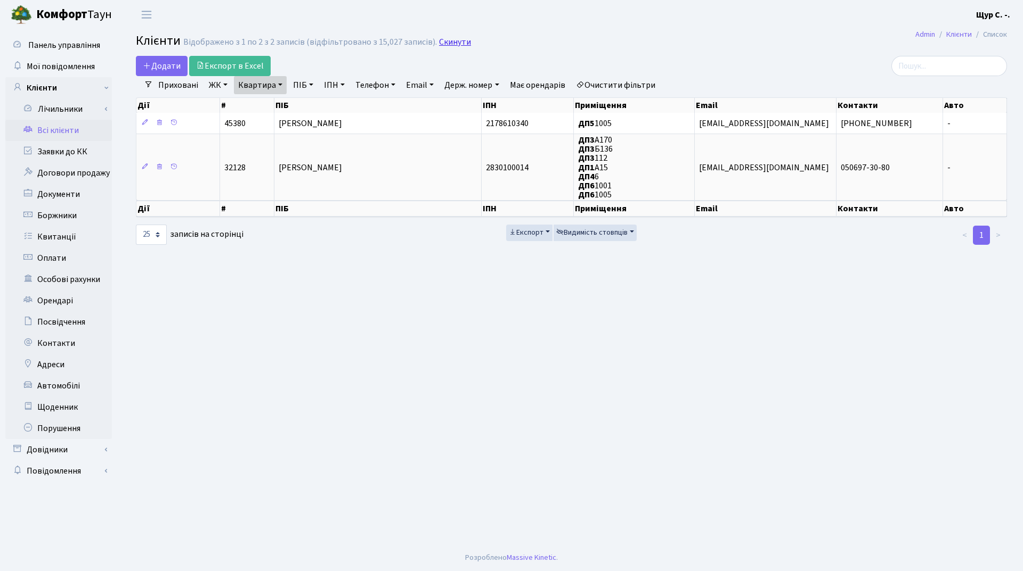
click at [448, 40] on link "Скинути" at bounding box center [455, 42] width 32 height 10
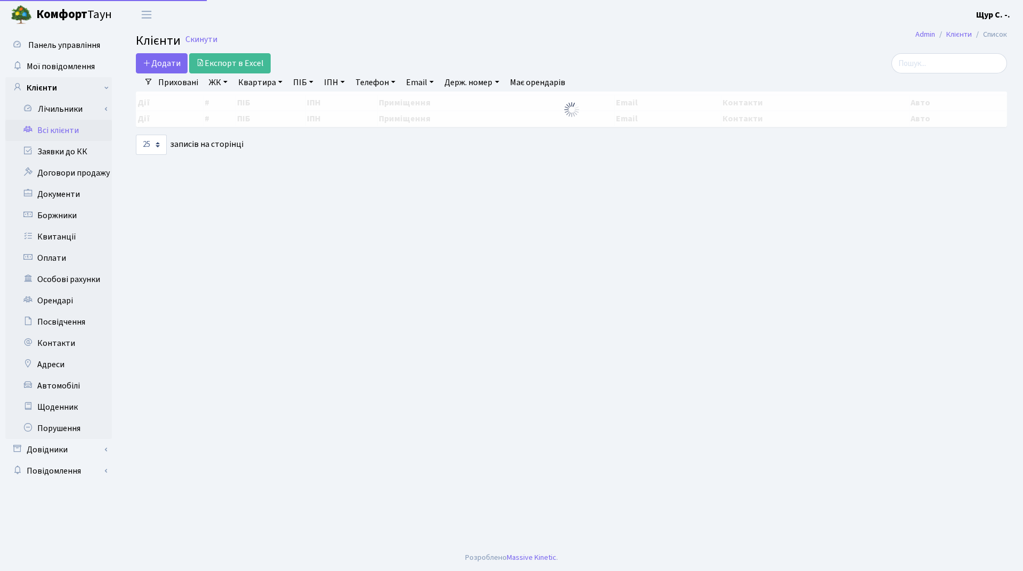
select select "25"
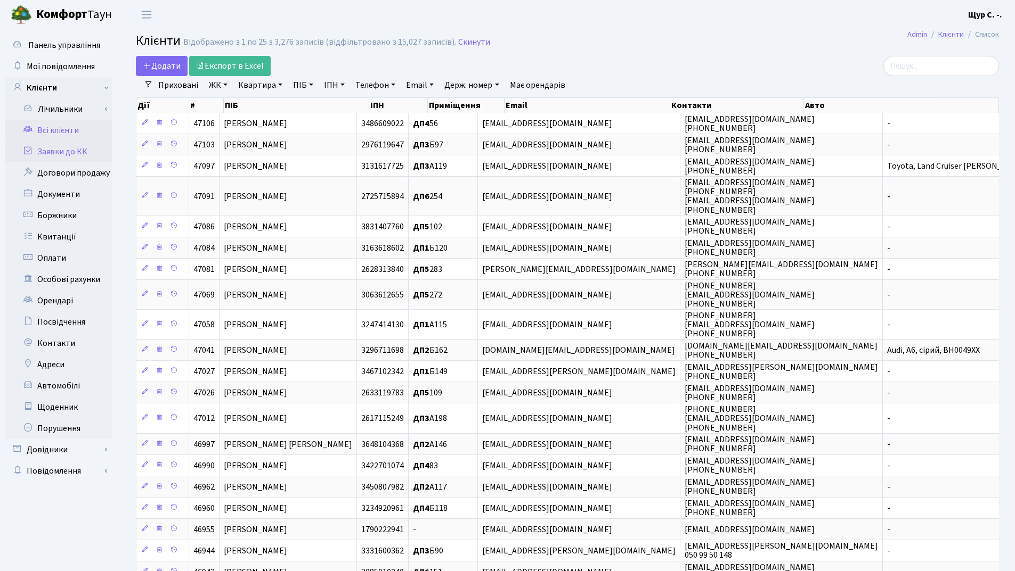
click at [66, 156] on link "Заявки до КК" at bounding box center [58, 151] width 107 height 21
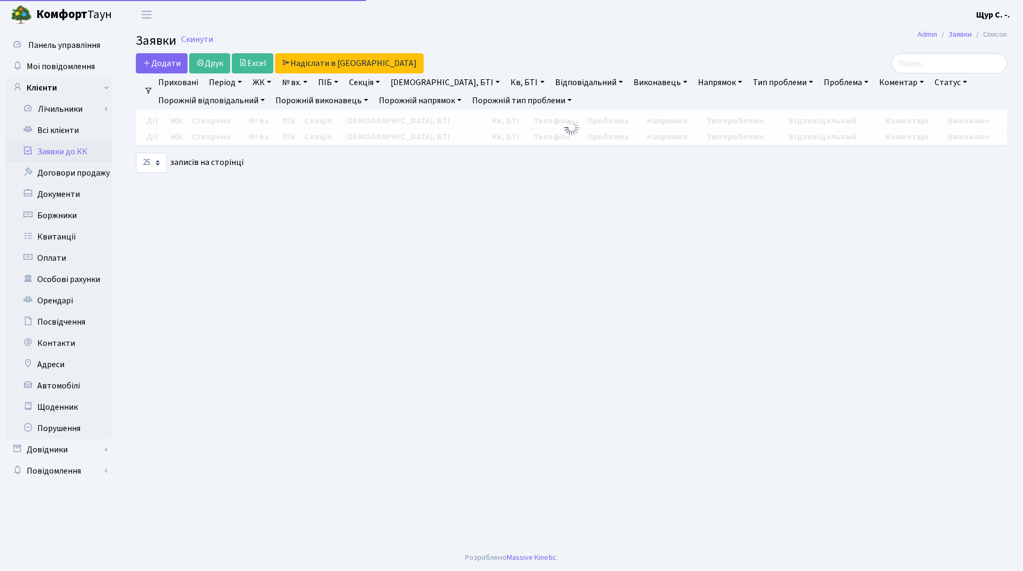
select select "25"
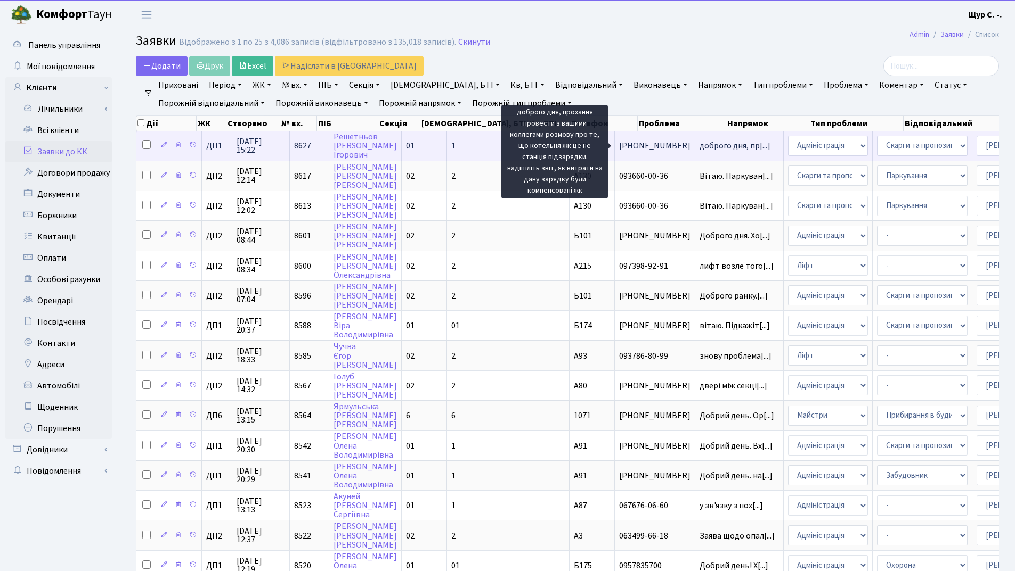
click at [699, 146] on span "доброго дня, пр[...]" at bounding box center [734, 146] width 71 height 12
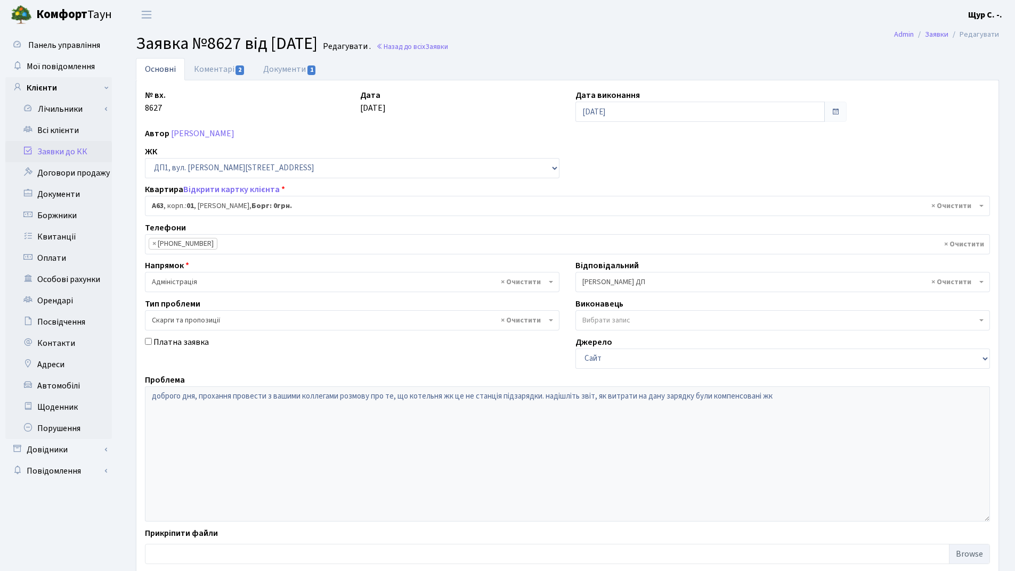
select select "29641"
select select "55"
click at [216, 70] on link "Коментарі 2" at bounding box center [219, 69] width 69 height 22
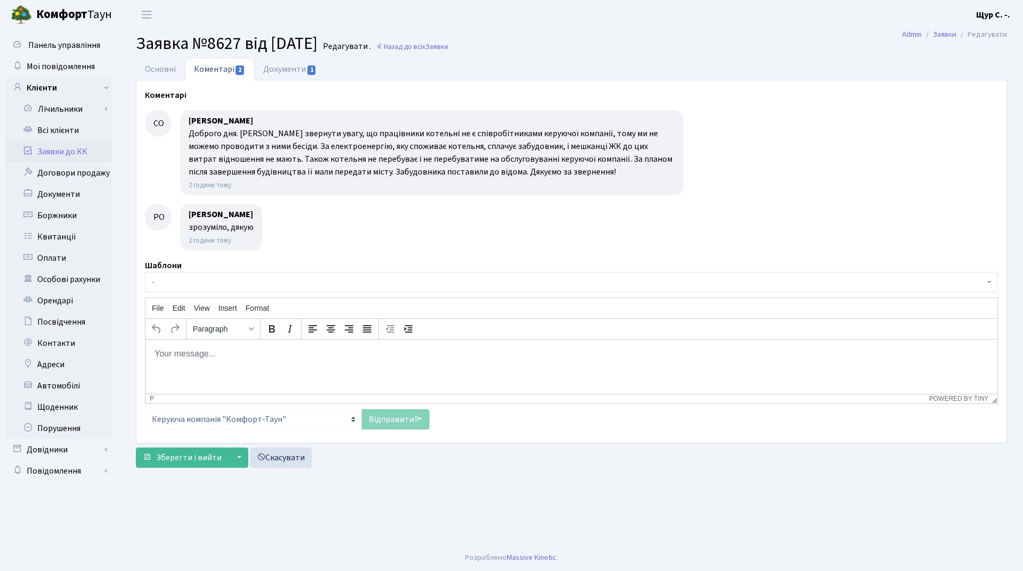
click at [77, 149] on link "Заявки до КК" at bounding box center [58, 151] width 107 height 21
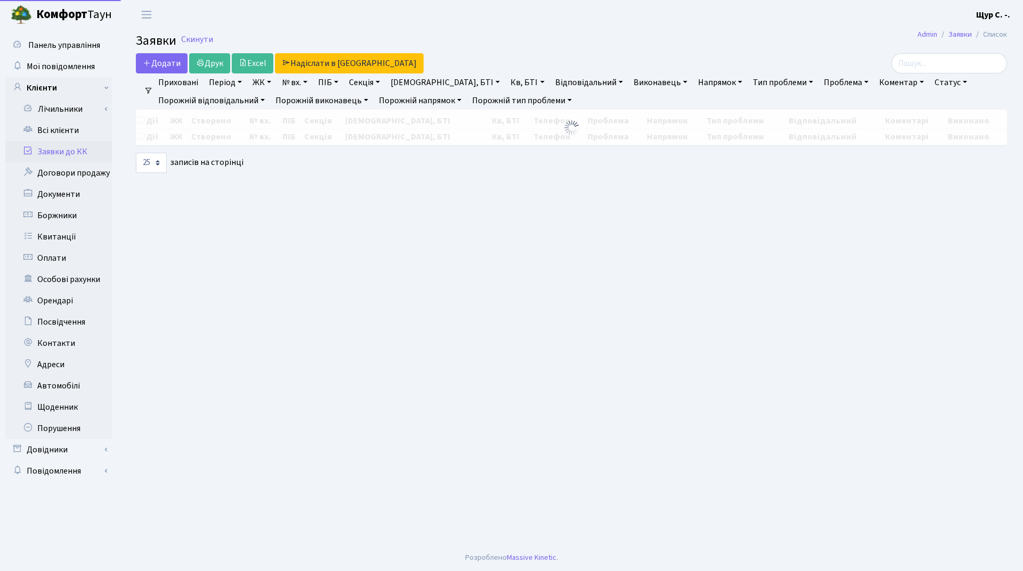
select select "25"
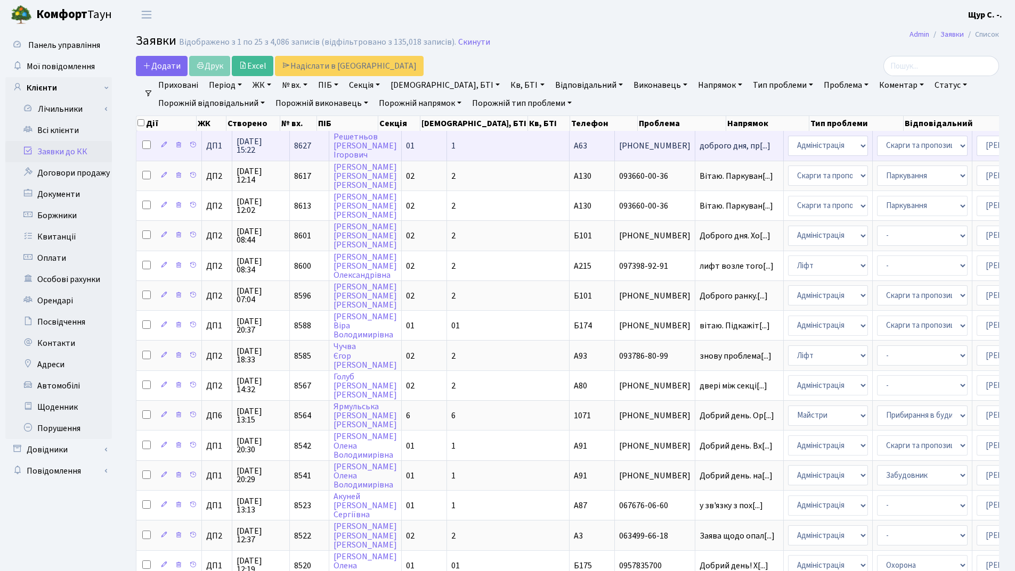
click at [695, 151] on td "доброго дня, пр[...]" at bounding box center [739, 145] width 88 height 29
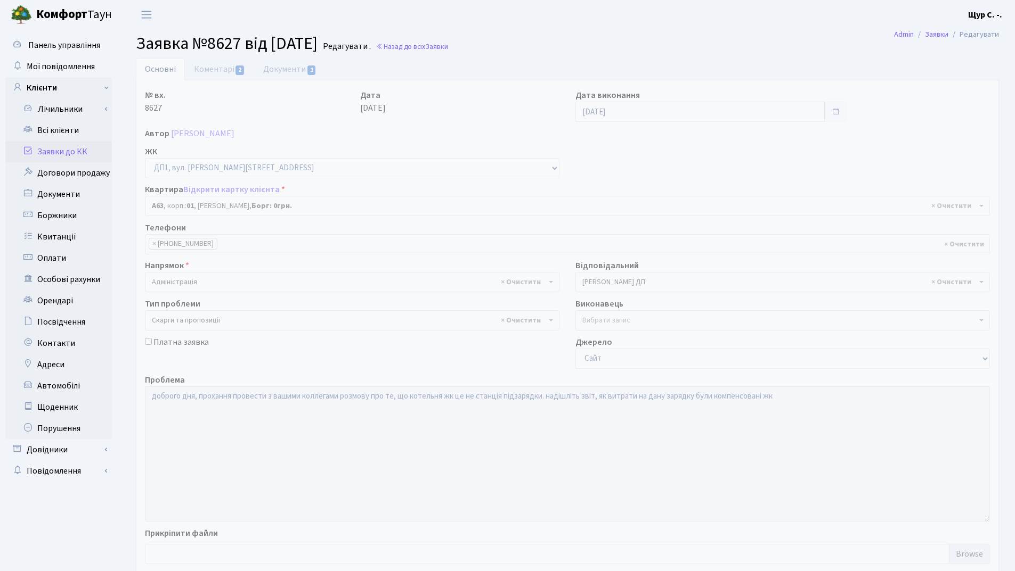
select select "29641"
select select "55"
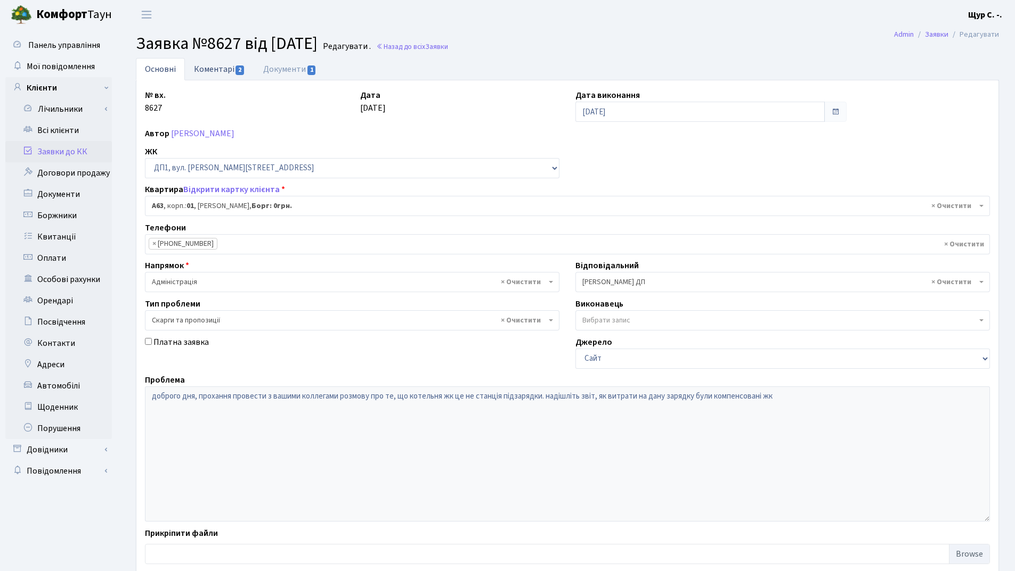
click at [225, 68] on link "Коментарі 2" at bounding box center [219, 69] width 69 height 22
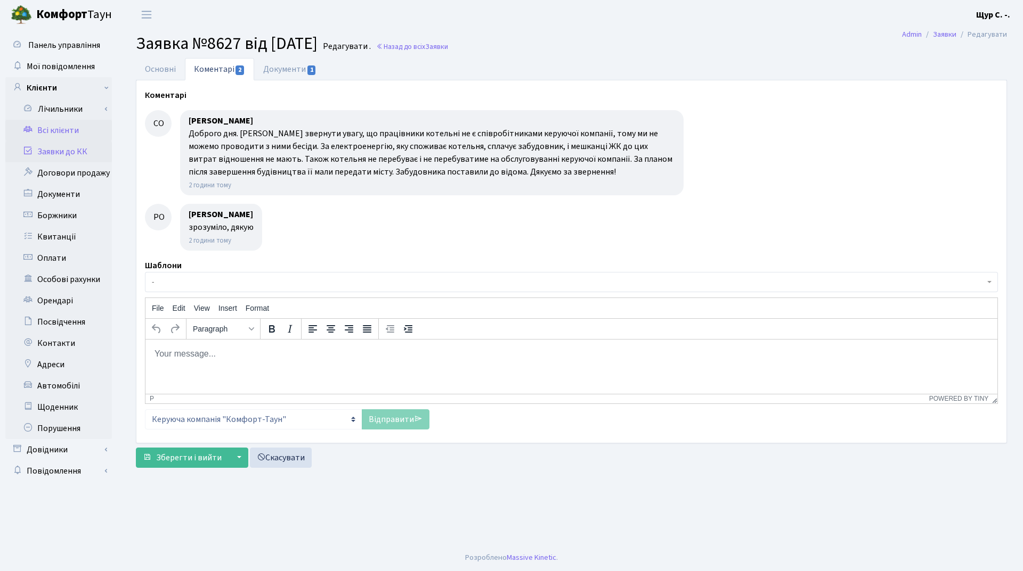
click at [78, 133] on link "Всі клієнти" at bounding box center [58, 130] width 107 height 21
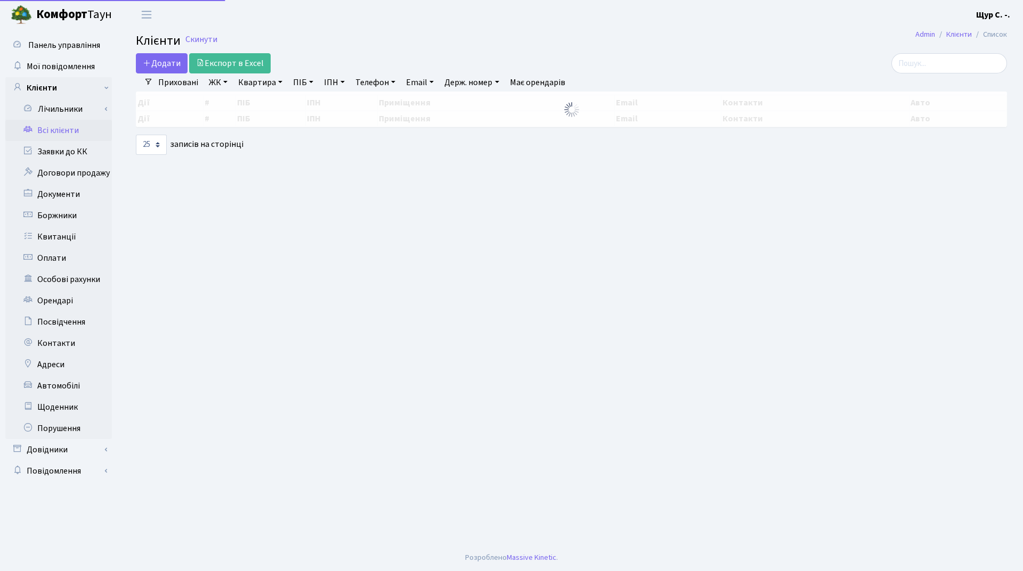
select select "25"
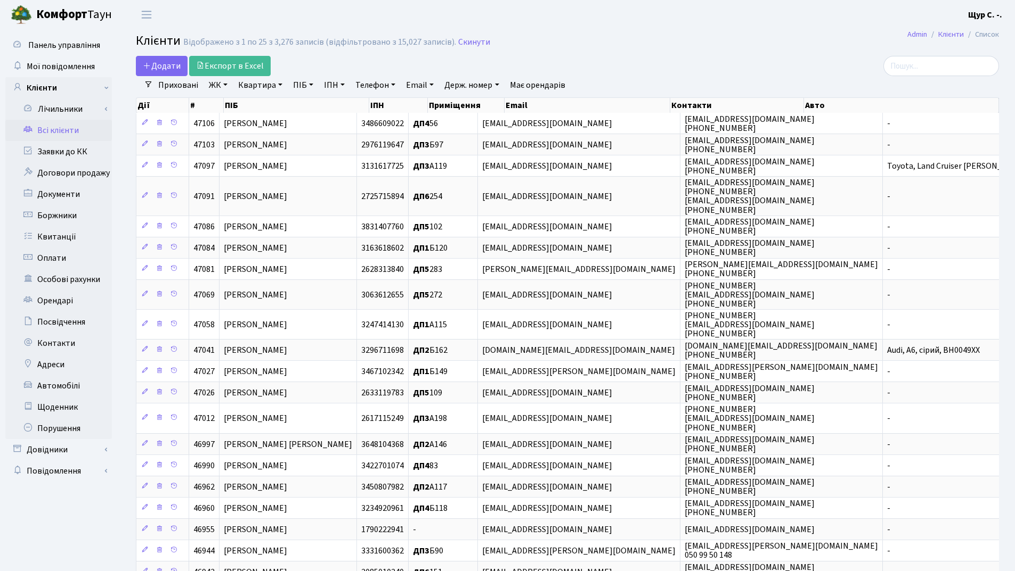
click at [755, 53] on main "Admin Клієнти Список Клієнти Відображено з 1 по 25 з 3,276 записів (відфільтров…" at bounding box center [567, 386] width 895 height 714
click at [250, 80] on link "Квартира" at bounding box center [260, 85] width 53 height 18
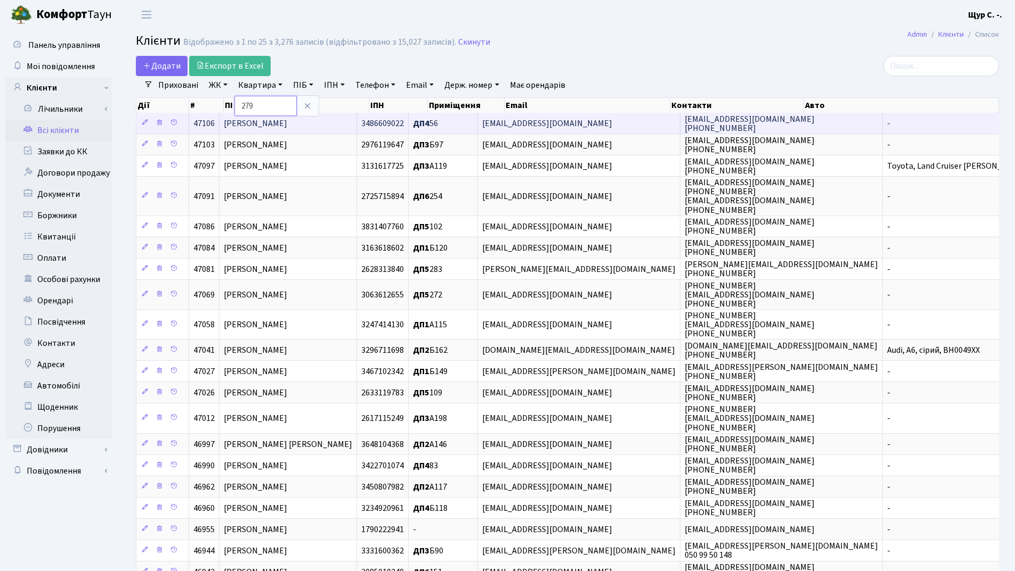
type input "279"
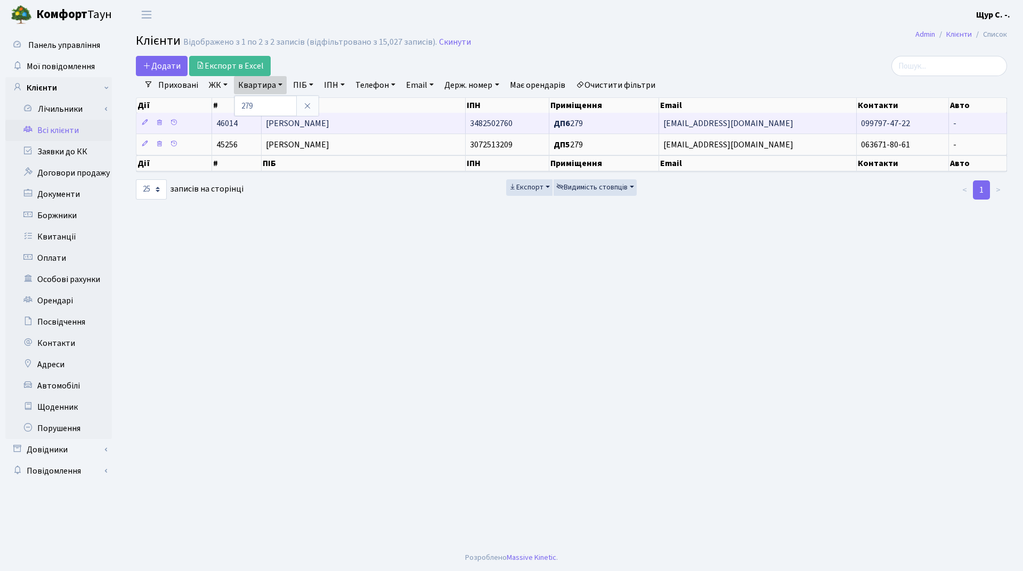
click at [343, 117] on td "Нішніанідзе Ганна Зурабівна" at bounding box center [364, 123] width 205 height 21
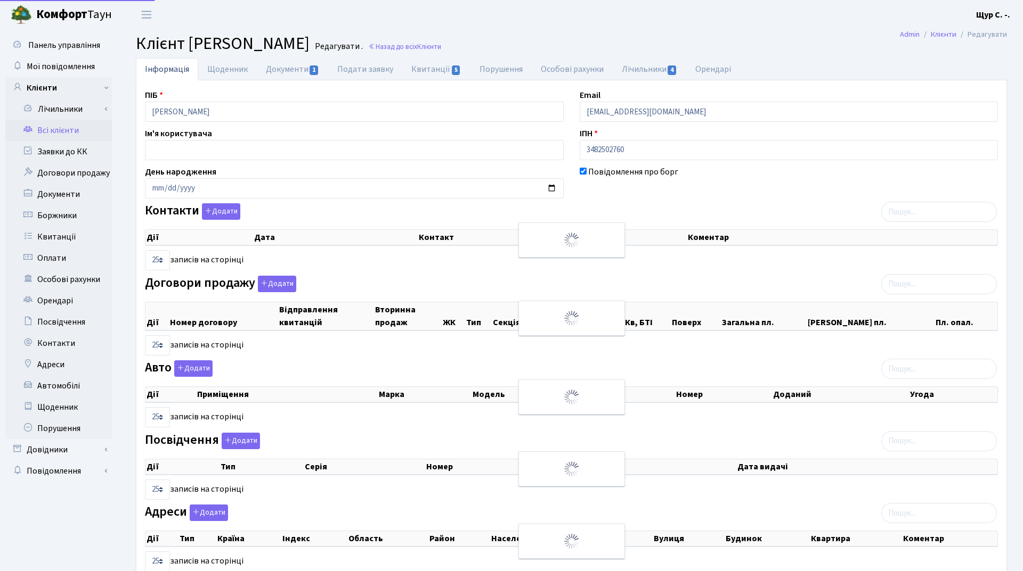
select select "25"
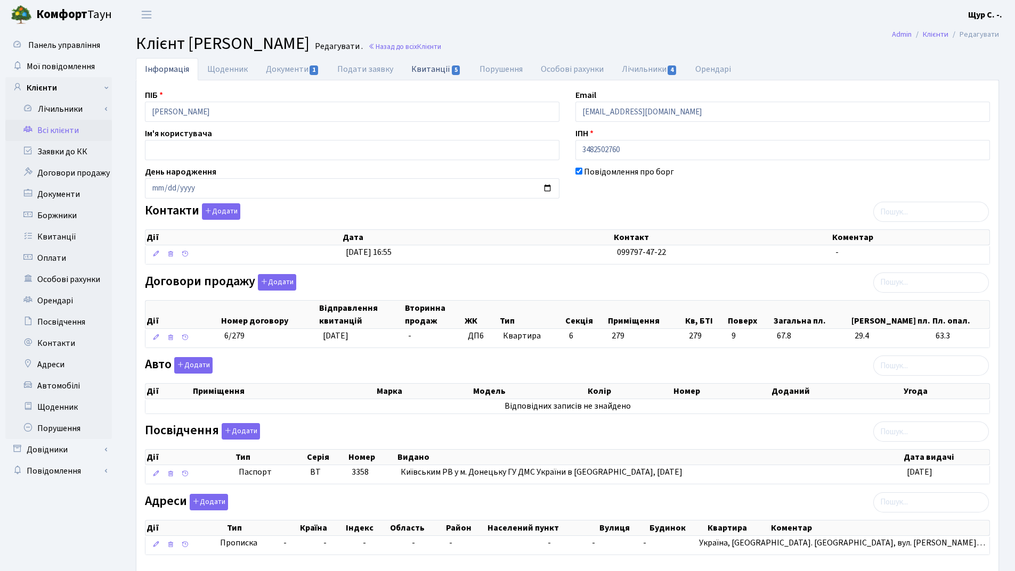
click at [445, 70] on link "Квитанції 5" at bounding box center [436, 69] width 68 height 22
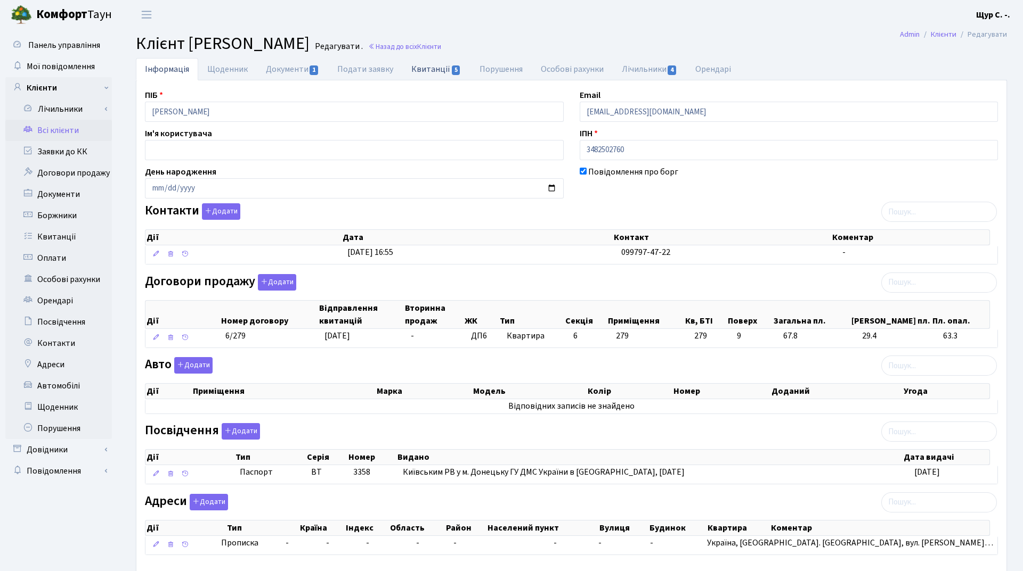
select select "25"
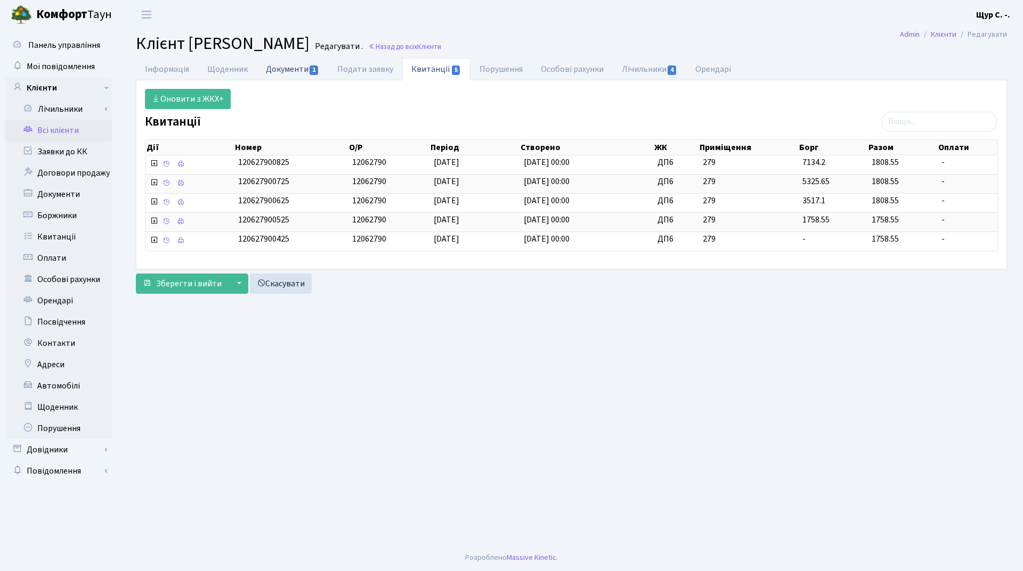
click at [288, 64] on link "Документи 1" at bounding box center [292, 69] width 71 height 22
select select "25"
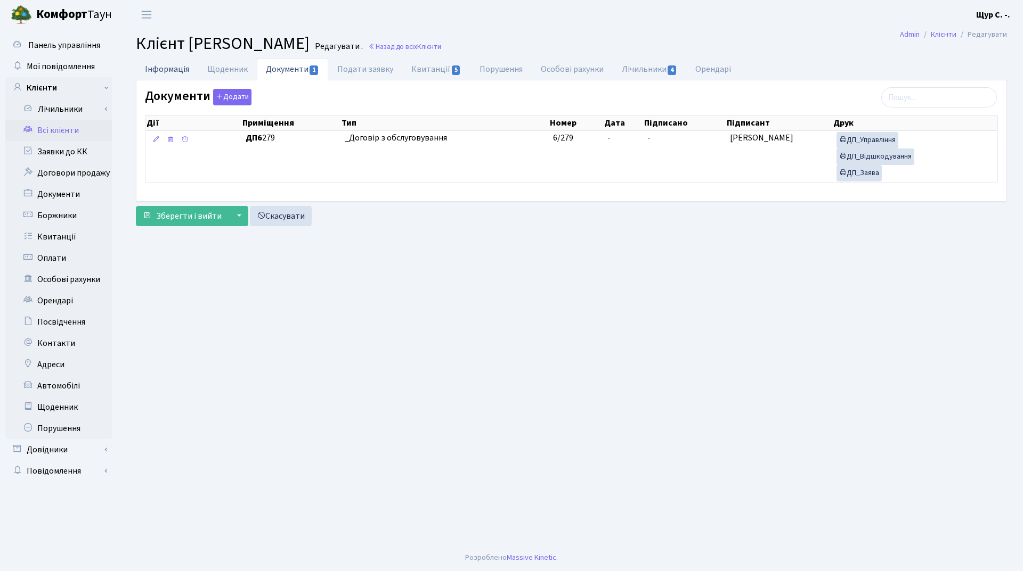
click at [181, 76] on link "Інформація" at bounding box center [167, 69] width 62 height 22
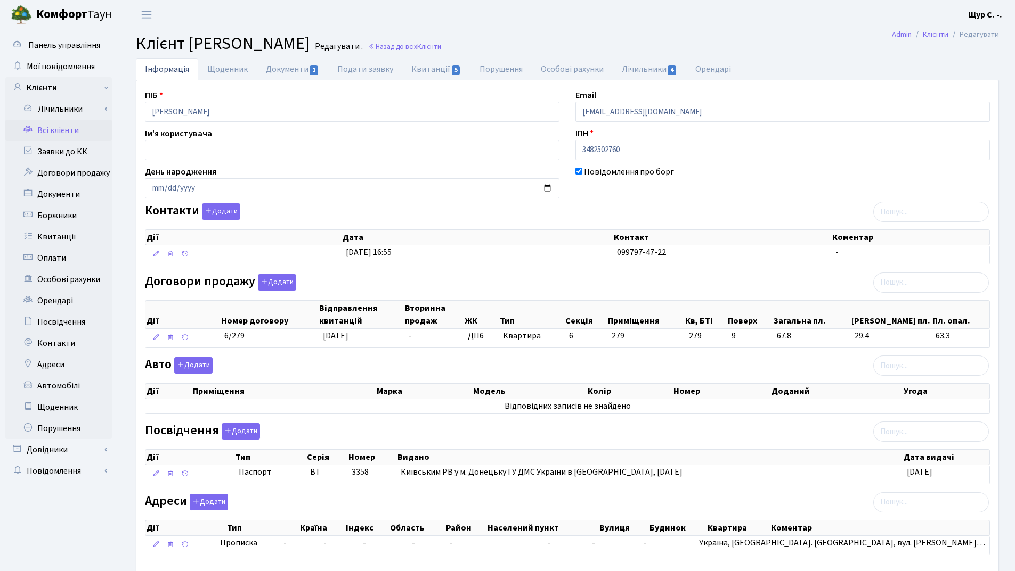
click at [68, 128] on link "Всі клієнти" at bounding box center [58, 130] width 107 height 21
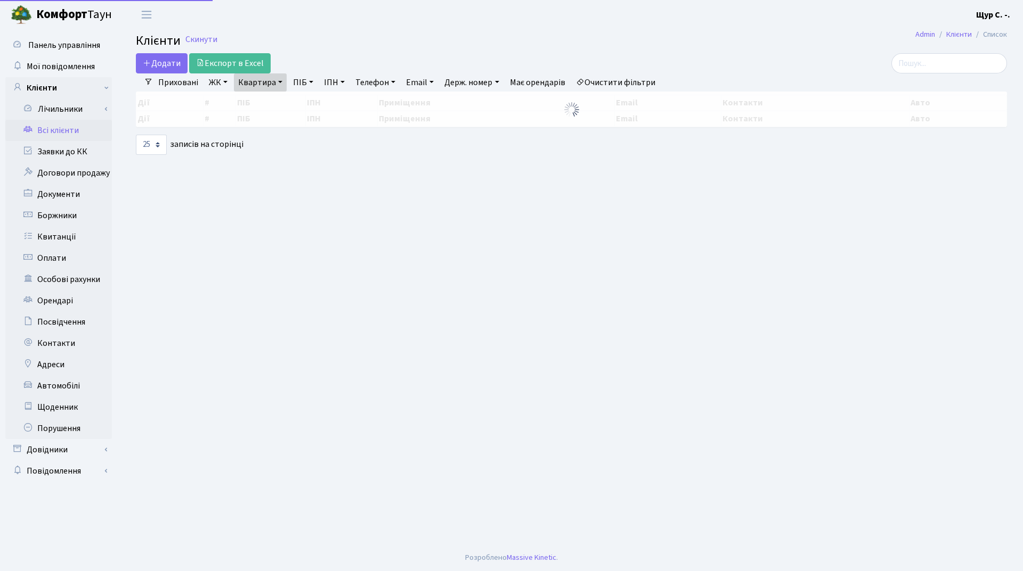
select select "25"
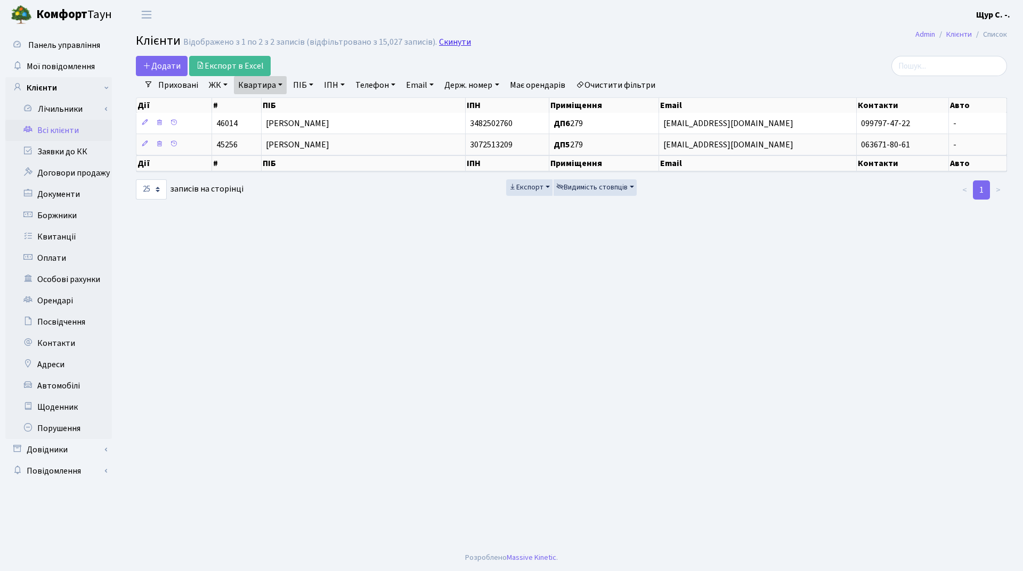
click at [439, 39] on link "Скинути" at bounding box center [455, 42] width 32 height 10
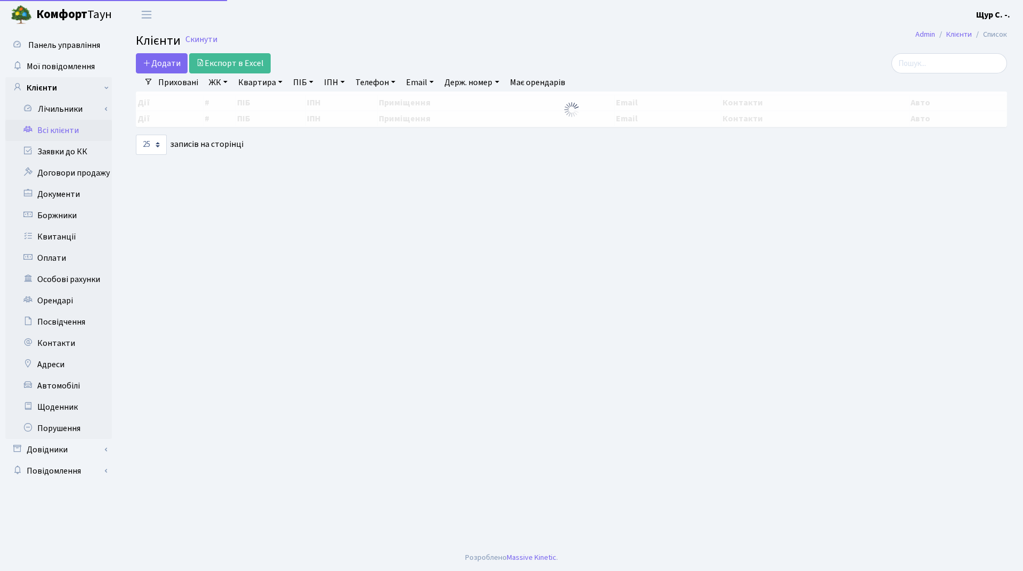
select select "25"
